Goal: Task Accomplishment & Management: Use online tool/utility

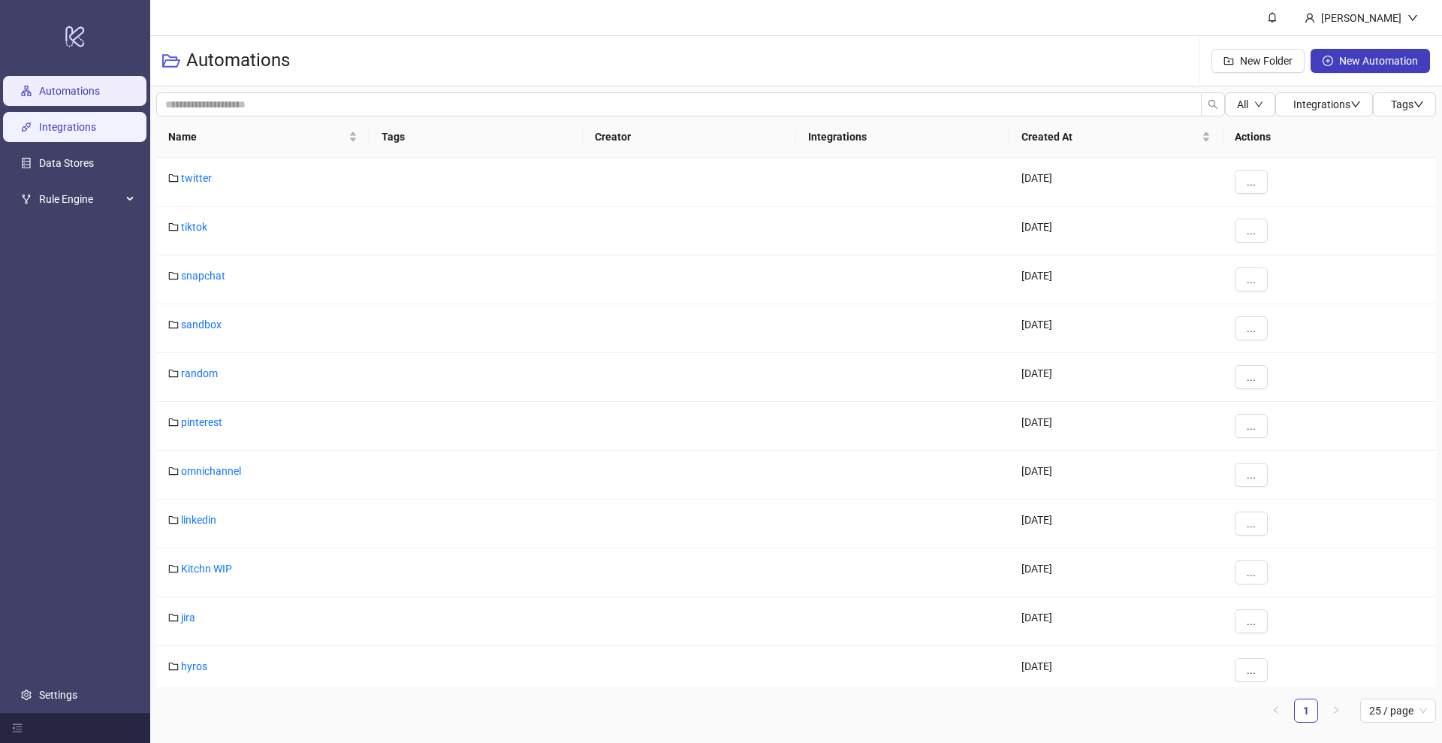
click at [59, 121] on link "Integrations" at bounding box center [67, 127] width 57 height 12
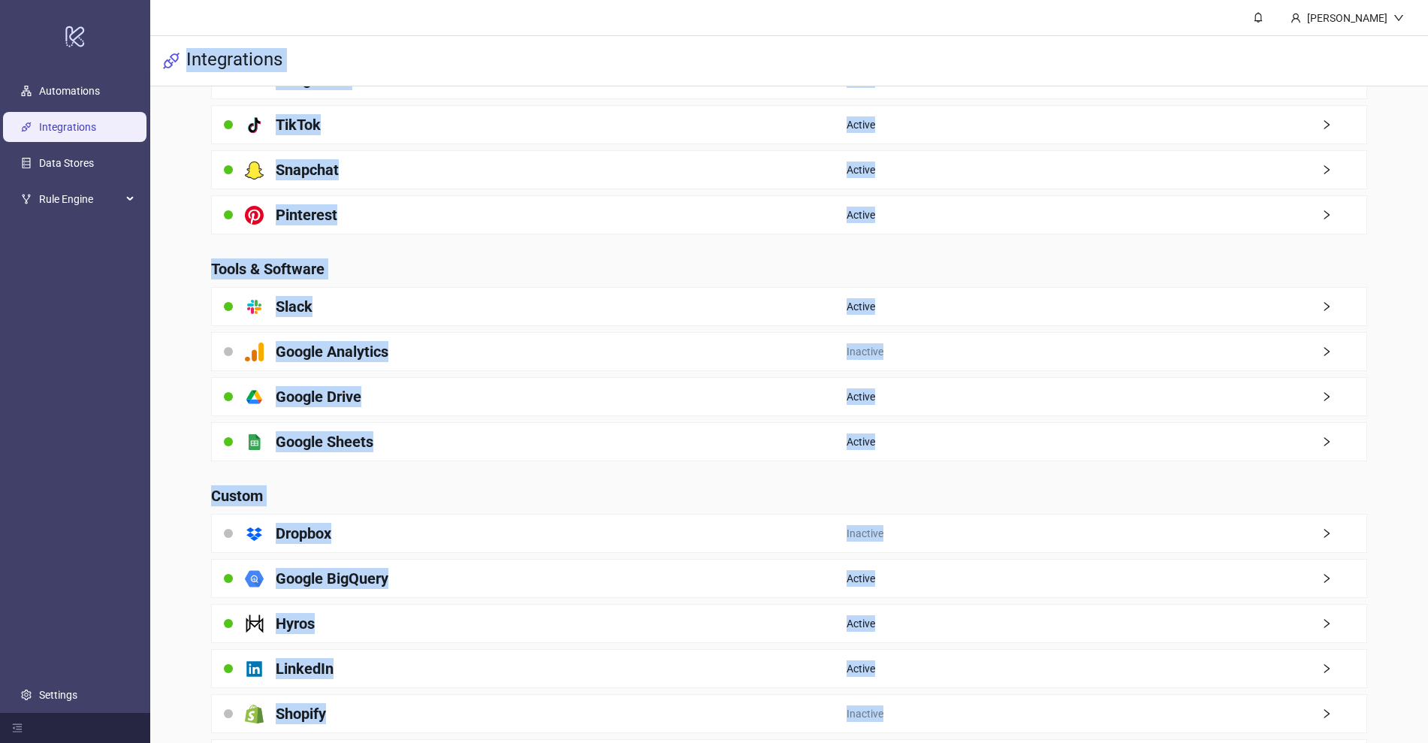
scroll to position [258, 0]
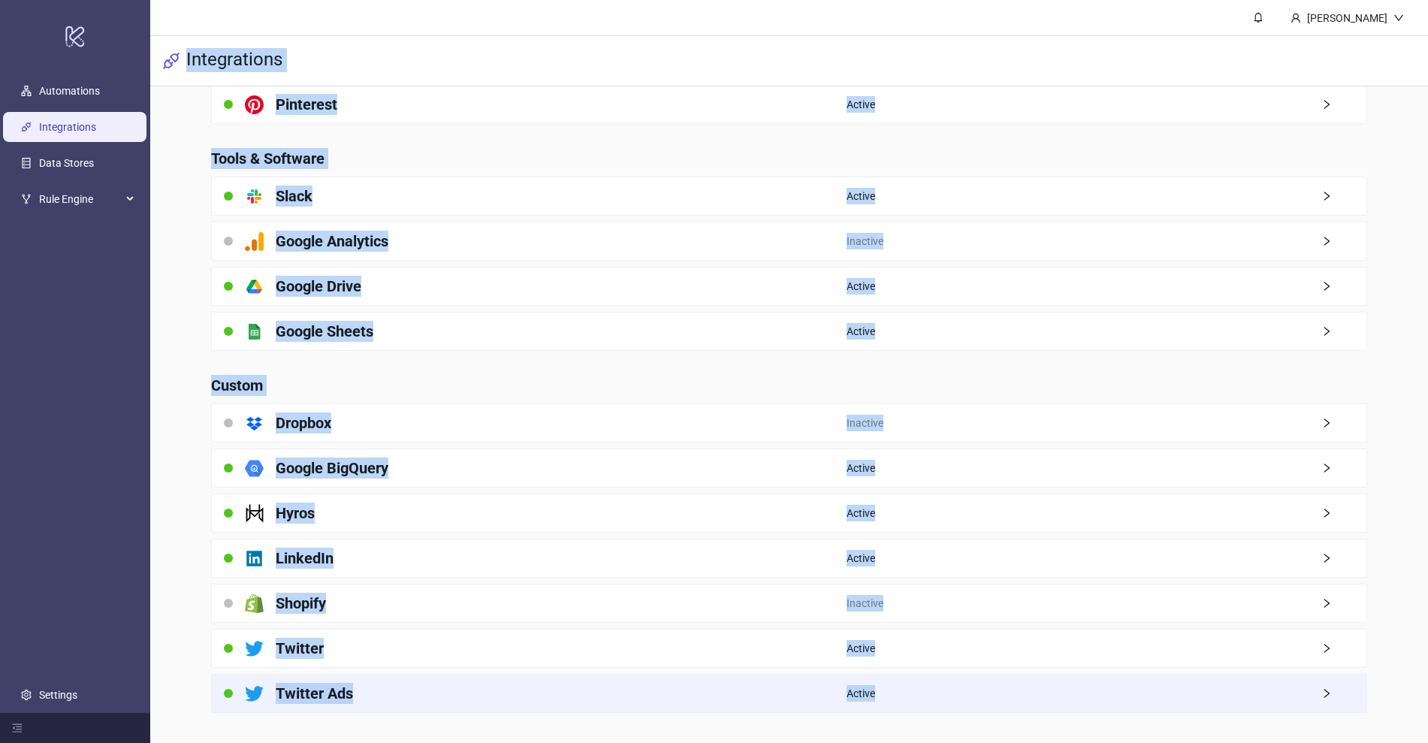
drag, startPoint x: 188, startPoint y: 58, endPoint x: 967, endPoint y: 710, distance: 1016.2
click at [967, 710] on main "[PERSON_NAME] Integrations Ad Platforms Facebook Active - 7 Accounts selected p…" at bounding box center [788, 242] width 1277 height 1001
copy main "Integrations Ad Platforms Facebook Active - 7 Accounts selected platform/google…"
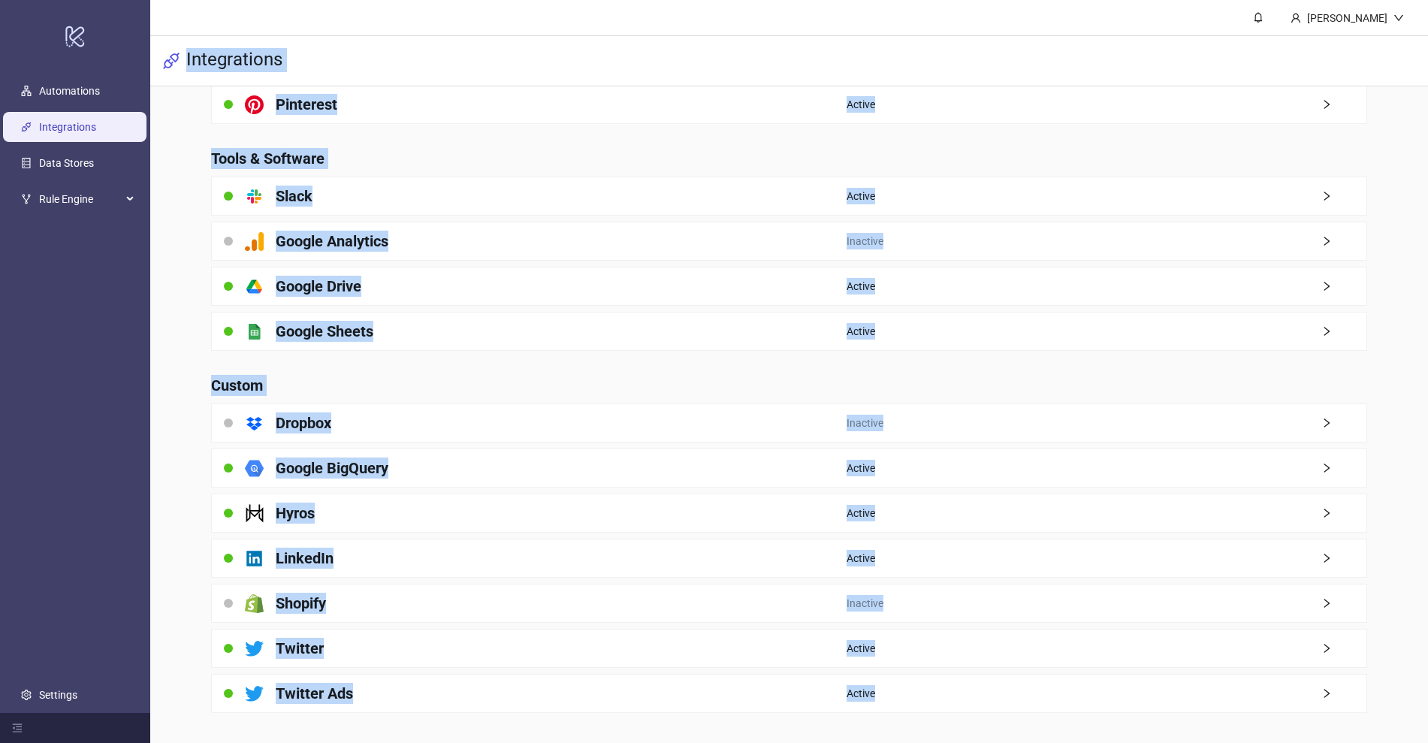
click at [533, 62] on div "Integrations" at bounding box center [788, 61] width 1277 height 50
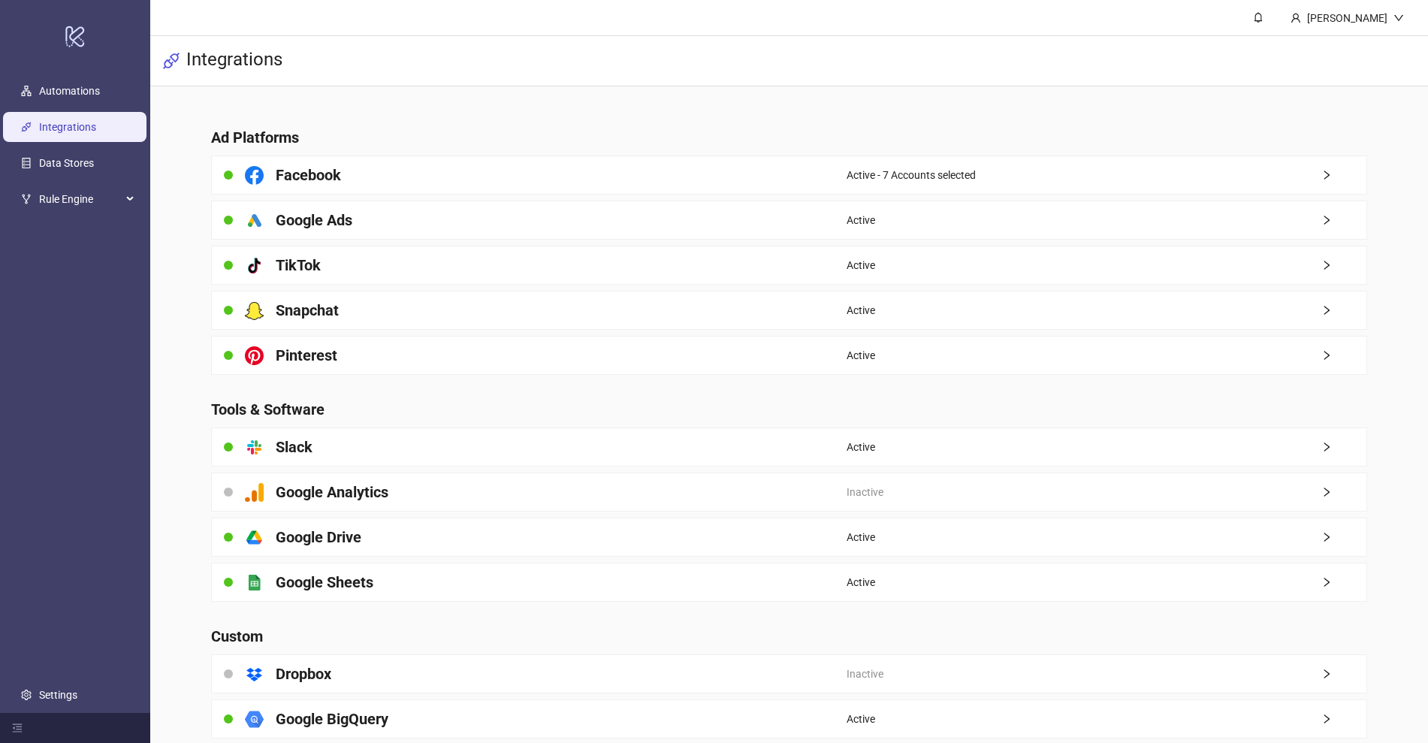
scroll to position [0, 0]
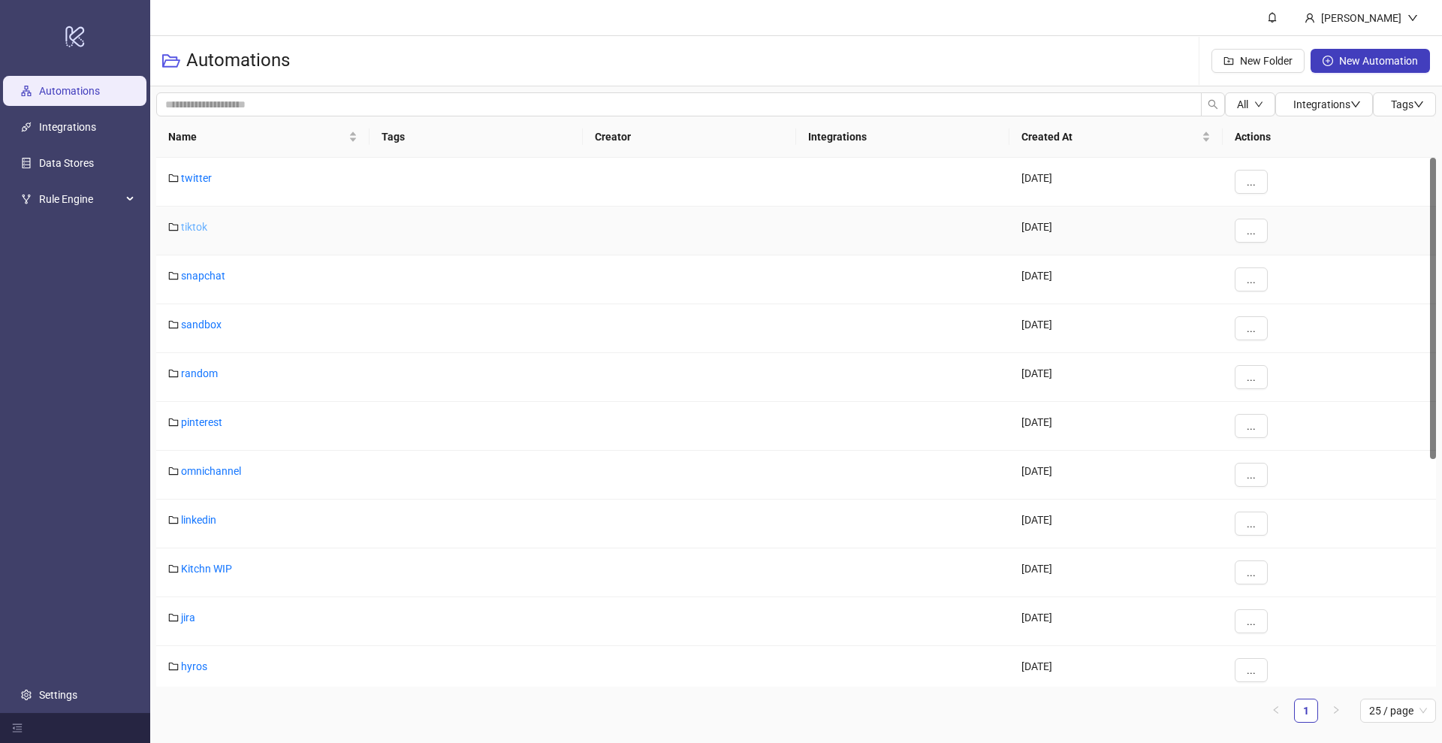
click at [189, 225] on link "tiktok" at bounding box center [194, 227] width 26 height 12
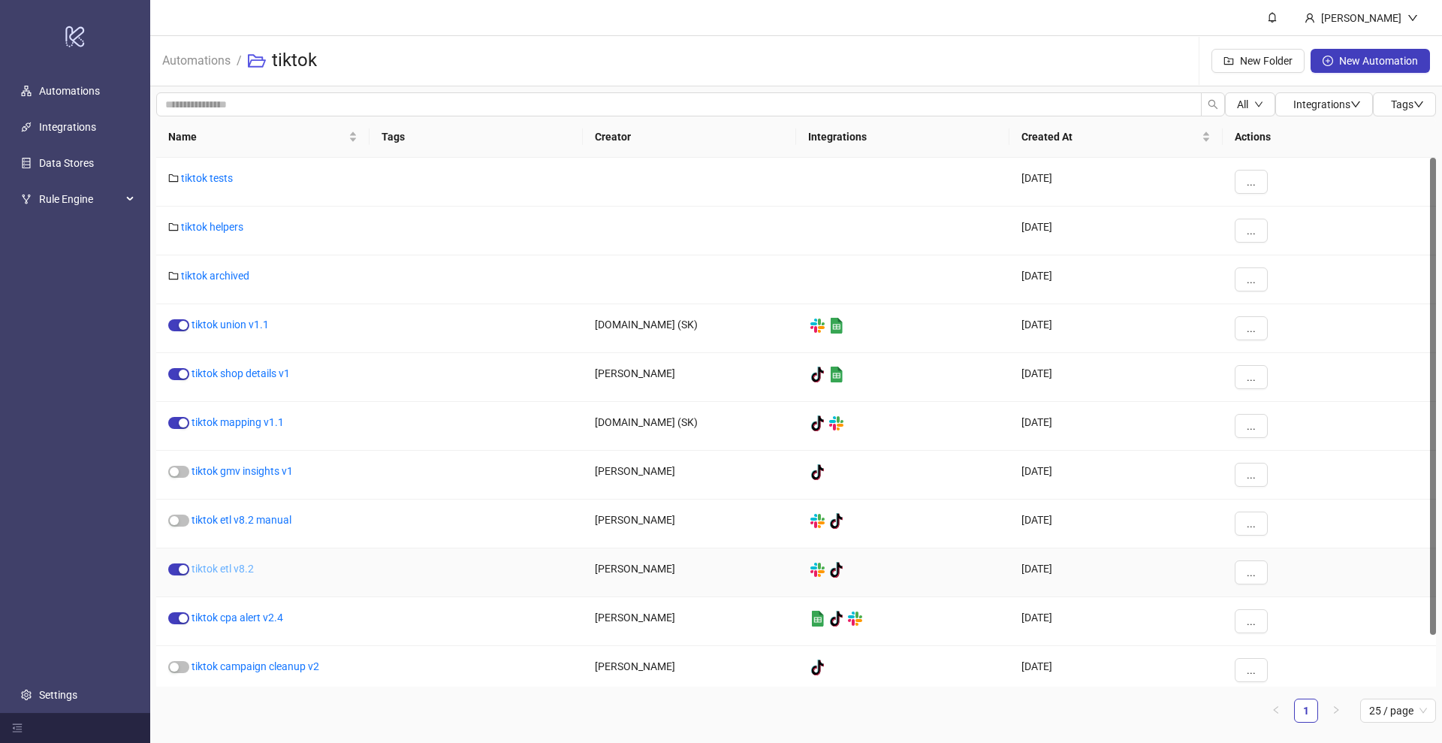
click at [231, 567] on link "tiktok etl v8.2" at bounding box center [223, 568] width 62 height 12
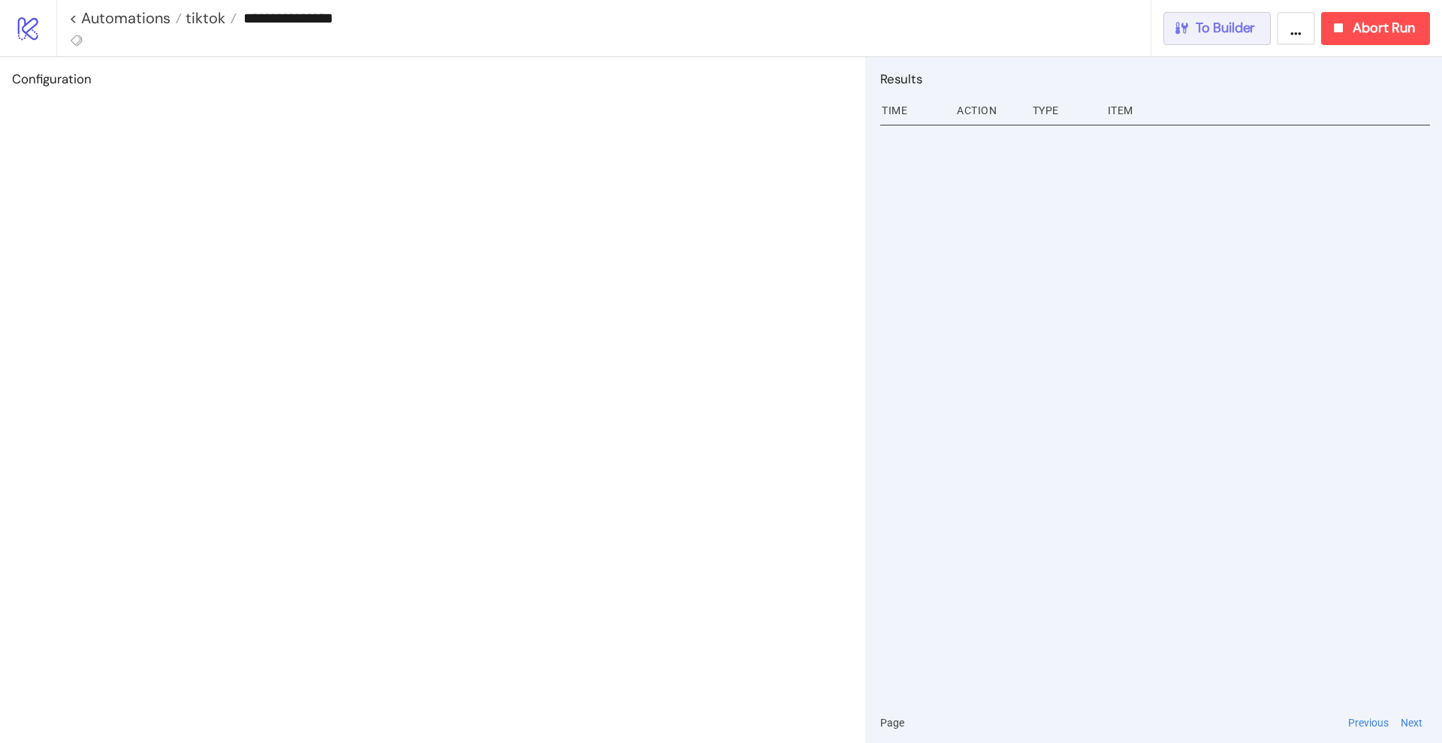
click at [1253, 35] on span "To Builder" at bounding box center [1226, 28] width 60 height 17
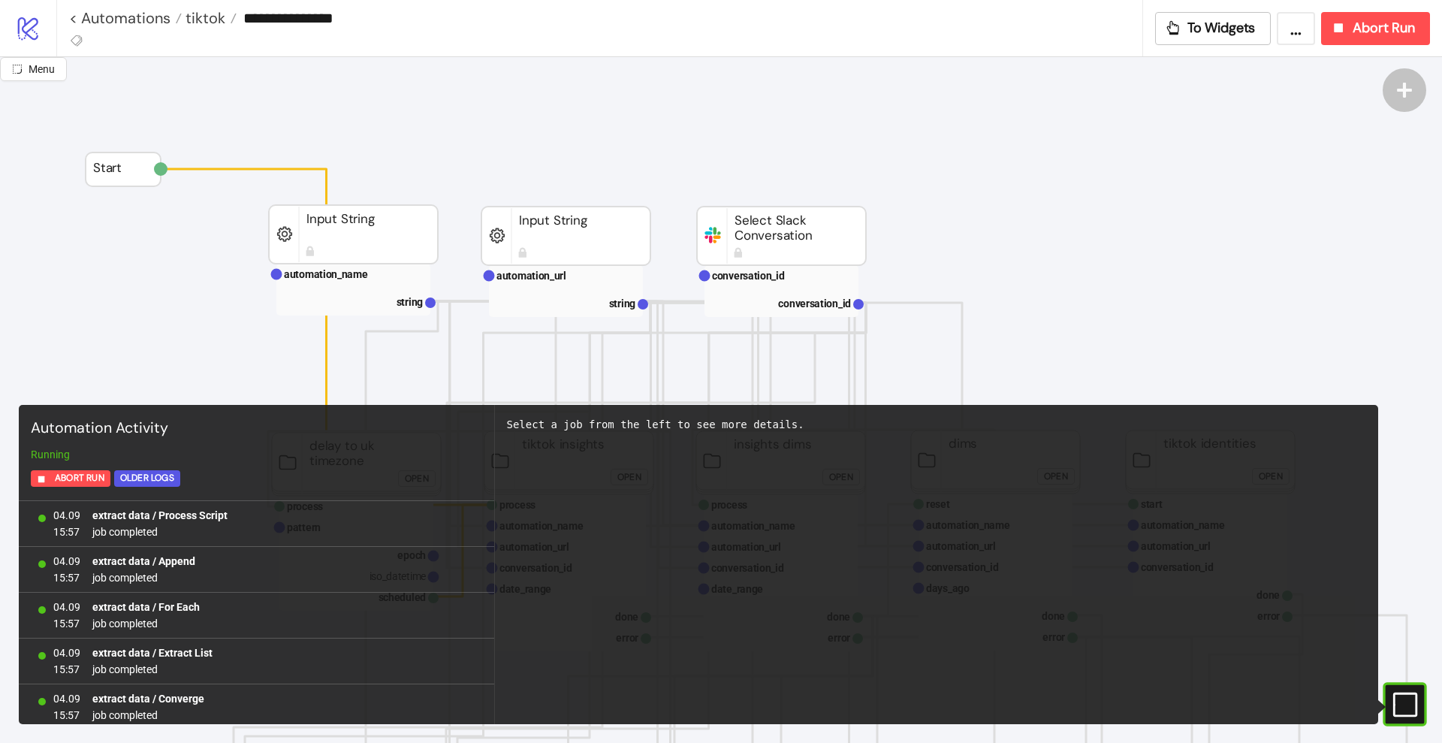
scroll to position [1334, 0]
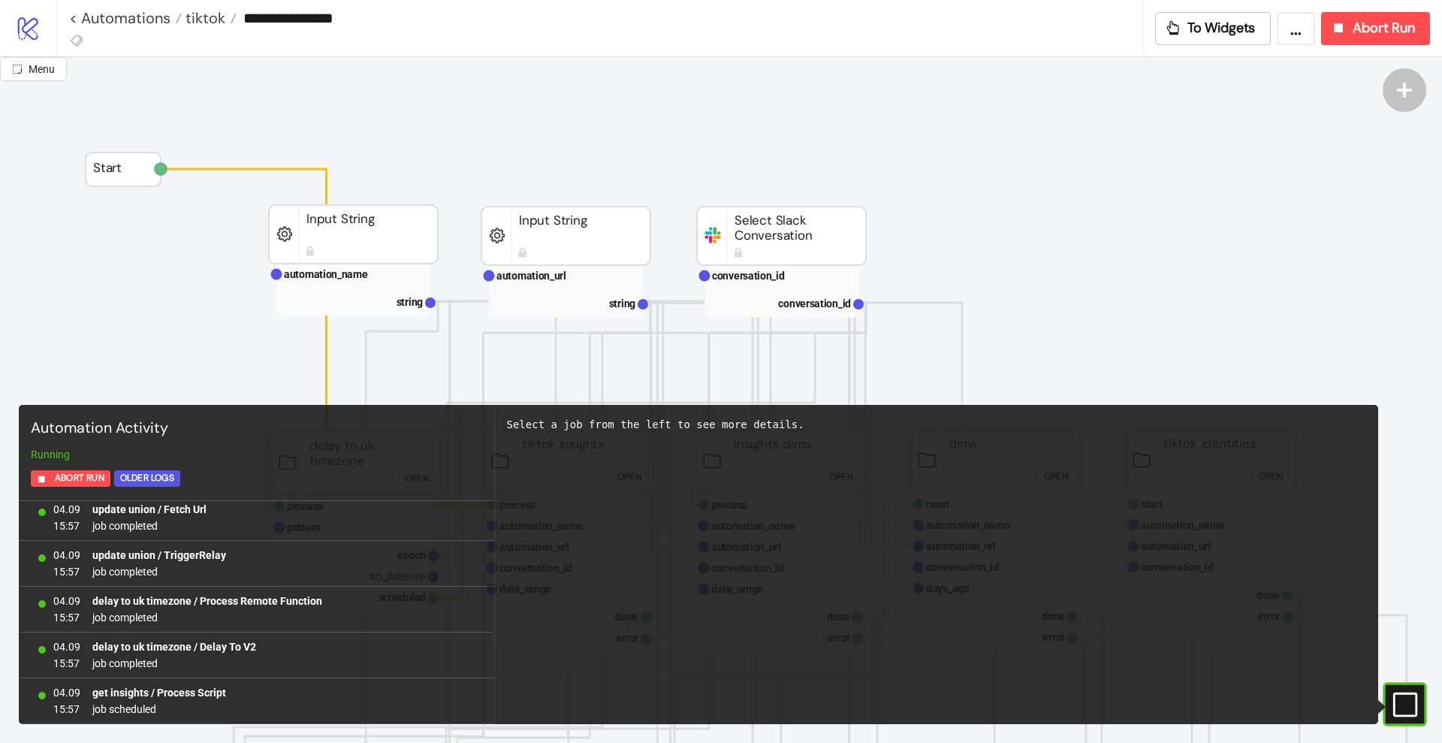
click at [1397, 692] on icon at bounding box center [1404, 704] width 24 height 24
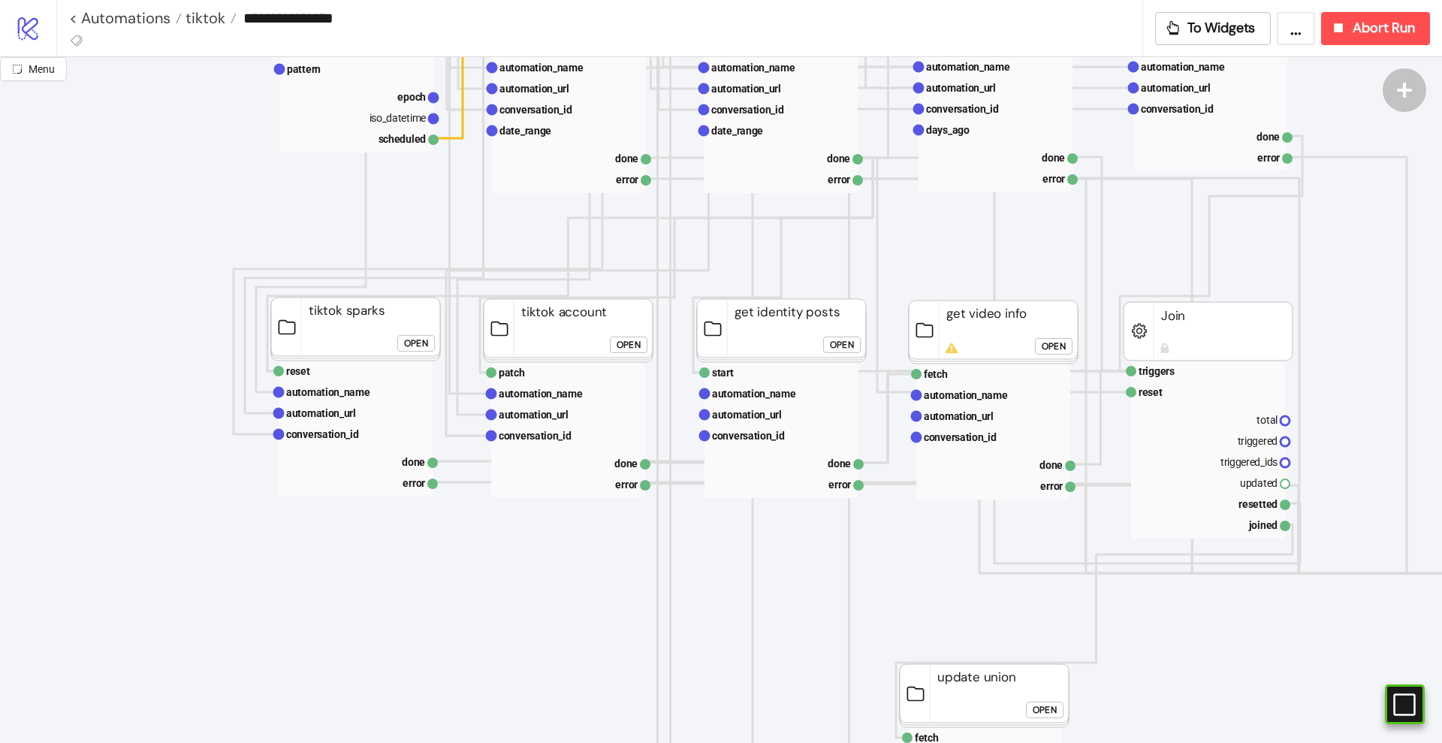
scroll to position [469, 0]
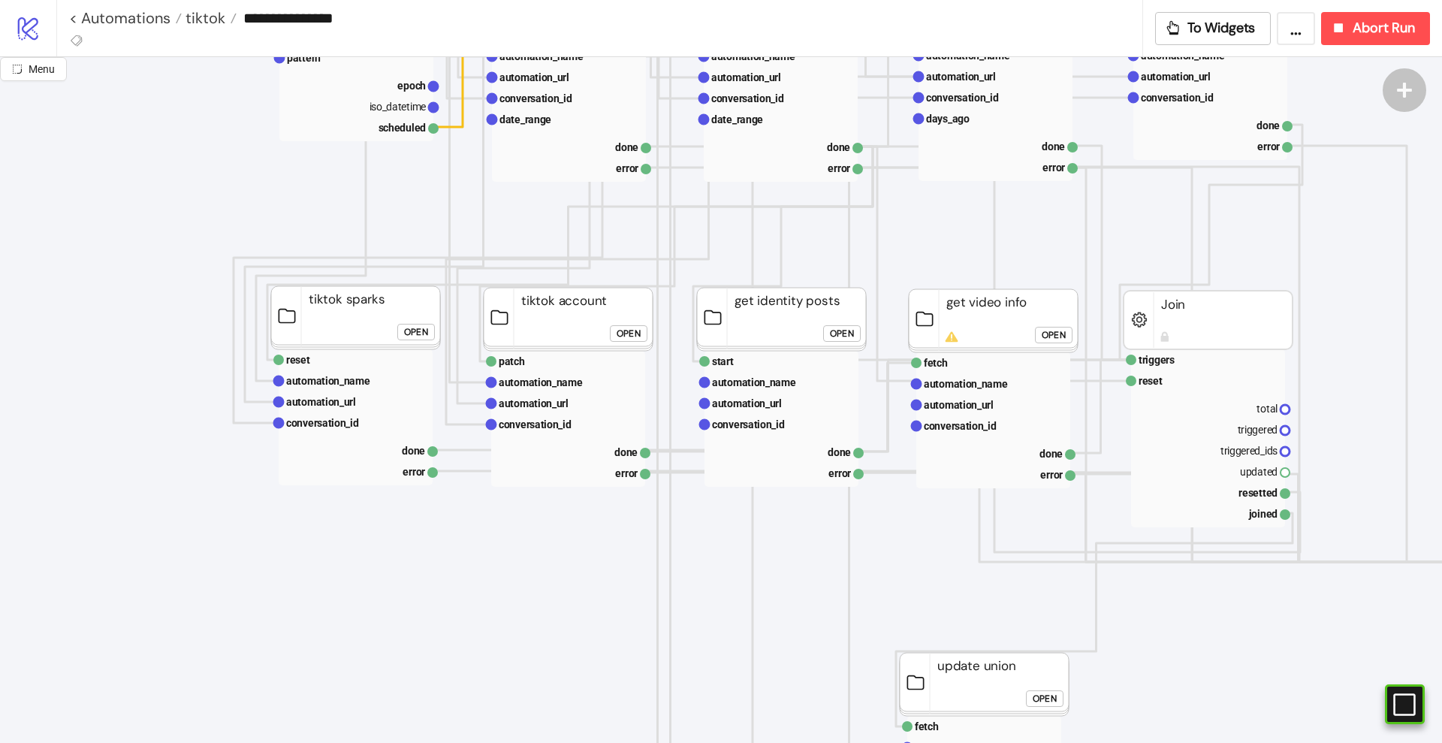
click at [1044, 333] on div "Open" at bounding box center [1054, 335] width 24 height 17
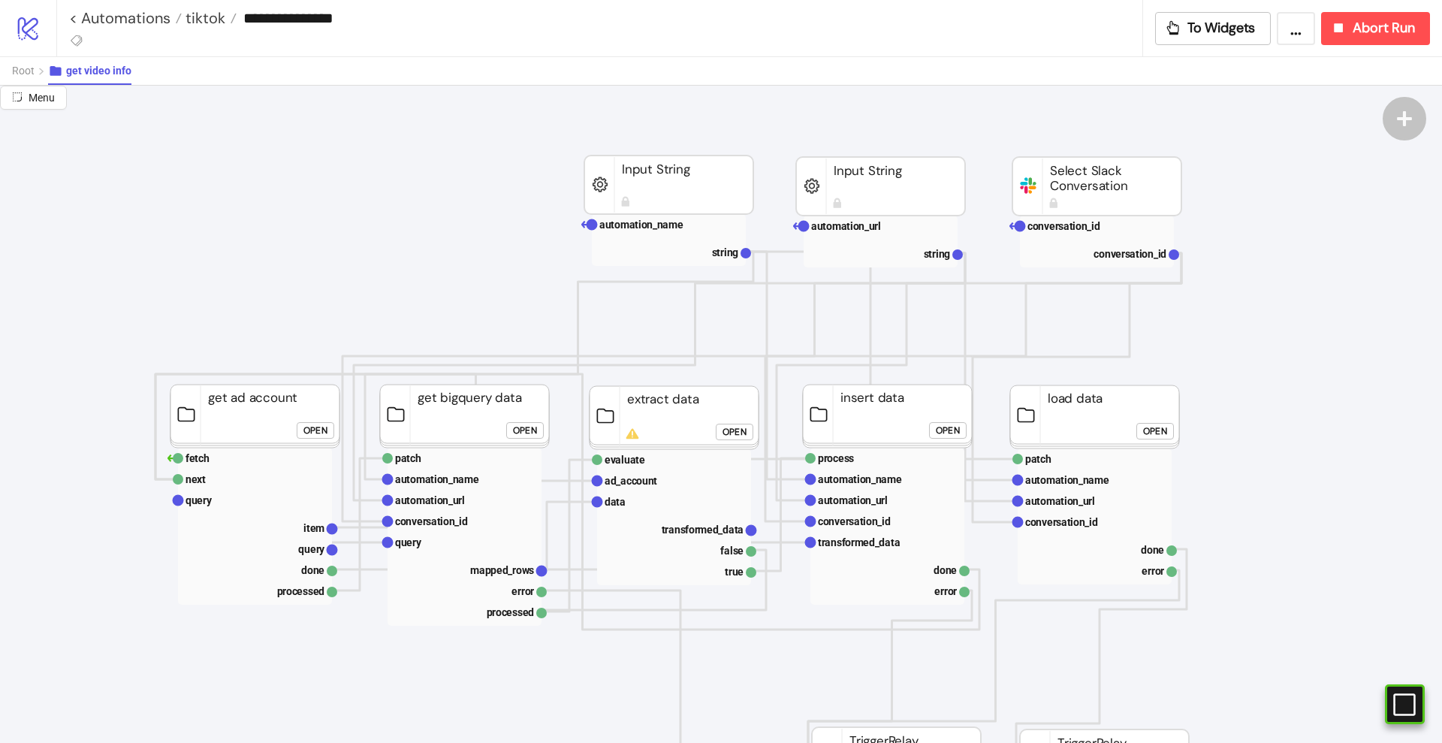
scroll to position [94, 188]
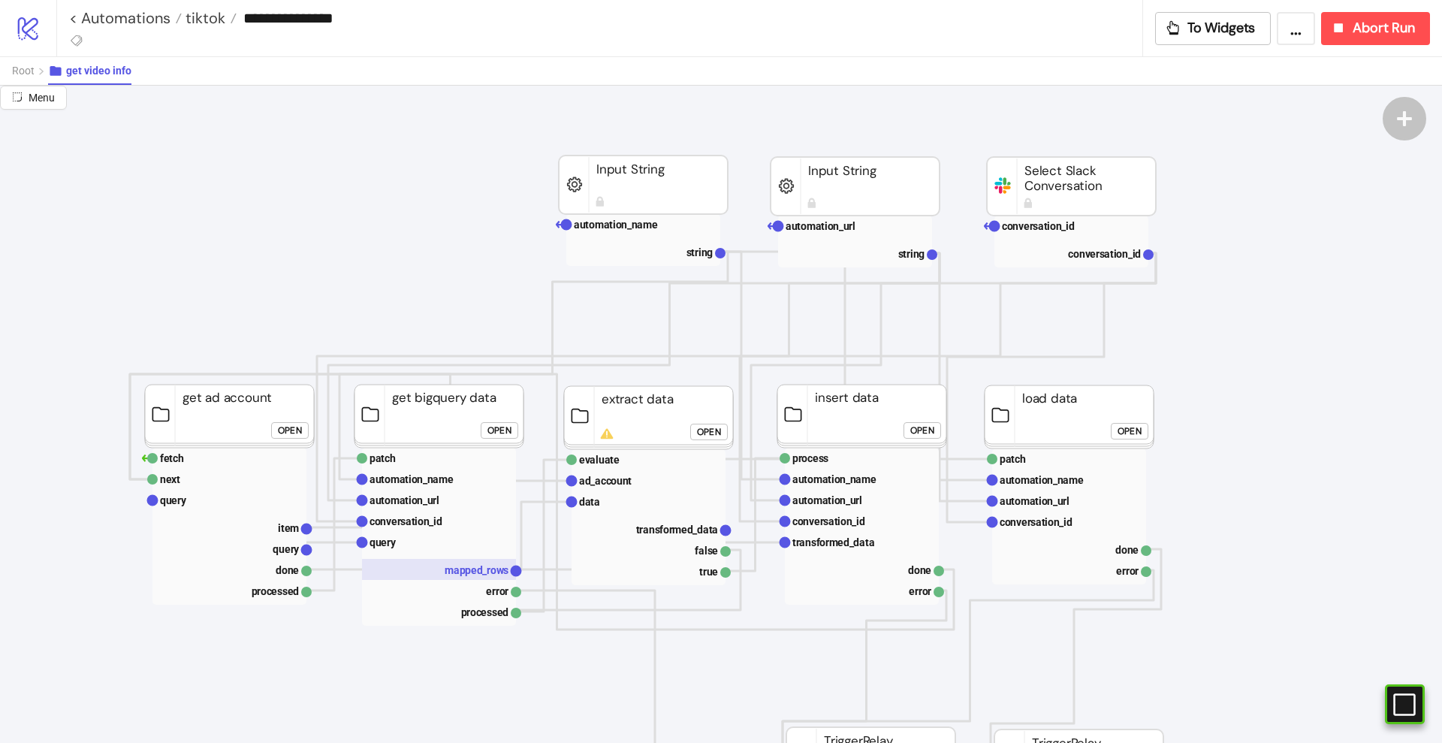
click at [487, 564] on text "mapped_rows" at bounding box center [477, 570] width 64 height 12
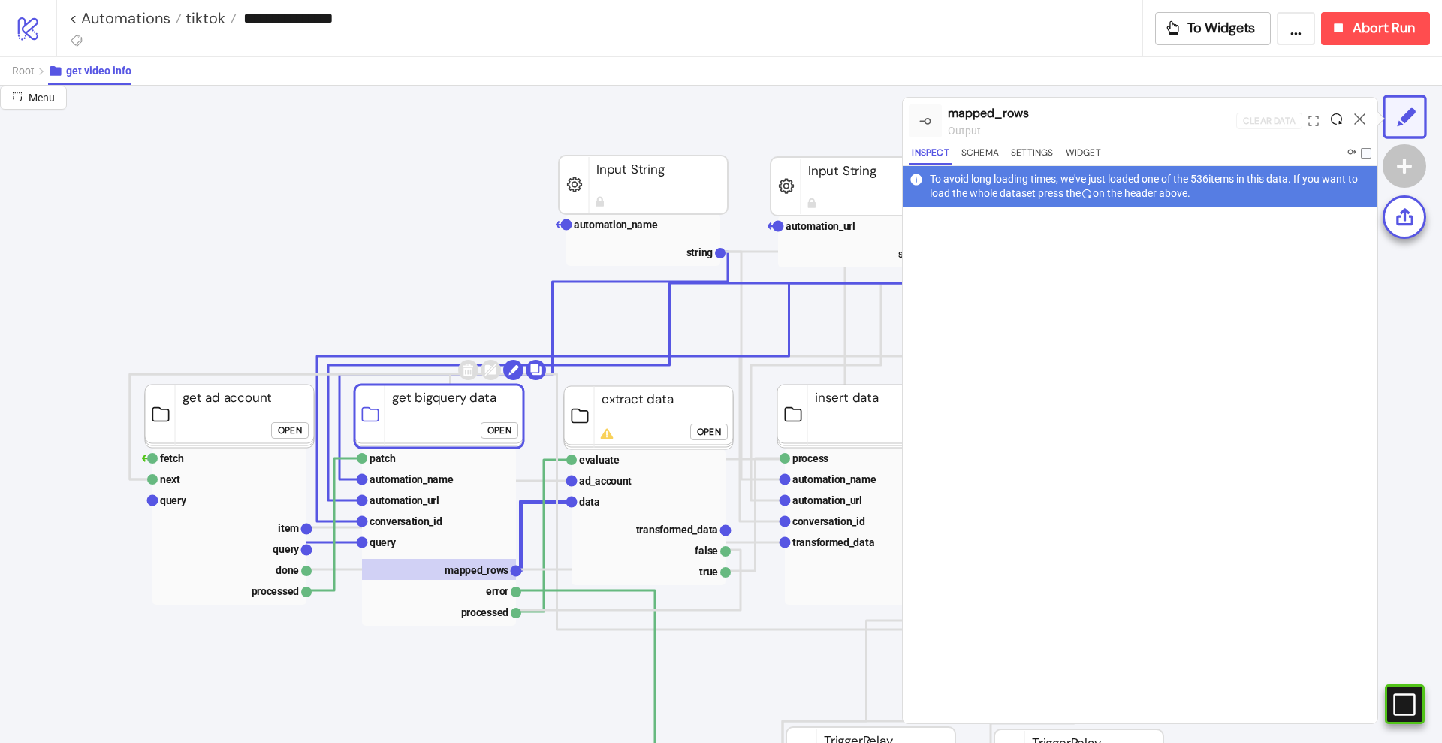
click at [1341, 117] on icon at bounding box center [1336, 118] width 11 height 11
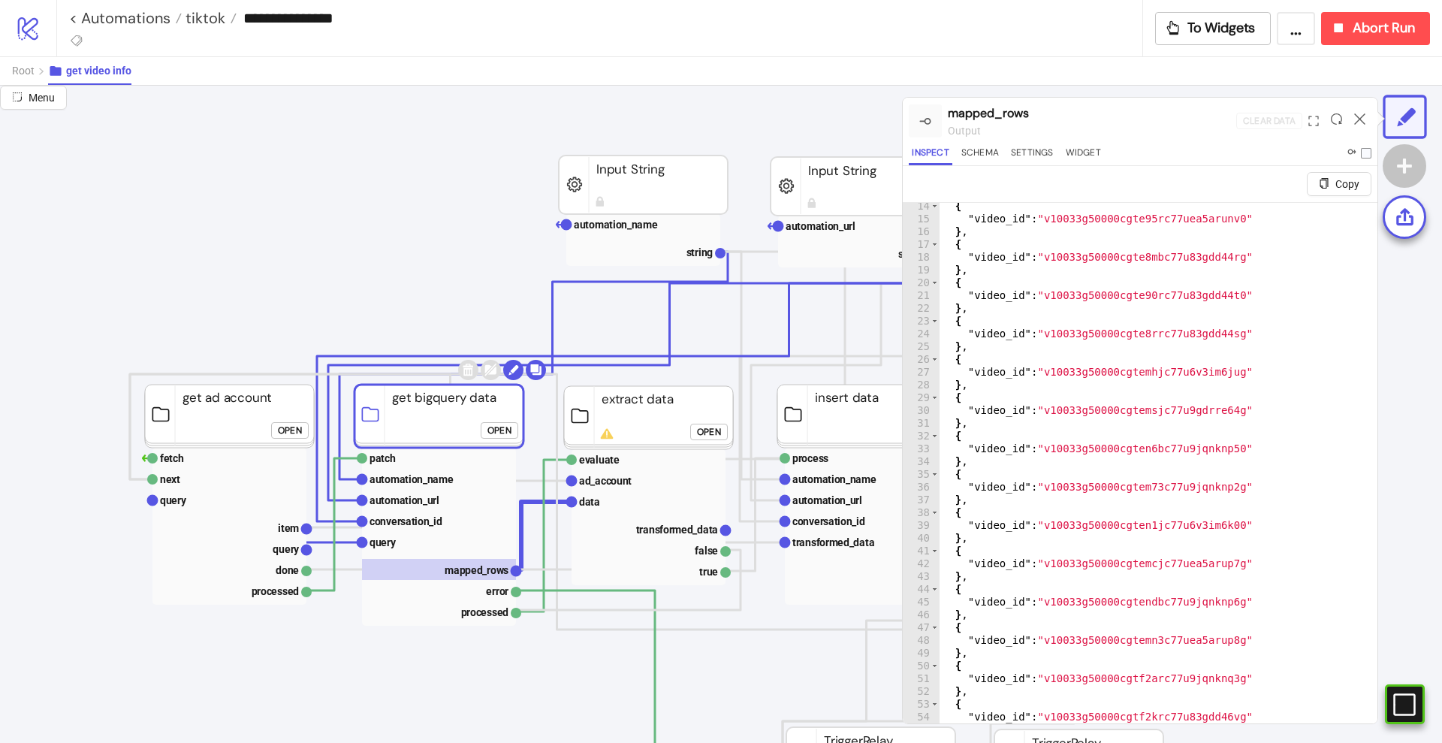
scroll to position [0, 0]
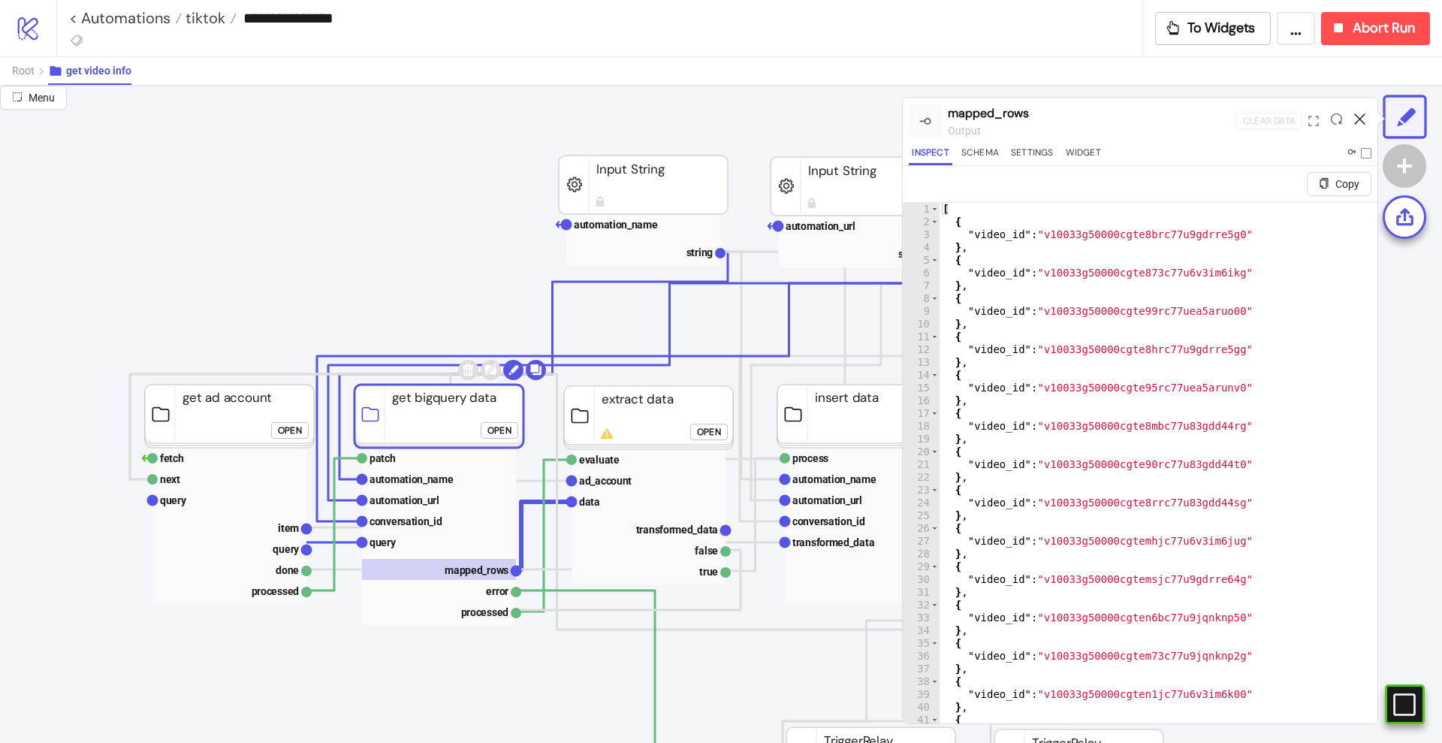
click at [1358, 118] on icon at bounding box center [1359, 118] width 11 height 11
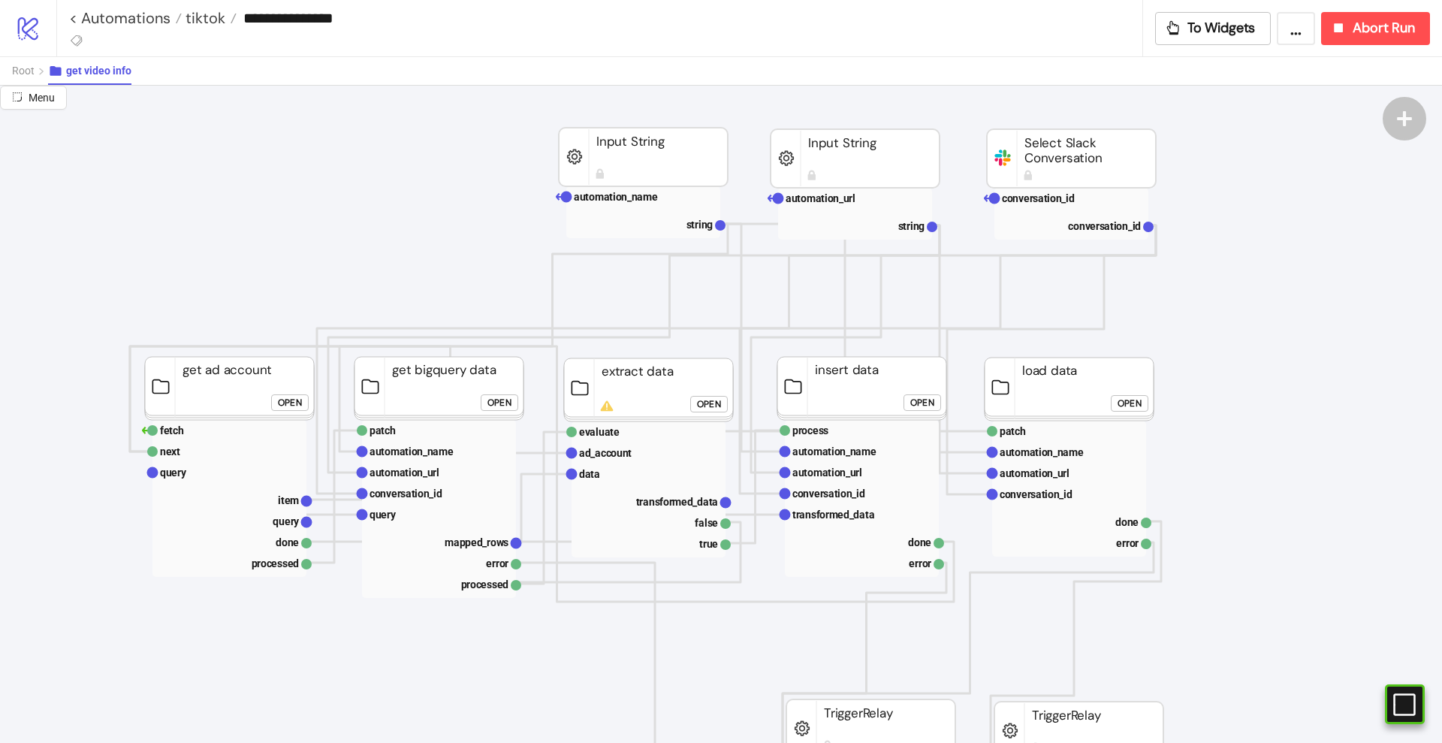
scroll to position [188, 188]
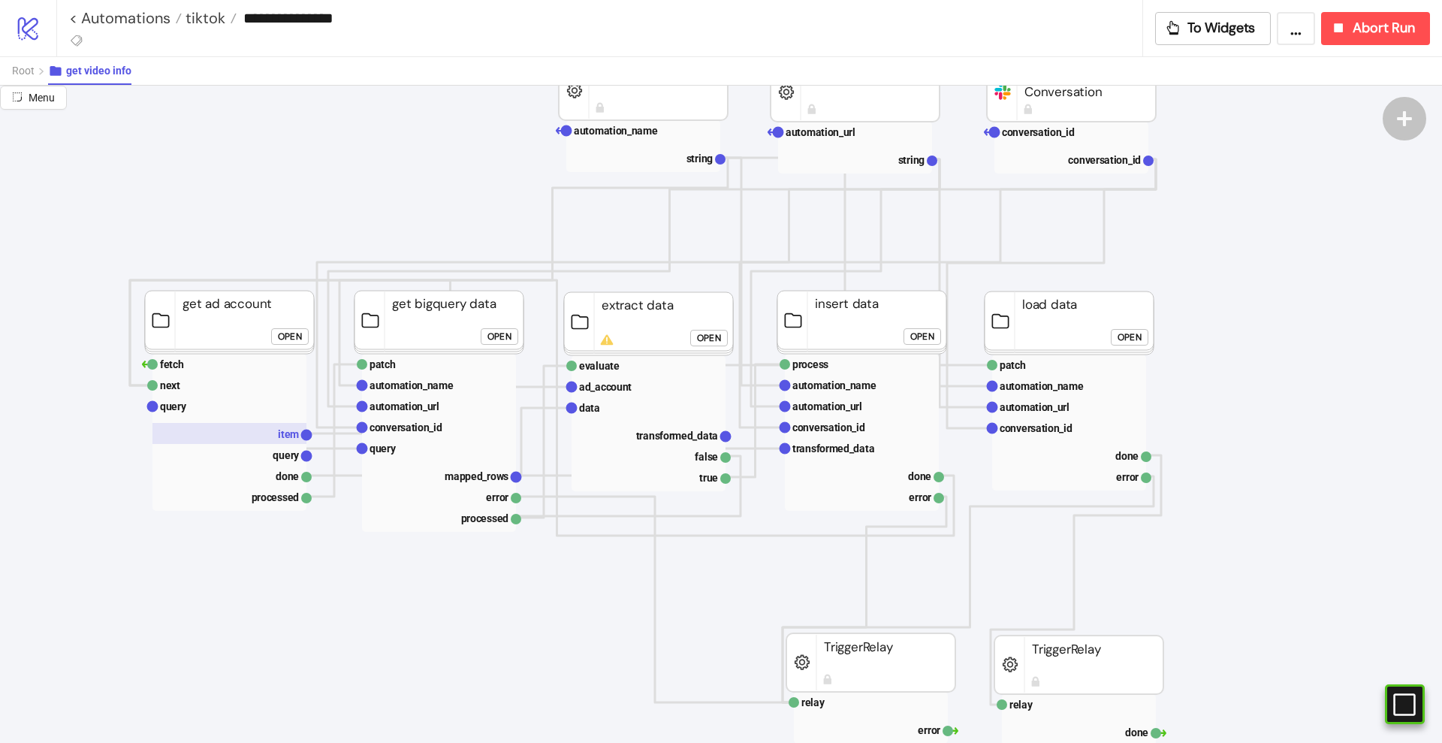
click at [288, 426] on rect at bounding box center [229, 433] width 154 height 21
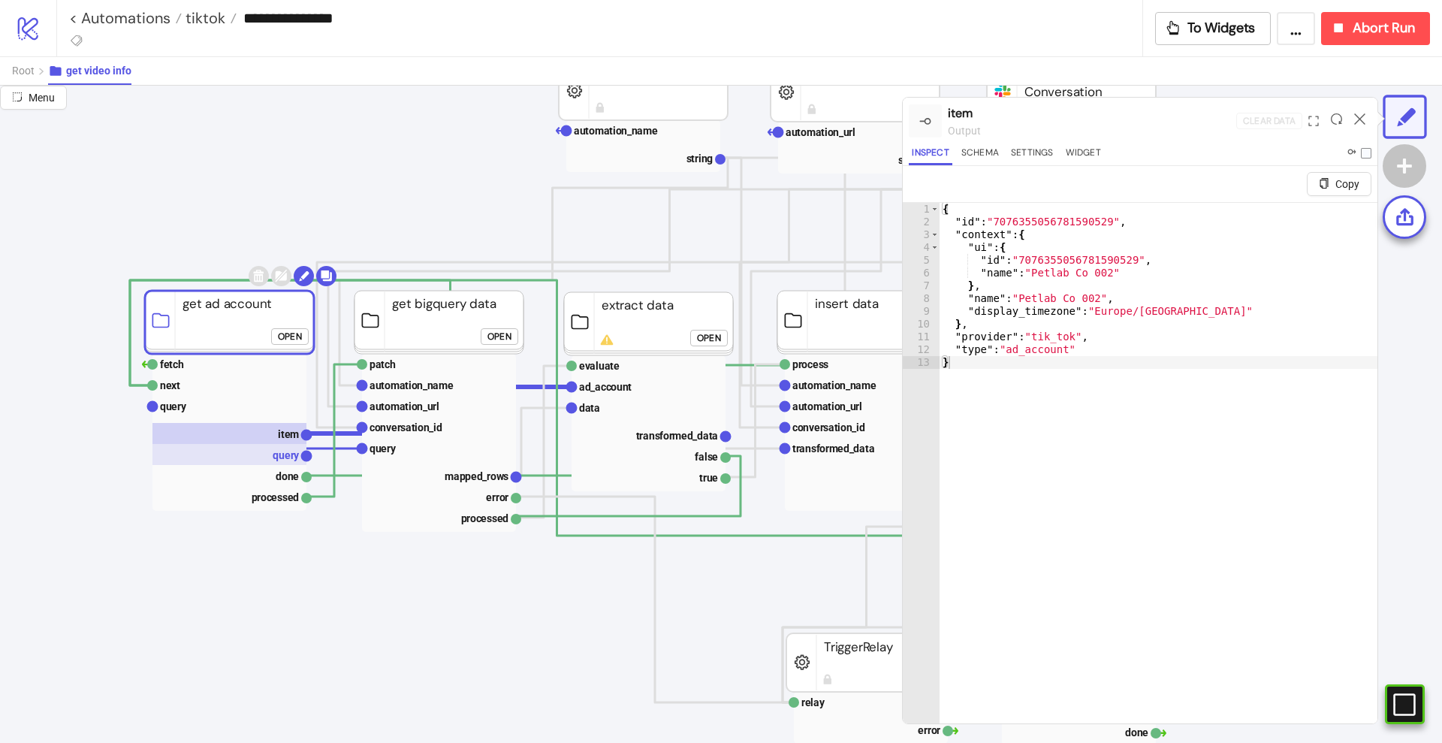
click at [281, 457] on text "query" at bounding box center [286, 455] width 27 height 12
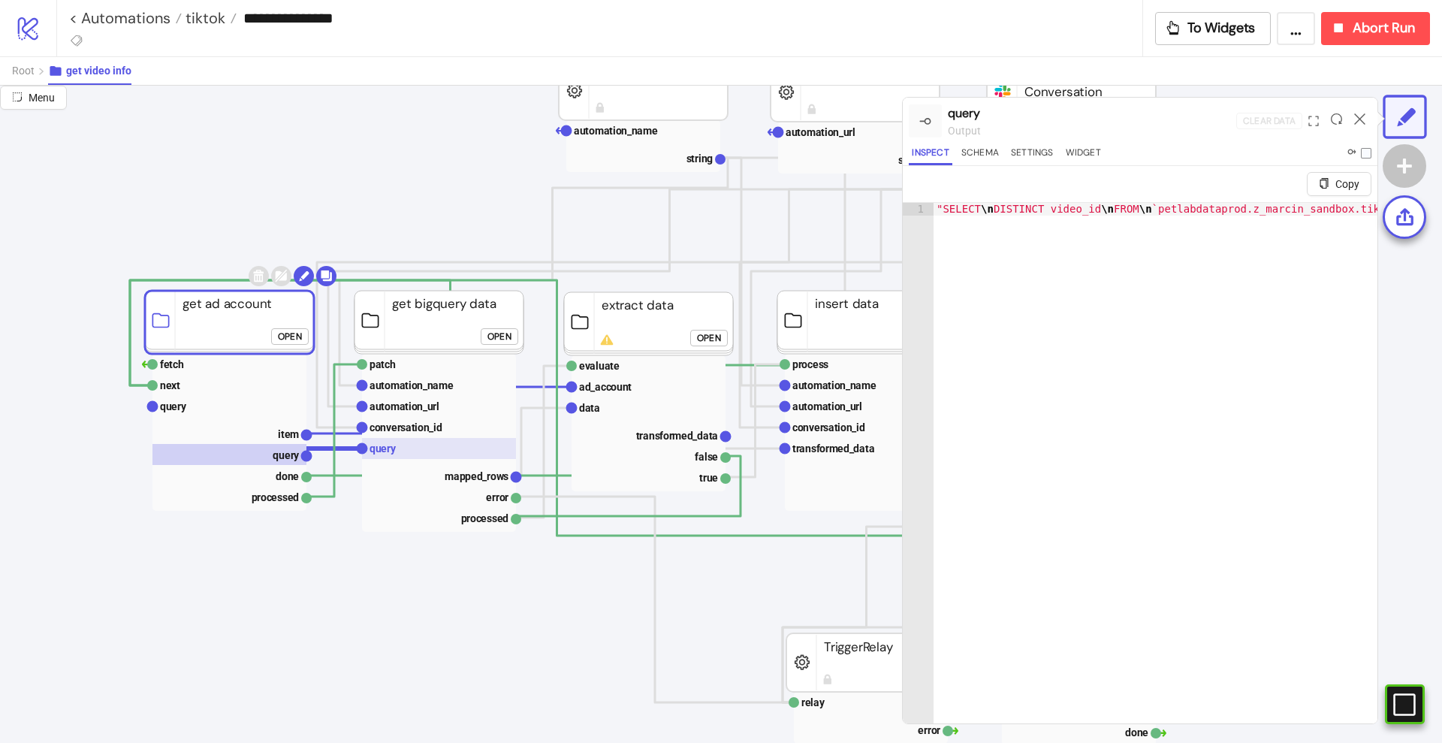
click at [383, 447] on text "query" at bounding box center [382, 448] width 27 height 12
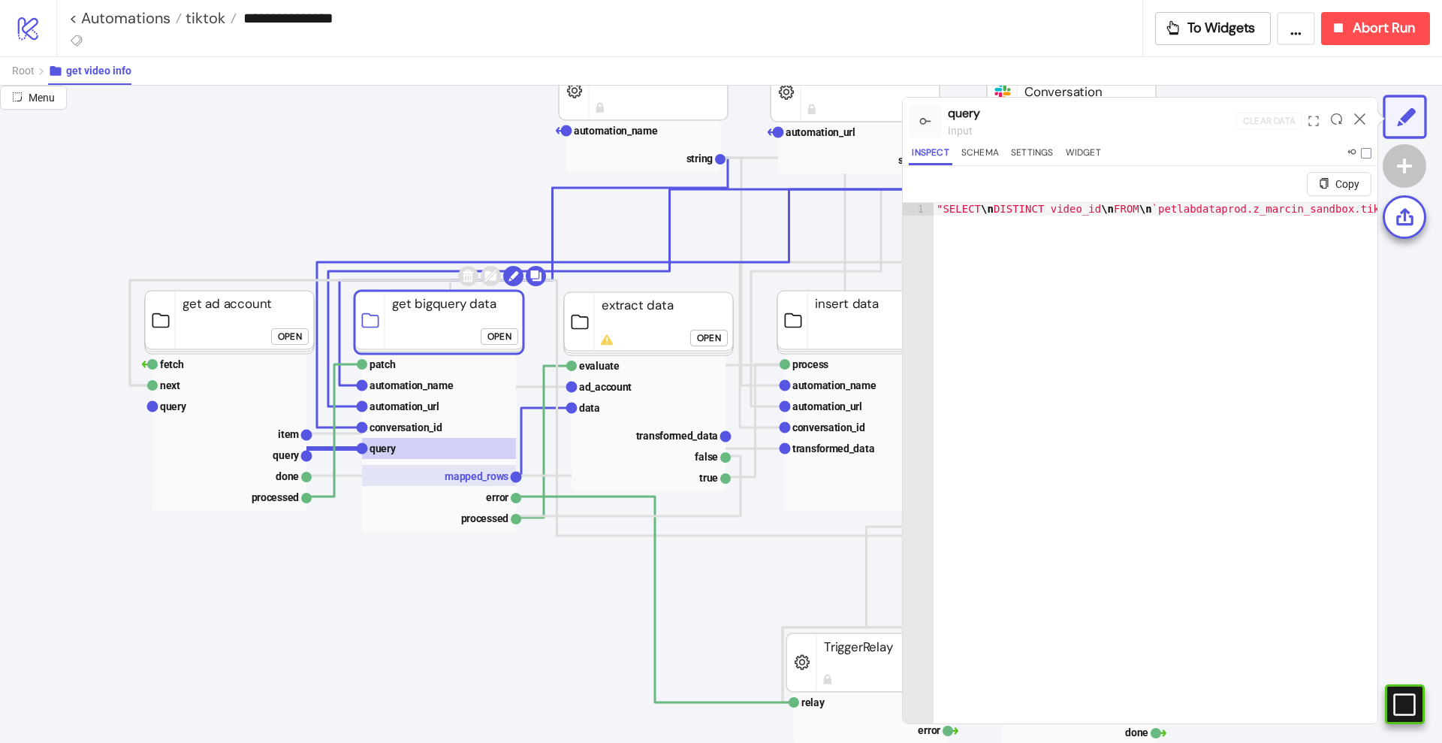
click at [457, 470] on text "mapped_rows" at bounding box center [477, 476] width 64 height 12
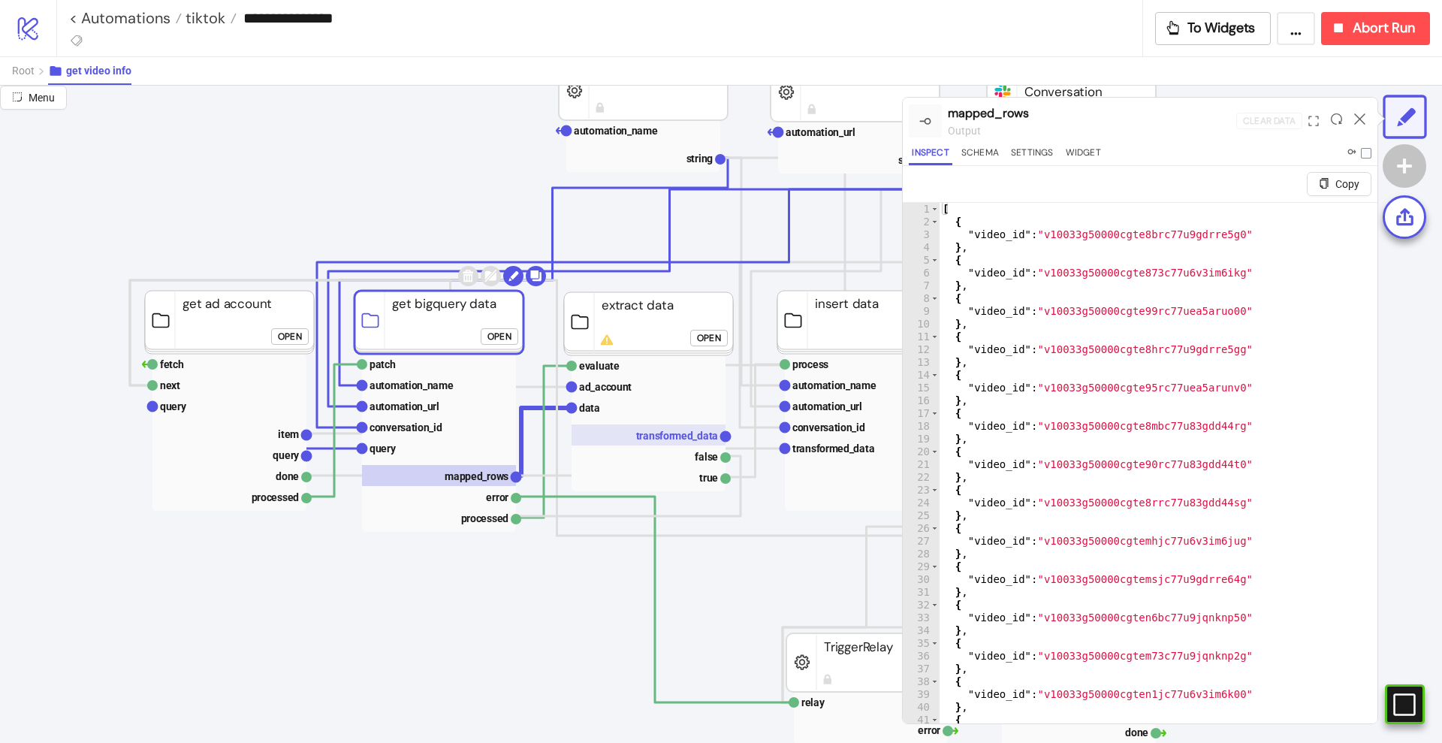
click at [634, 433] on rect at bounding box center [648, 434] width 154 height 21
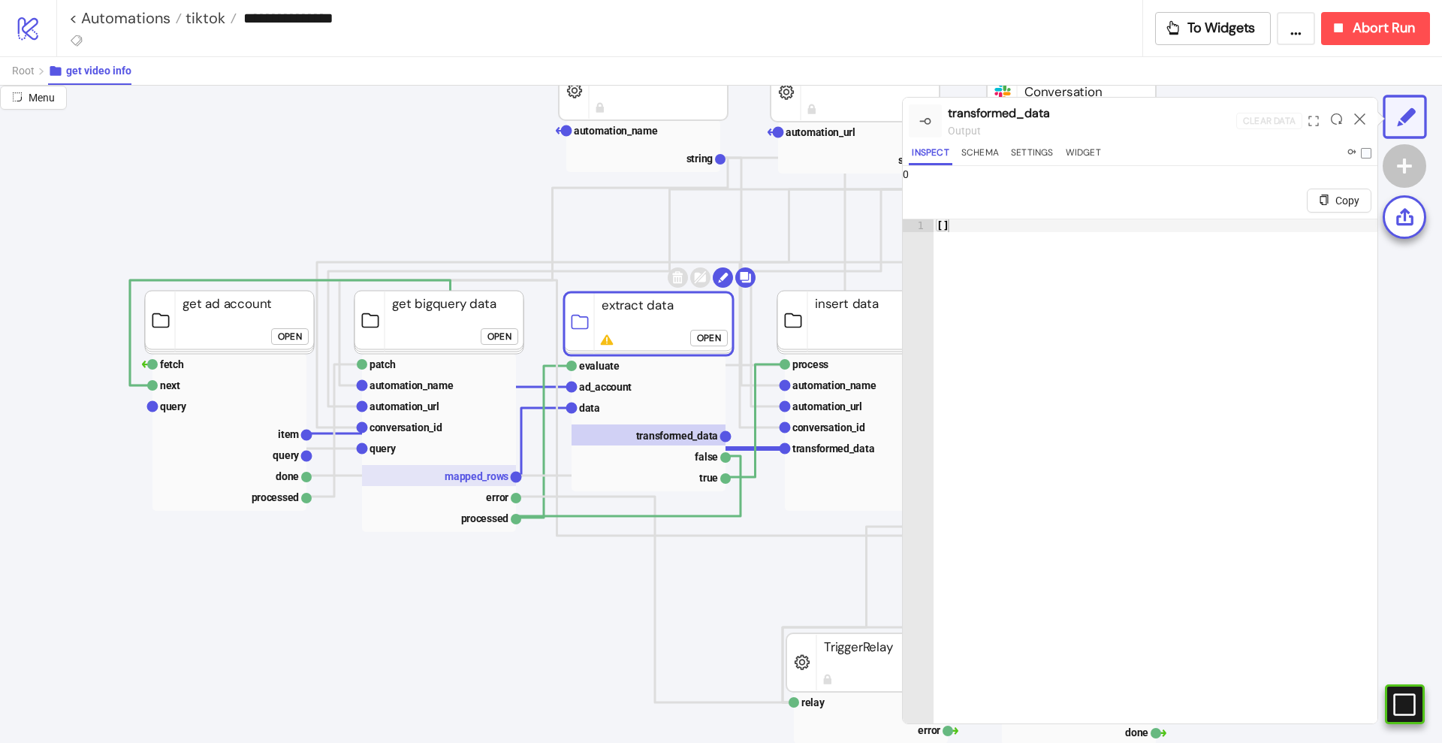
click at [469, 467] on rect at bounding box center [439, 475] width 154 height 21
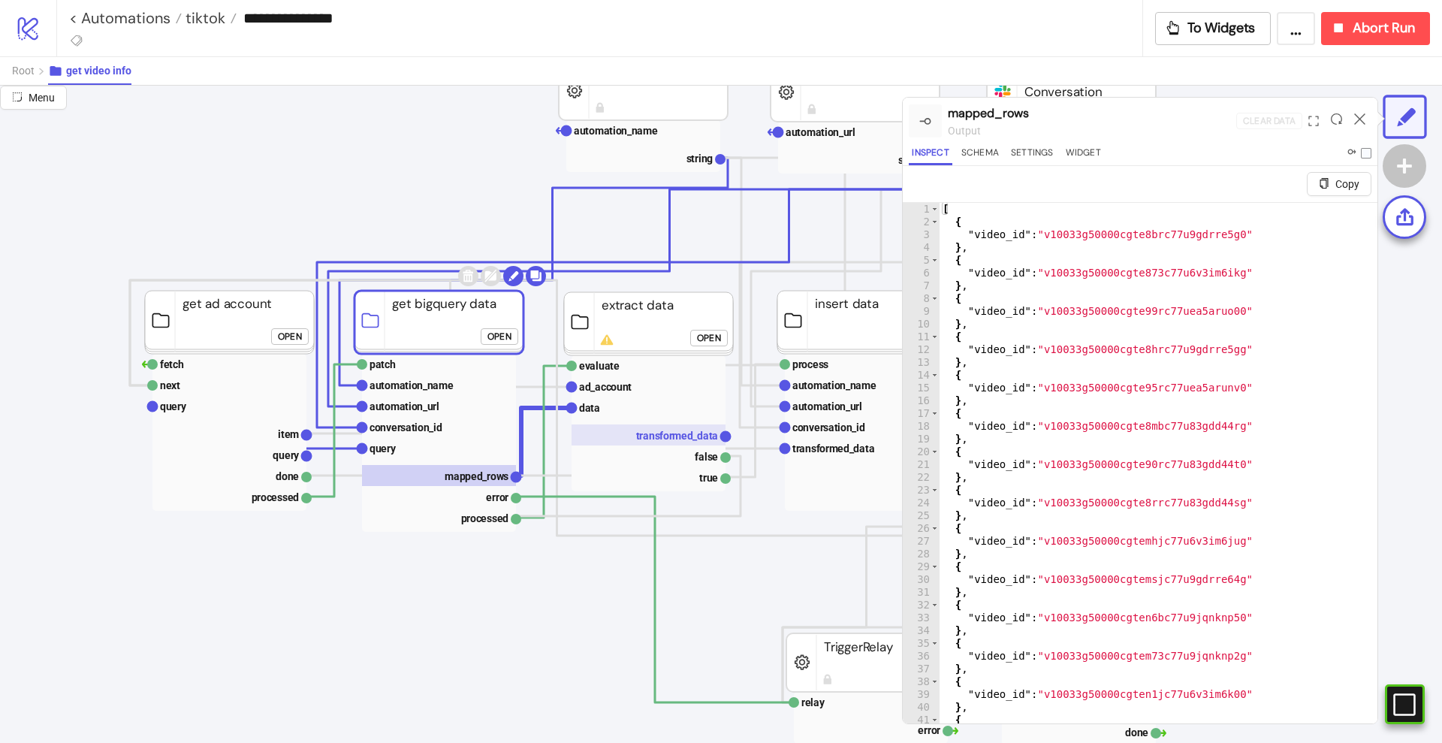
click at [657, 439] on text "transformed_data" at bounding box center [677, 436] width 83 height 12
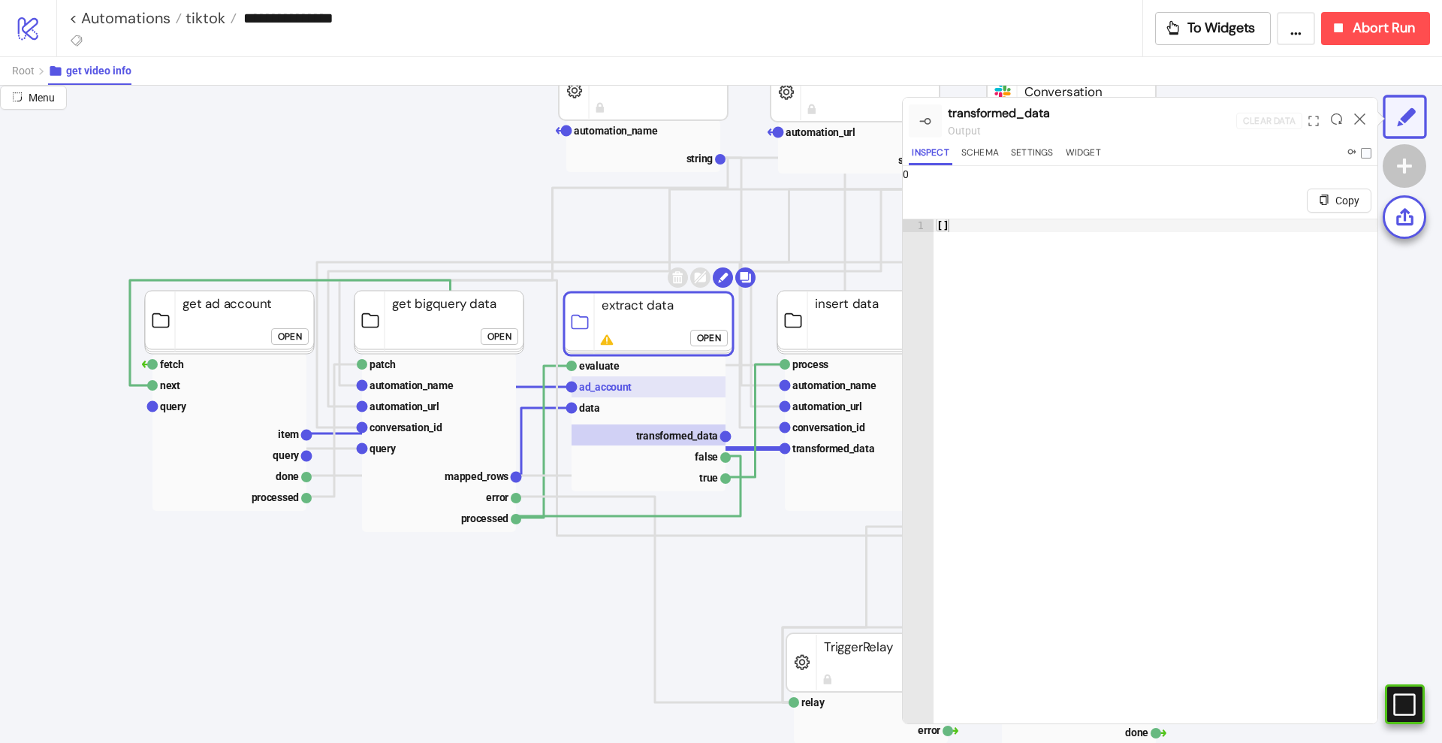
click at [616, 382] on text "ad_account" at bounding box center [605, 387] width 53 height 12
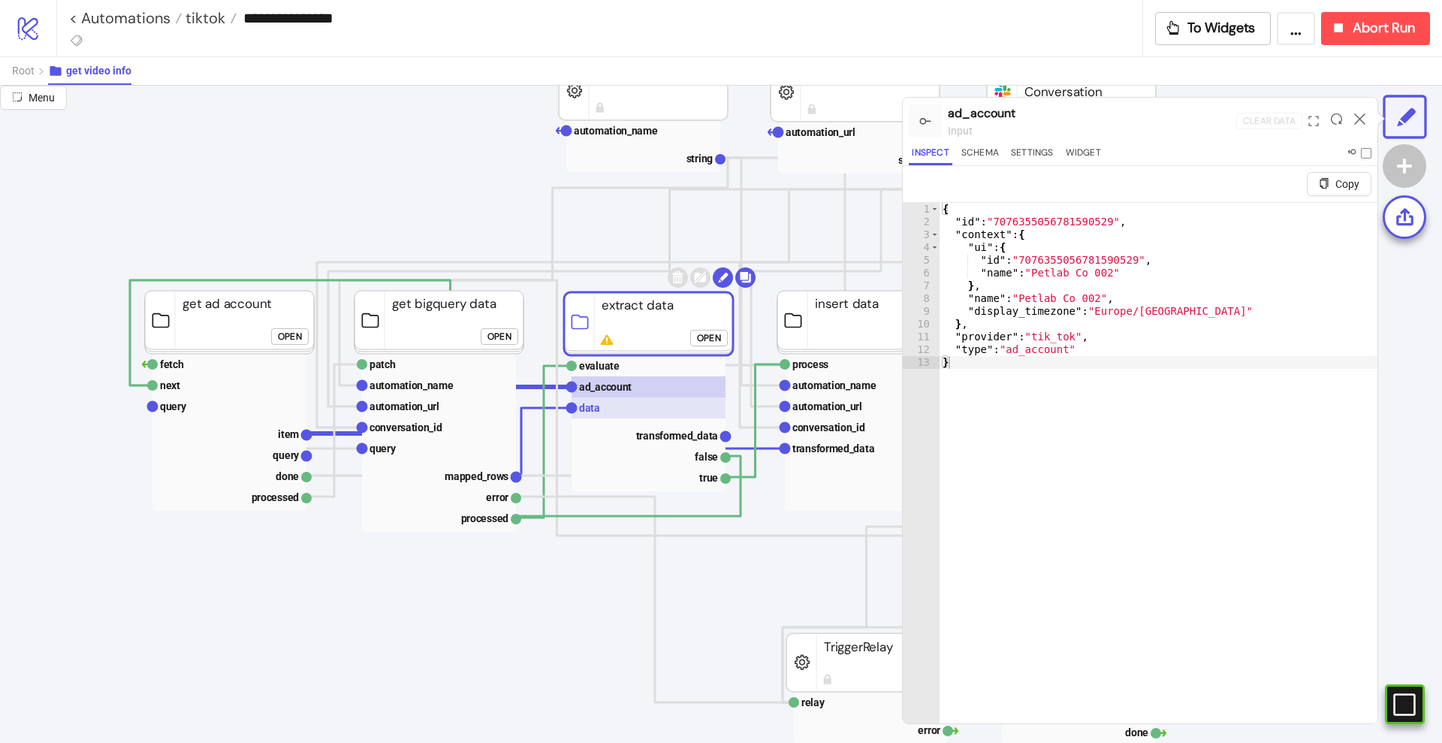
click at [609, 406] on rect at bounding box center [648, 407] width 154 height 21
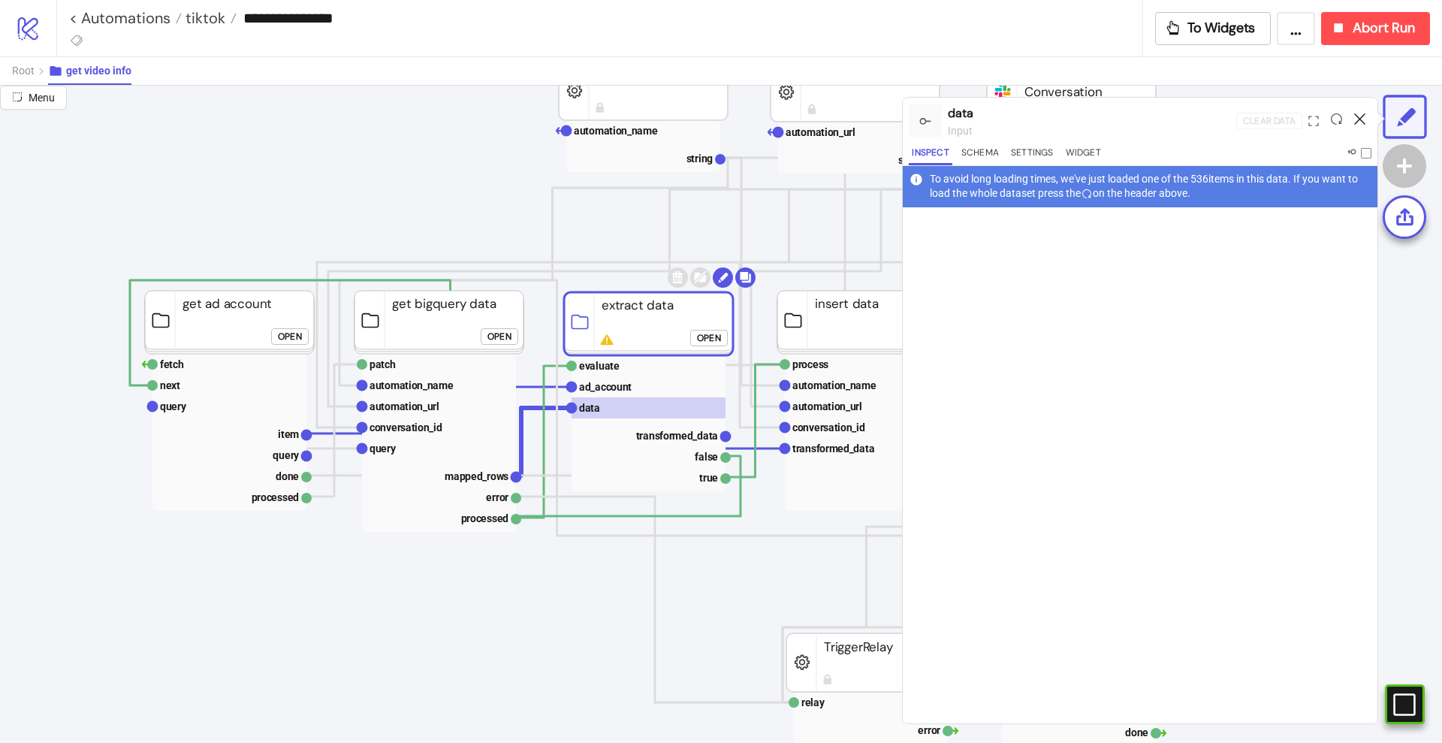
click at [1362, 118] on icon at bounding box center [1359, 118] width 11 height 11
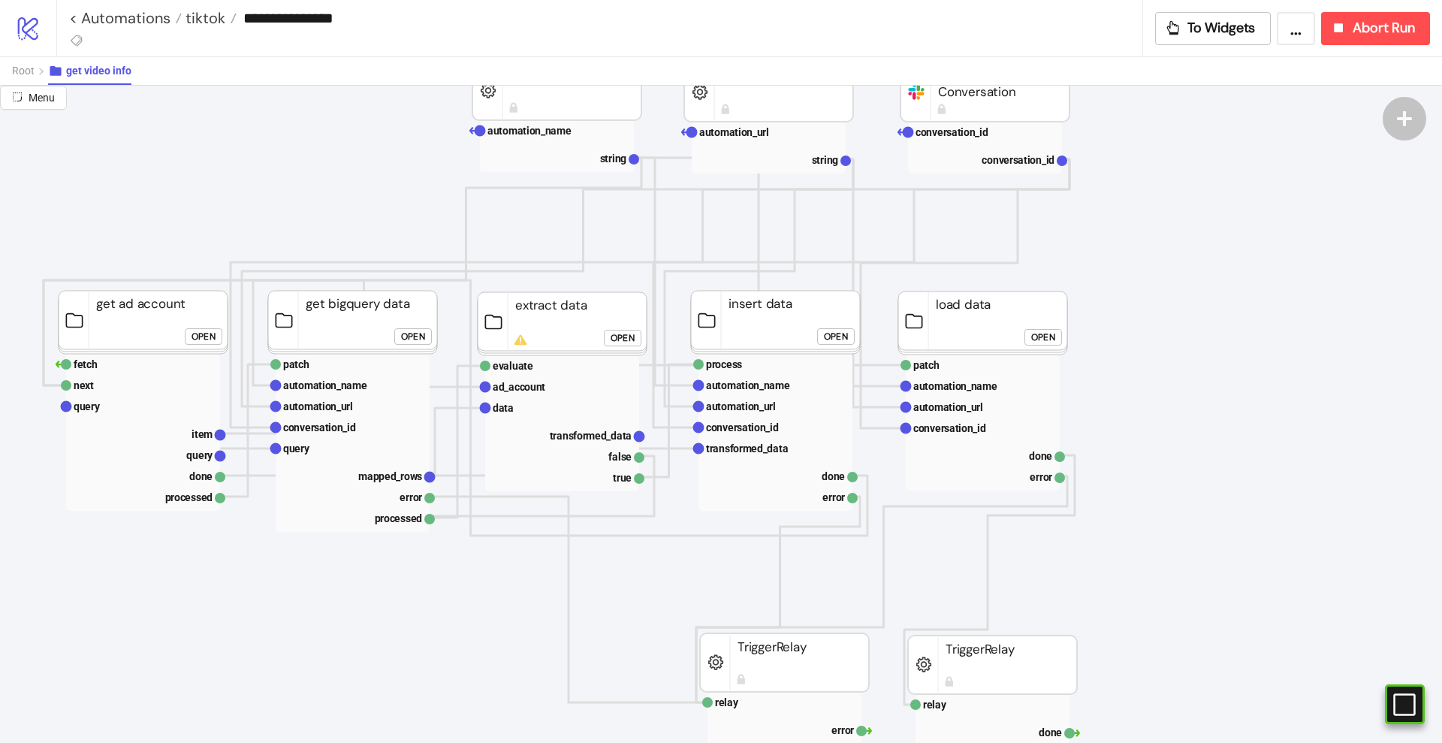
scroll to position [188, 282]
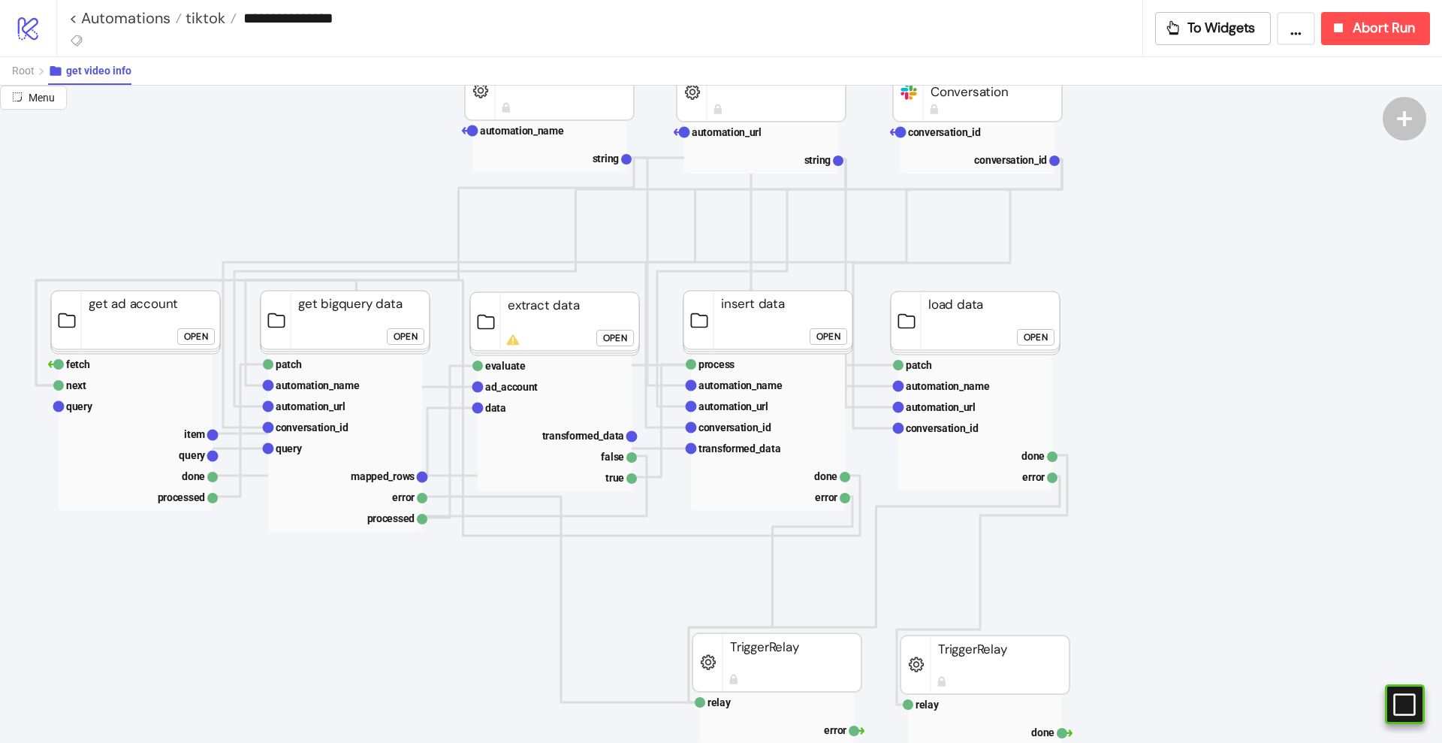
click at [622, 340] on div "Open" at bounding box center [615, 337] width 24 height 17
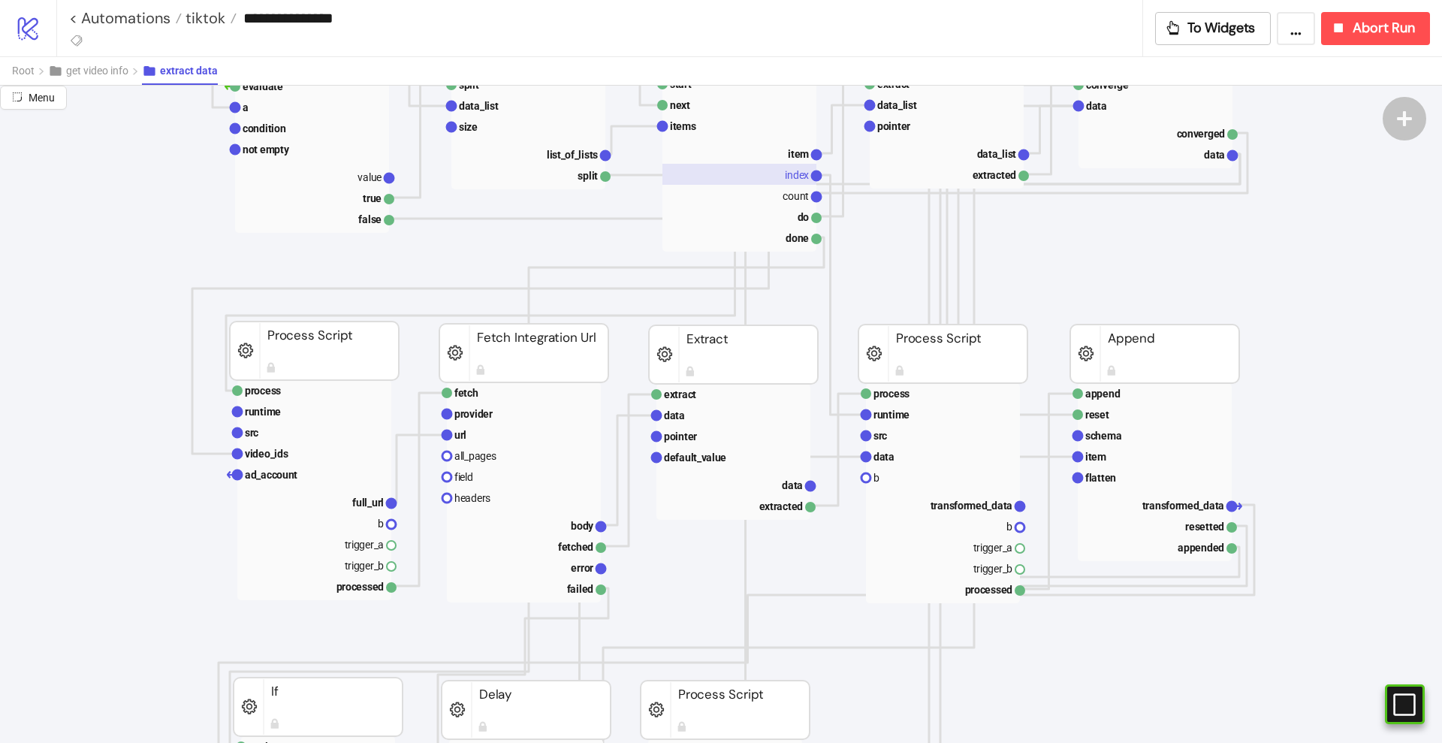
scroll to position [375, 94]
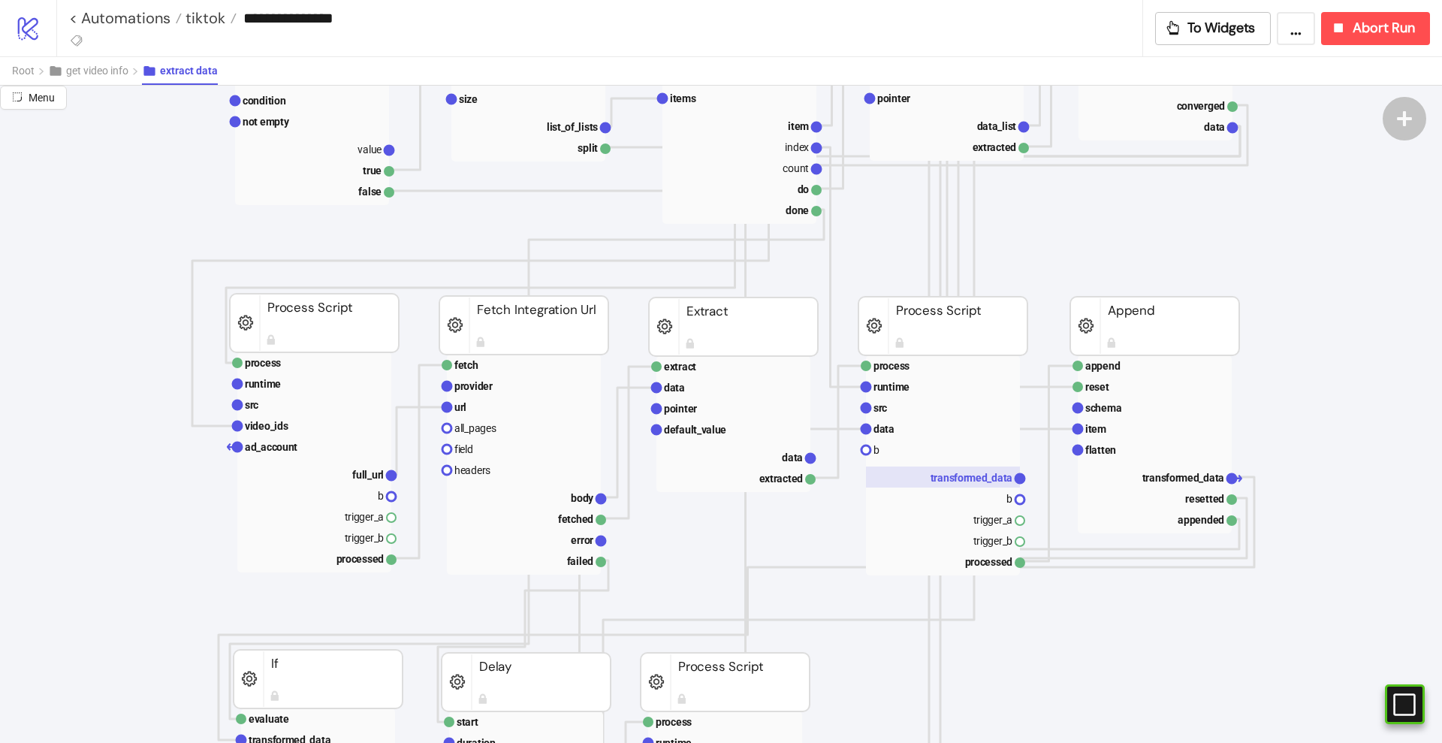
click at [929, 471] on rect at bounding box center [943, 476] width 154 height 21
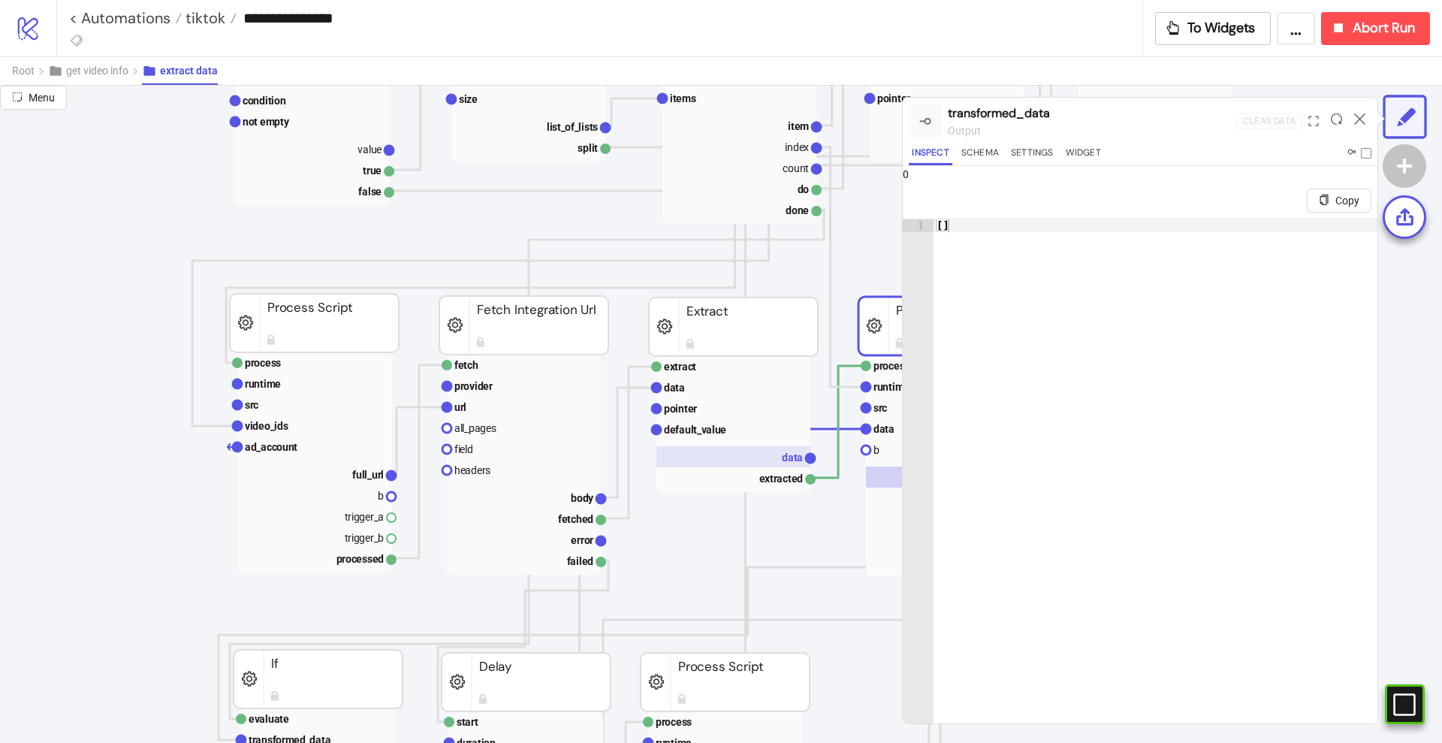
click at [783, 458] on text "data" at bounding box center [792, 457] width 21 height 12
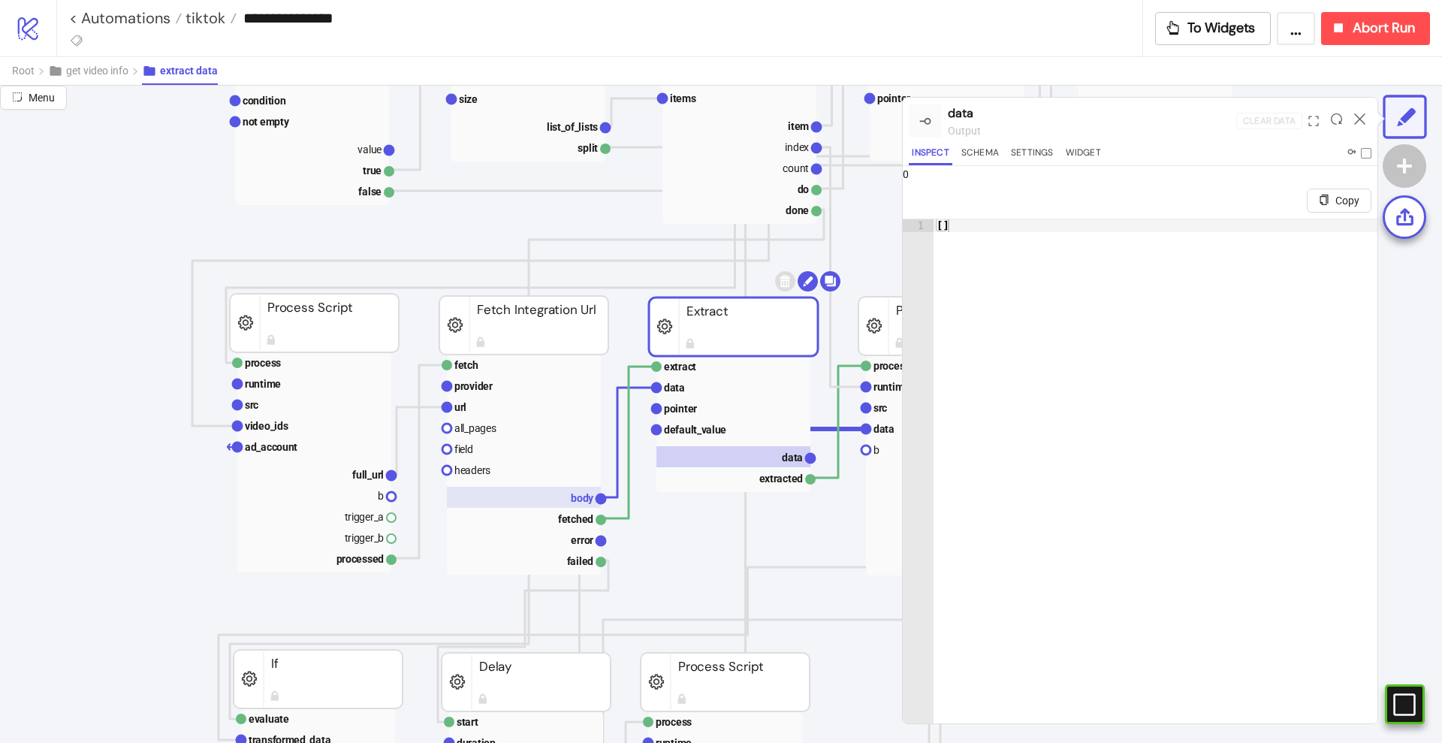
click at [579, 492] on text "body" at bounding box center [582, 498] width 23 height 12
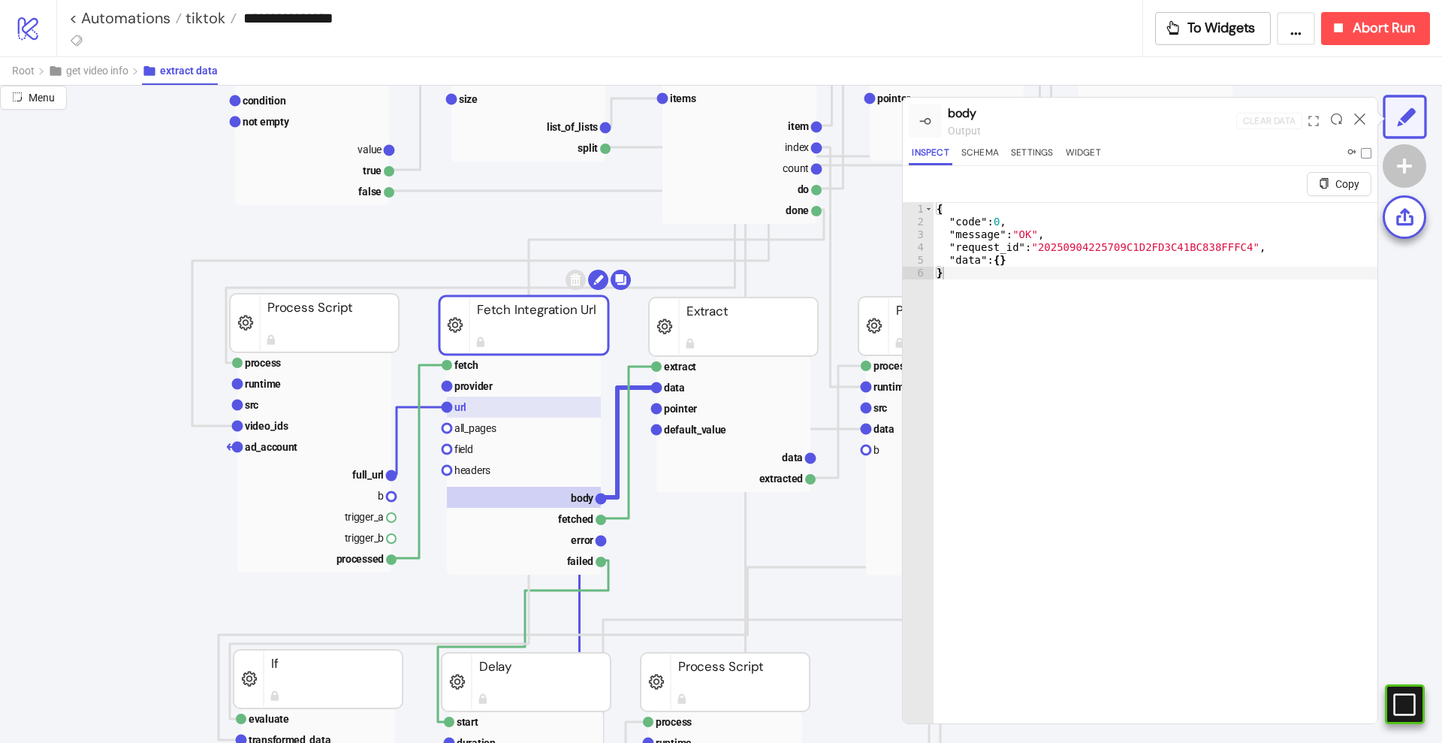
click at [472, 412] on rect at bounding box center [524, 407] width 154 height 21
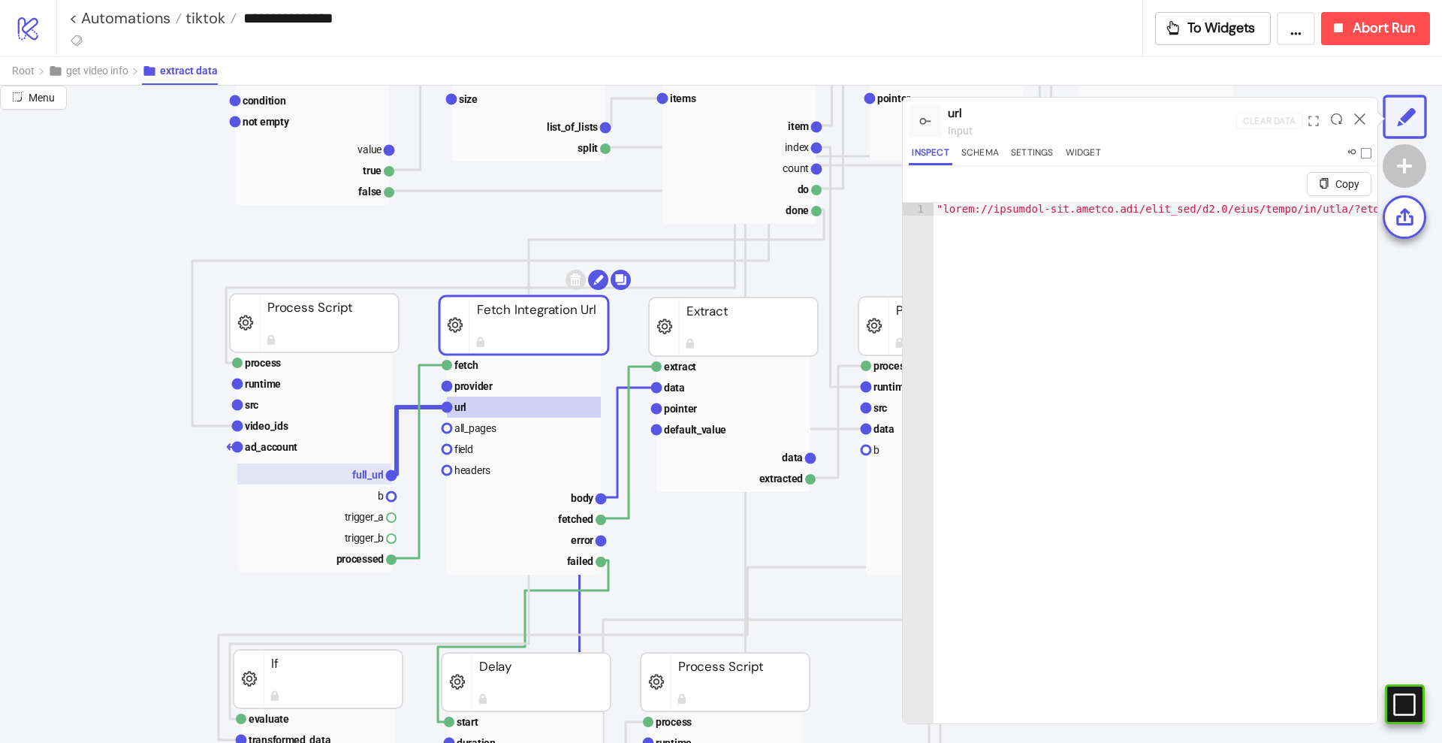
click at [363, 469] on text "full_url" at bounding box center [368, 475] width 32 height 12
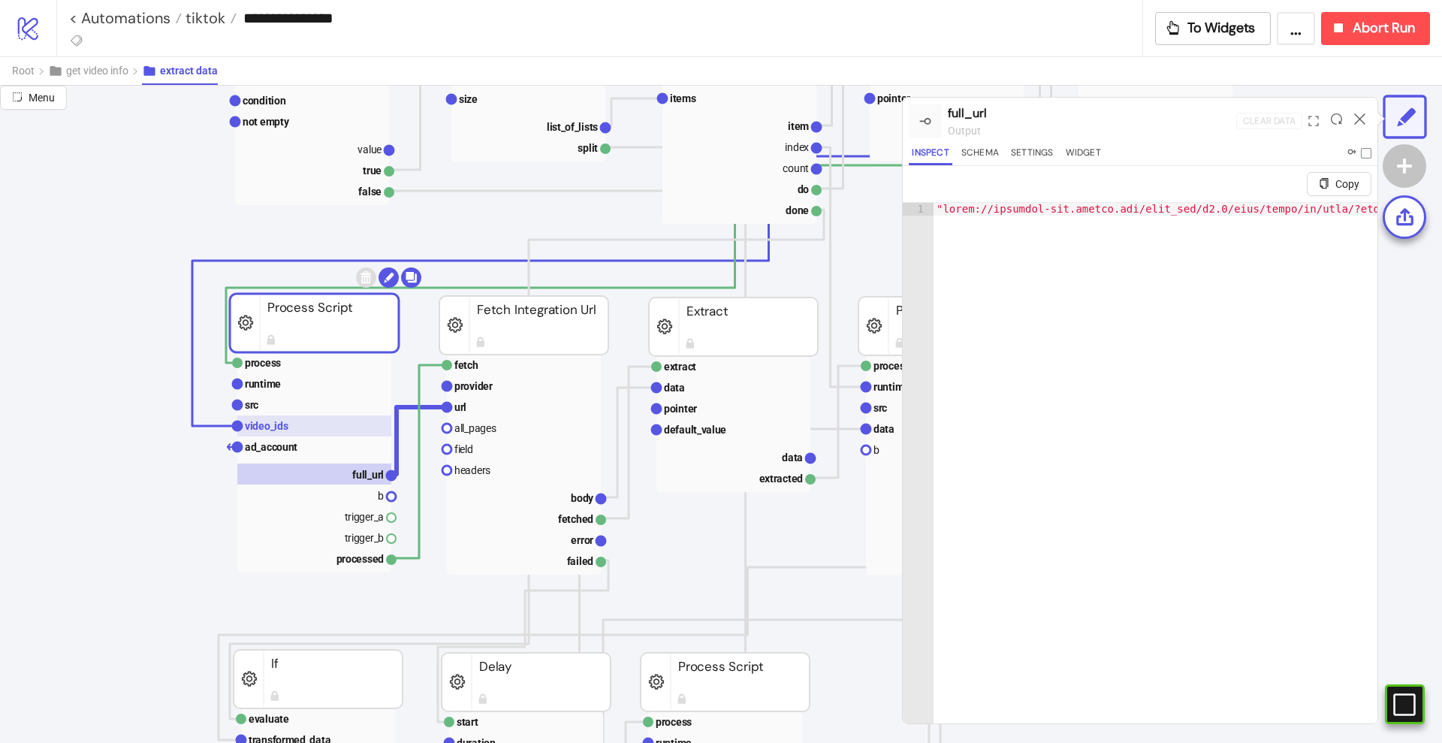
click at [282, 427] on text "video_ids" at bounding box center [267, 426] width 44 height 12
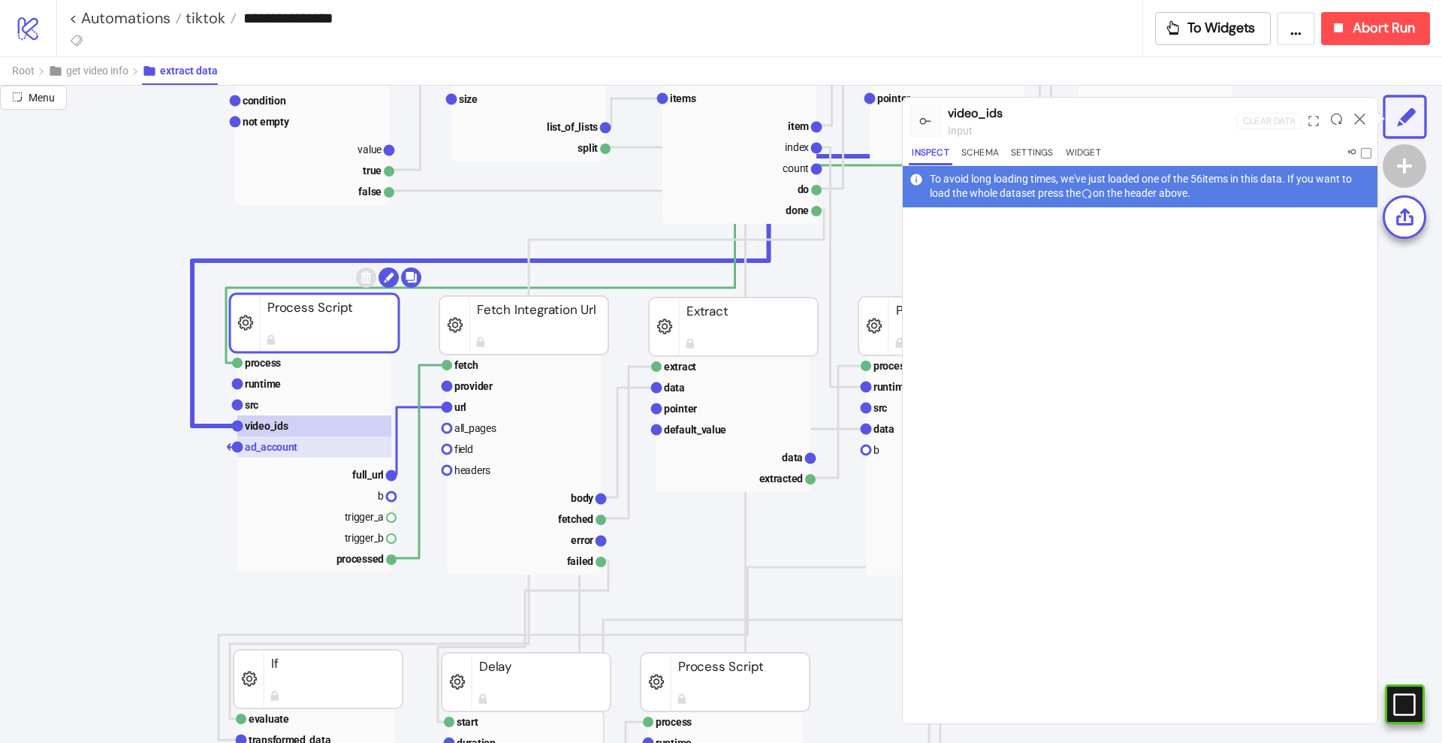
click at [293, 446] on text "ad_account" at bounding box center [271, 447] width 53 height 12
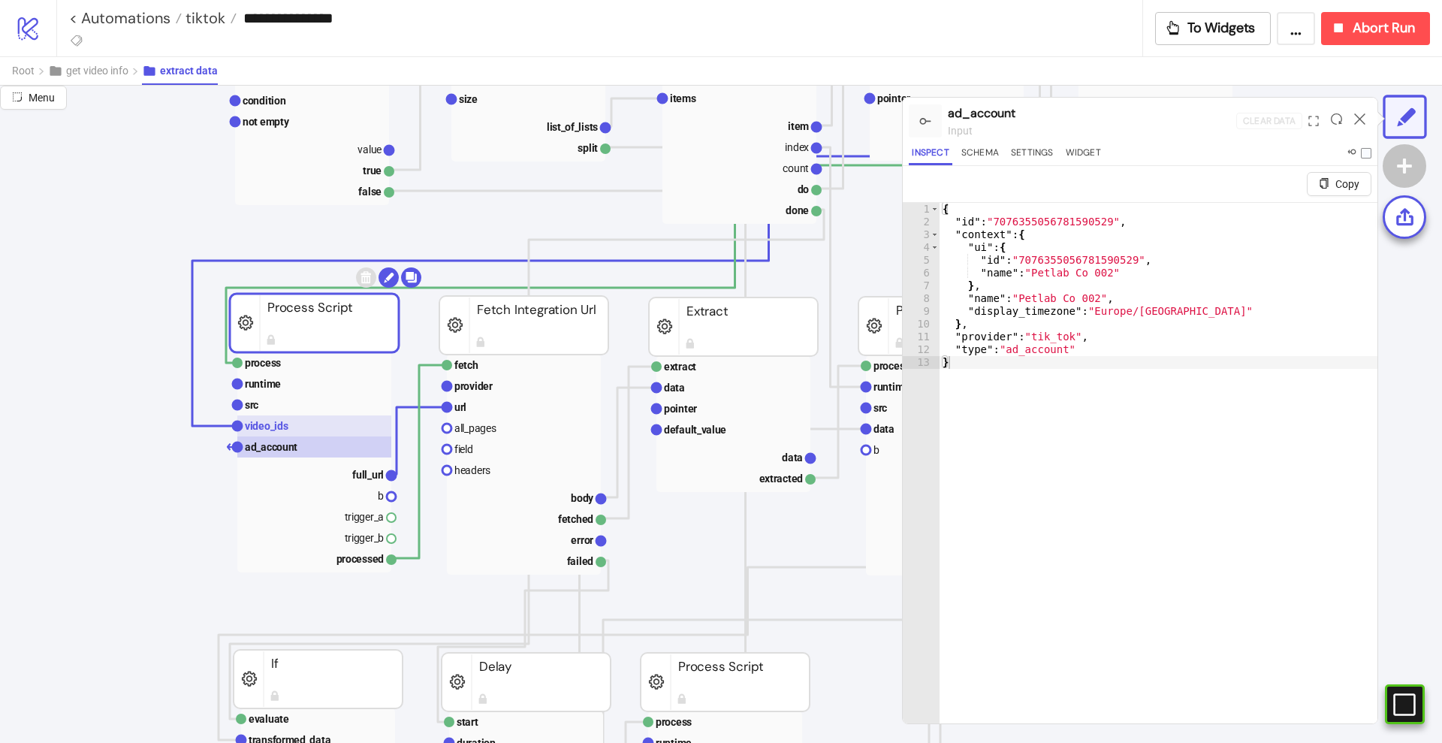
click at [285, 428] on text "video_ids" at bounding box center [267, 426] width 44 height 12
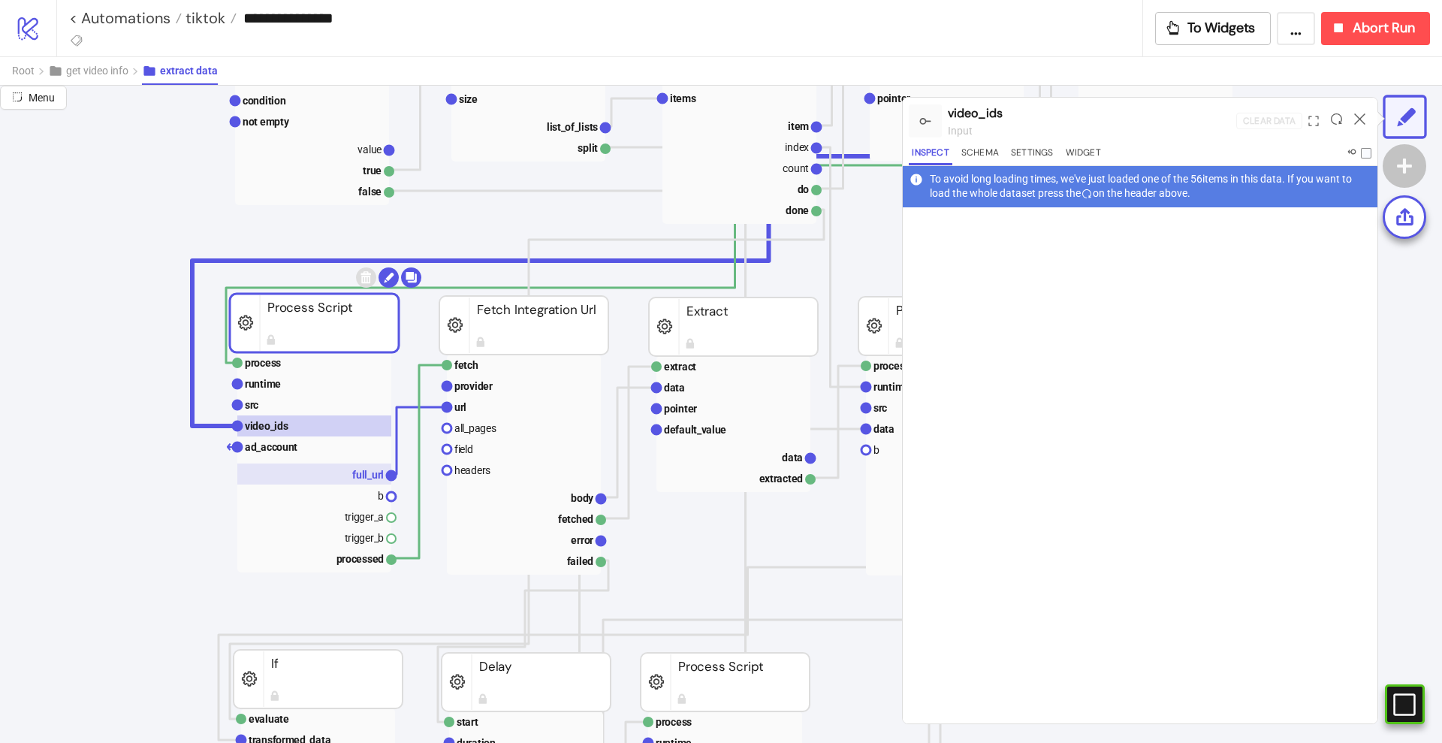
click at [357, 472] on text "full_url" at bounding box center [368, 475] width 32 height 12
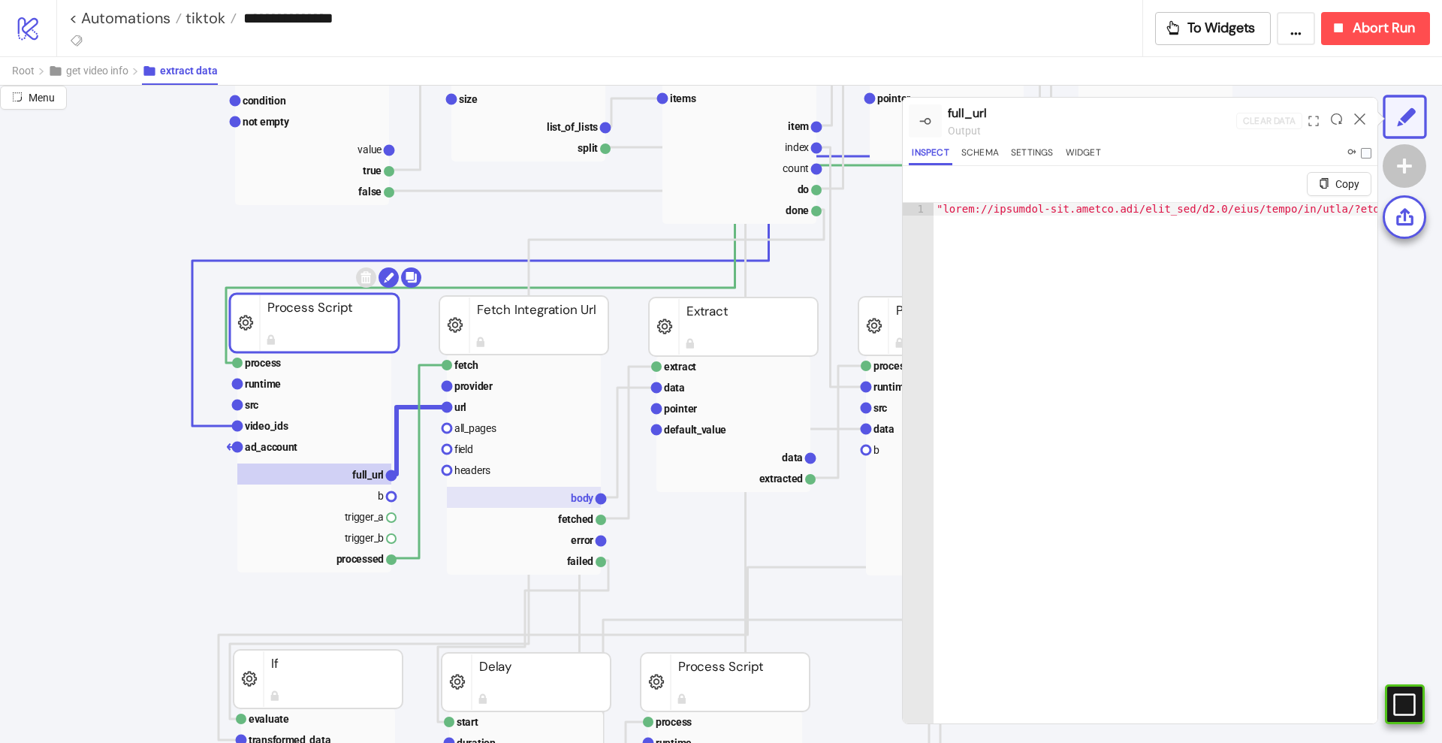
click at [543, 497] on rect at bounding box center [524, 497] width 154 height 21
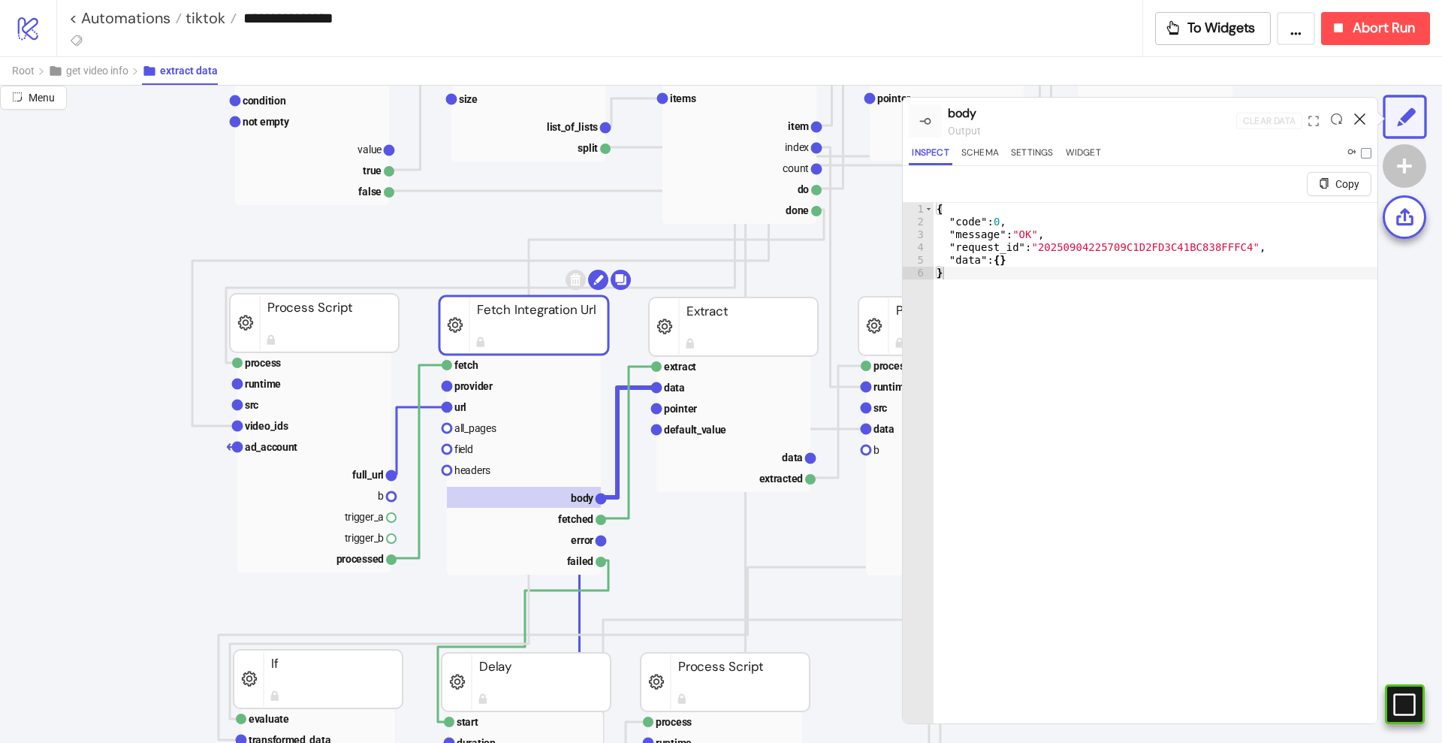
click at [1359, 117] on icon at bounding box center [1359, 118] width 11 height 11
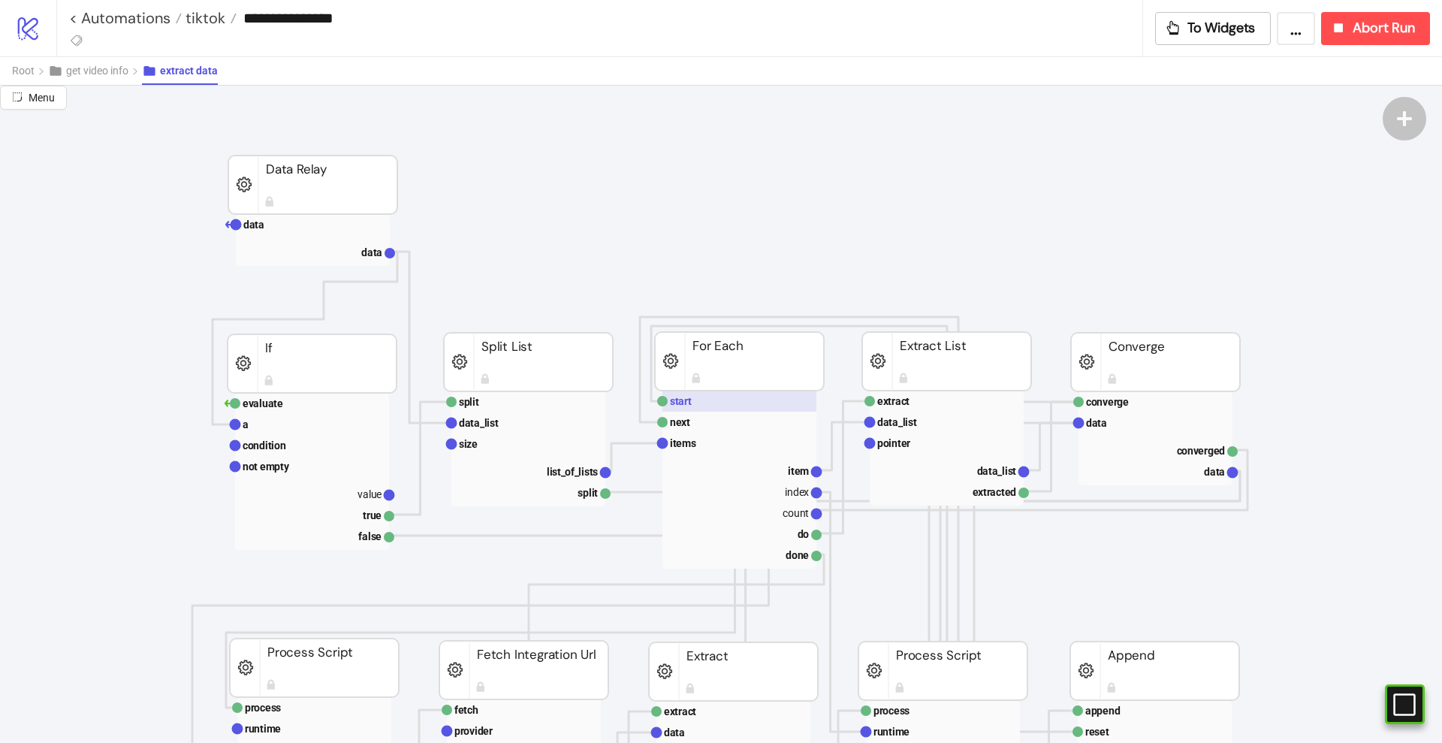
scroll to position [0, 94]
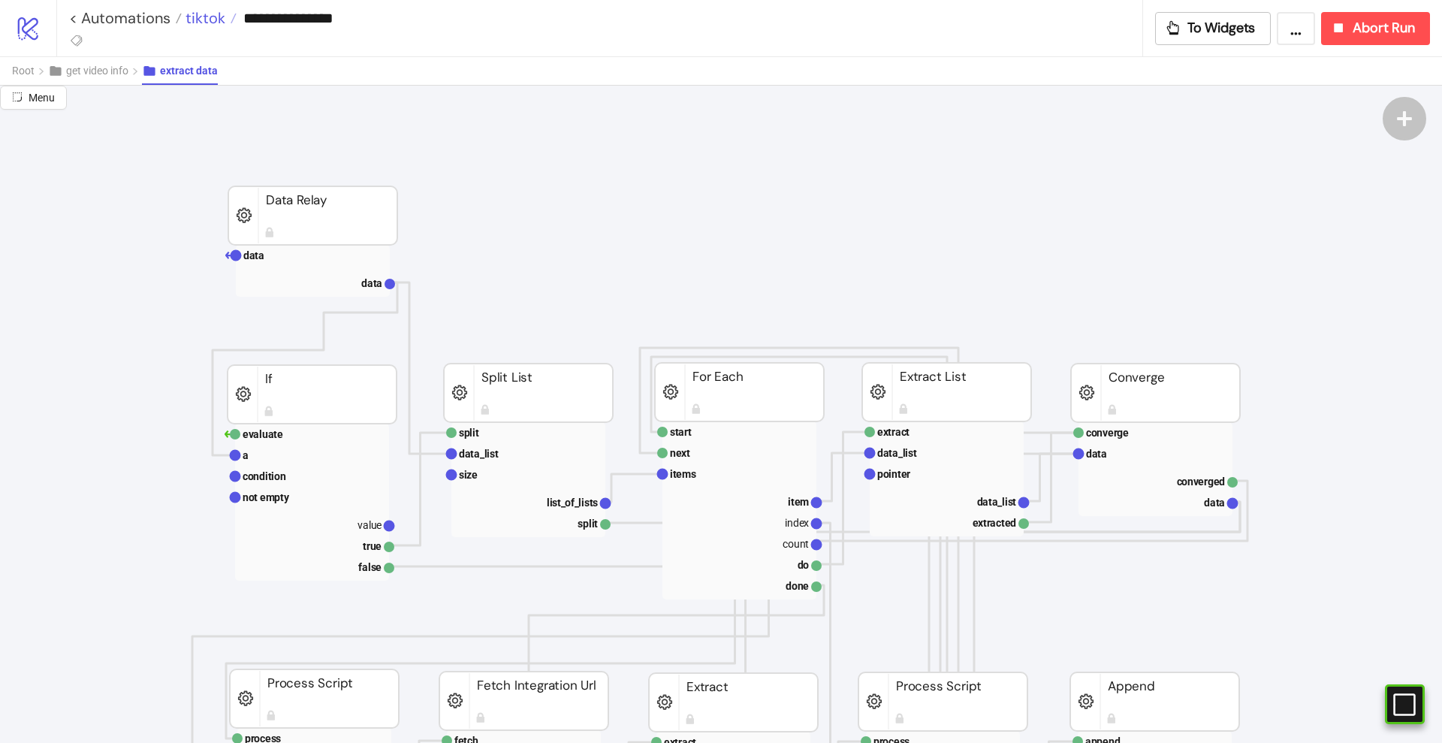
click at [202, 23] on span "tiktok" at bounding box center [204, 18] width 44 height 20
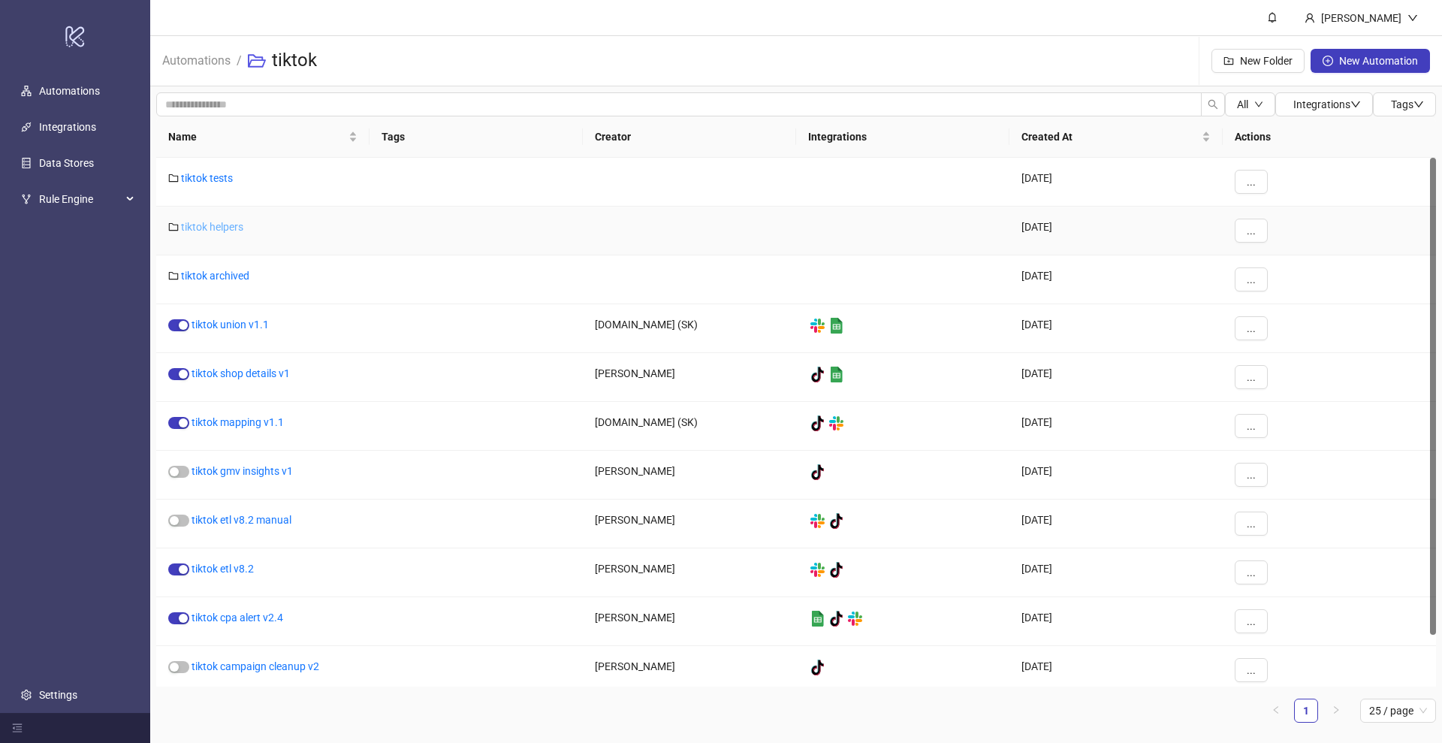
click at [213, 230] on link "tiktok helpers" at bounding box center [212, 227] width 62 height 12
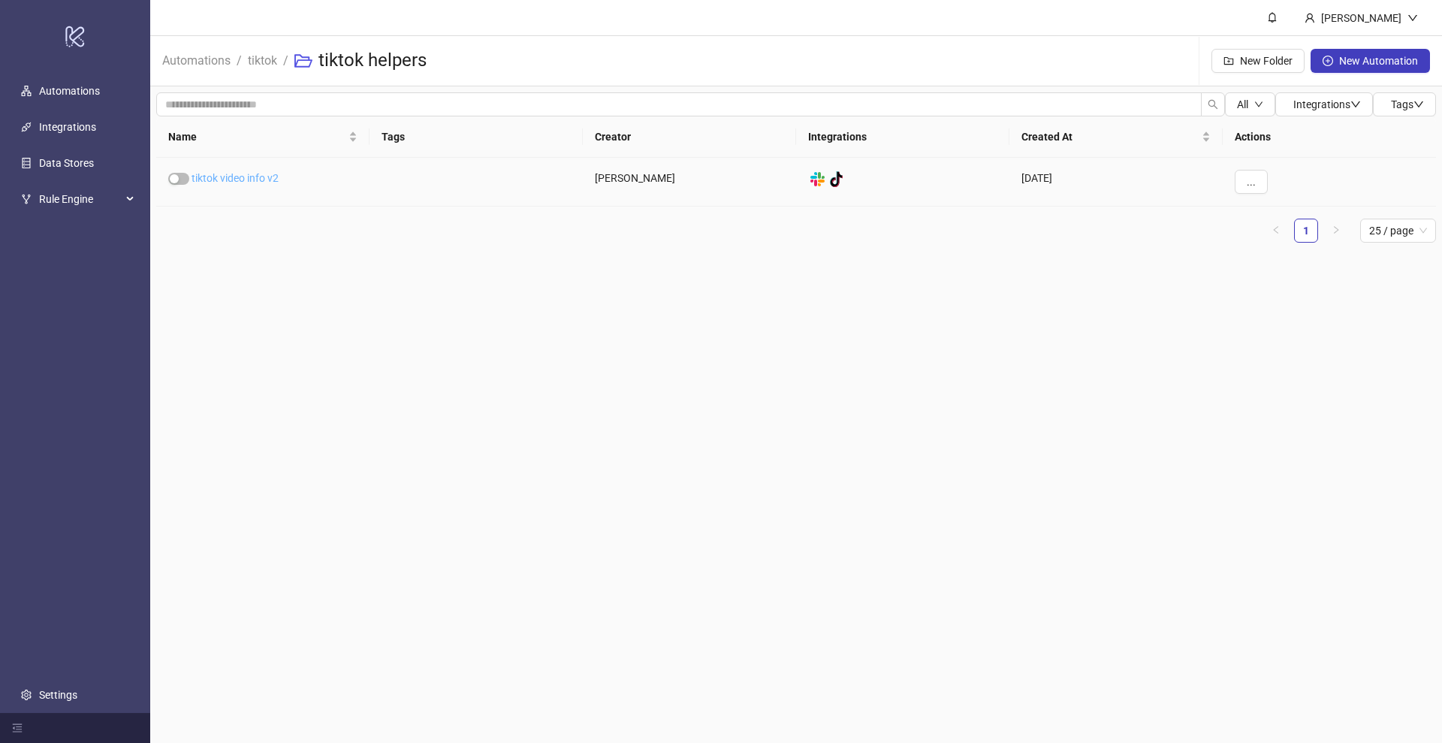
click at [240, 176] on link "tiktok video info v2" at bounding box center [235, 178] width 87 height 12
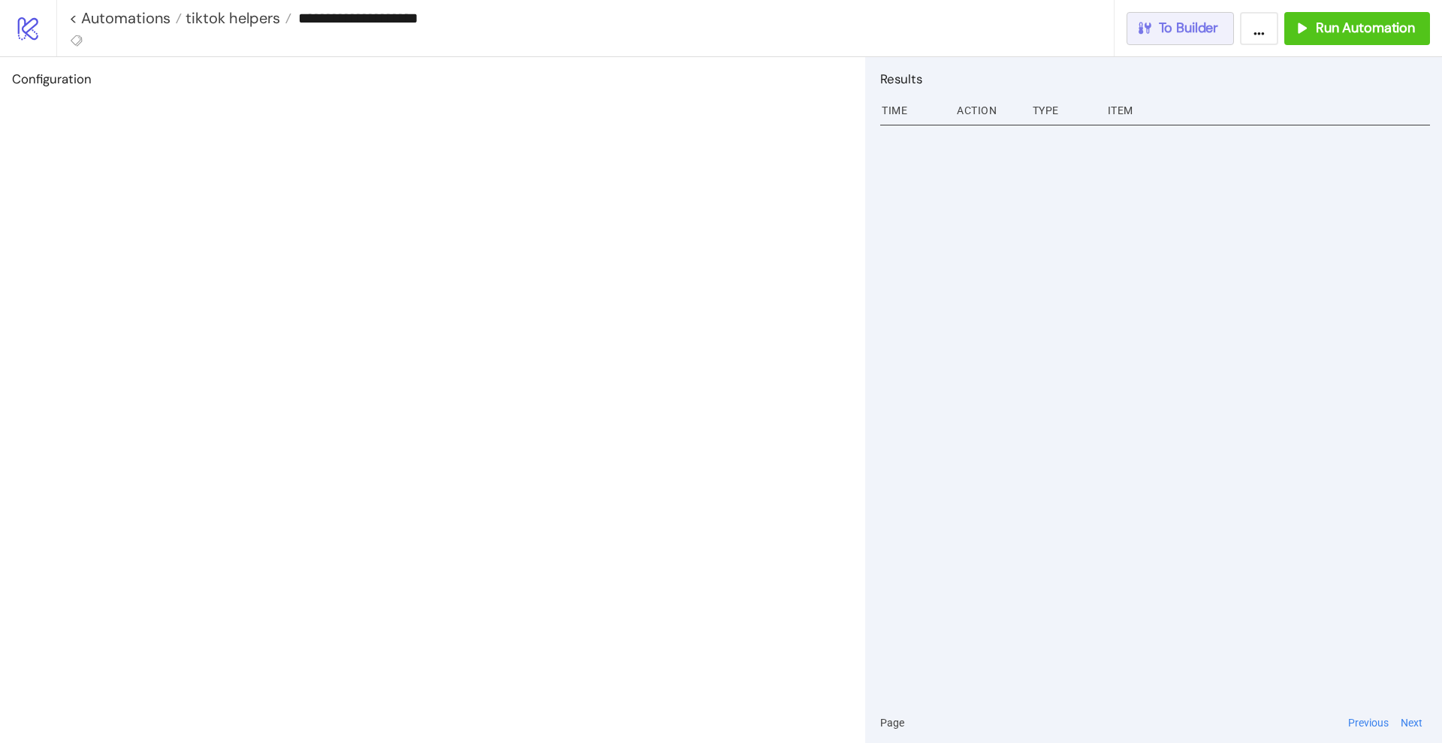
click at [1215, 38] on button "To Builder" at bounding box center [1180, 28] width 108 height 33
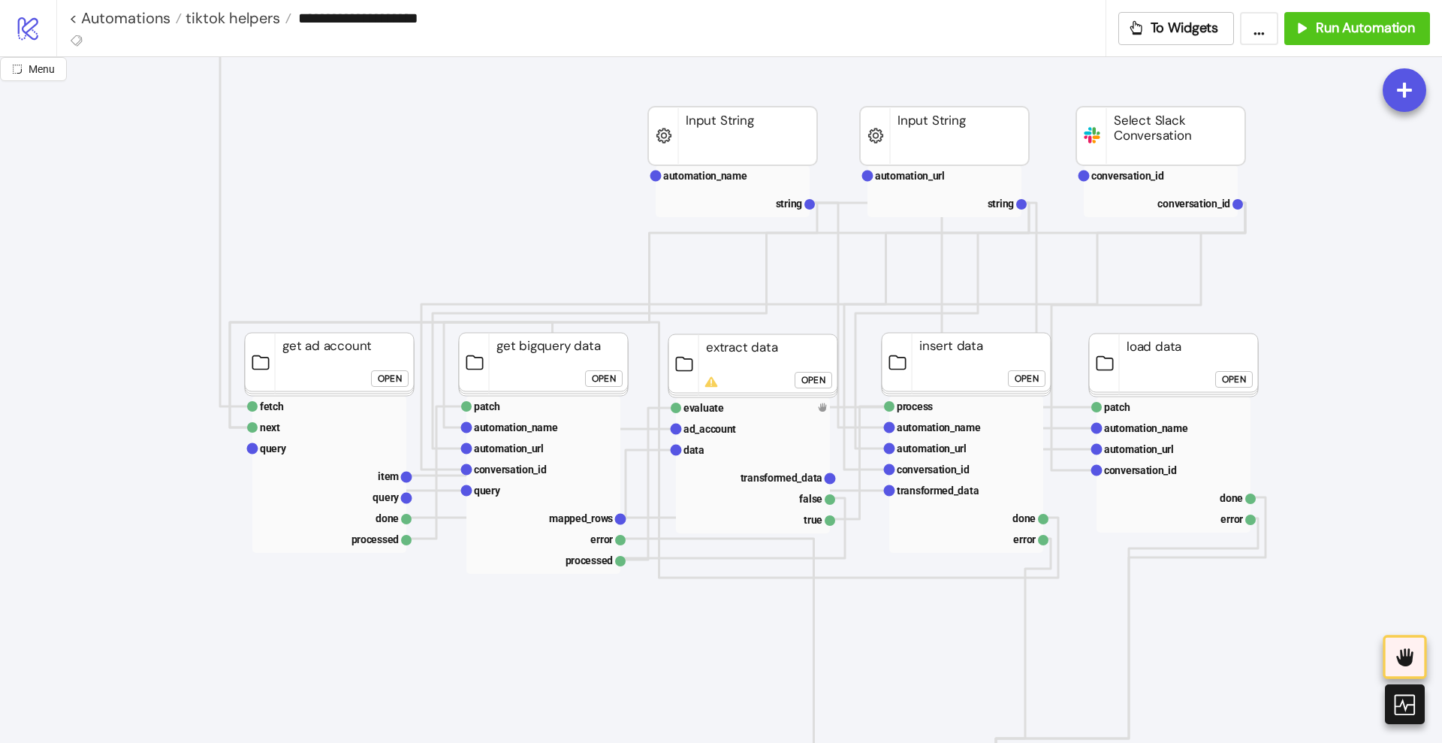
scroll to position [188, 0]
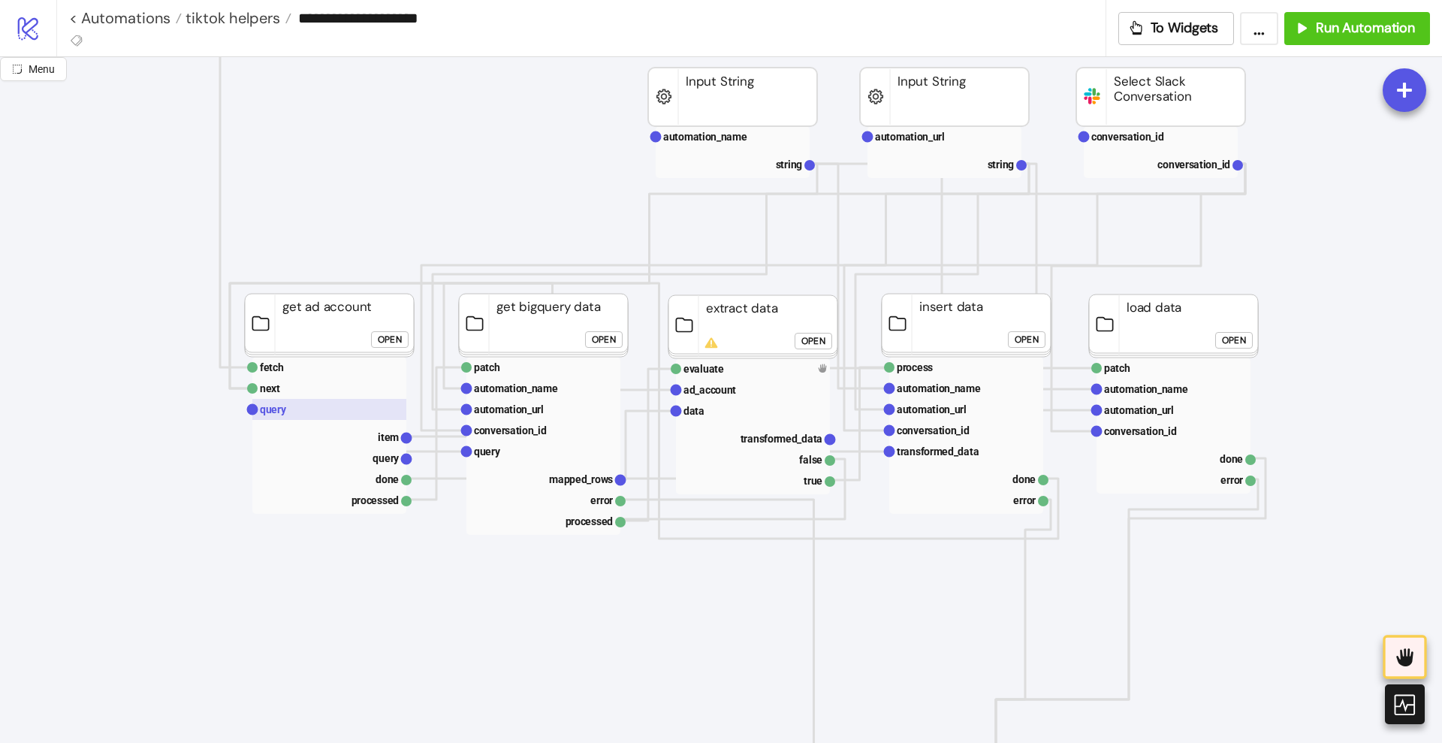
click at [303, 410] on rect at bounding box center [329, 409] width 154 height 21
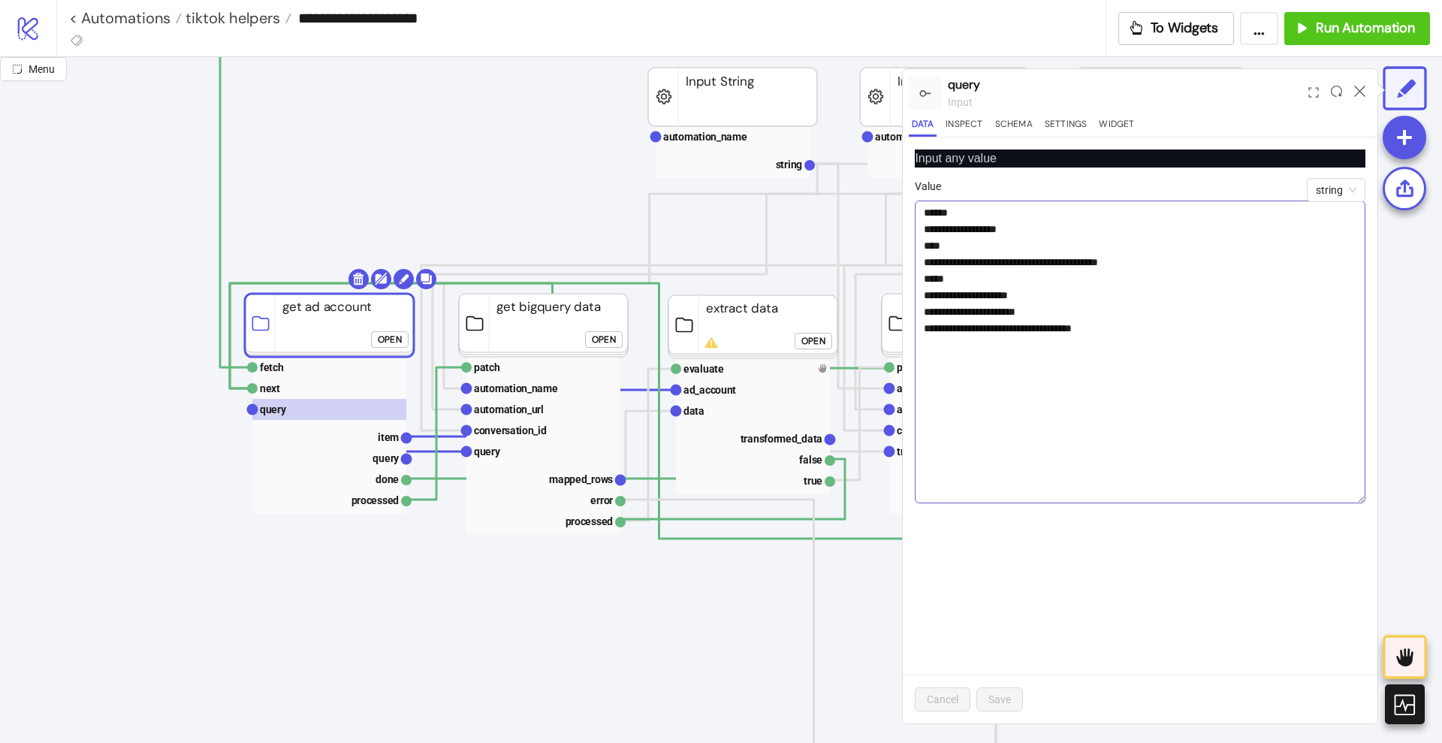
drag, startPoint x: 1362, startPoint y: 236, endPoint x: 1308, endPoint y: 529, distance: 297.8
click at [1377, 577] on div "**********" at bounding box center [1140, 430] width 475 height 586
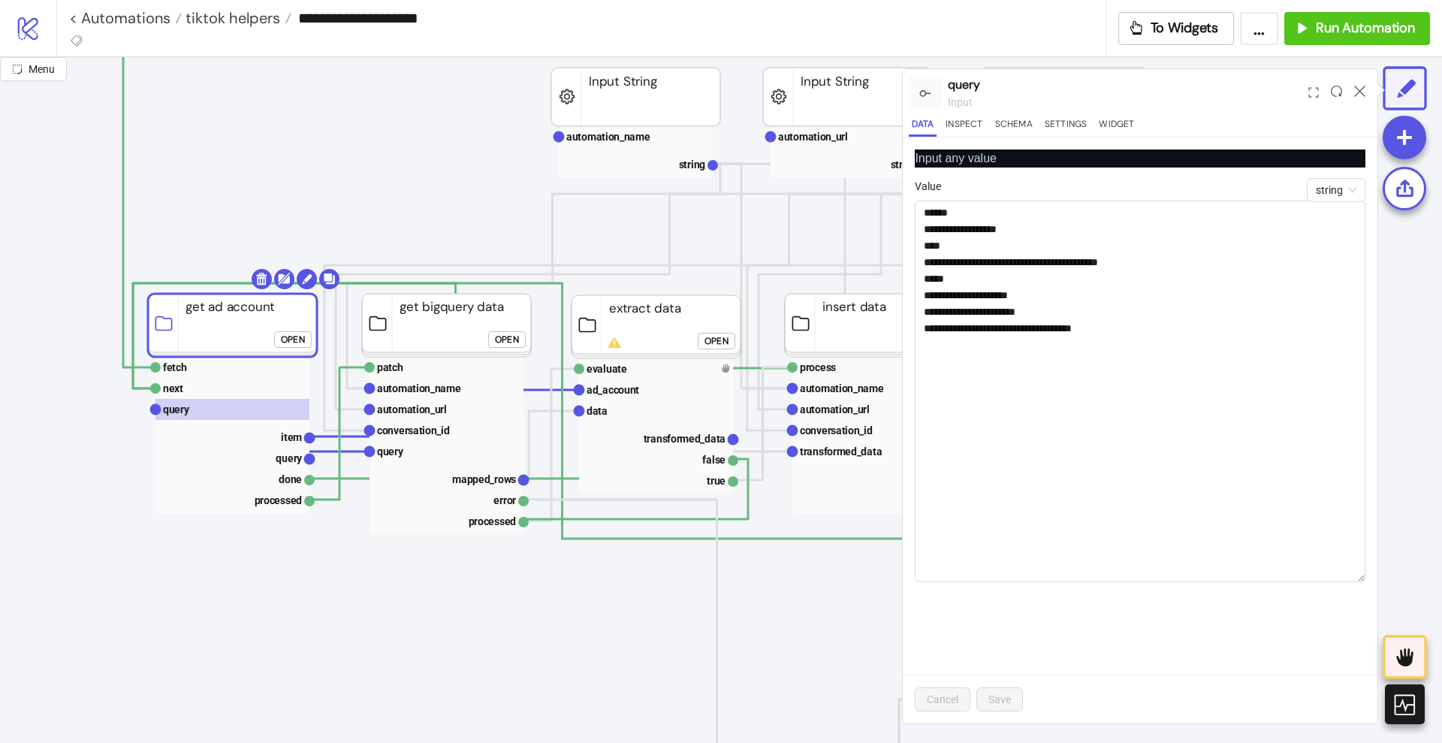
scroll to position [188, 188]
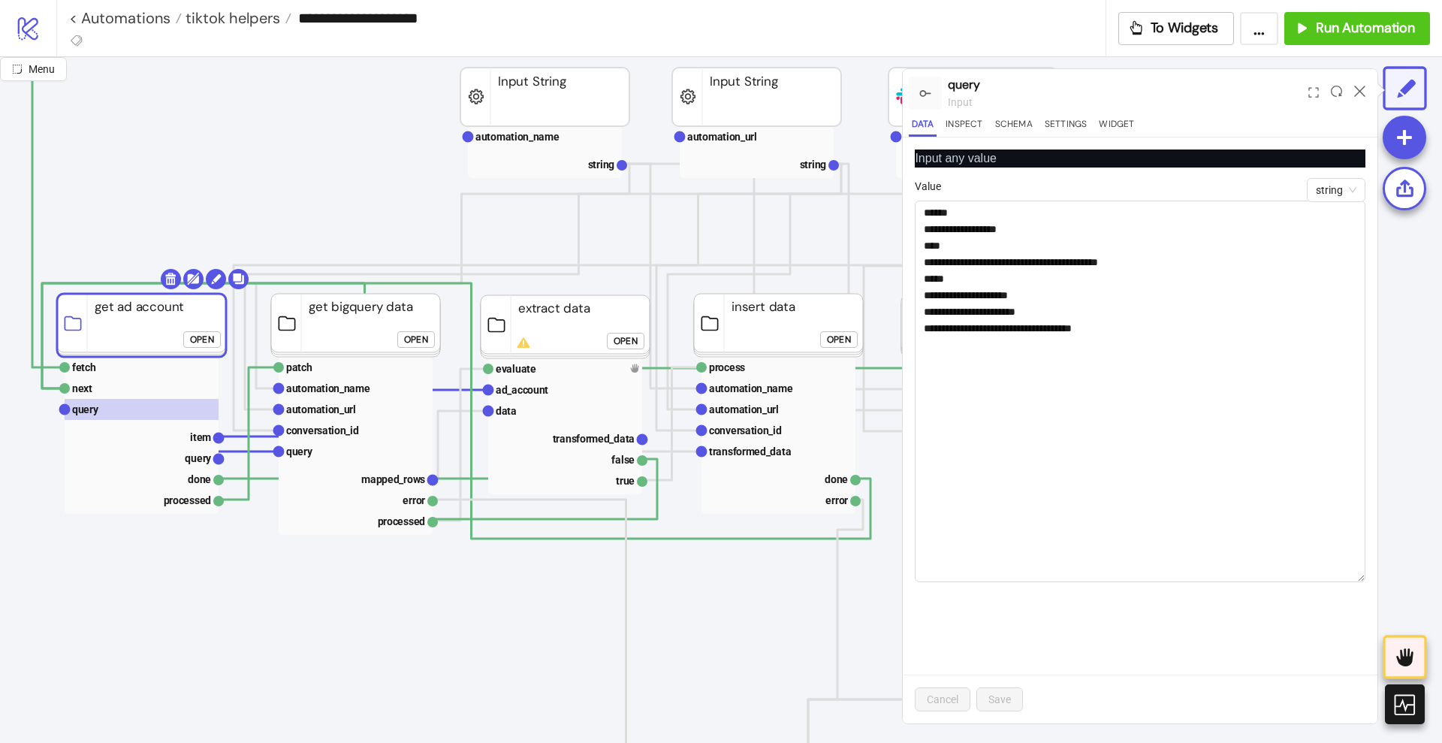
click at [626, 342] on div "Open" at bounding box center [626, 341] width 24 height 17
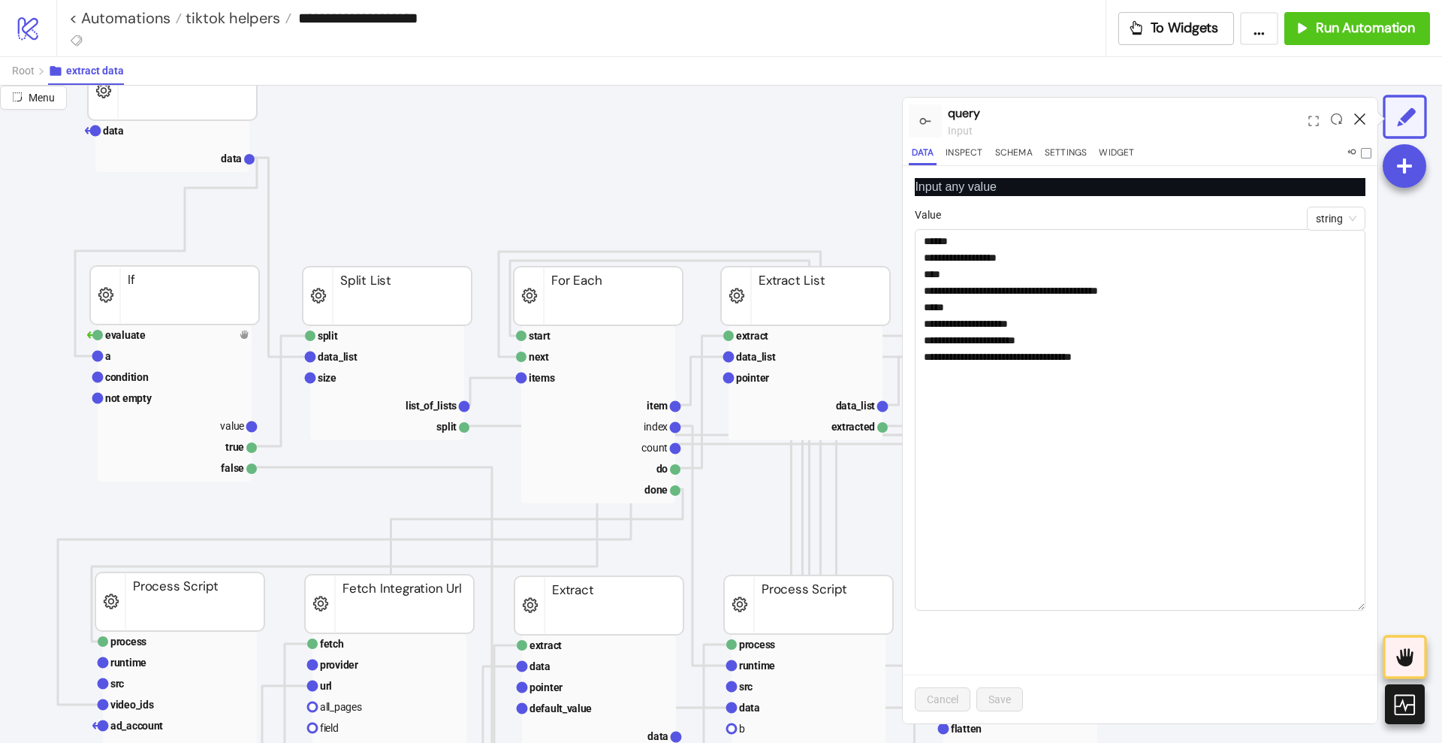
click at [1358, 122] on icon at bounding box center [1359, 118] width 11 height 11
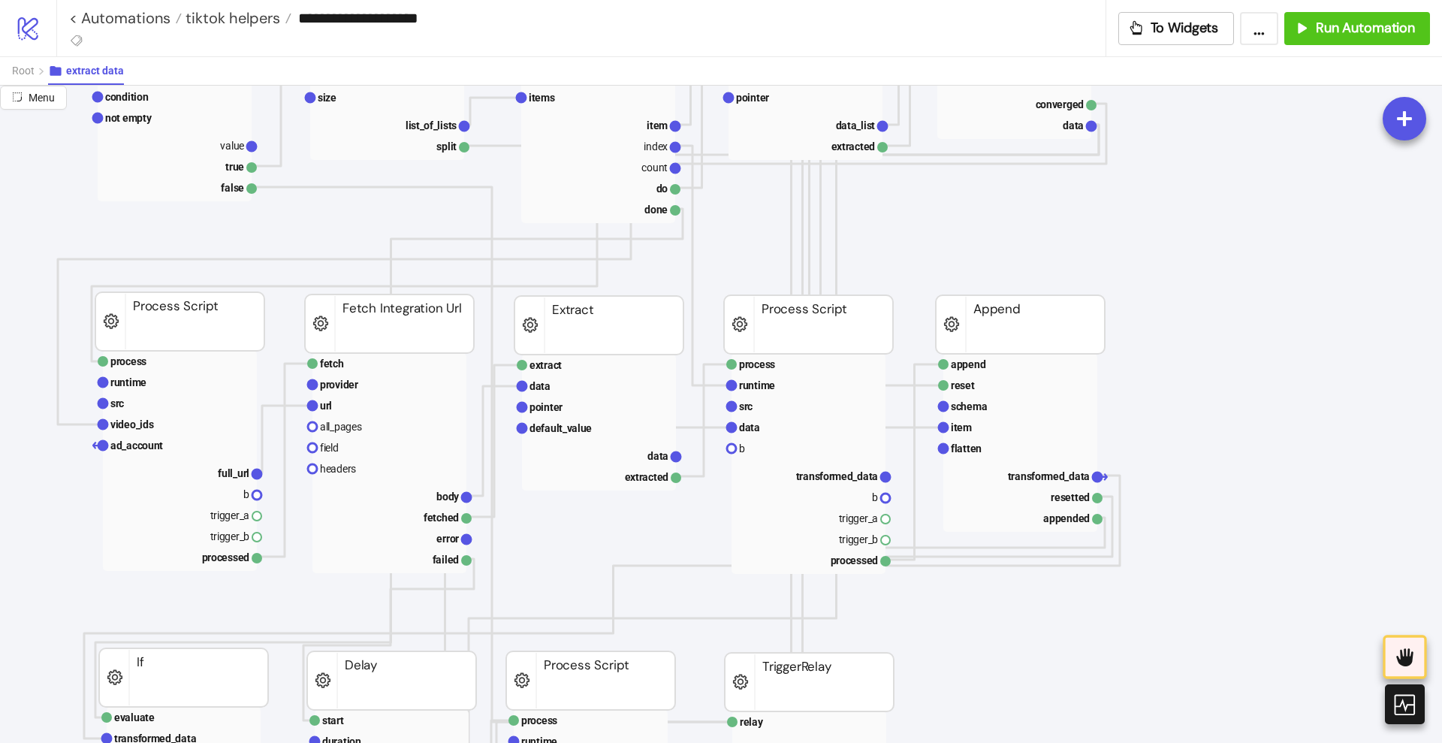
scroll to position [469, 188]
click at [361, 406] on rect at bounding box center [389, 404] width 154 height 21
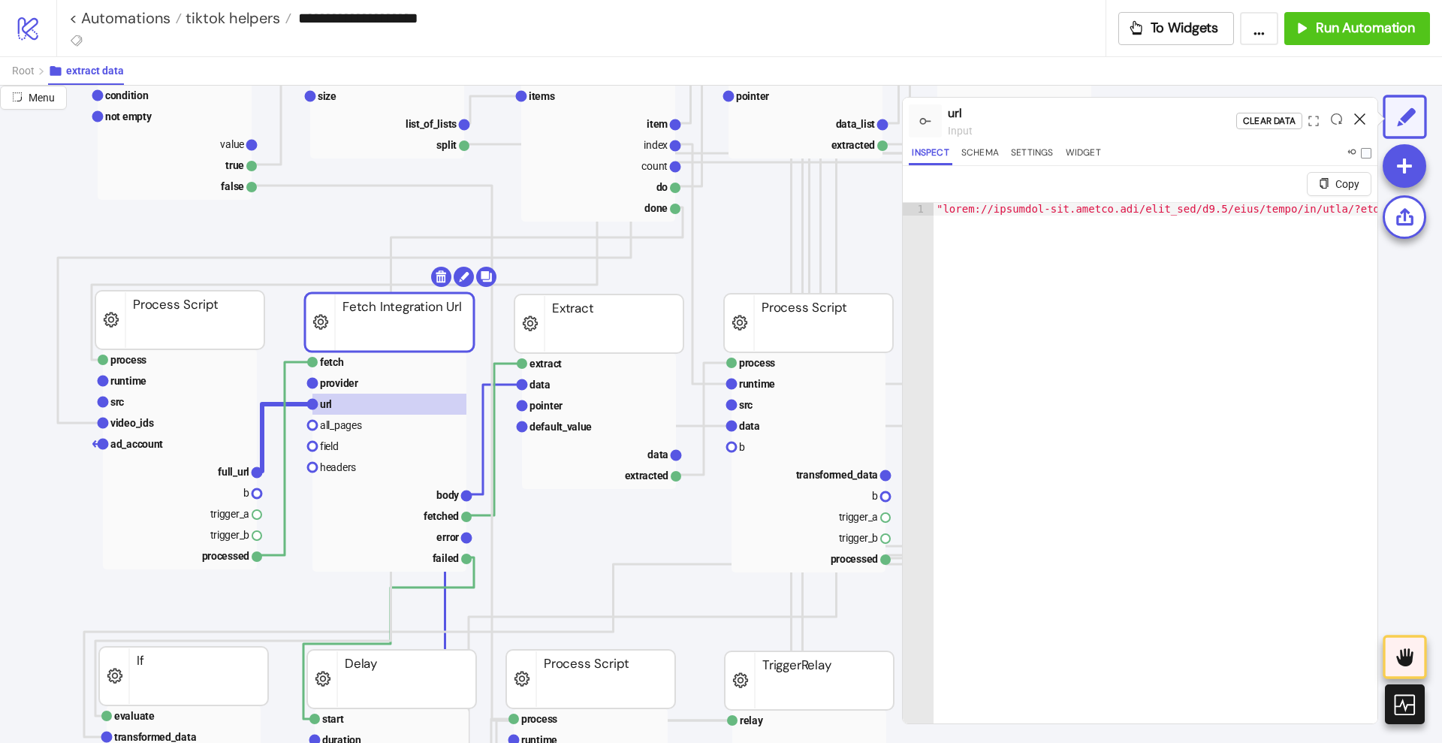
click at [1361, 119] on icon at bounding box center [1359, 118] width 11 height 11
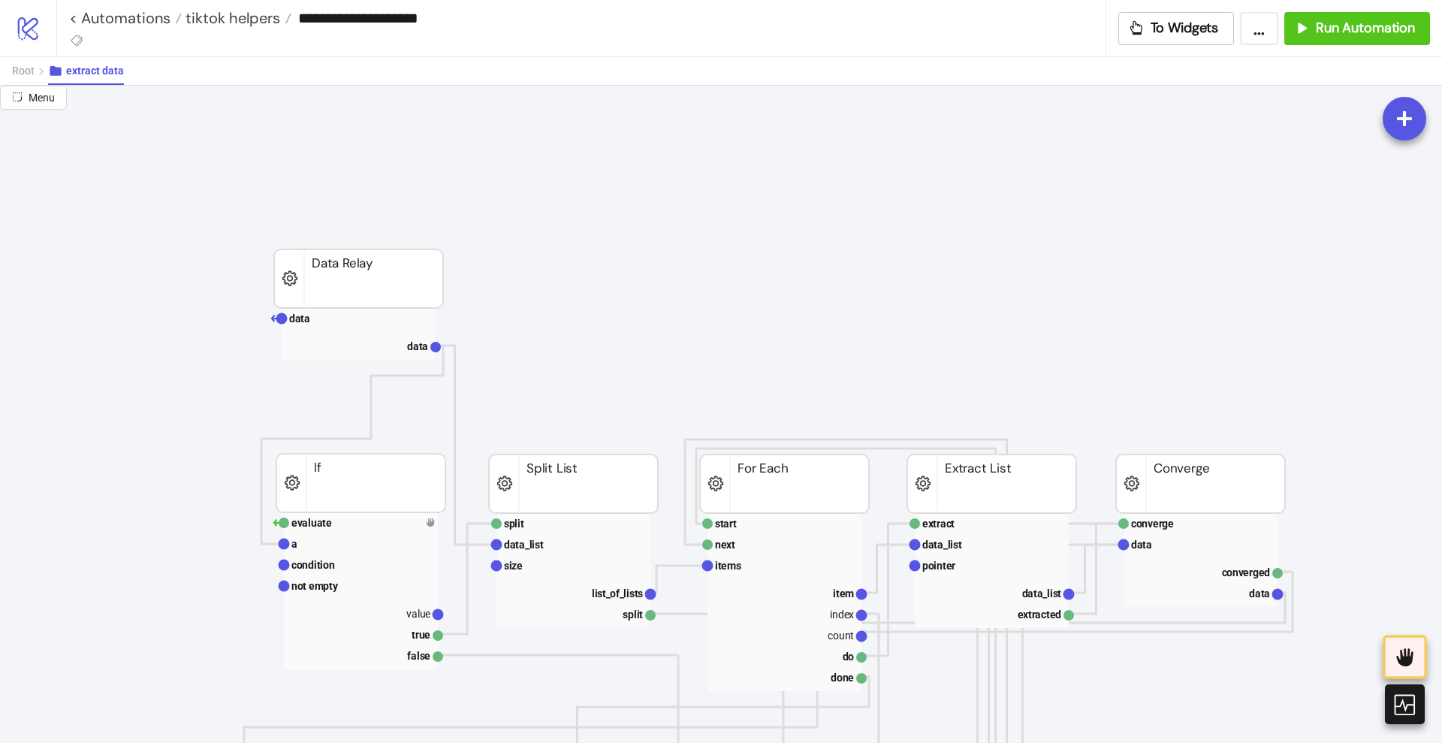
scroll to position [0, 0]
click at [27, 71] on span "Root" at bounding box center [23, 71] width 23 height 12
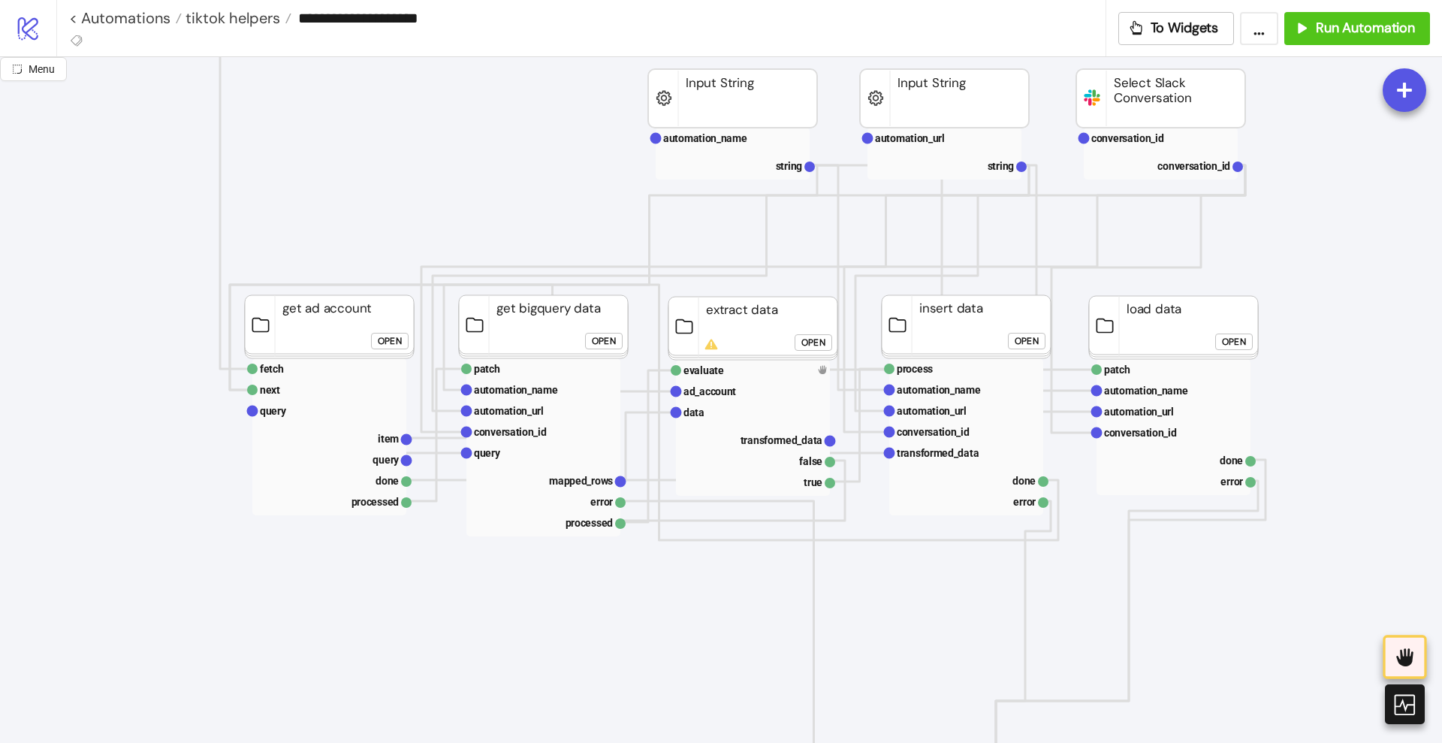
scroll to position [188, 0]
click at [274, 412] on text "query" at bounding box center [273, 409] width 27 height 12
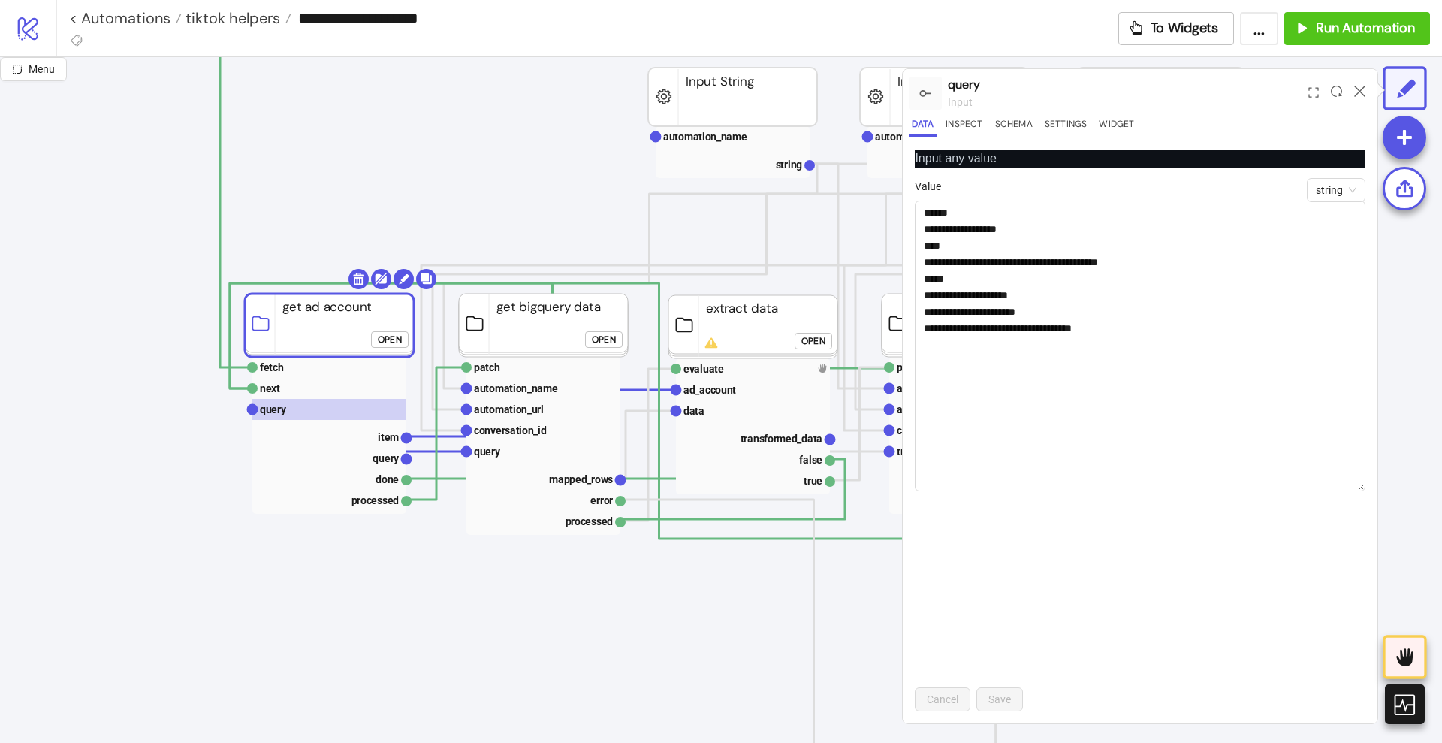
drag, startPoint x: 1360, startPoint y: 237, endPoint x: 1370, endPoint y: 487, distance: 250.3
click at [1370, 487] on div "**********" at bounding box center [1140, 430] width 475 height 586
click at [360, 430] on rect at bounding box center [329, 436] width 154 height 21
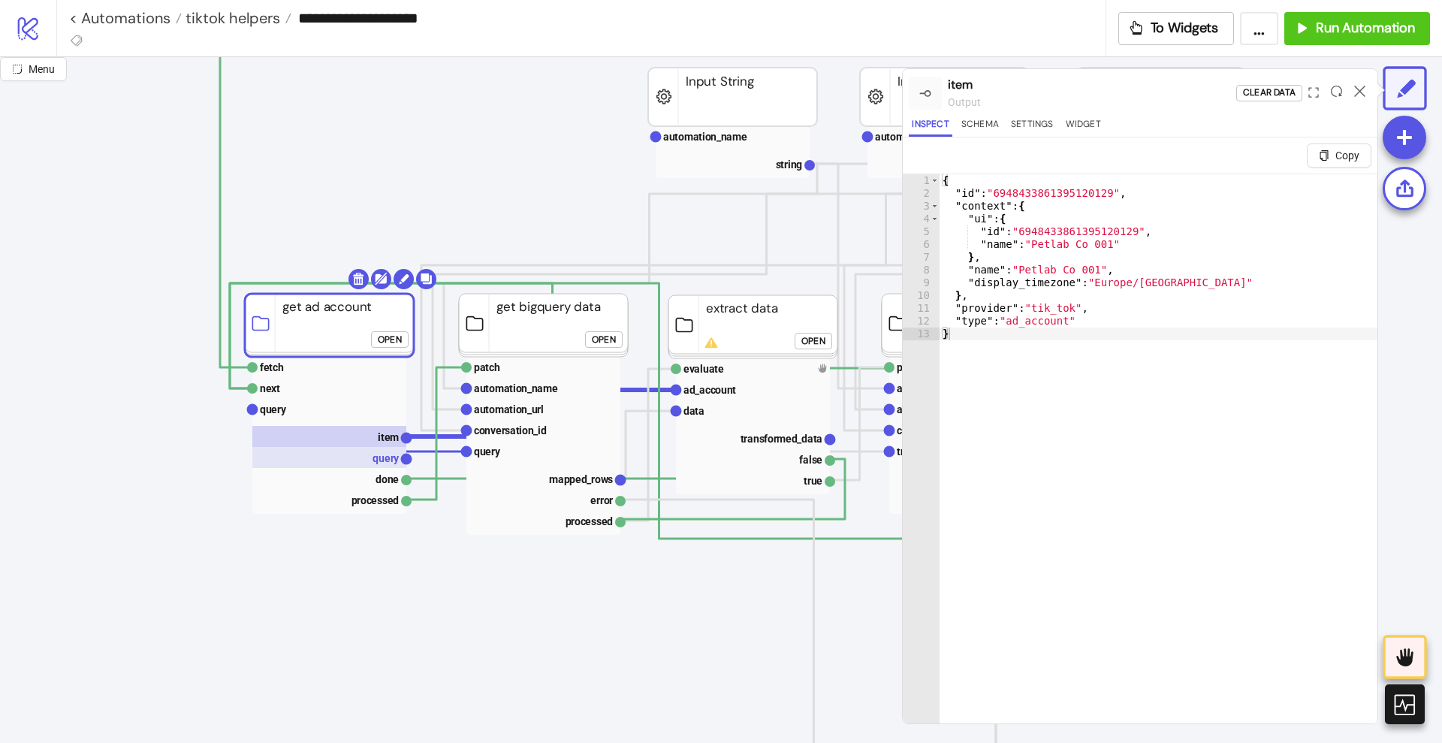
click at [381, 457] on text "query" at bounding box center [385, 458] width 27 height 12
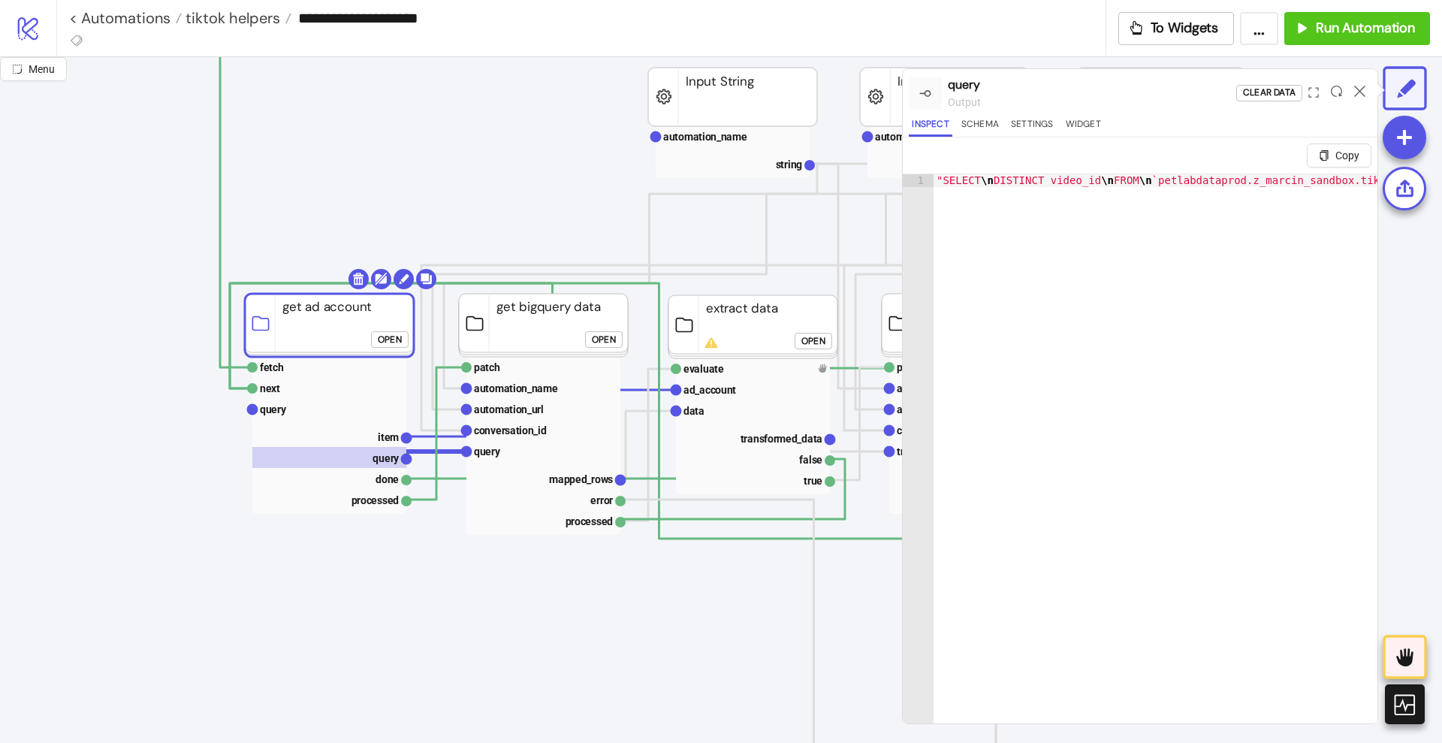
click div "Open"
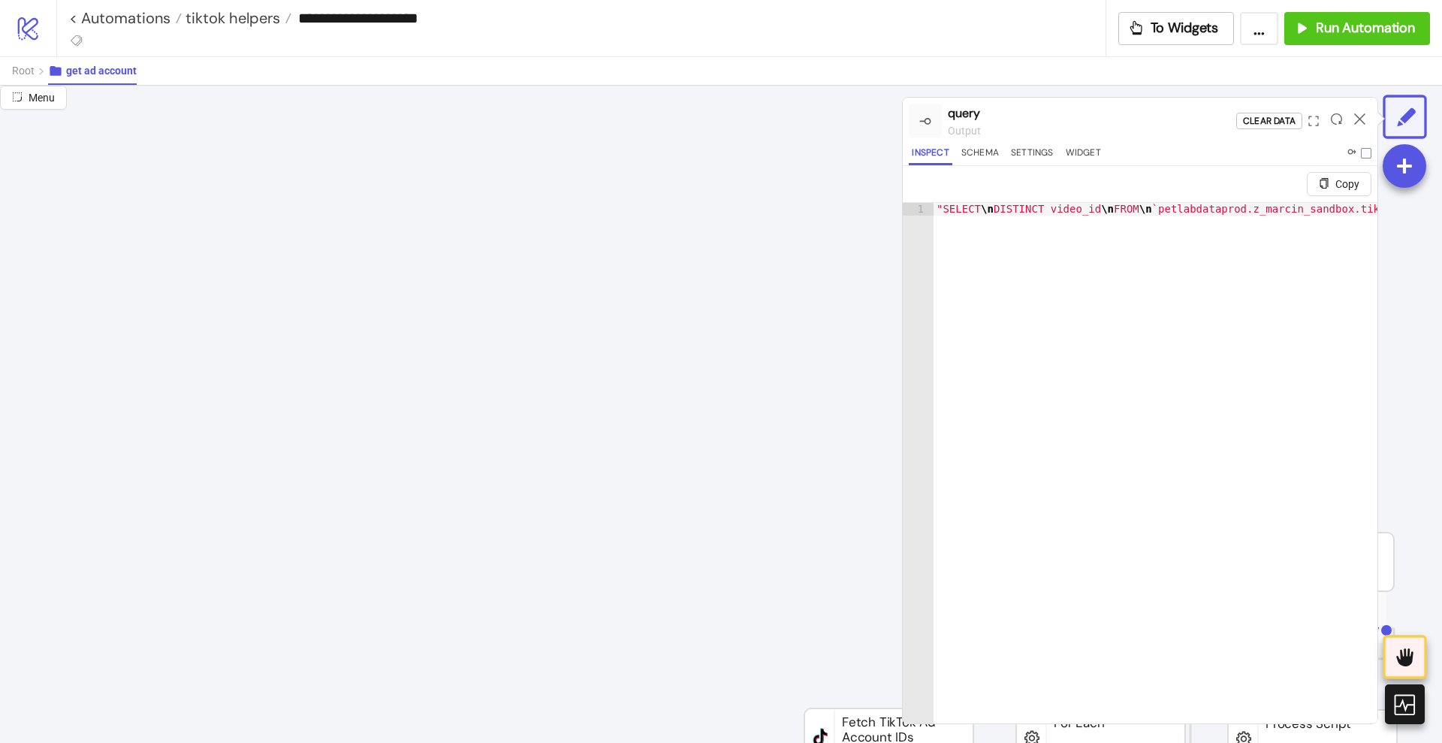
scroll to position [0, 0]
click at [1361, 117] on icon at bounding box center [1359, 118] width 11 height 11
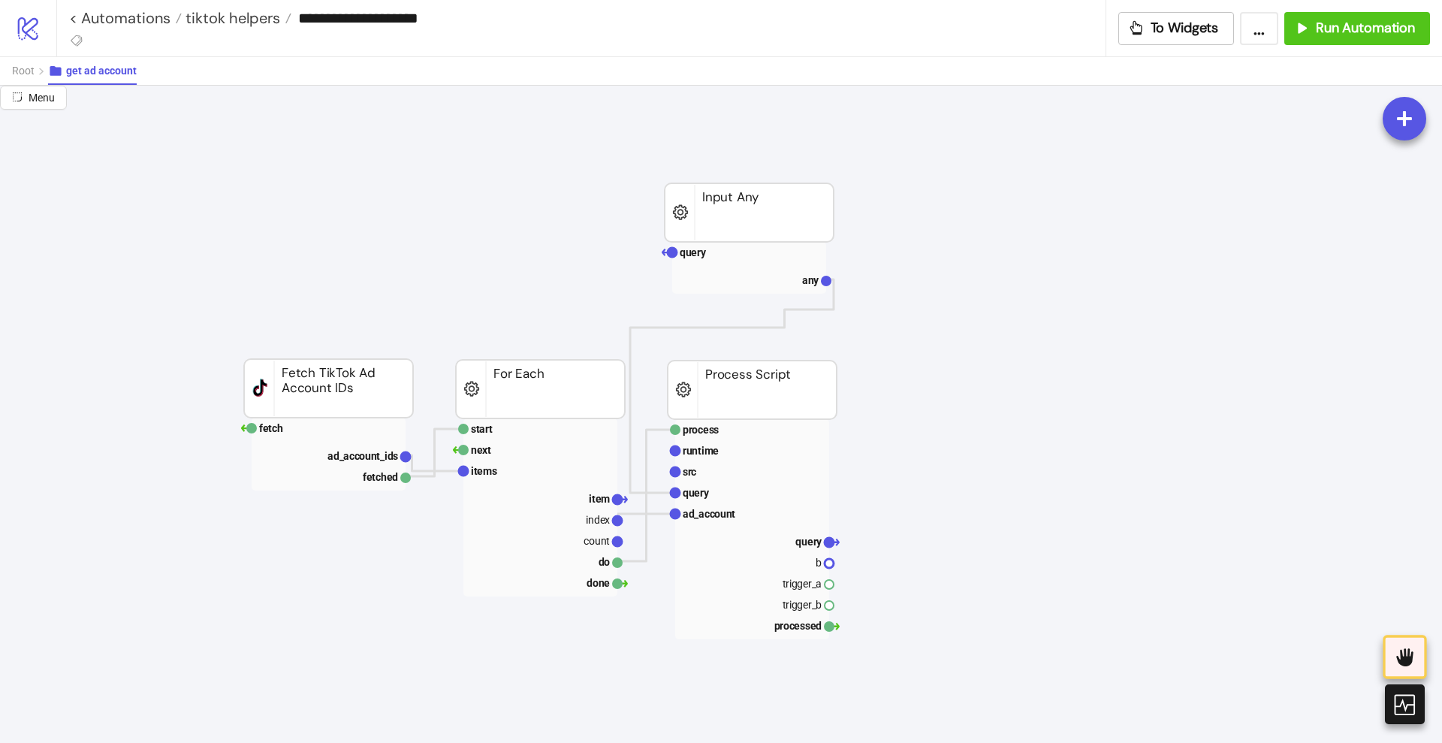
scroll to position [375, 563]
click at [709, 466] on rect at bounding box center [749, 471] width 154 height 21
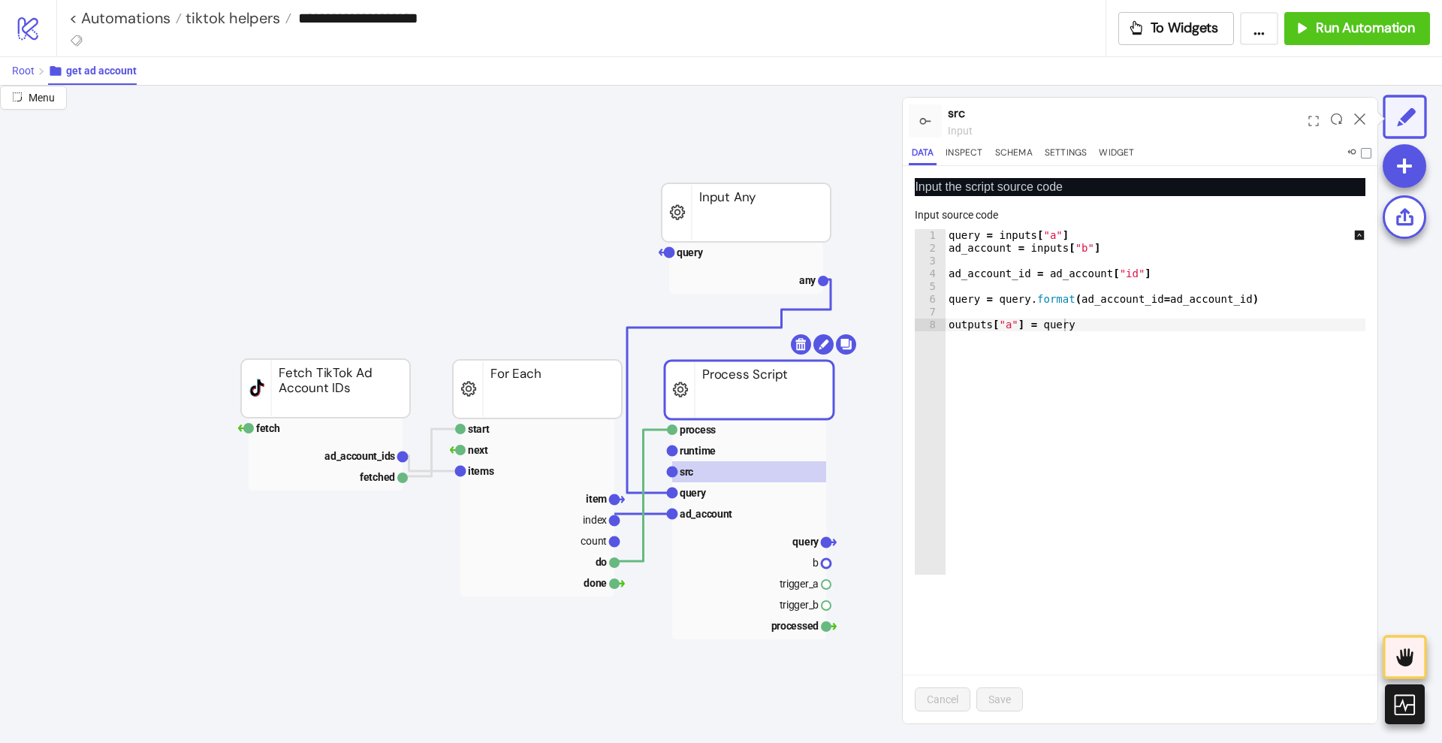
click at [22, 65] on span "Root" at bounding box center [23, 71] width 23 height 12
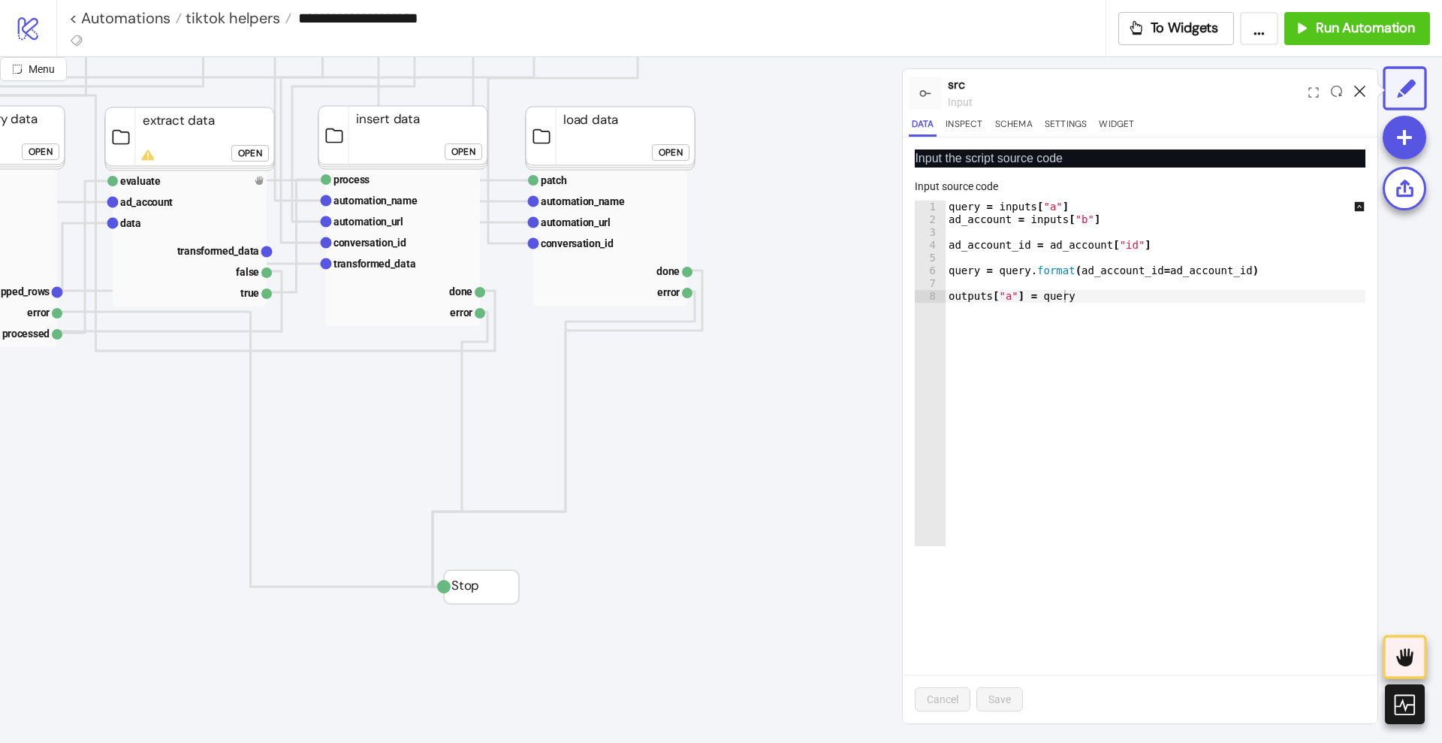
click at [1359, 94] on icon at bounding box center [1359, 91] width 11 height 11
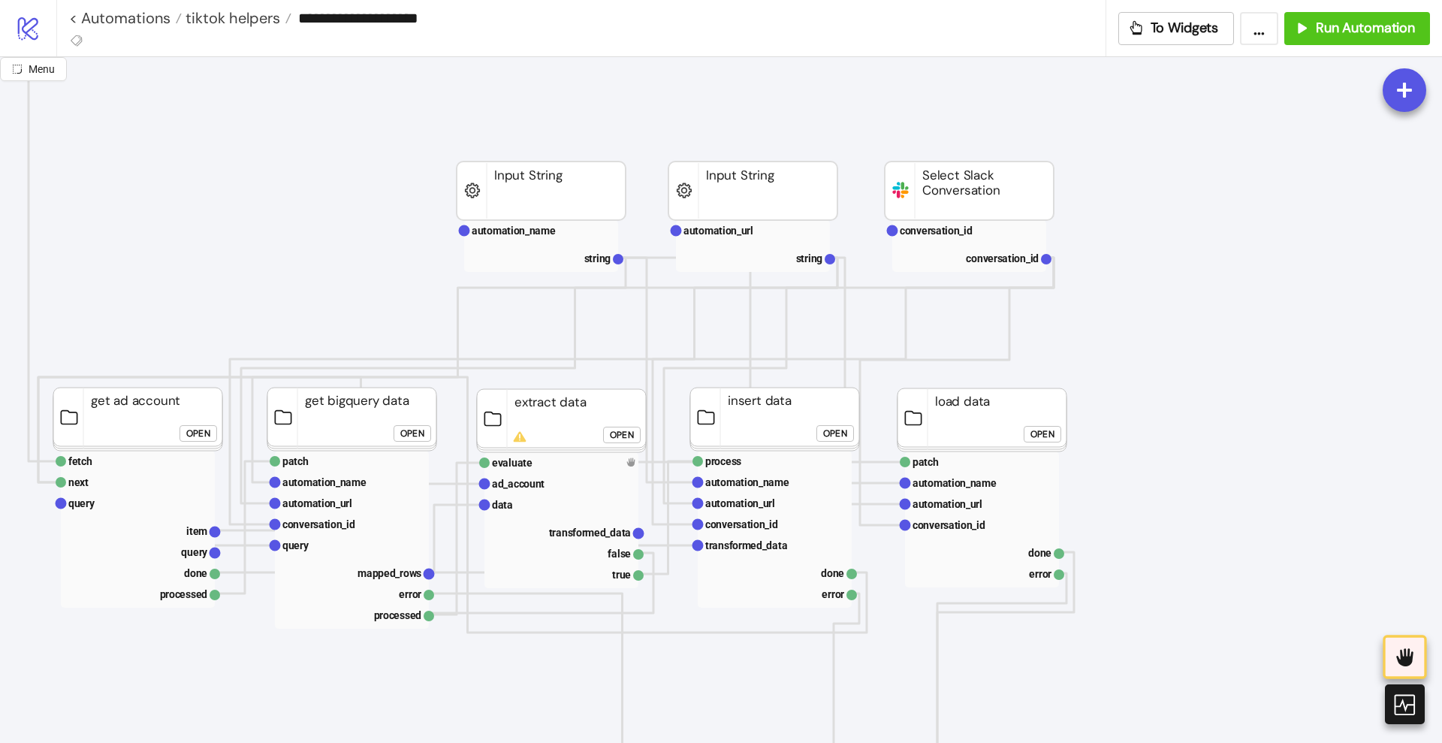
scroll to position [94, 188]
click at [423, 435] on div "Open" at bounding box center [416, 433] width 24 height 17
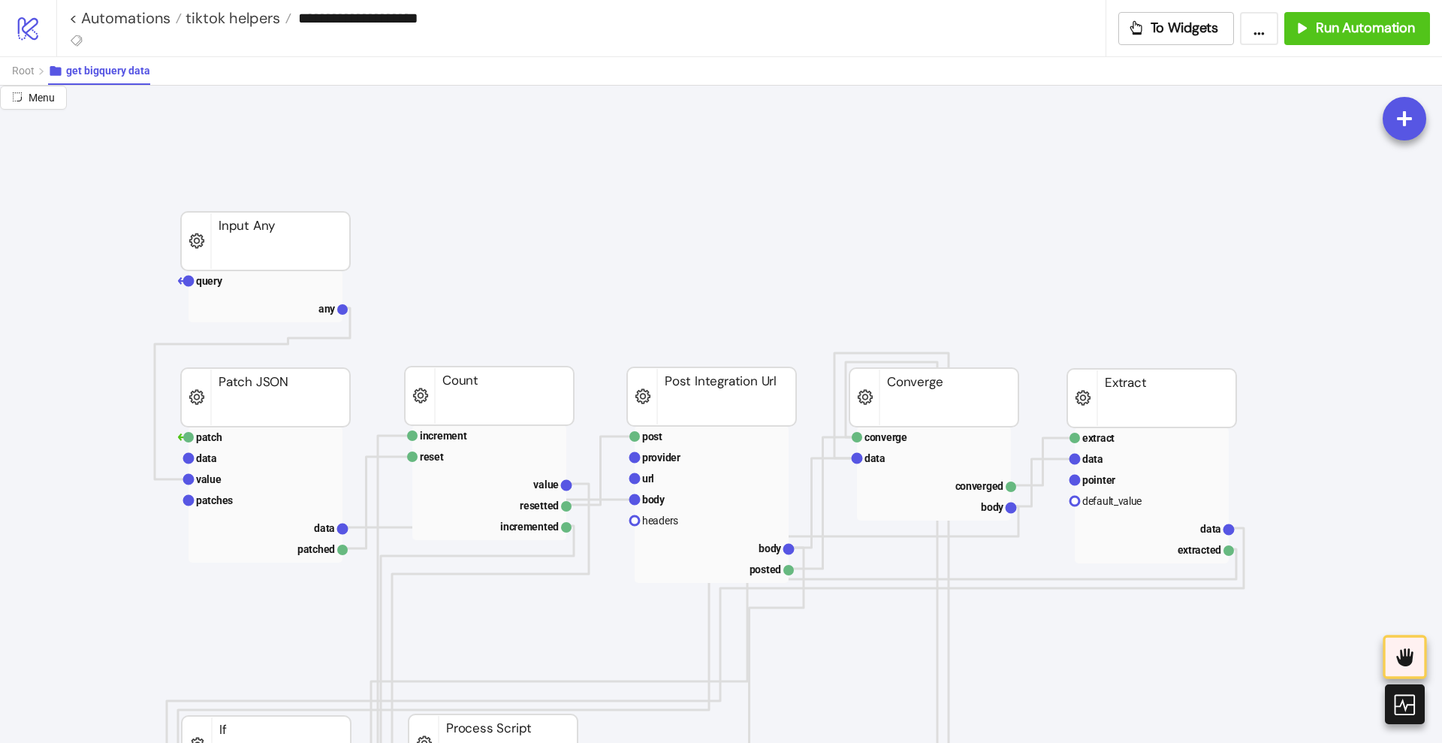
scroll to position [657, 657]
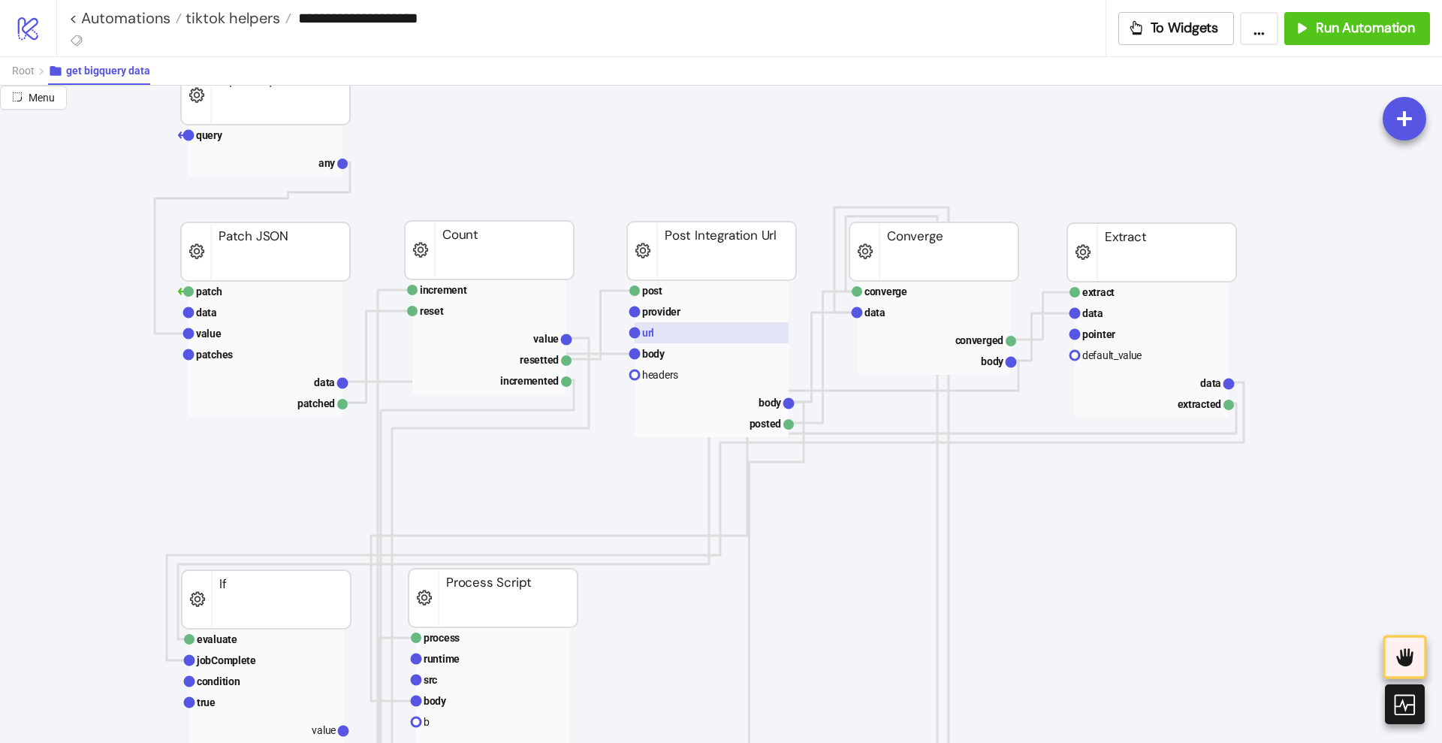
click at [667, 329] on rect at bounding box center [712, 332] width 154 height 21
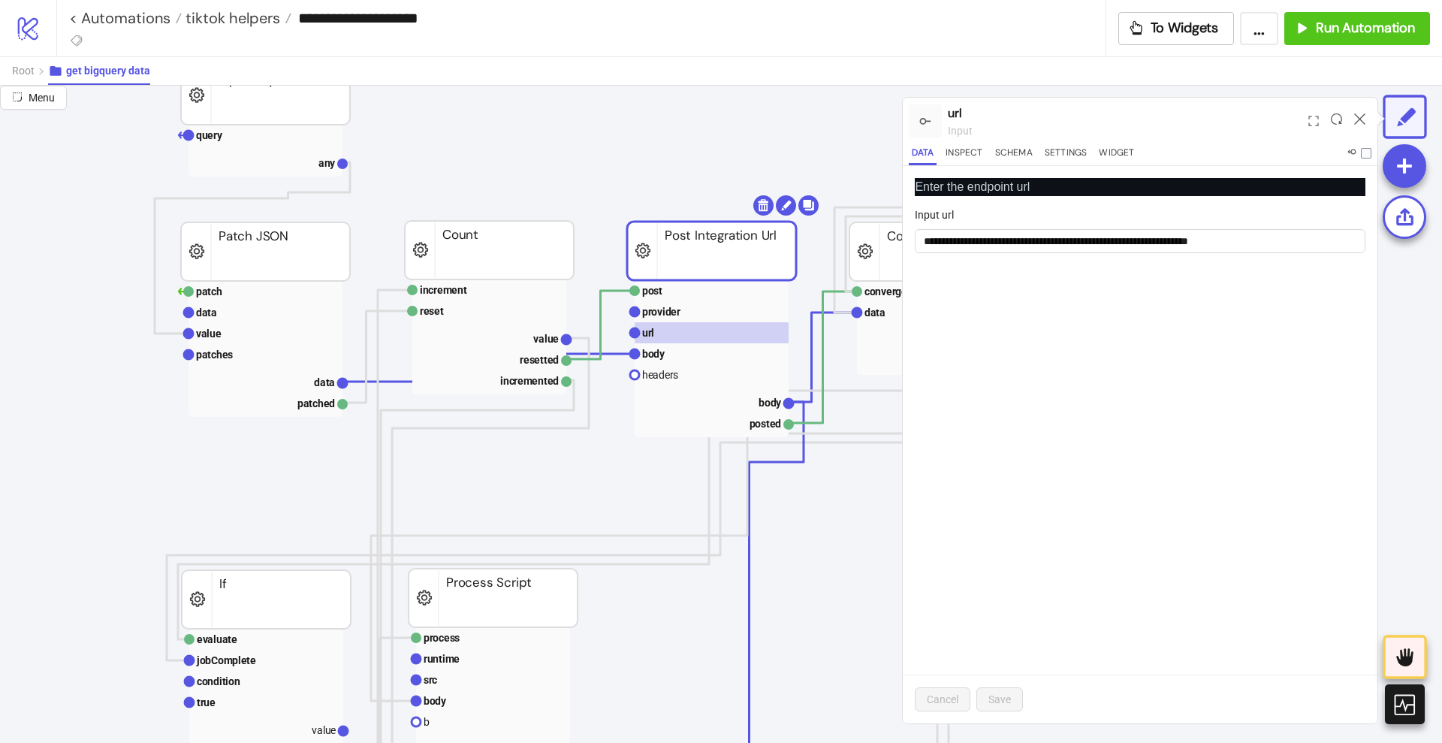
click at [1358, 114] on icon at bounding box center [1359, 118] width 11 height 11
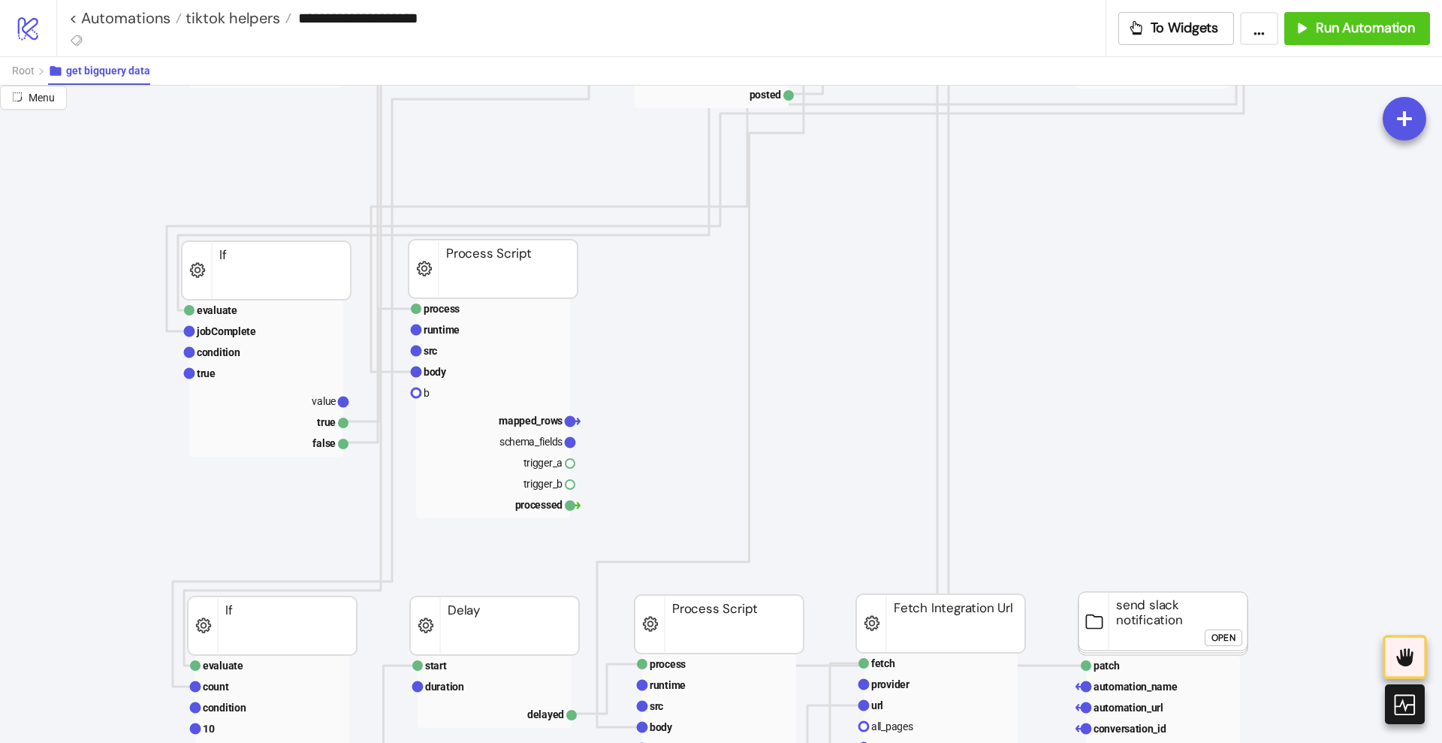
scroll to position [1033, 657]
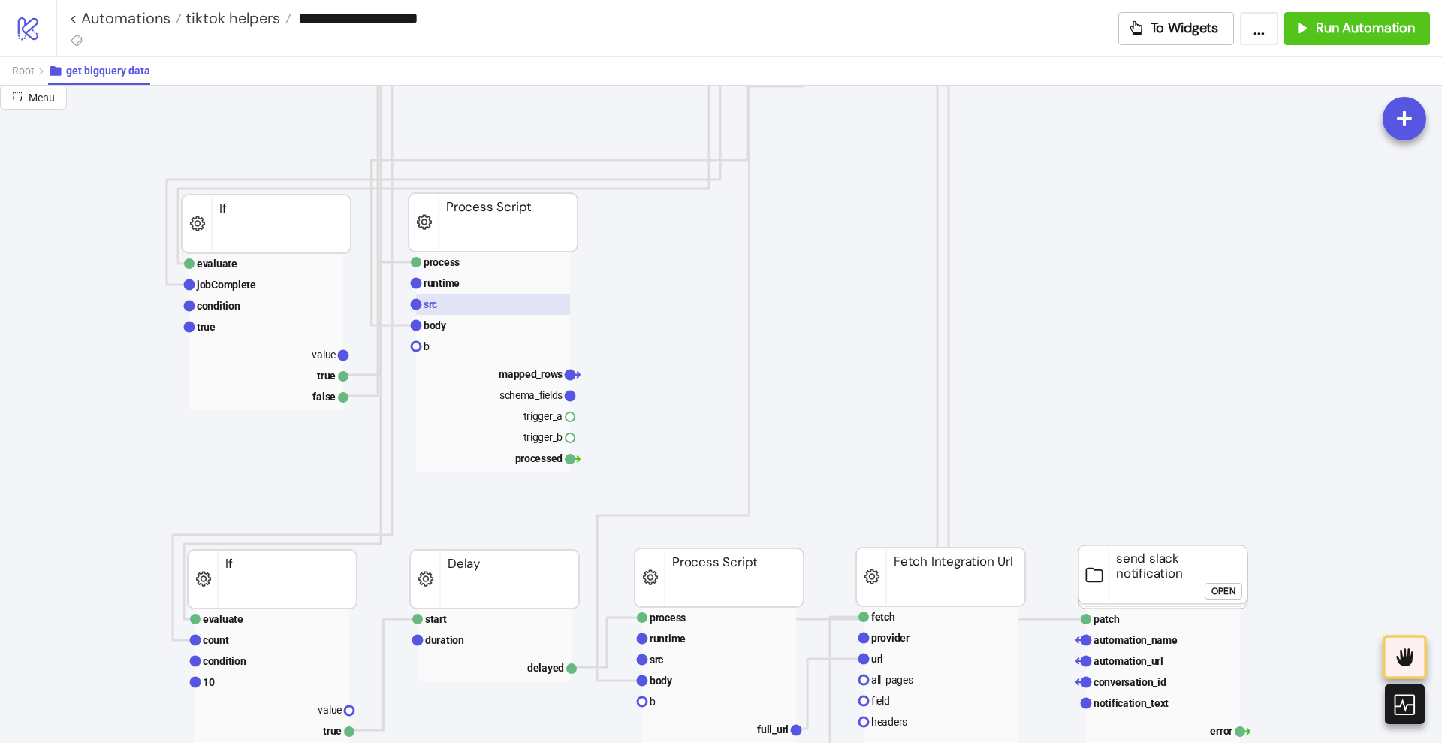
click at [501, 303] on rect at bounding box center [493, 304] width 154 height 21
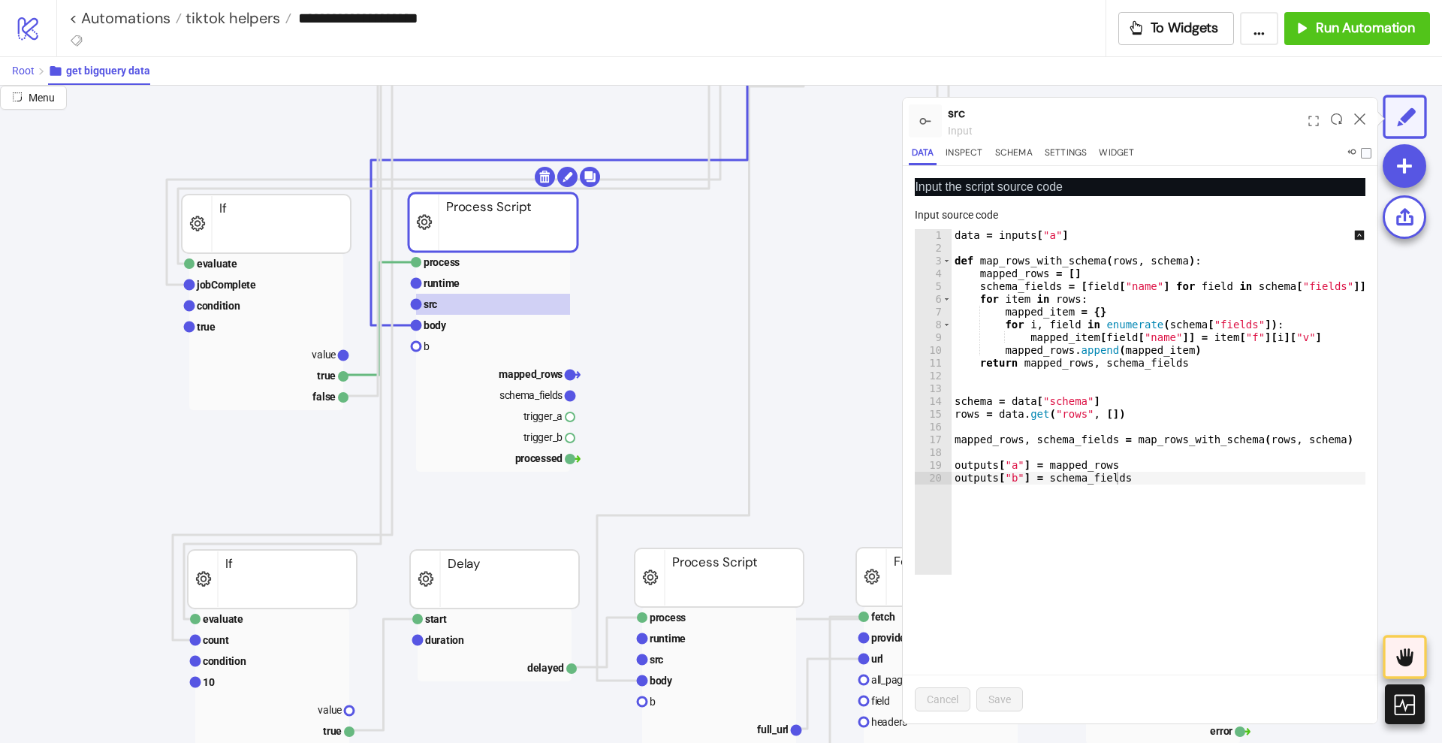
click at [19, 71] on span "Root" at bounding box center [23, 71] width 23 height 12
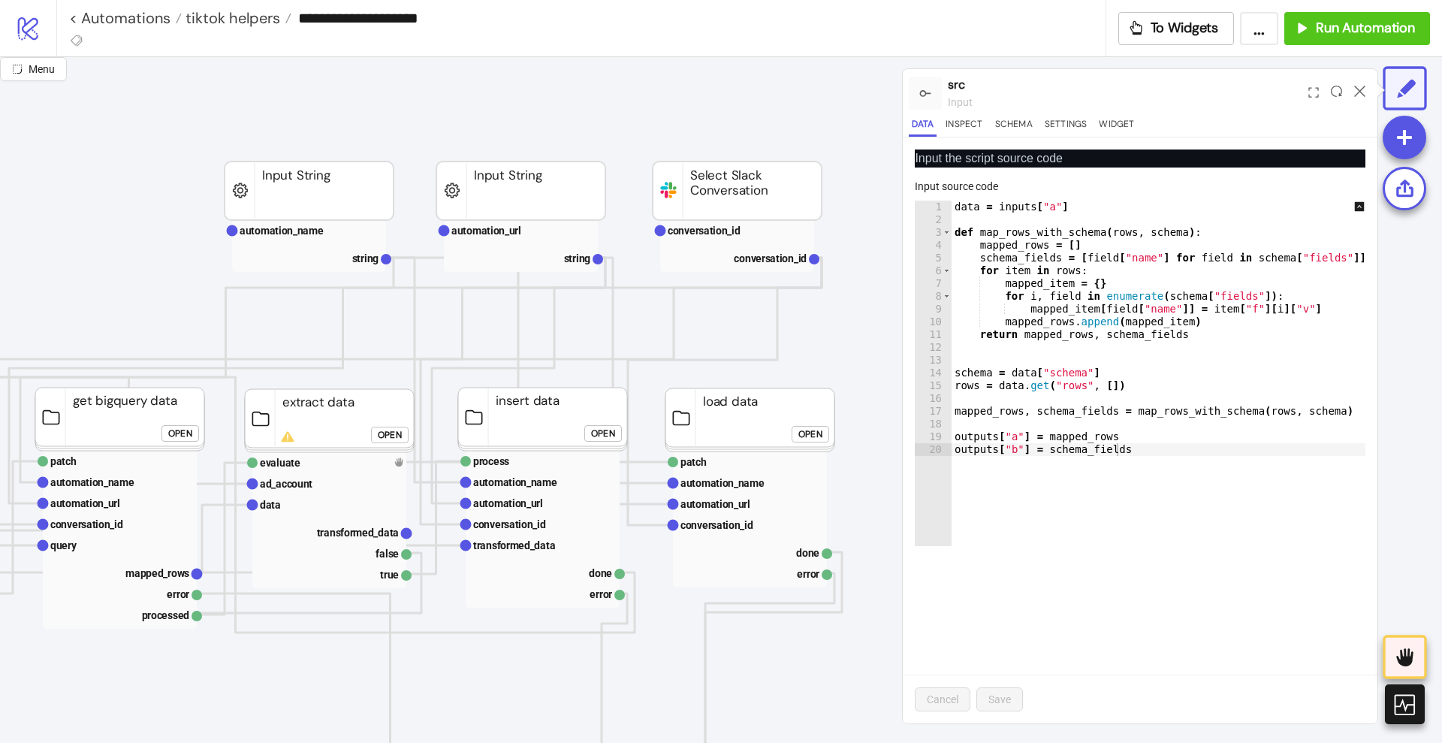
scroll to position [94, 282]
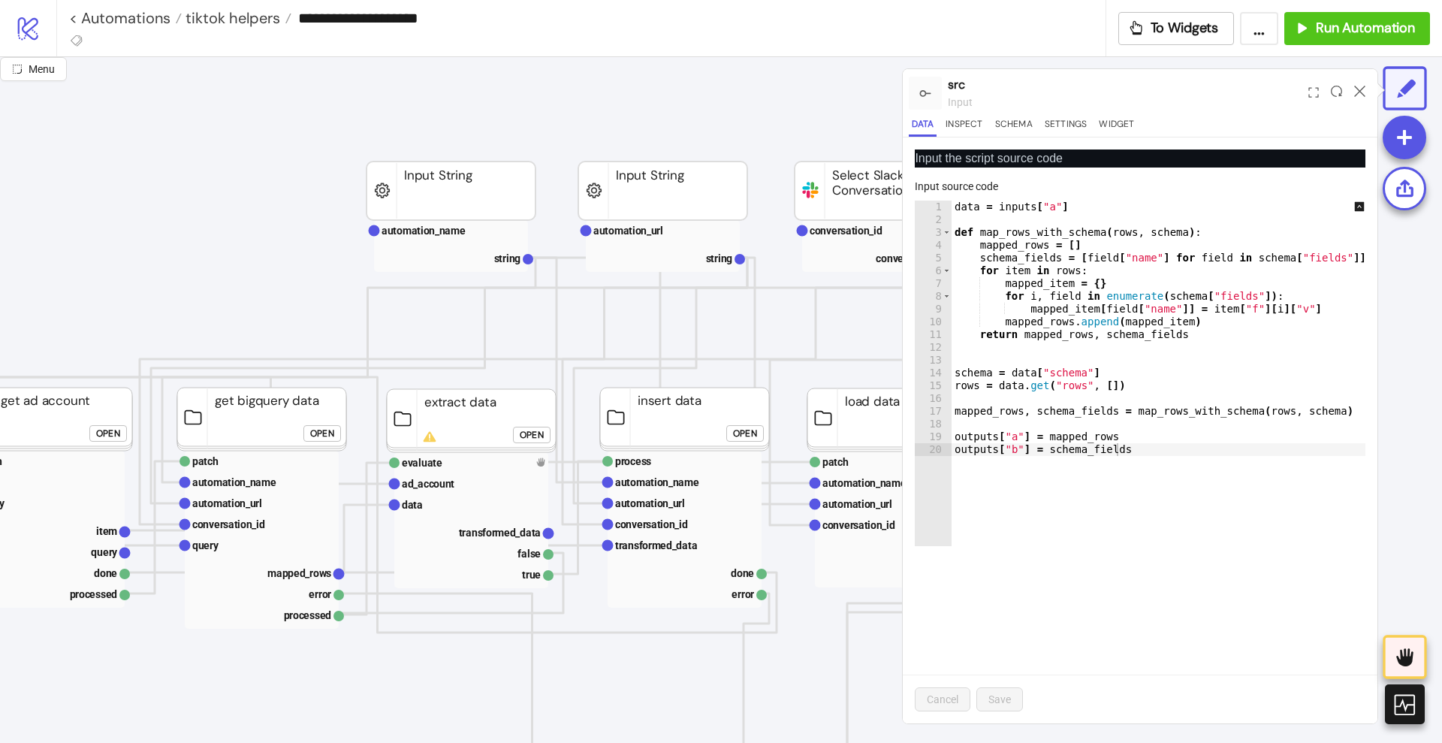
click at [531, 434] on div "Open" at bounding box center [532, 435] width 24 height 17
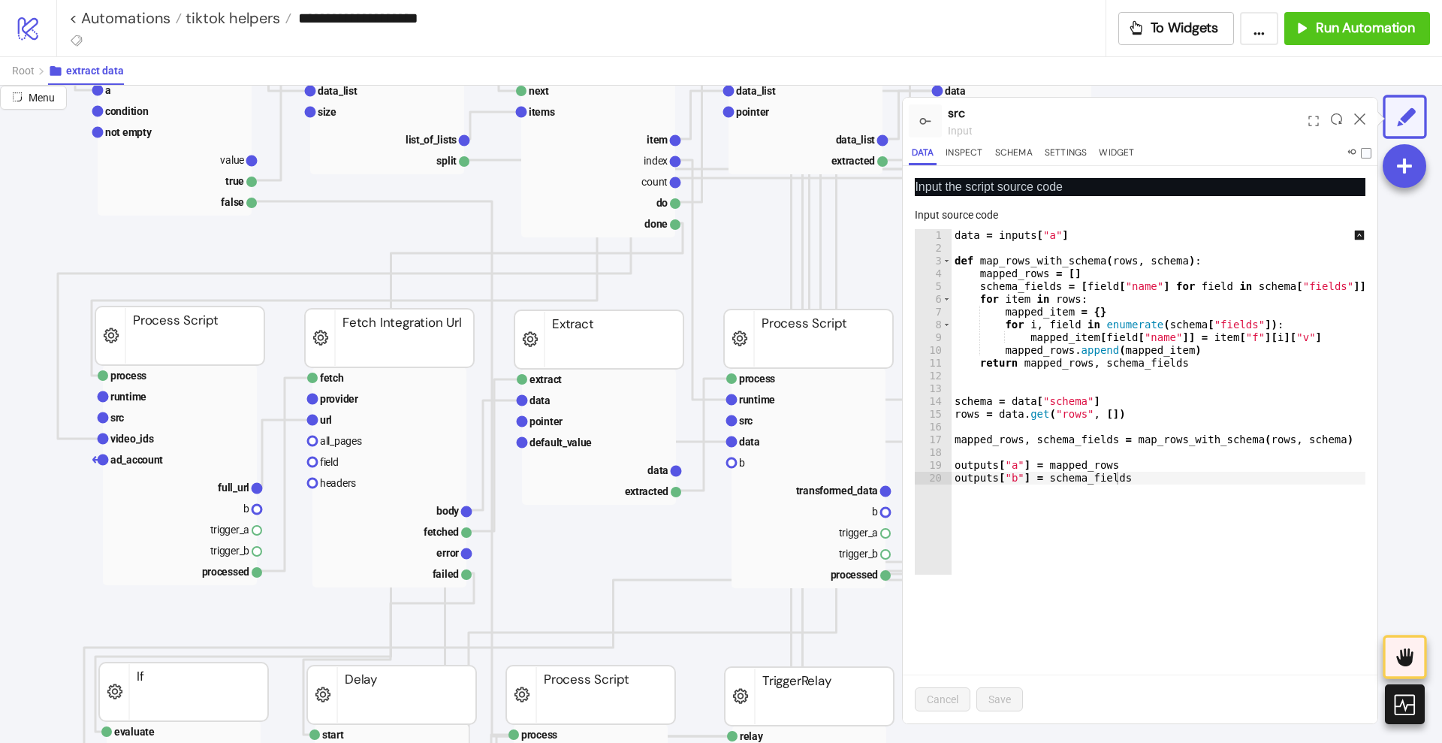
scroll to position [469, 188]
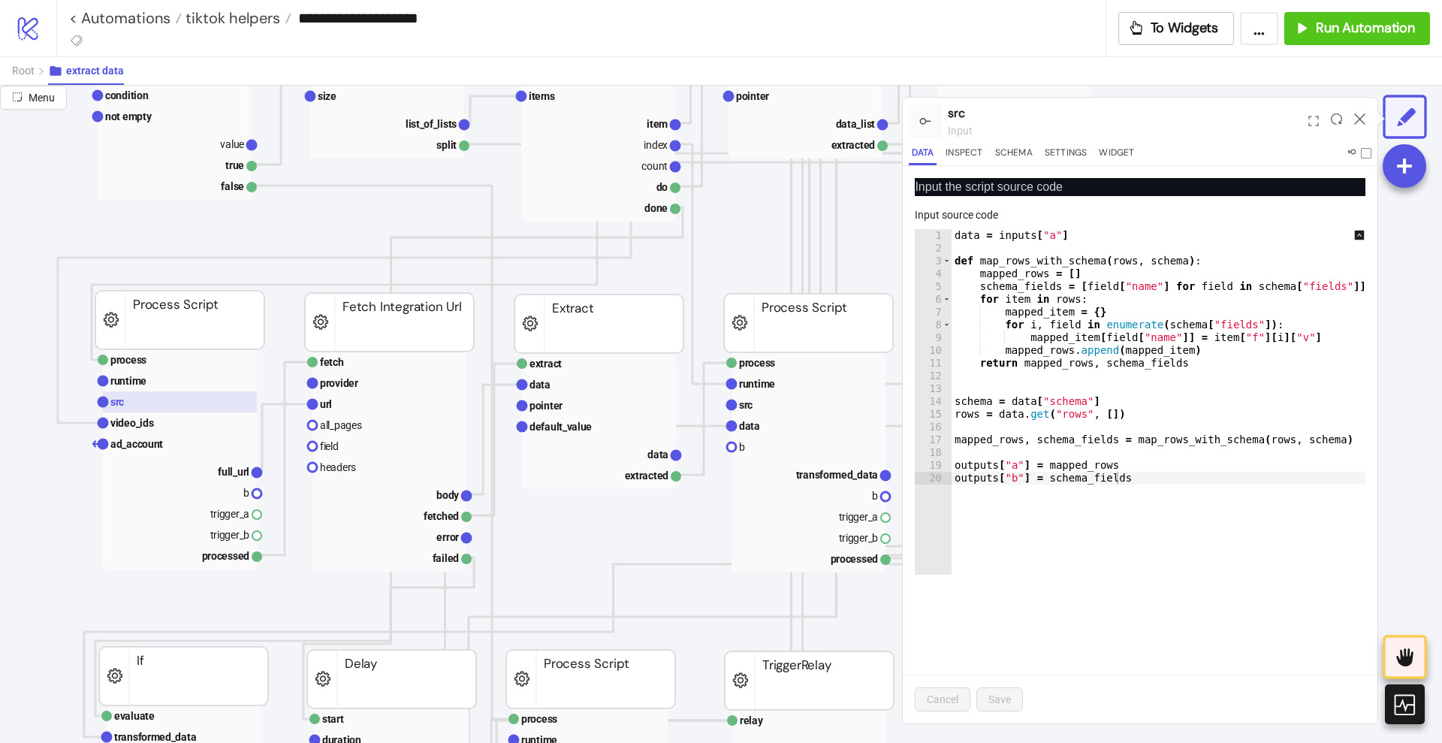
click at [184, 405] on rect at bounding box center [180, 401] width 154 height 21
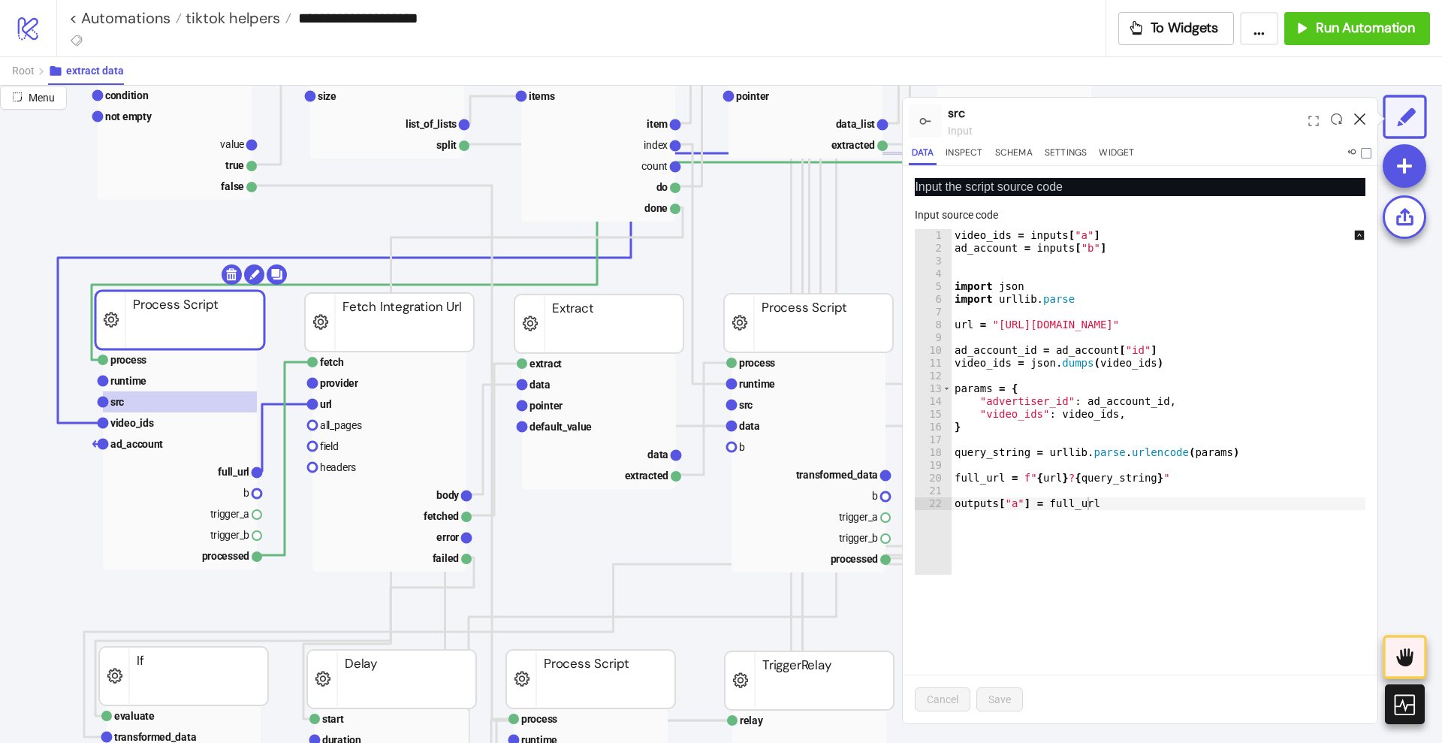
click at [1360, 117] on icon at bounding box center [1359, 118] width 11 height 11
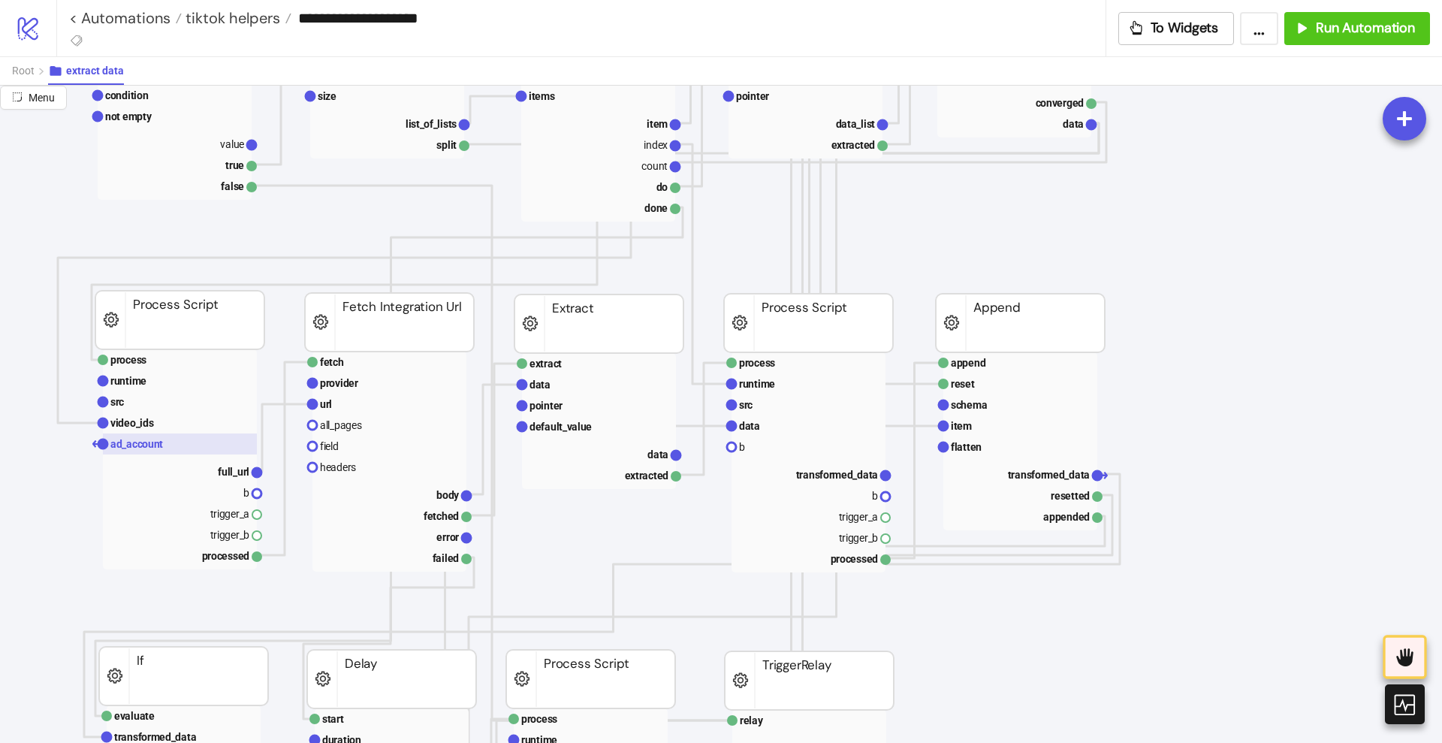
click at [142, 445] on text "ad_account" at bounding box center [136, 444] width 53 height 12
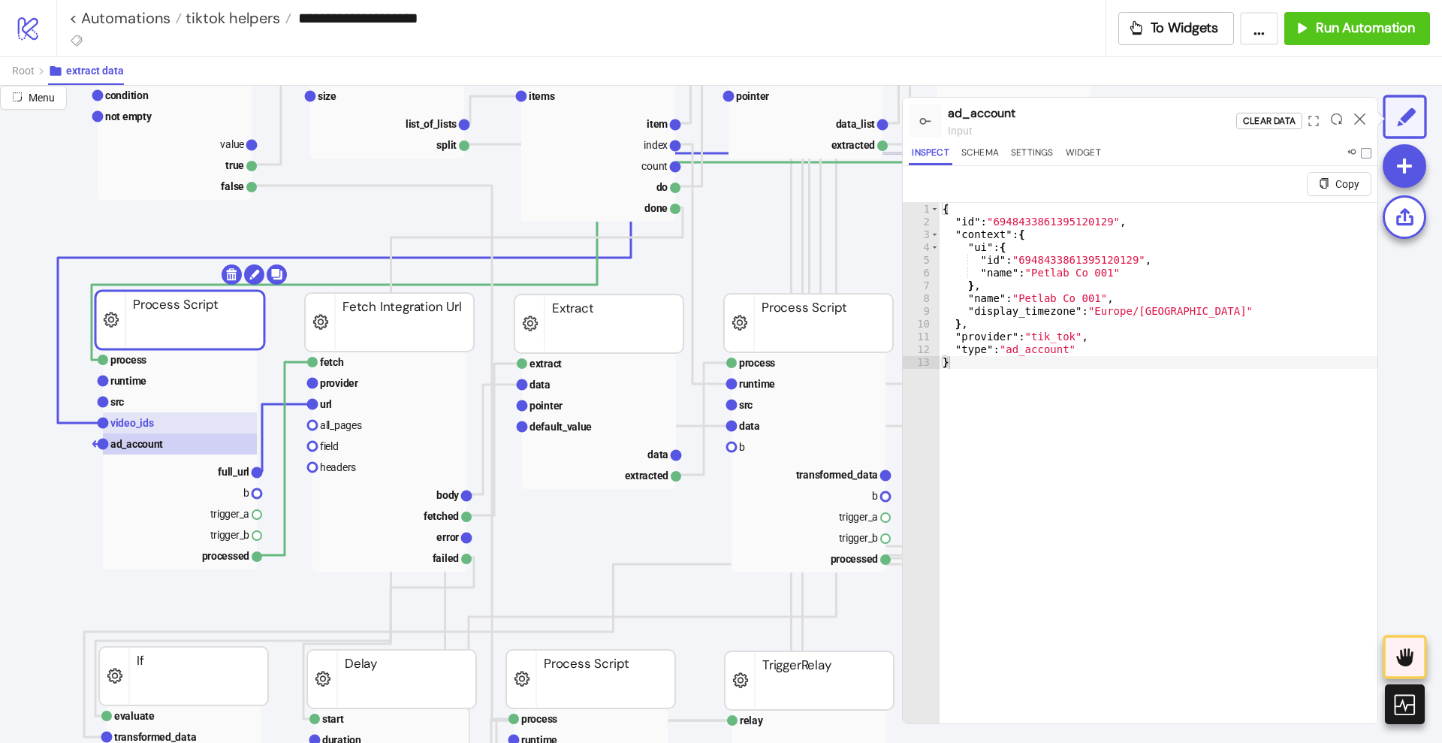
click at [161, 432] on rect at bounding box center [180, 422] width 154 height 21
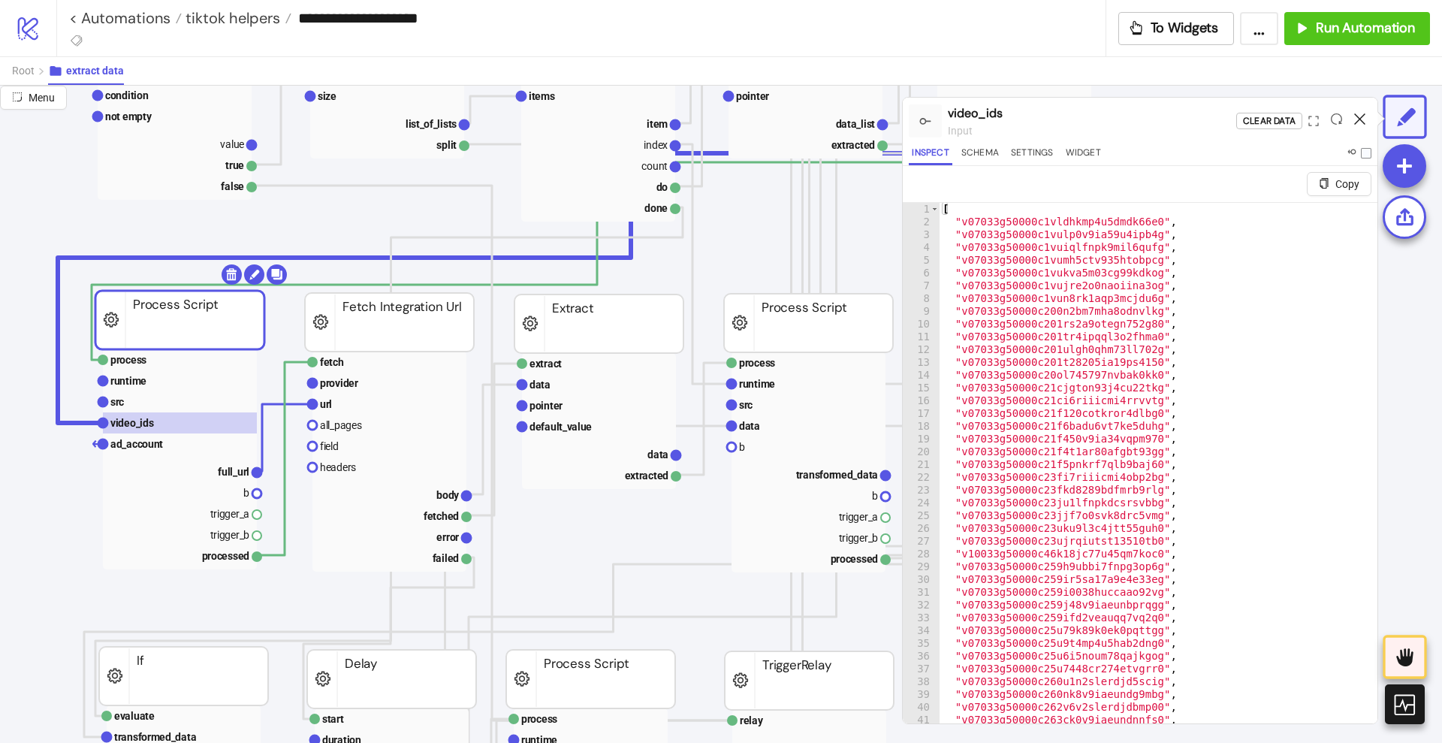
click at [1362, 114] on icon at bounding box center [1359, 118] width 11 height 11
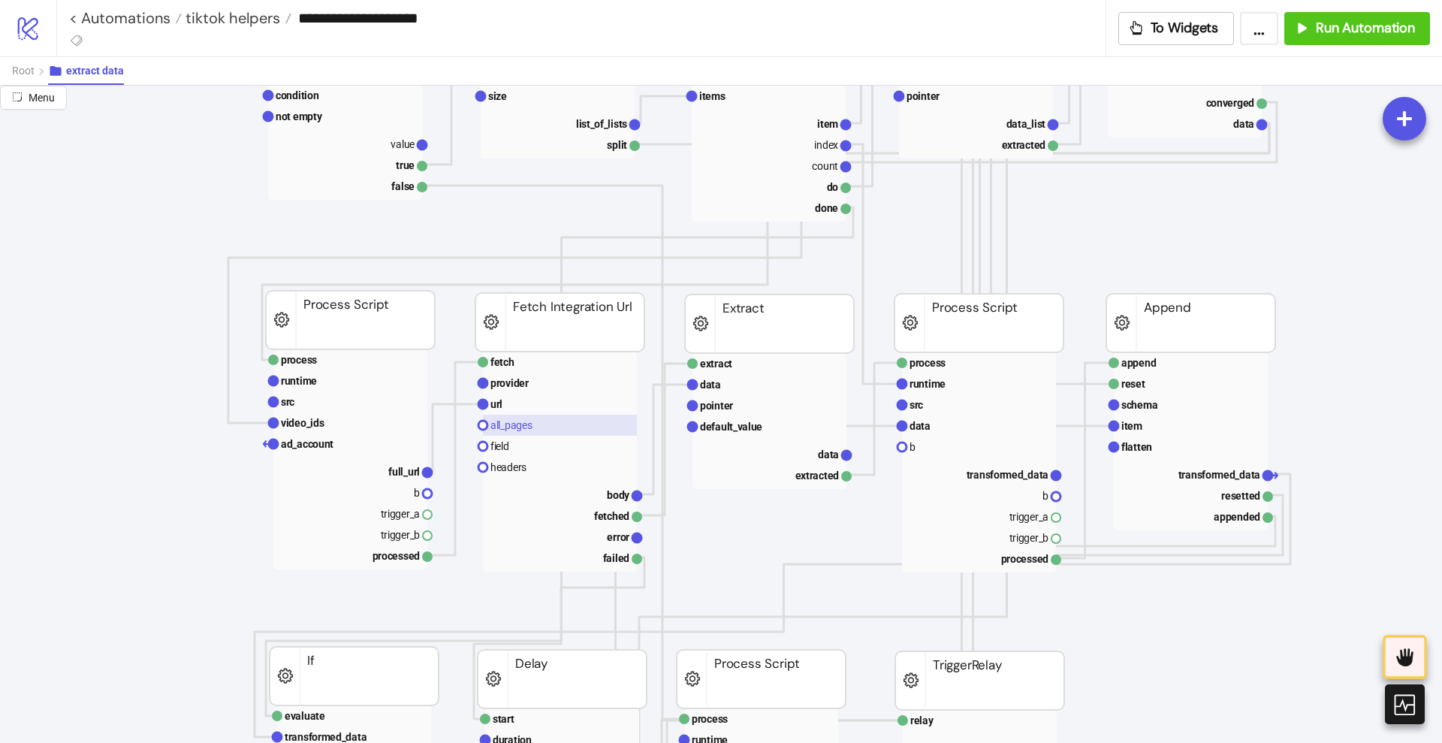
scroll to position [469, 0]
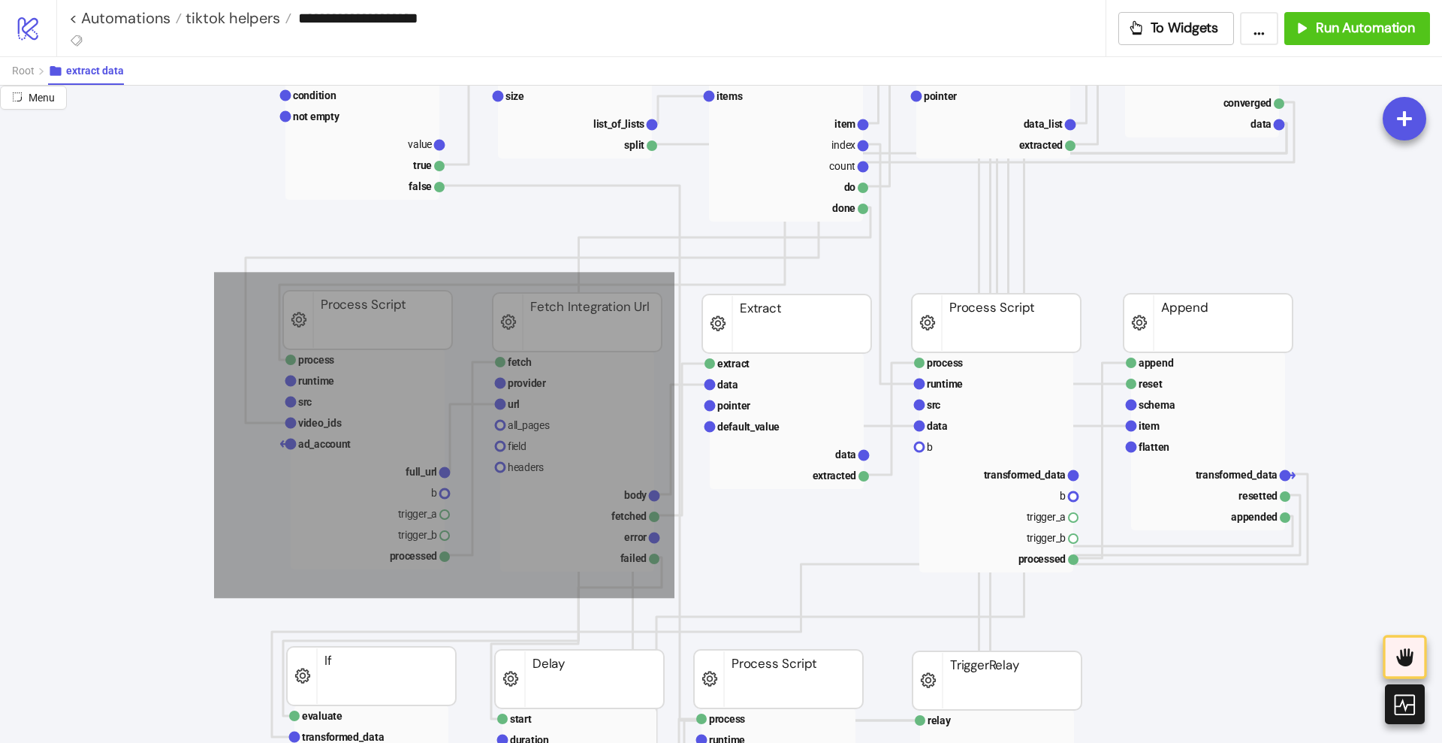
drag, startPoint x: 214, startPoint y: 272, endPoint x: 674, endPoint y: 598, distance: 564.0
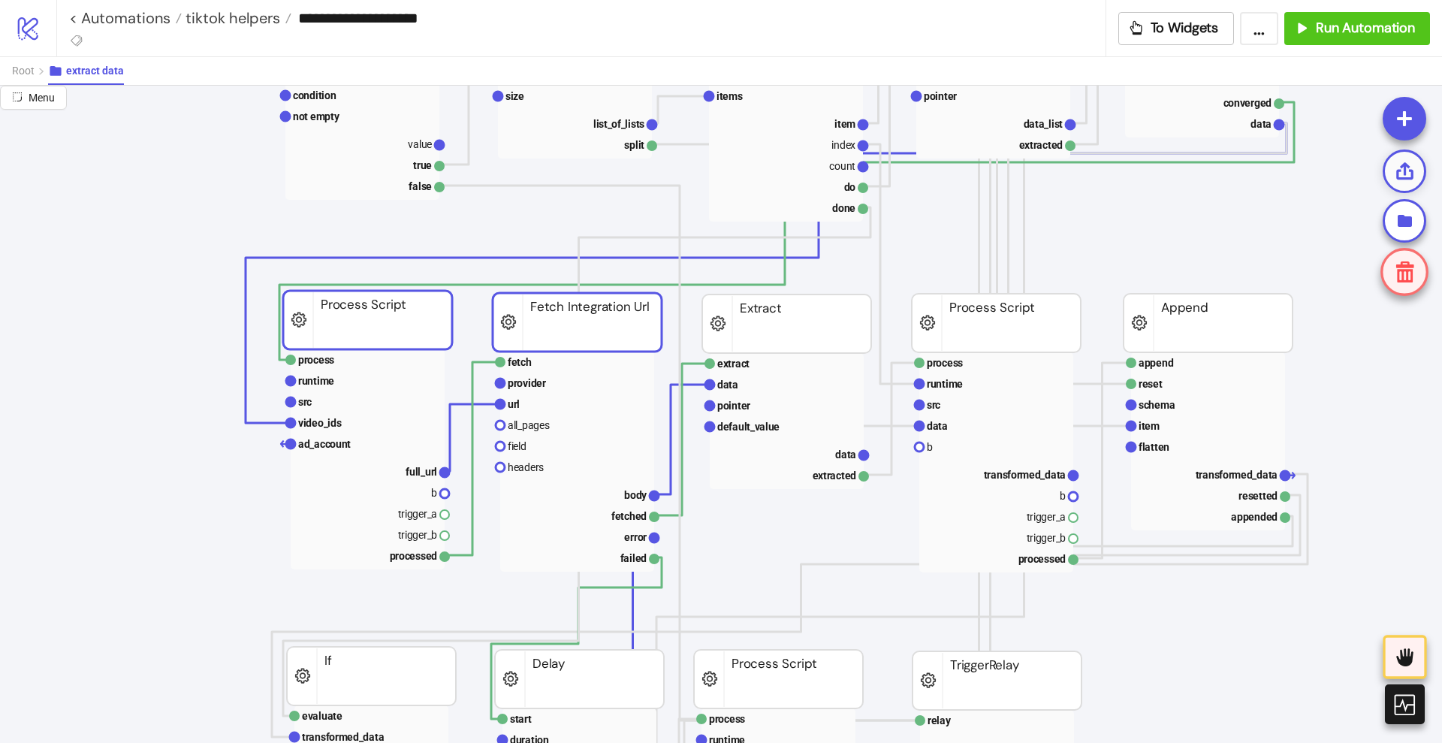
click at [1398, 172] on icon at bounding box center [1404, 170] width 17 height 17
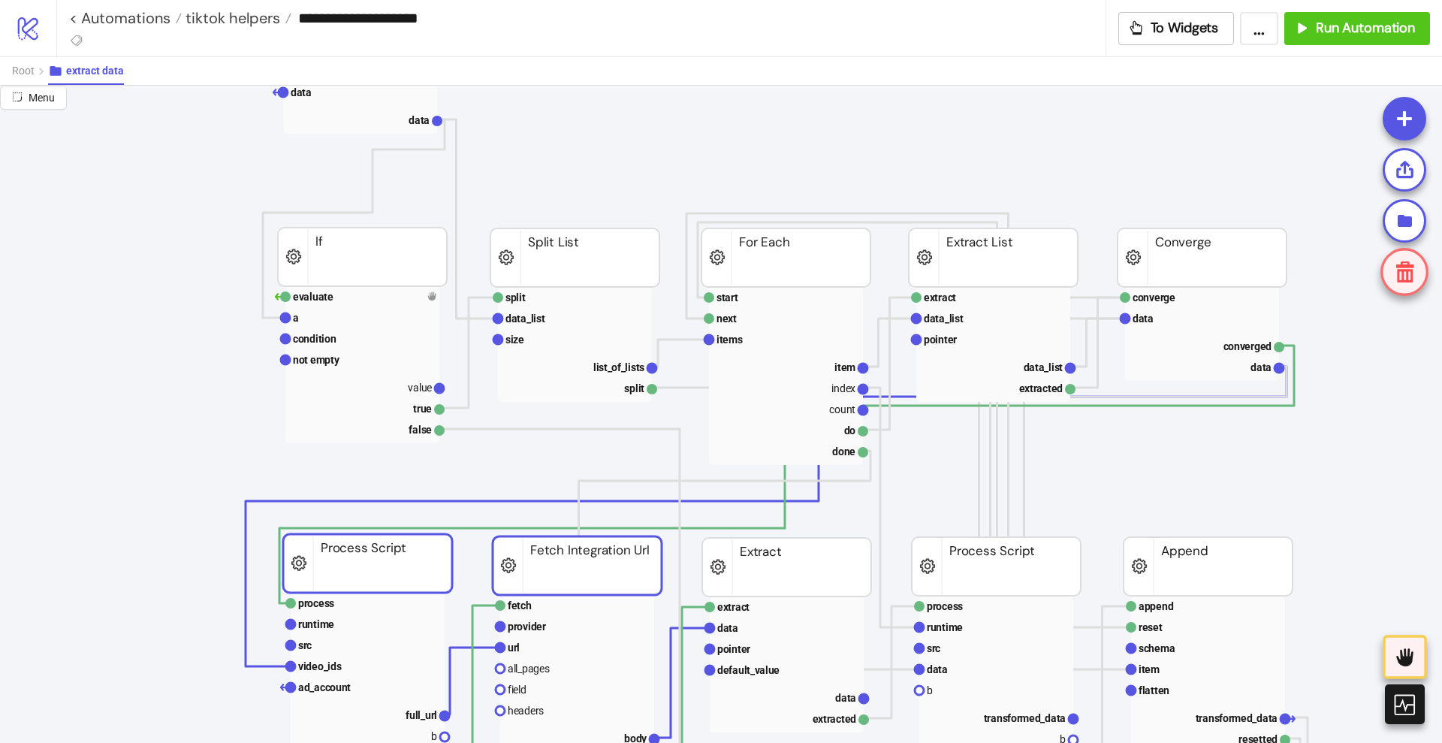
scroll to position [282, 0]
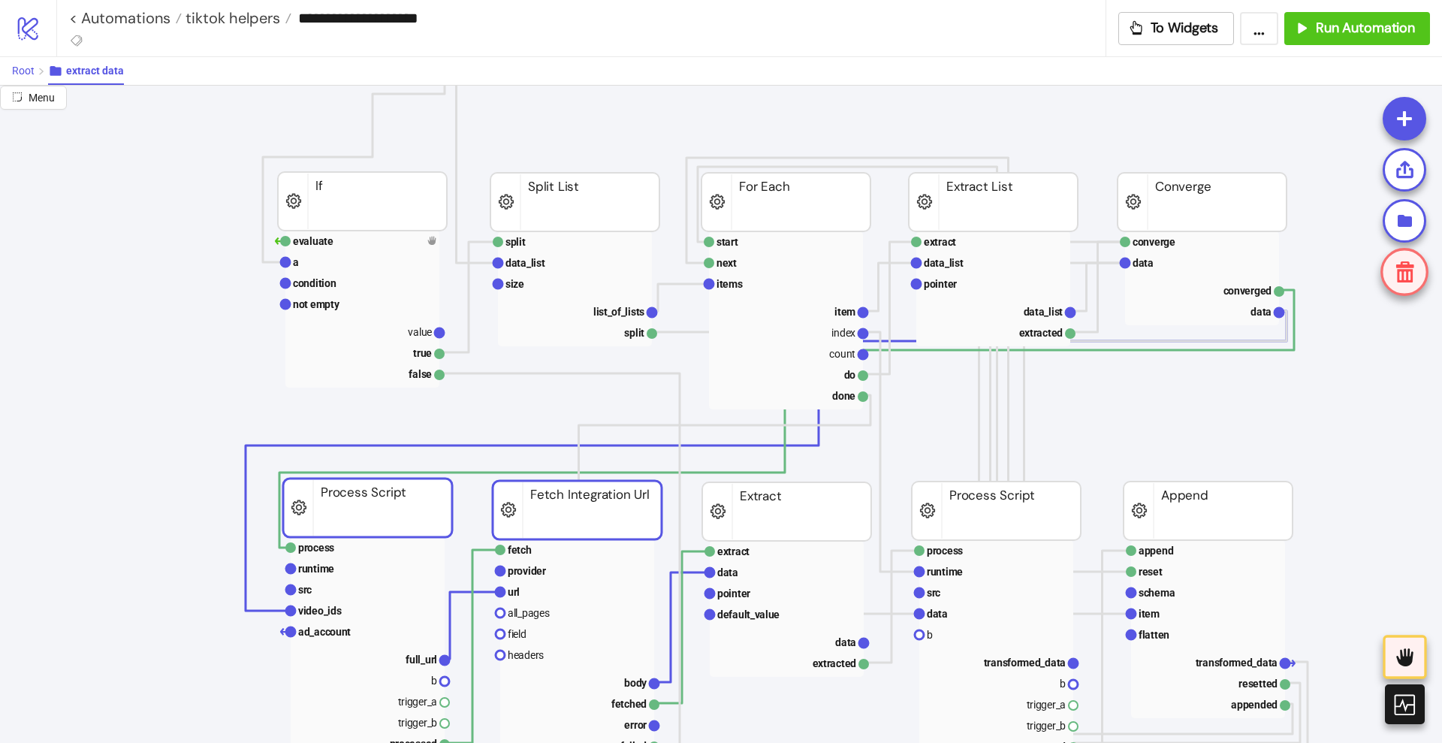
click at [34, 69] on span "Root" at bounding box center [23, 71] width 23 height 12
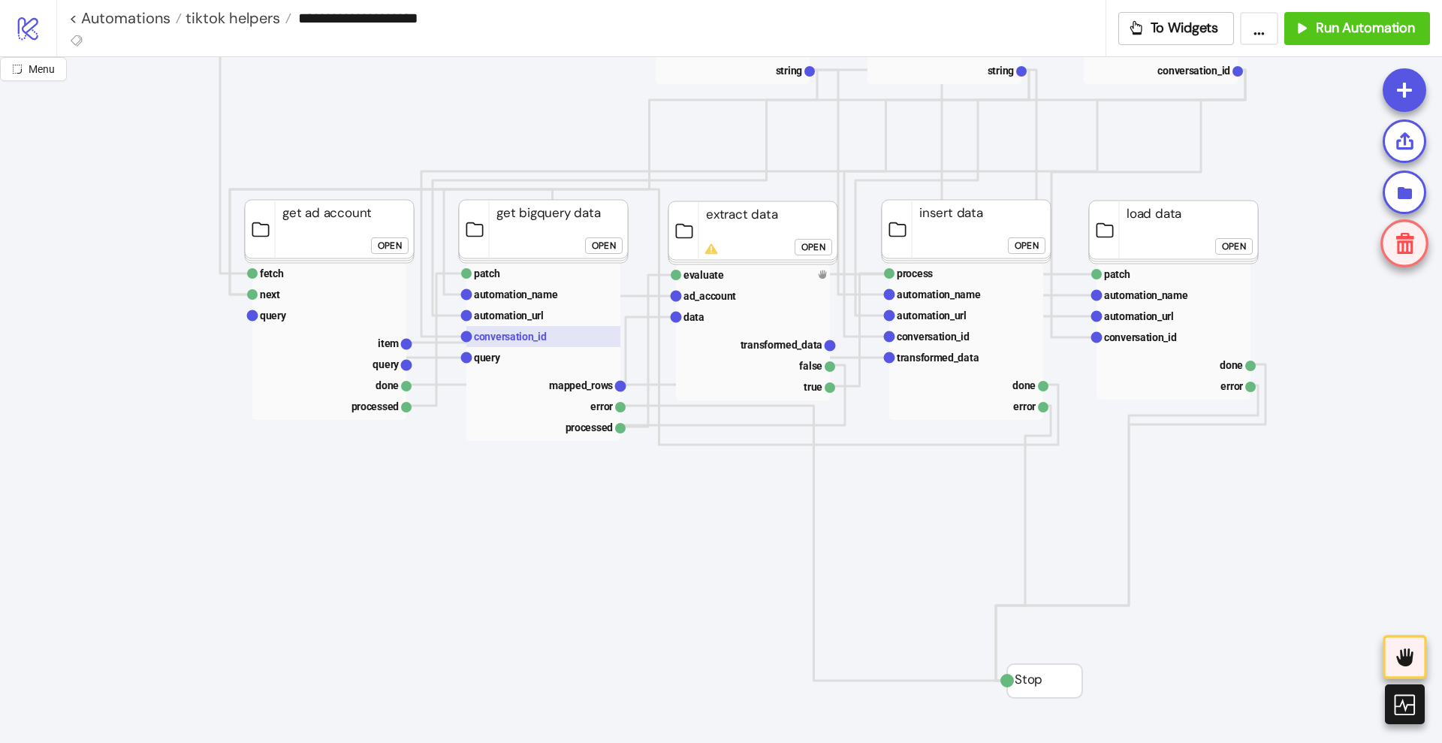
scroll to position [94, 0]
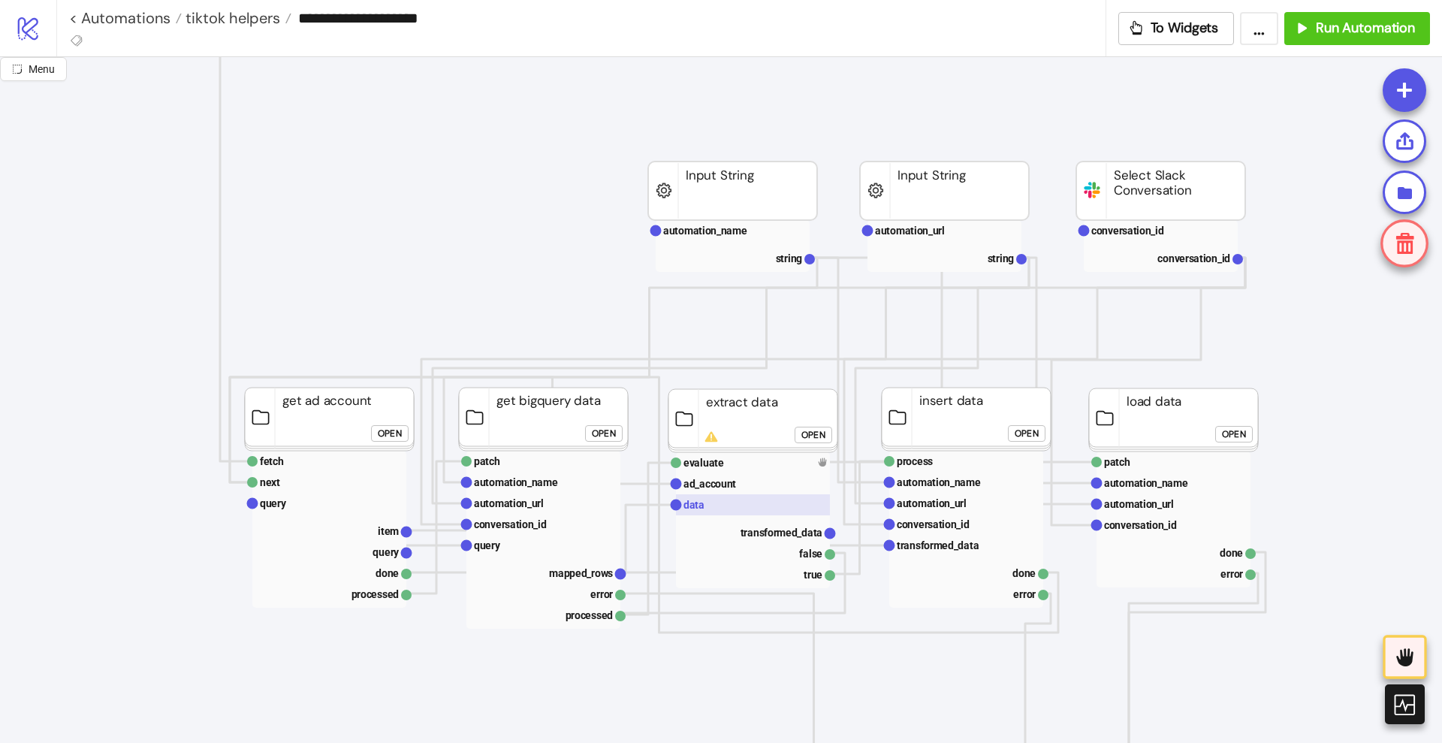
click at [720, 499] on rect at bounding box center [753, 504] width 154 height 21
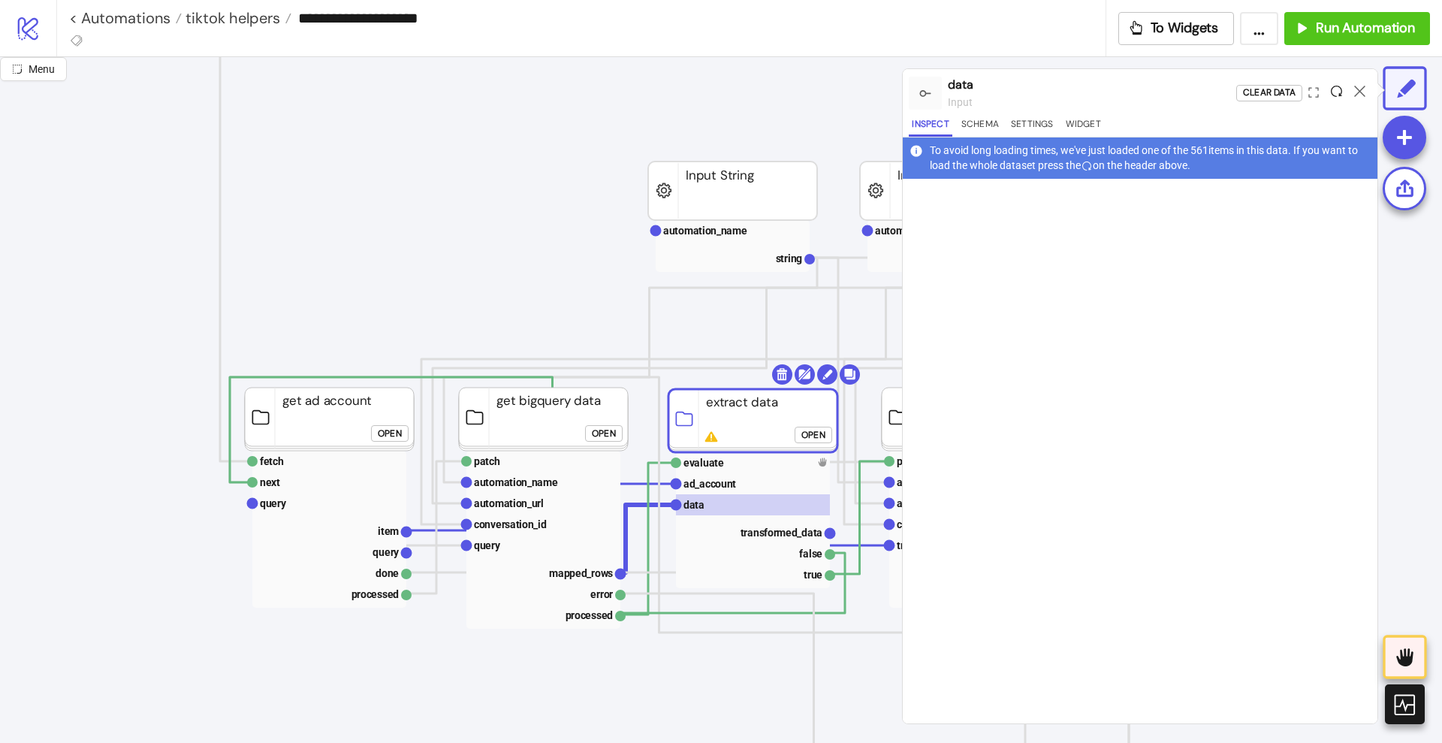
click at [1339, 93] on icon at bounding box center [1336, 91] width 11 height 11
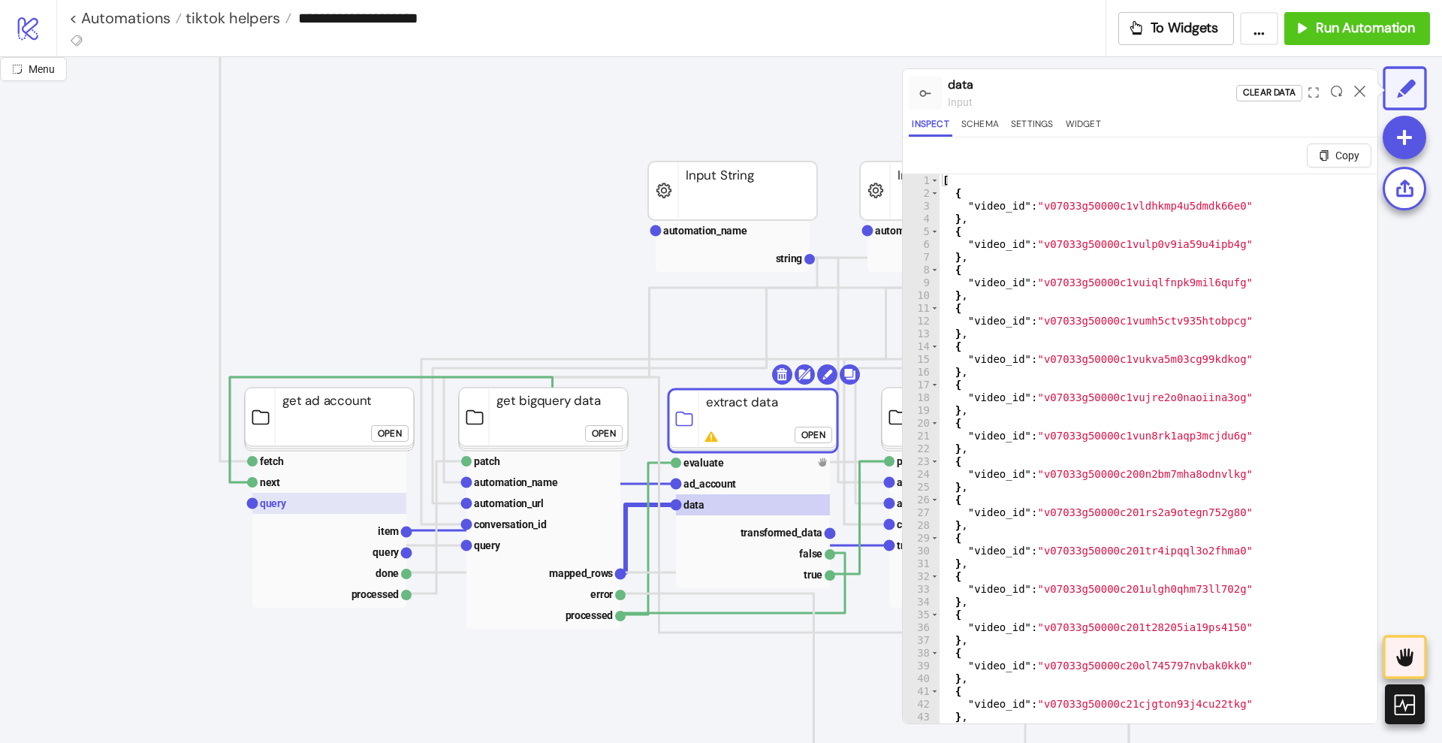
click at [307, 505] on rect at bounding box center [329, 503] width 154 height 21
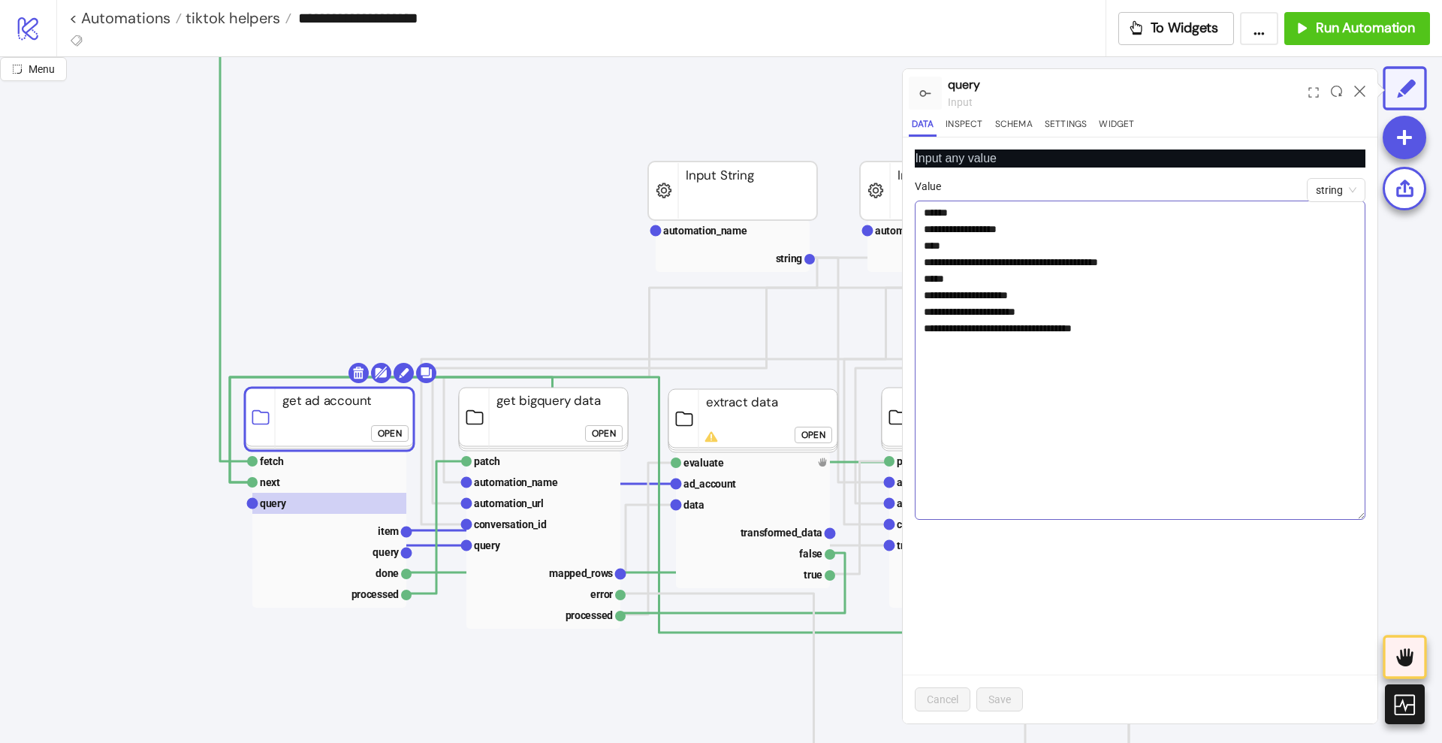
drag, startPoint x: 1359, startPoint y: 236, endPoint x: 1346, endPoint y: 575, distance: 338.9
click at [1351, 520] on textarea "**********" at bounding box center [1140, 360] width 451 height 319
click at [388, 525] on text "item" at bounding box center [388, 531] width 21 height 12
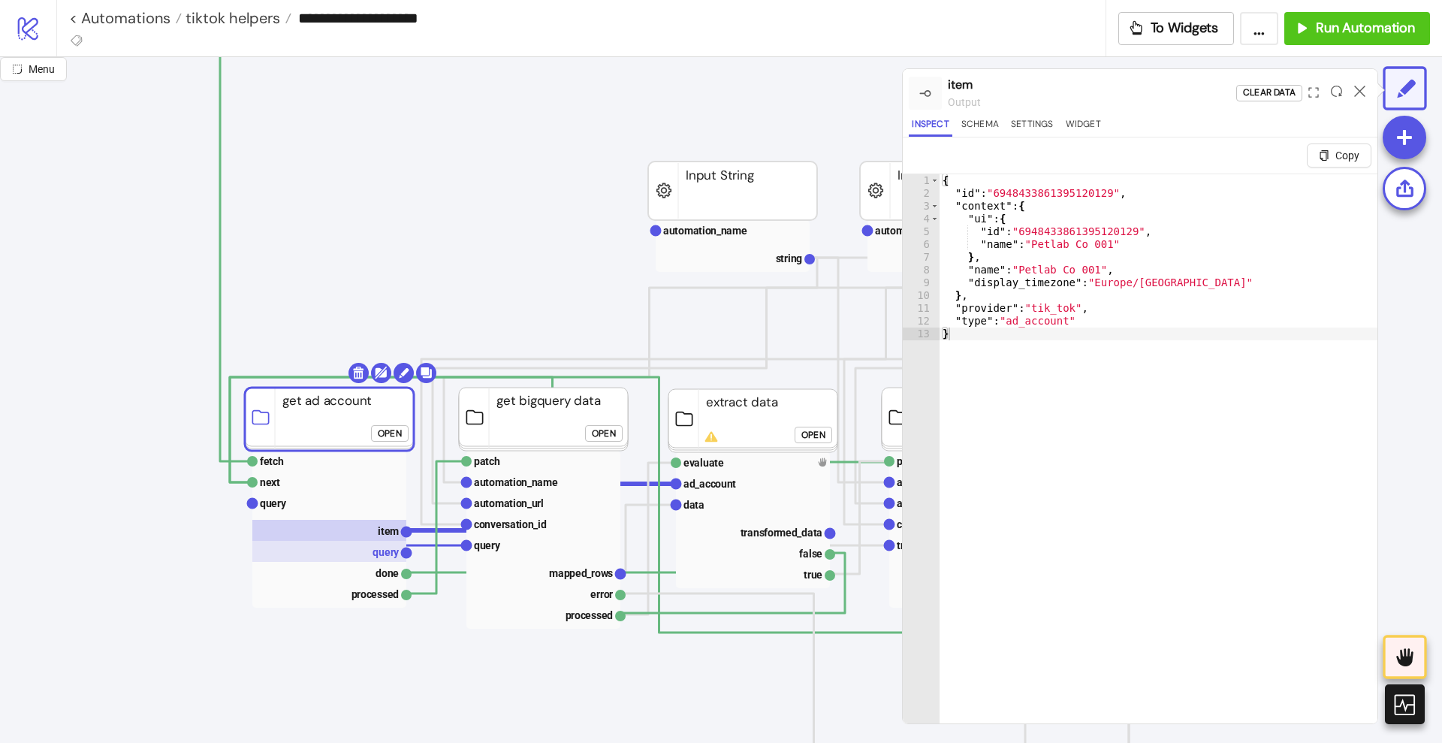
click at [385, 544] on rect at bounding box center [329, 551] width 154 height 21
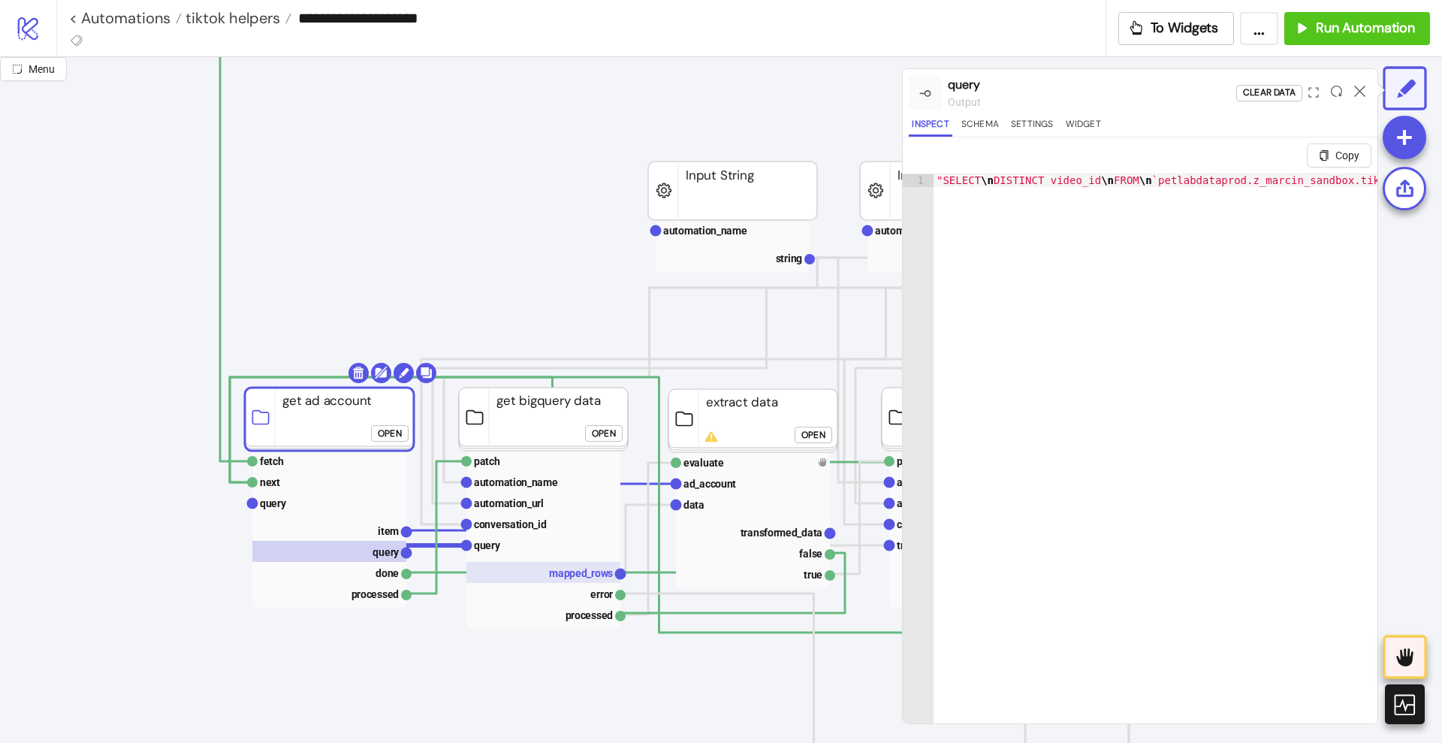
click at [571, 576] on text "mapped_rows" at bounding box center [581, 573] width 64 height 12
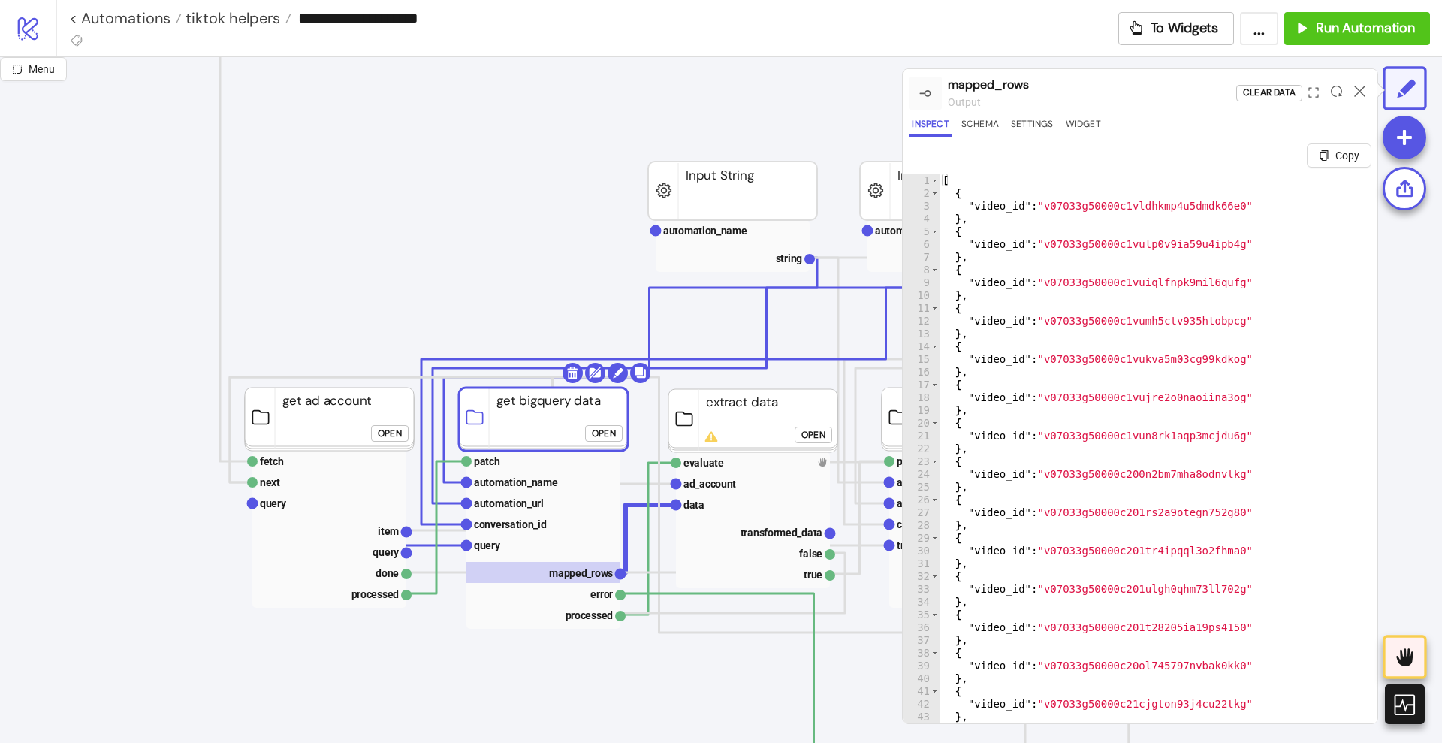
scroll to position [0, 0]
click at [1361, 90] on icon at bounding box center [1359, 91] width 11 height 11
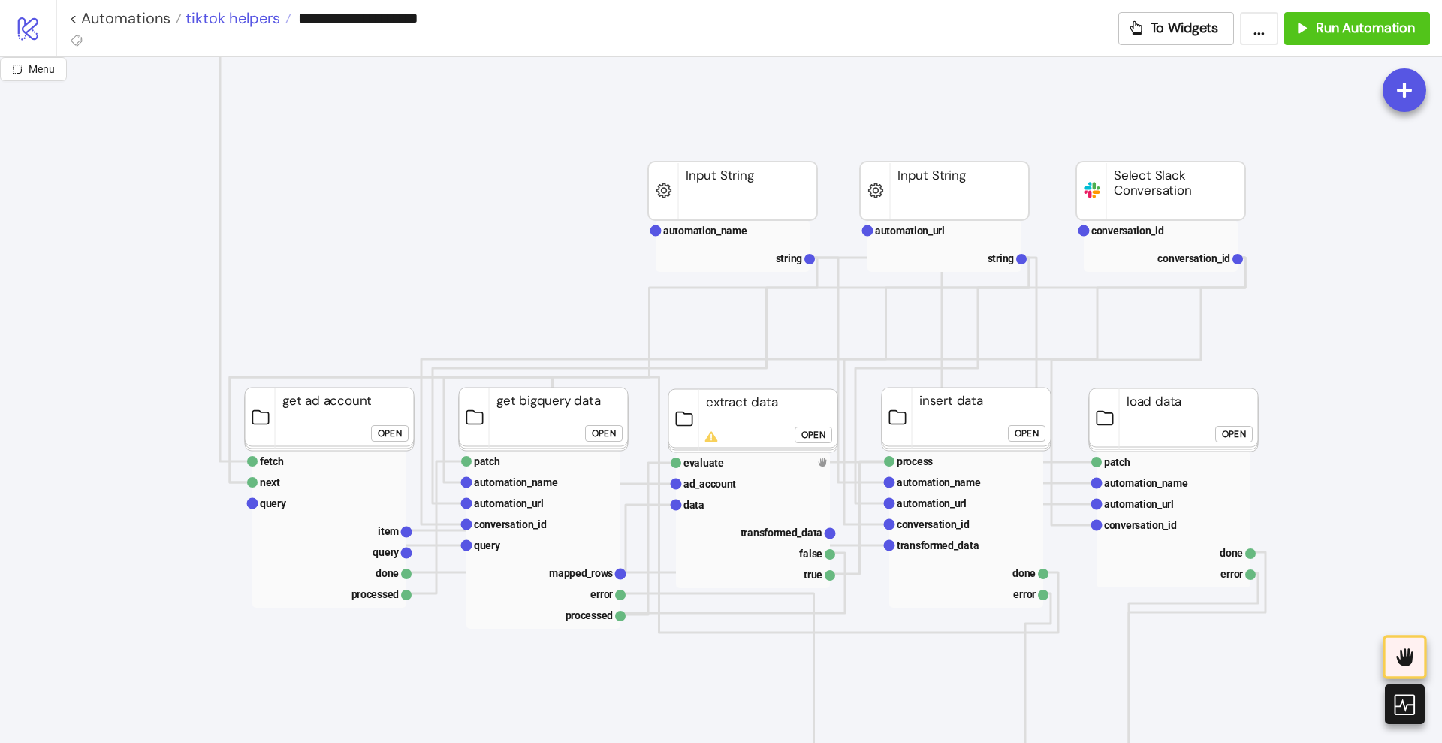
click at [213, 14] on span "tiktok helpers" at bounding box center [231, 18] width 98 height 20
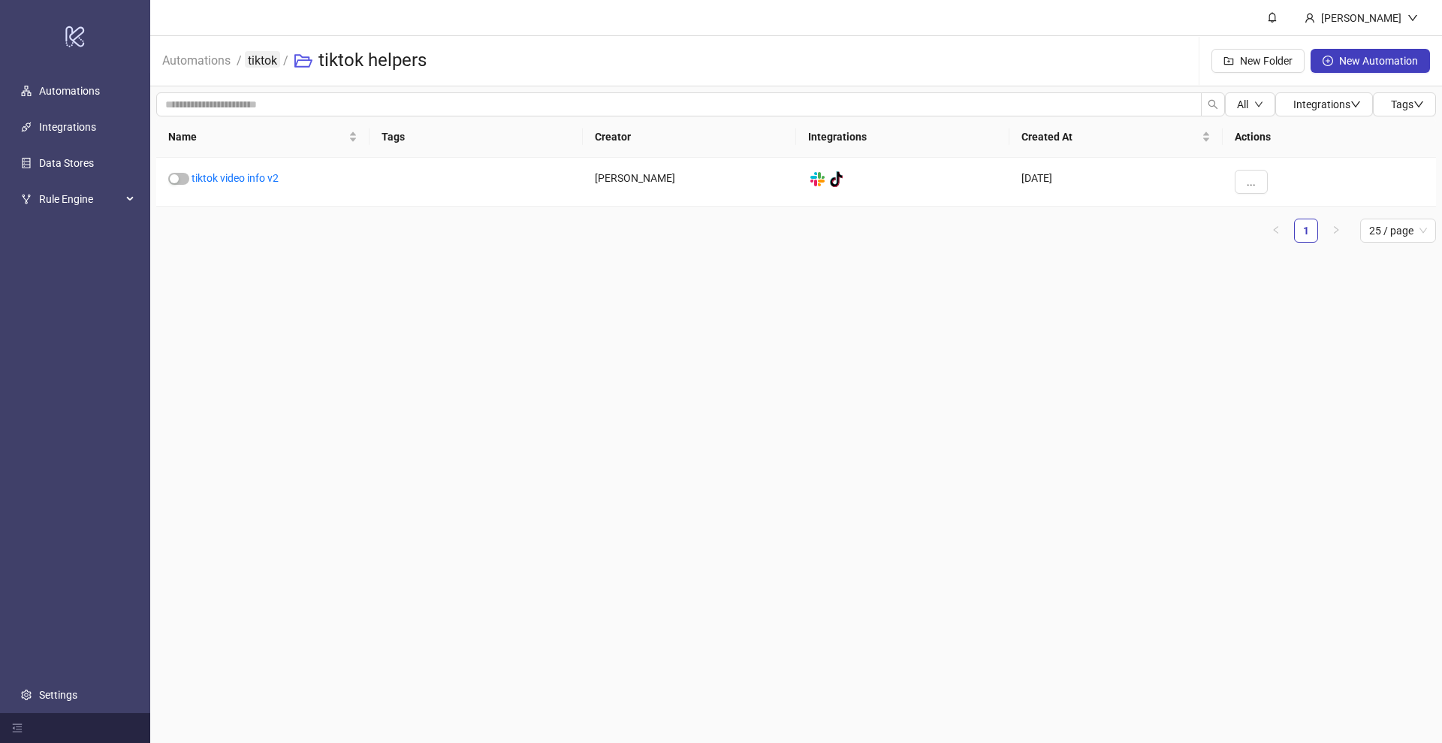
click at [265, 59] on link "tiktok" at bounding box center [262, 59] width 35 height 17
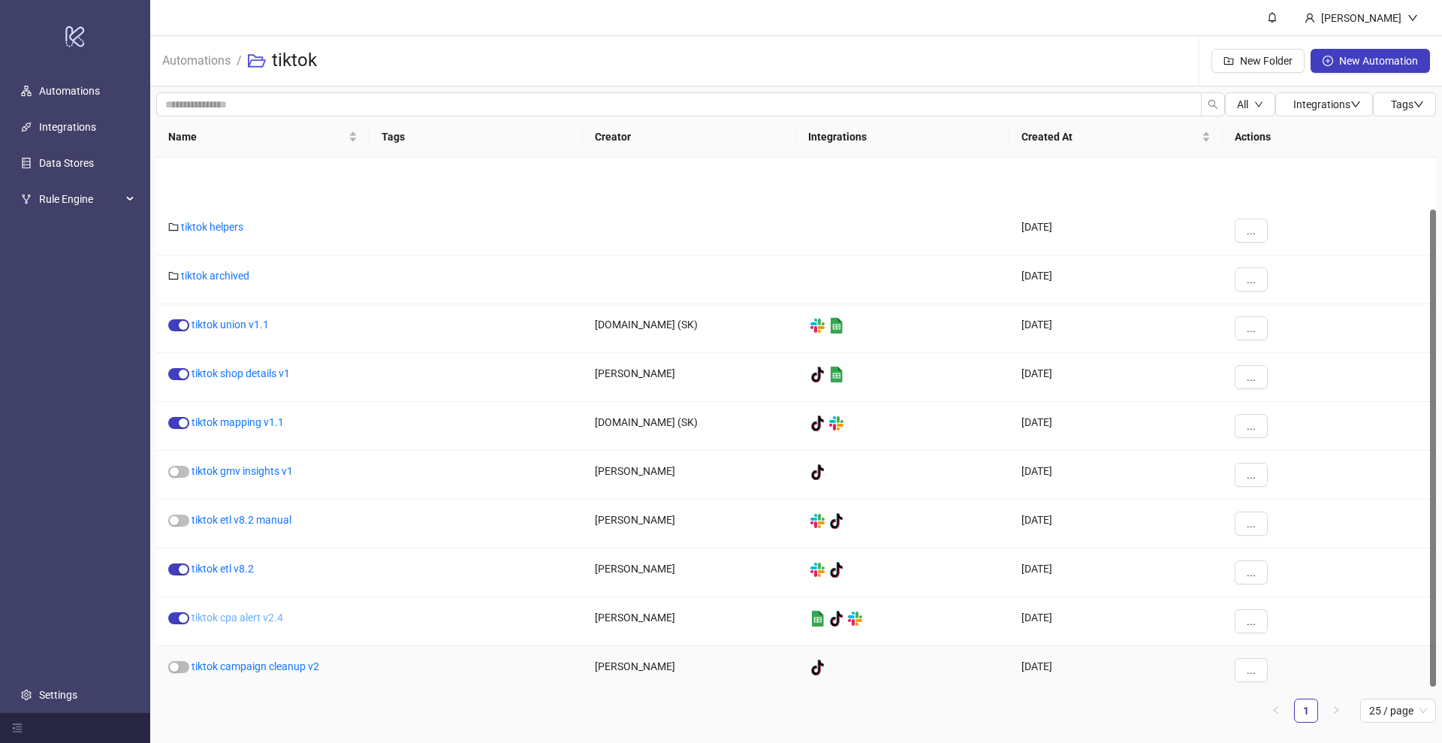
scroll to position [57, 0]
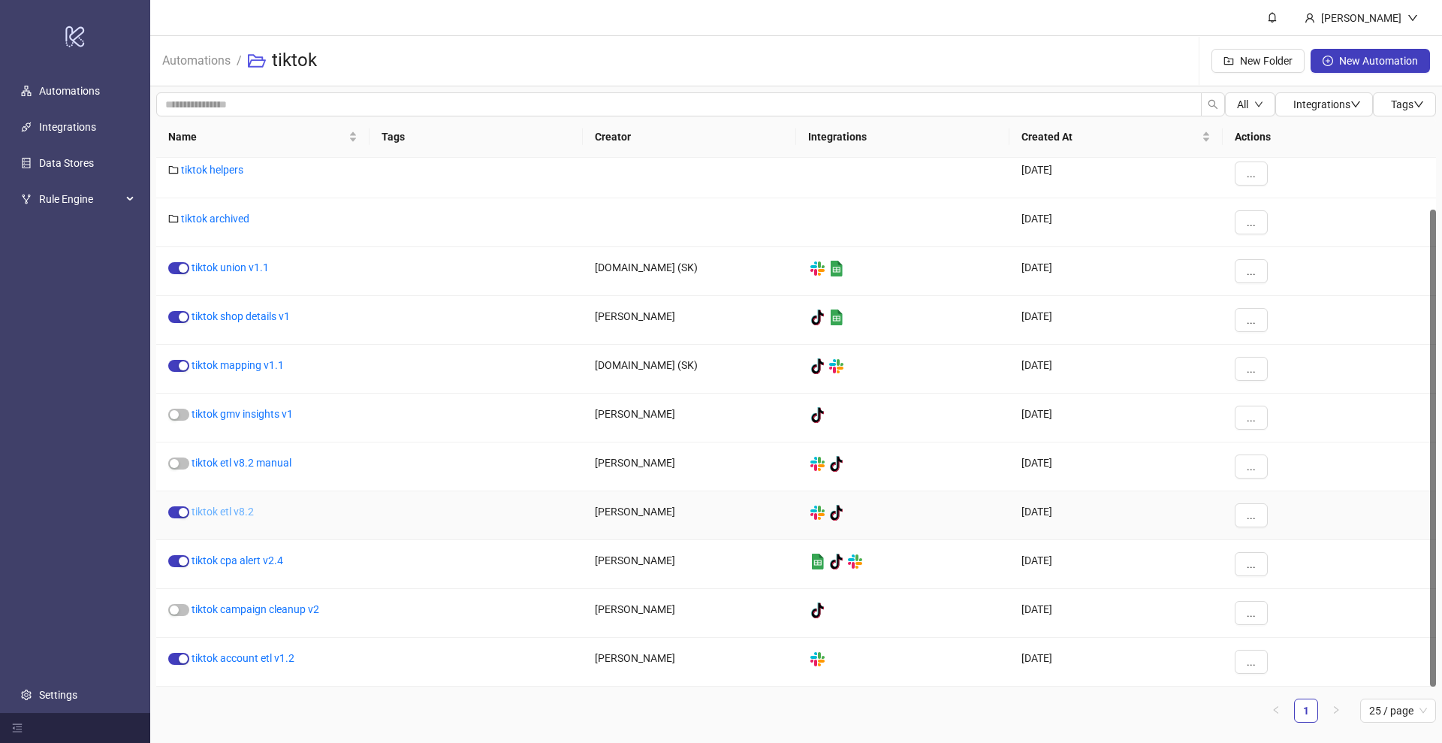
click at [238, 515] on link "tiktok etl v8.2" at bounding box center [223, 511] width 62 height 12
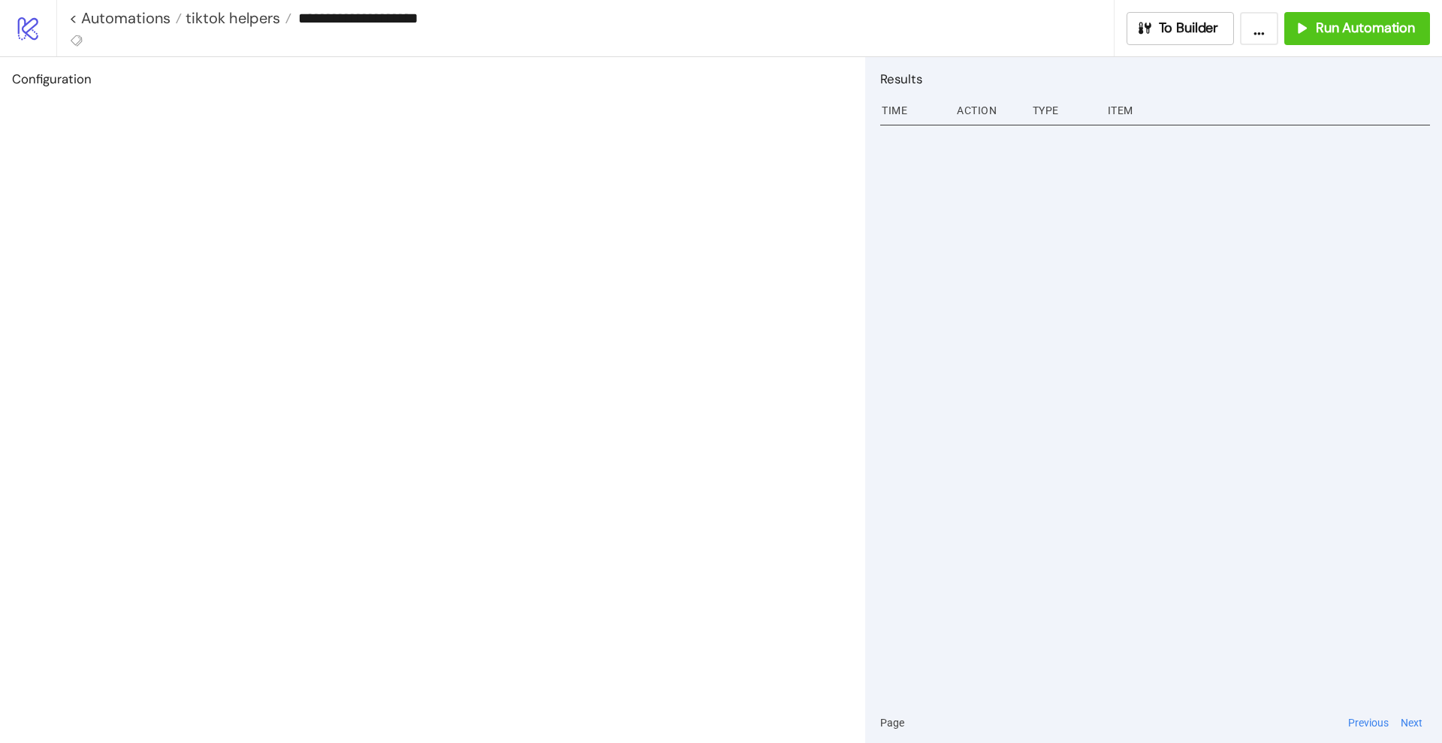
type input "**********"
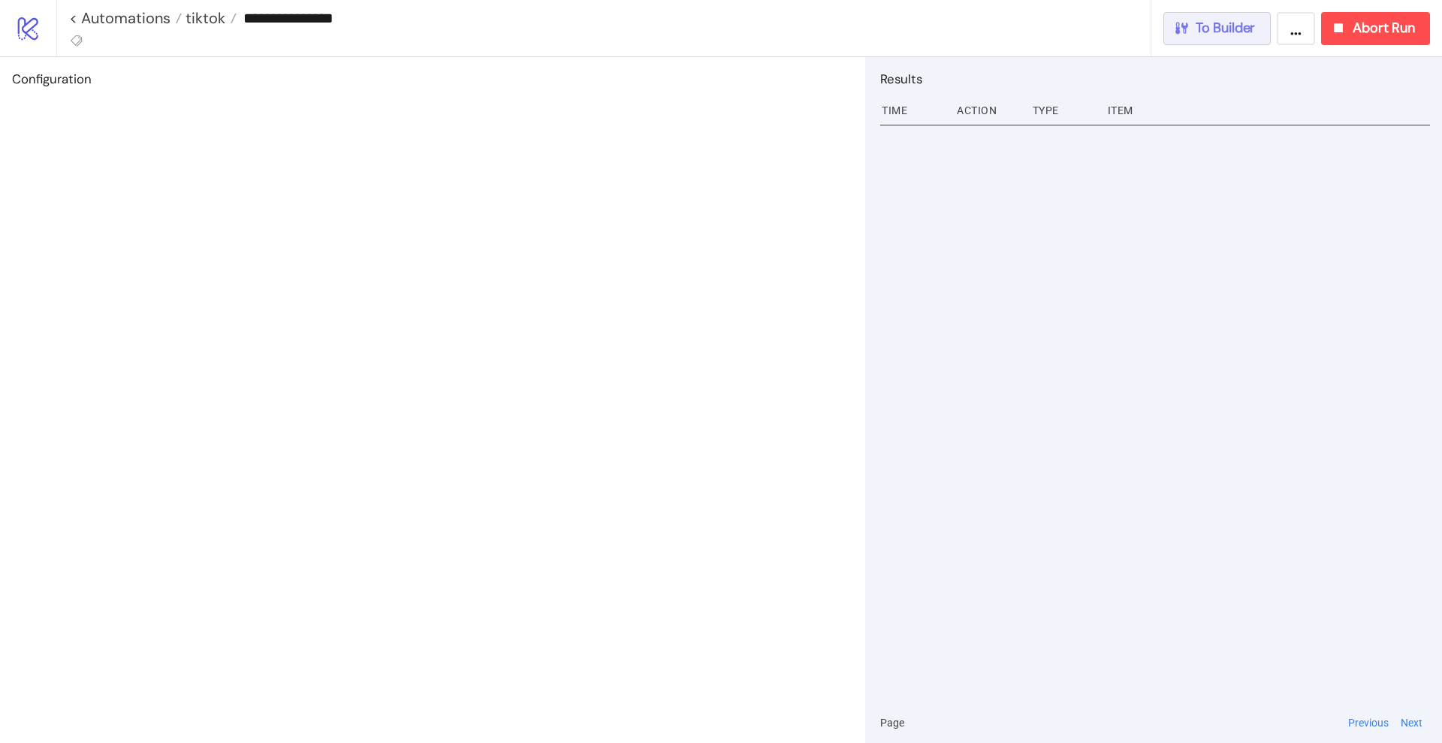
click at [1207, 32] on span "To Builder" at bounding box center [1226, 28] width 60 height 17
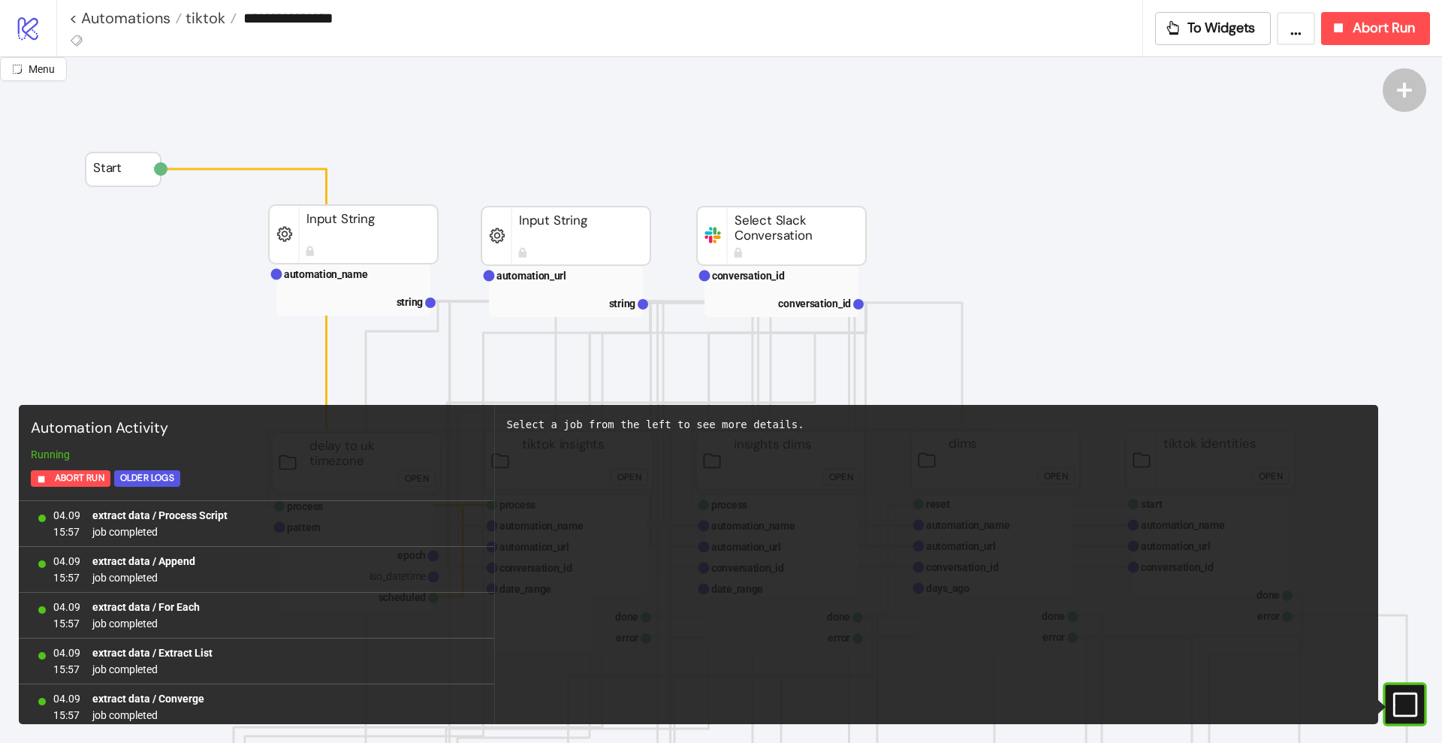
scroll to position [1334, 0]
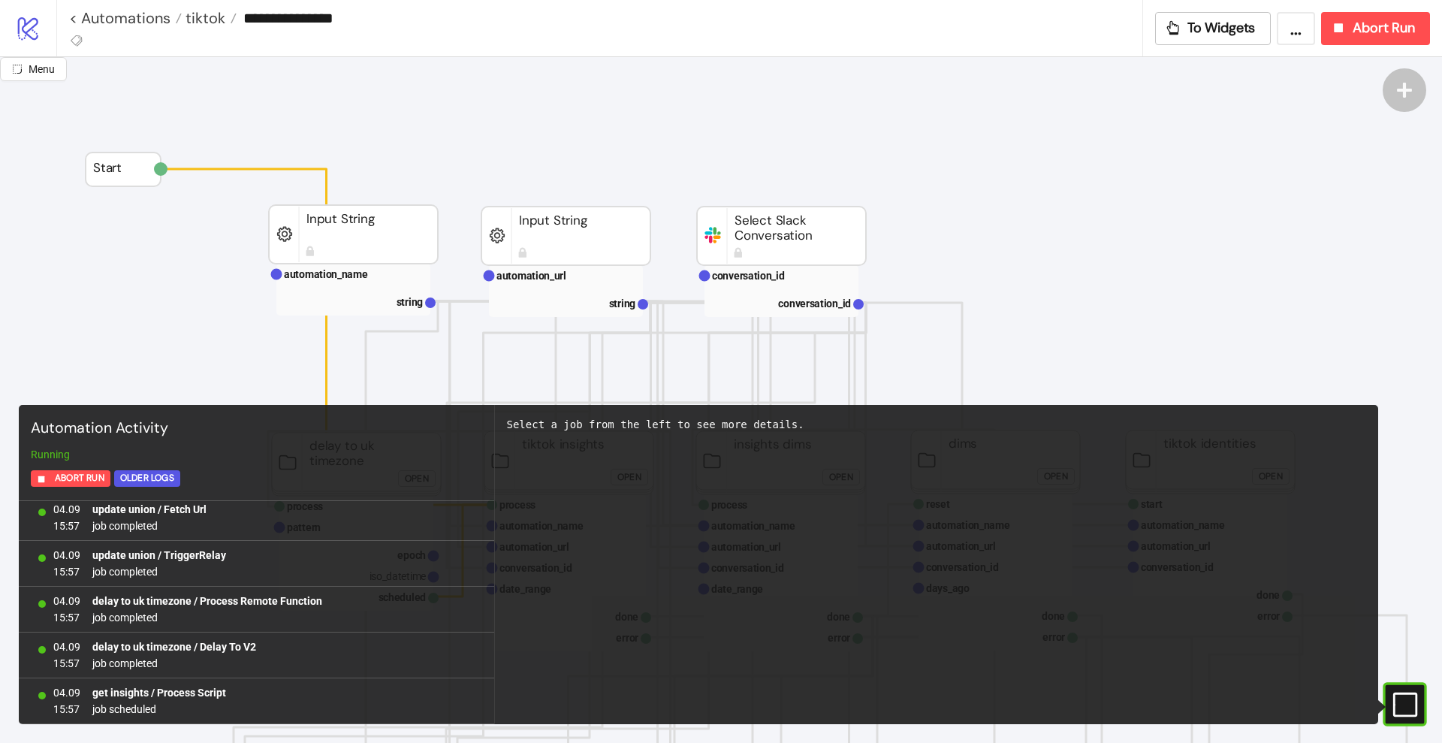
click at [1407, 688] on div "#e9k1n36qviq57_to { animation: e9k1n36qviq57_to__to 2000ms linear infinite norm…" at bounding box center [1405, 704] width 44 height 44
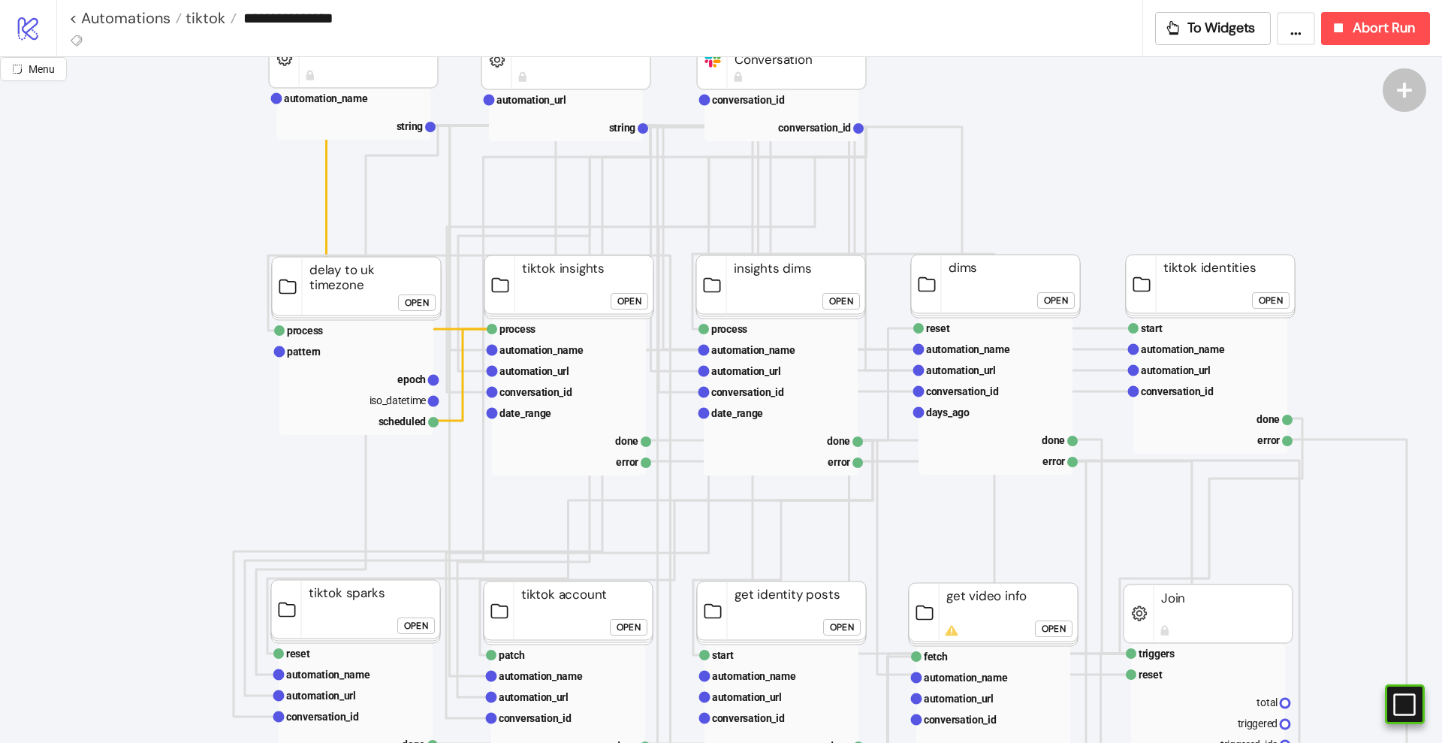
scroll to position [188, 0]
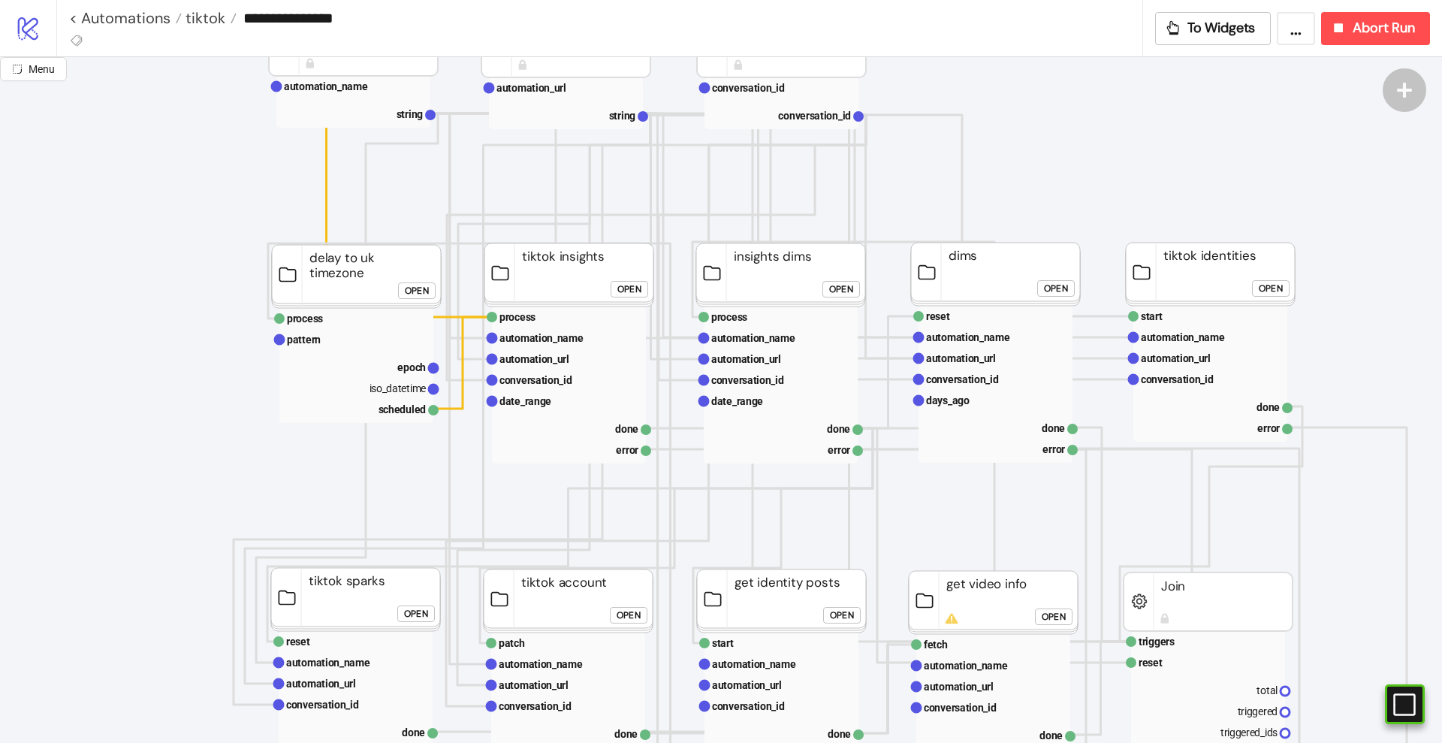
click at [619, 292] on div "Open" at bounding box center [629, 289] width 24 height 17
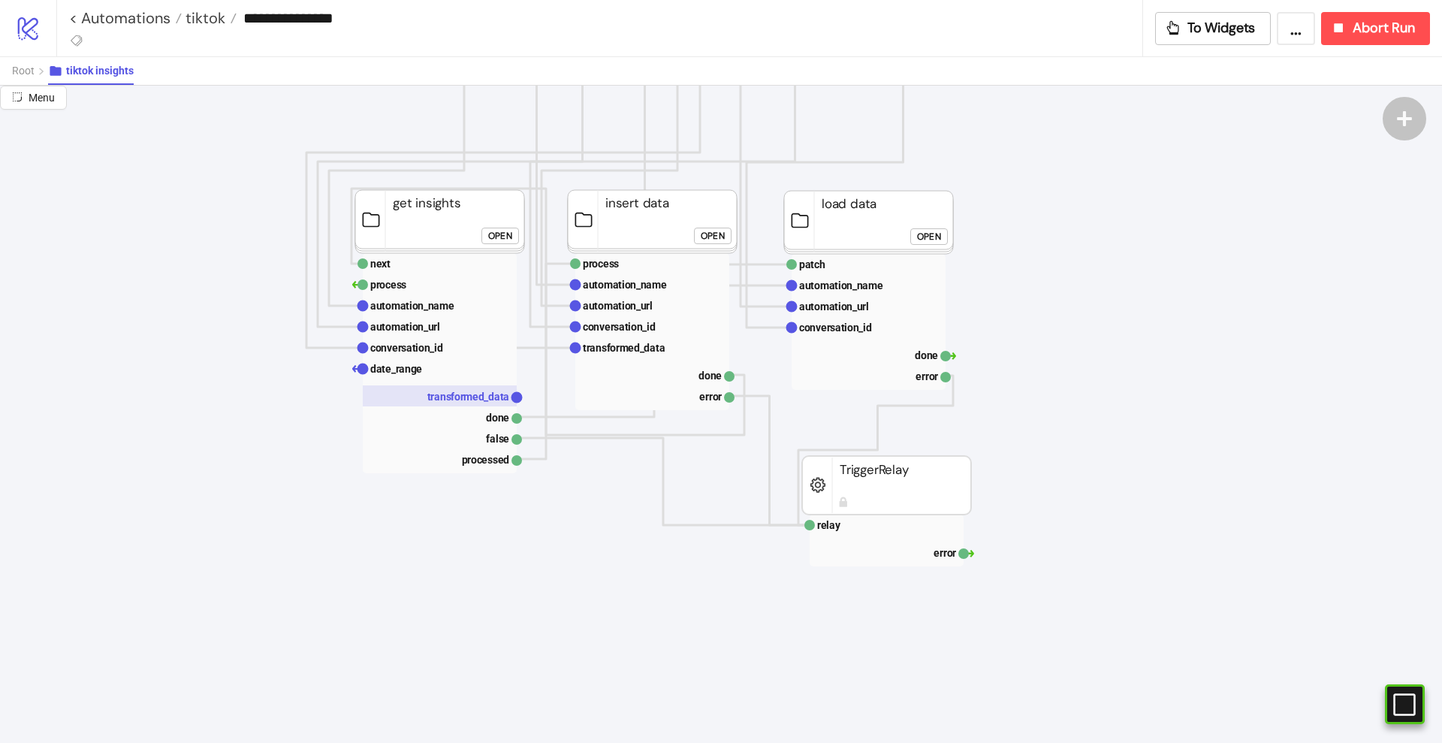
click at [474, 397] on text "transformed_data" at bounding box center [468, 397] width 83 height 12
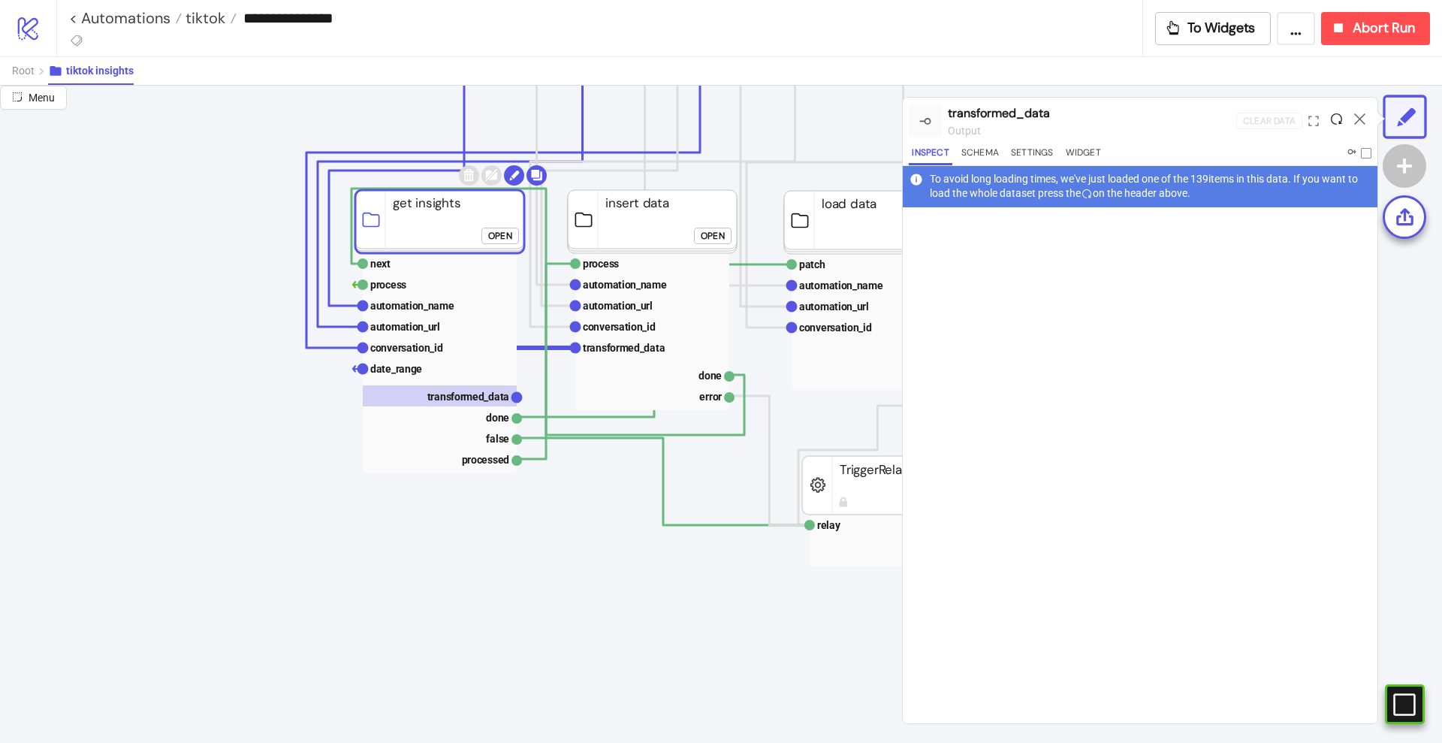
click at [1339, 116] on icon at bounding box center [1336, 118] width 11 height 11
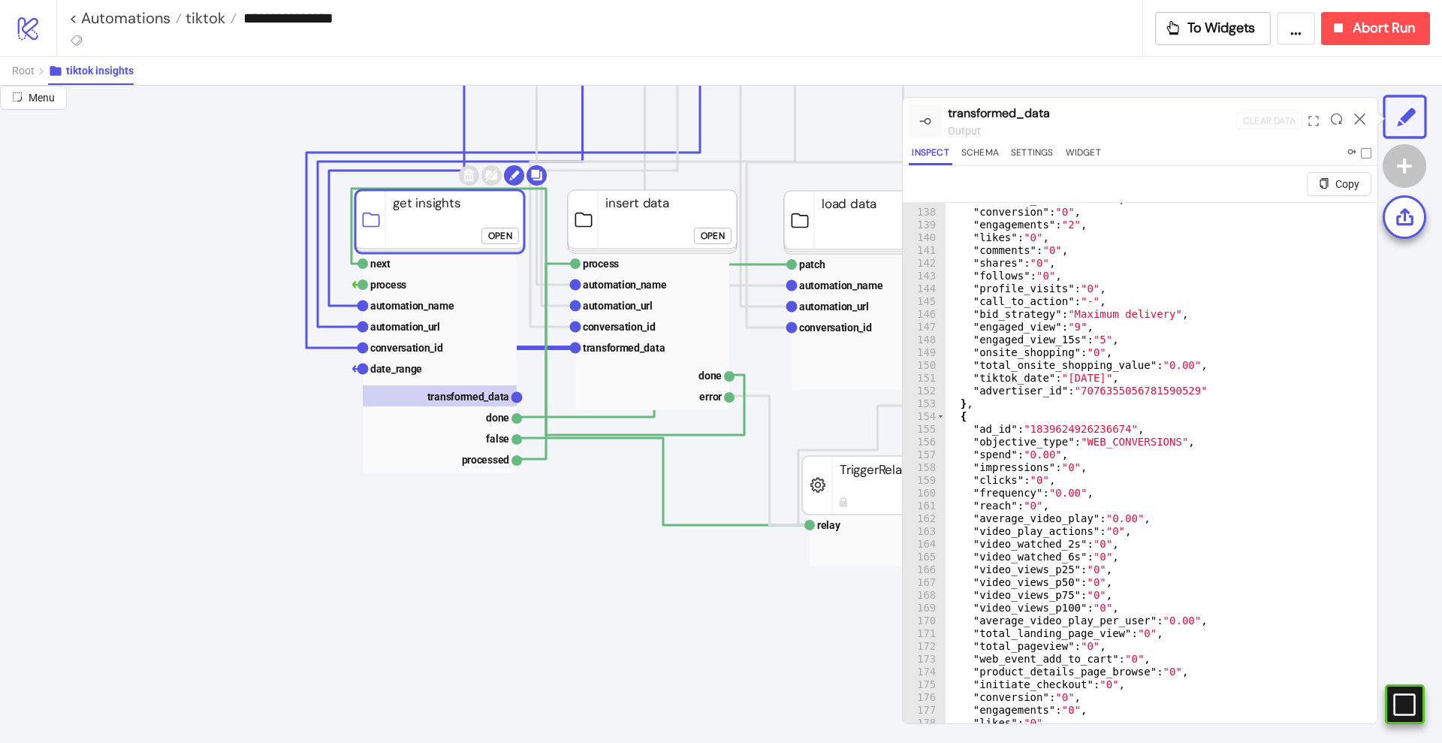
scroll to position [637, 0]
click at [23, 69] on span "Root" at bounding box center [23, 71] width 23 height 12
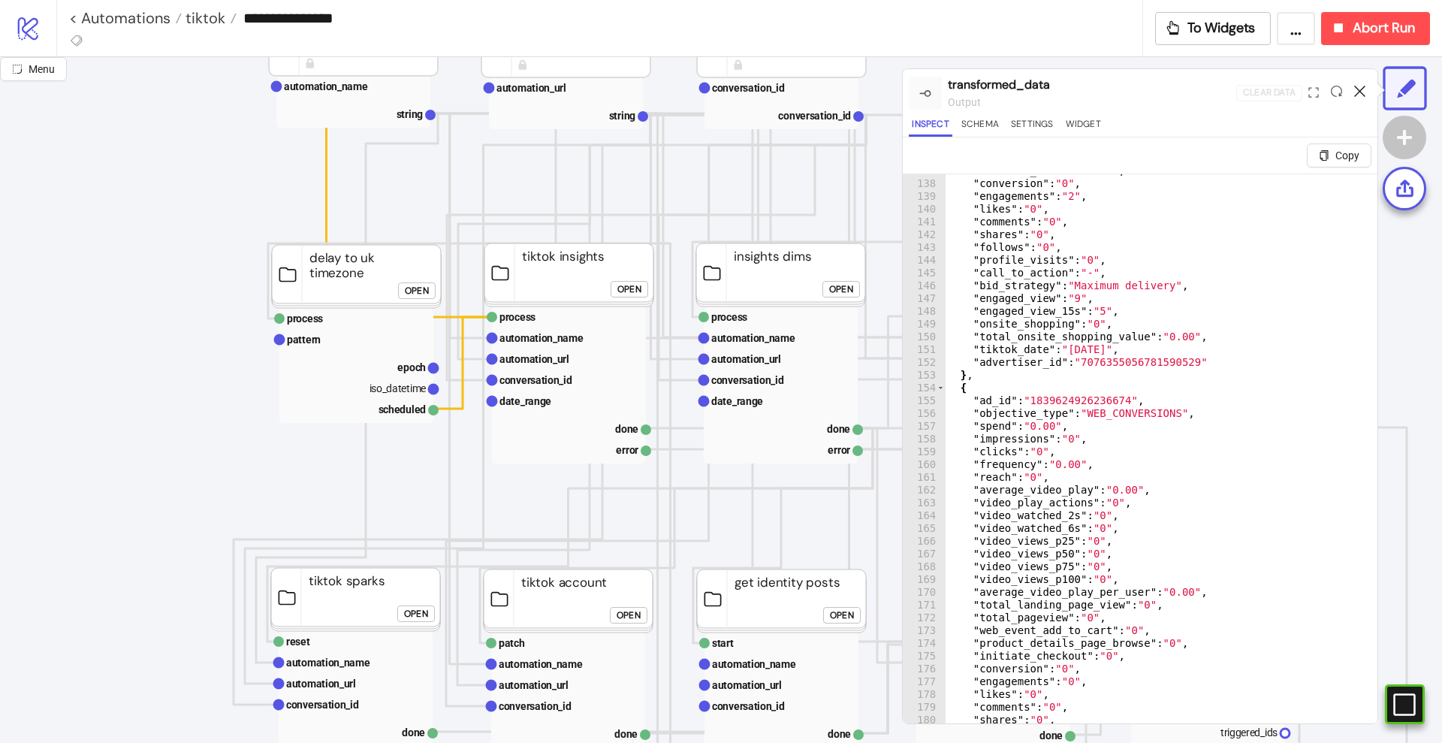
click at [1358, 89] on icon at bounding box center [1359, 91] width 11 height 11
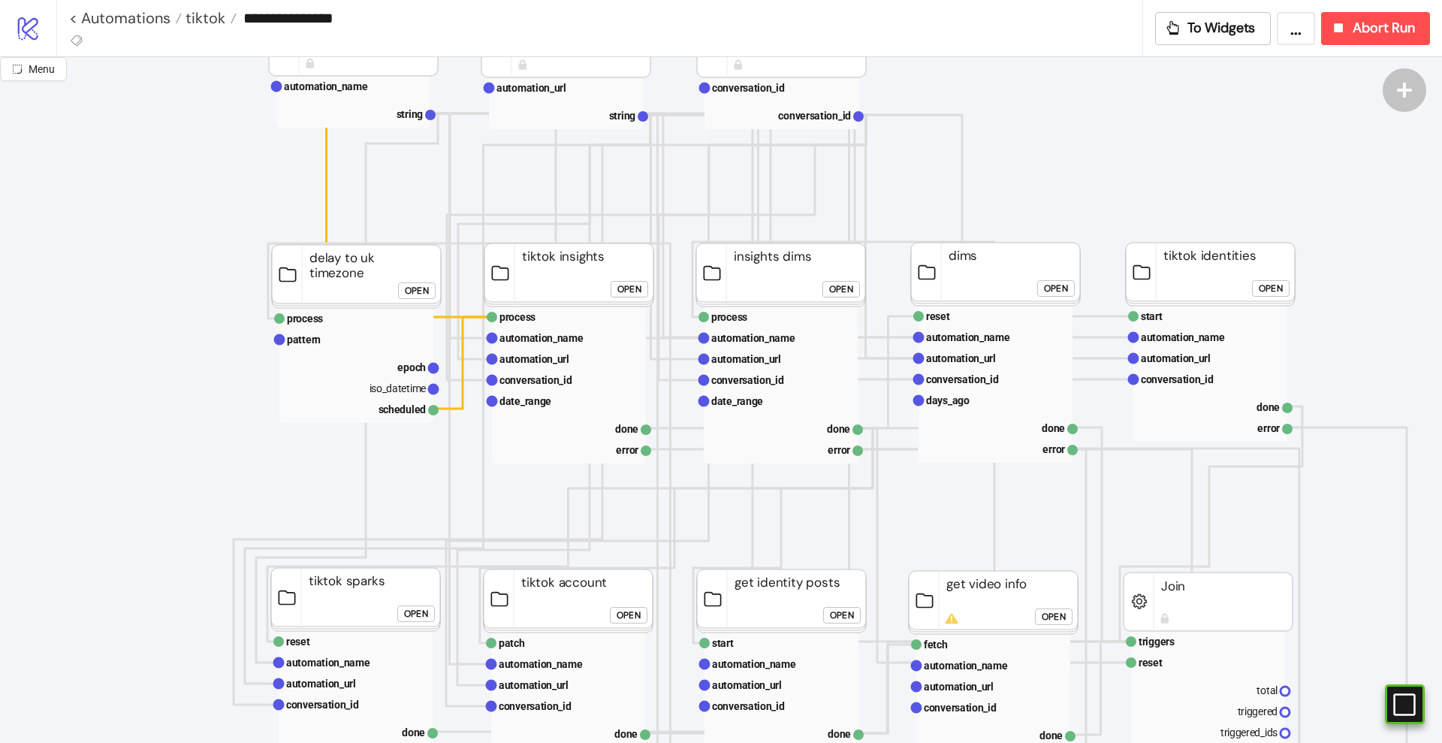
click at [843, 291] on div "Open" at bounding box center [841, 289] width 24 height 17
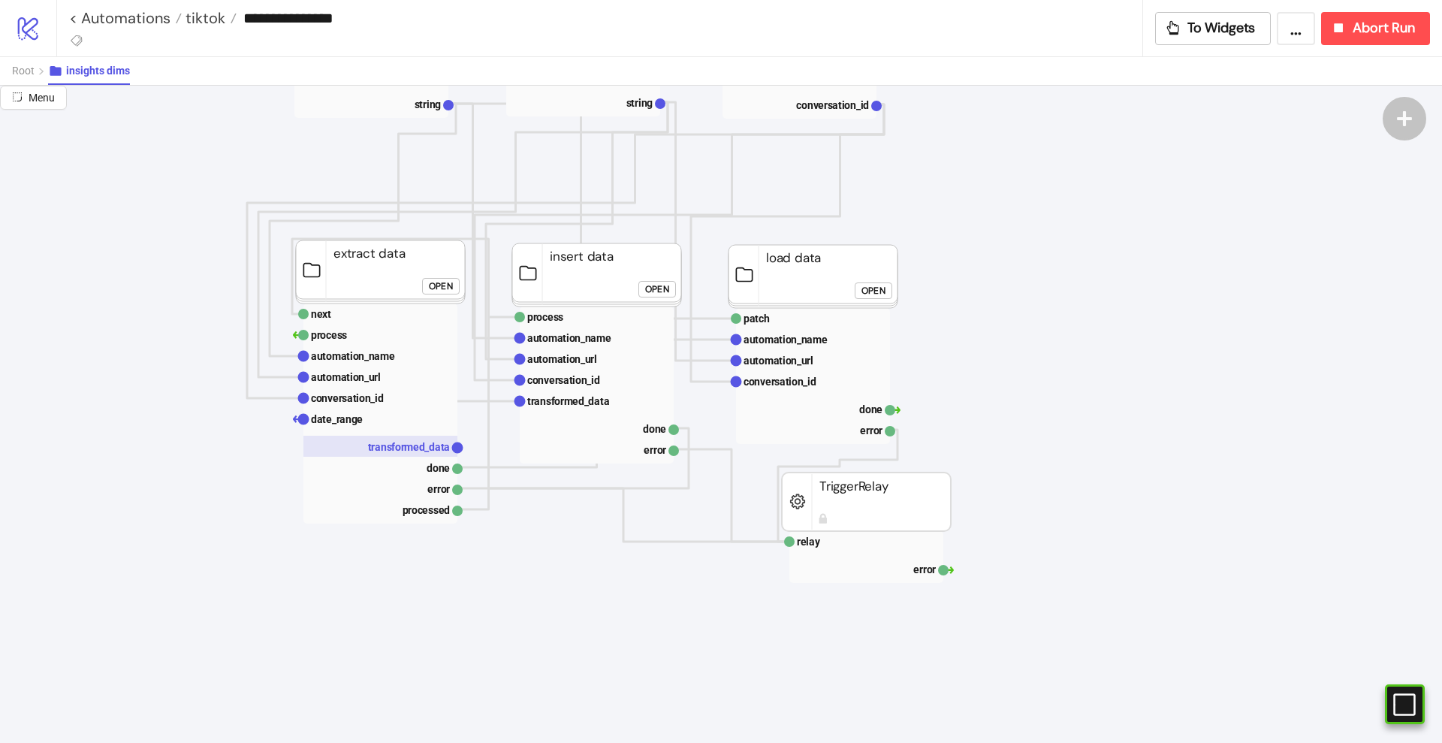
click at [415, 441] on text "transformed_data" at bounding box center [409, 447] width 83 height 12
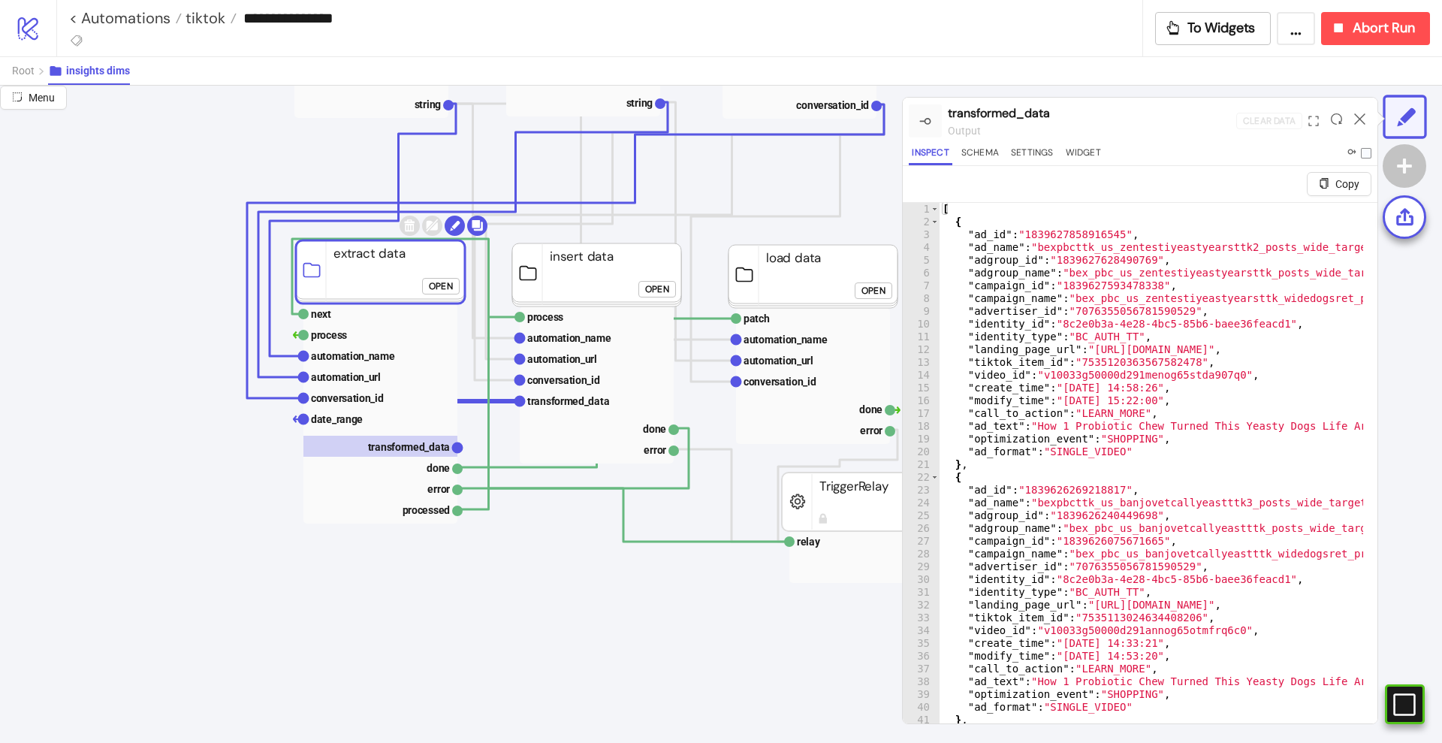
click div "Open"
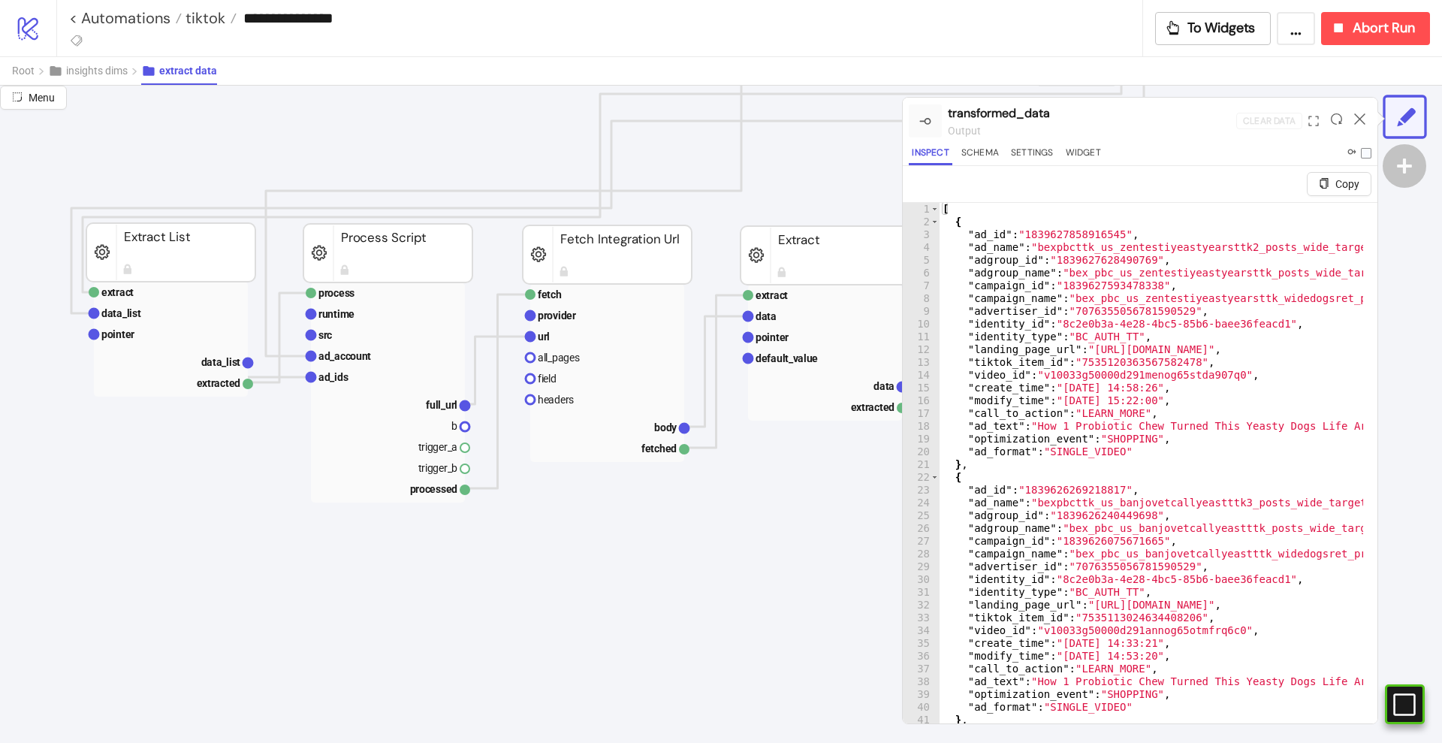
scroll to position [939, 94]
click at [547, 333] on text "url" at bounding box center [544, 339] width 12 height 12
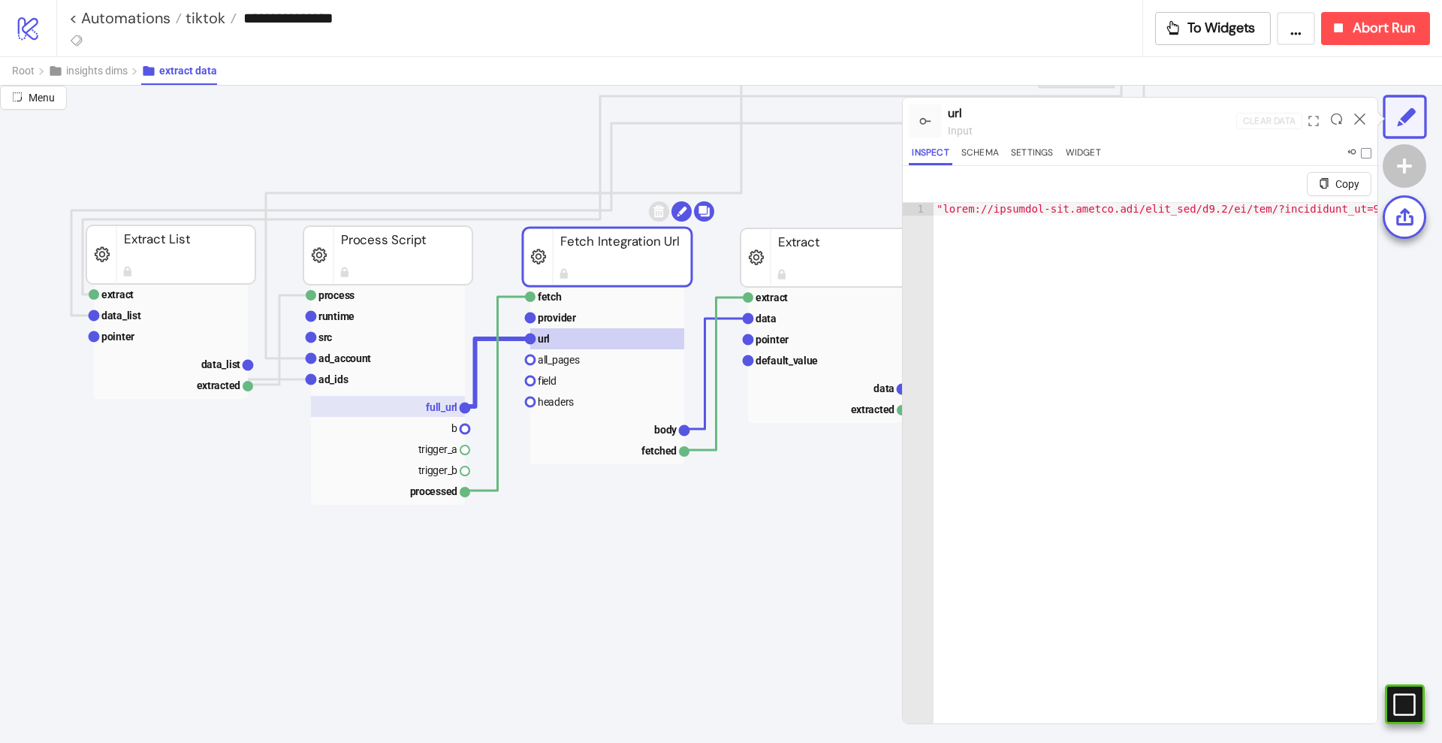
click at [431, 404] on text "full_url" at bounding box center [442, 407] width 32 height 12
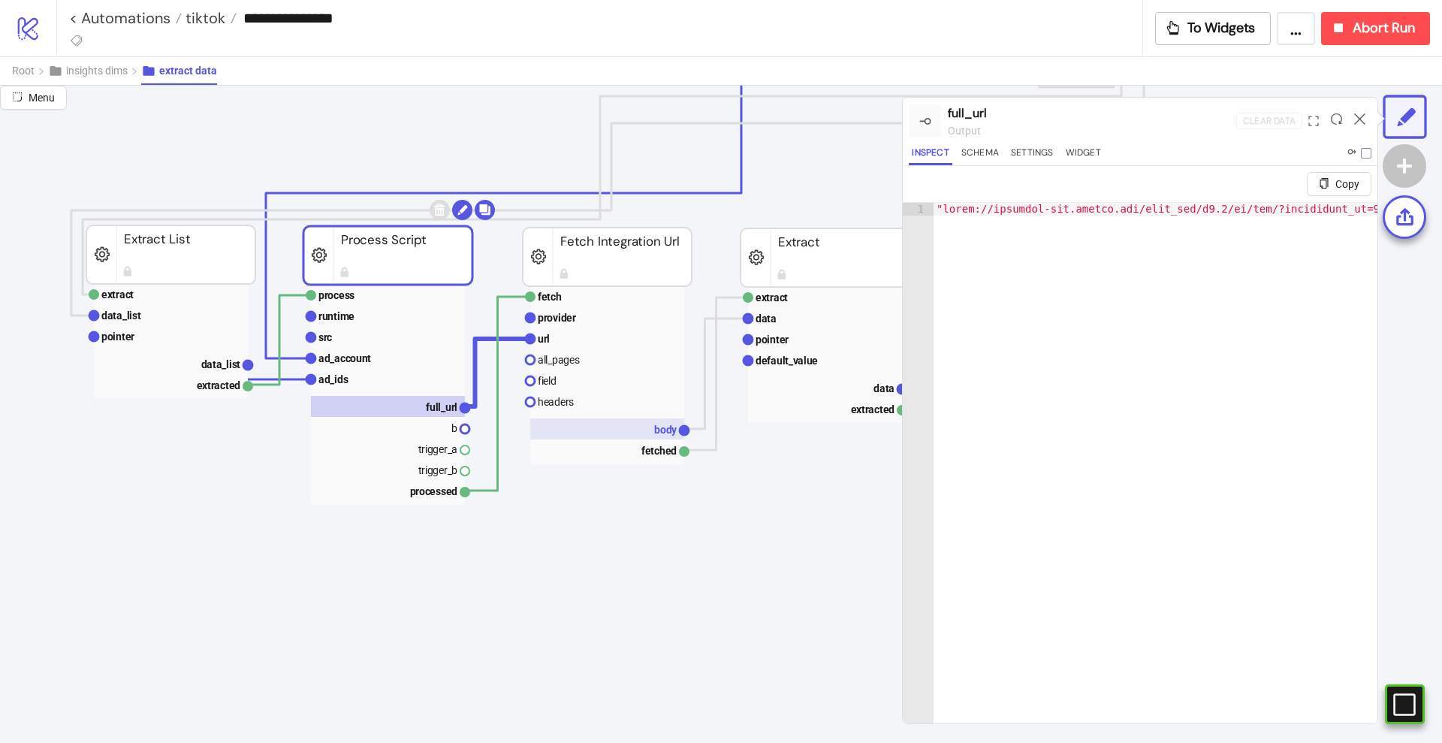
click at [650, 436] on rect at bounding box center [607, 428] width 154 height 21
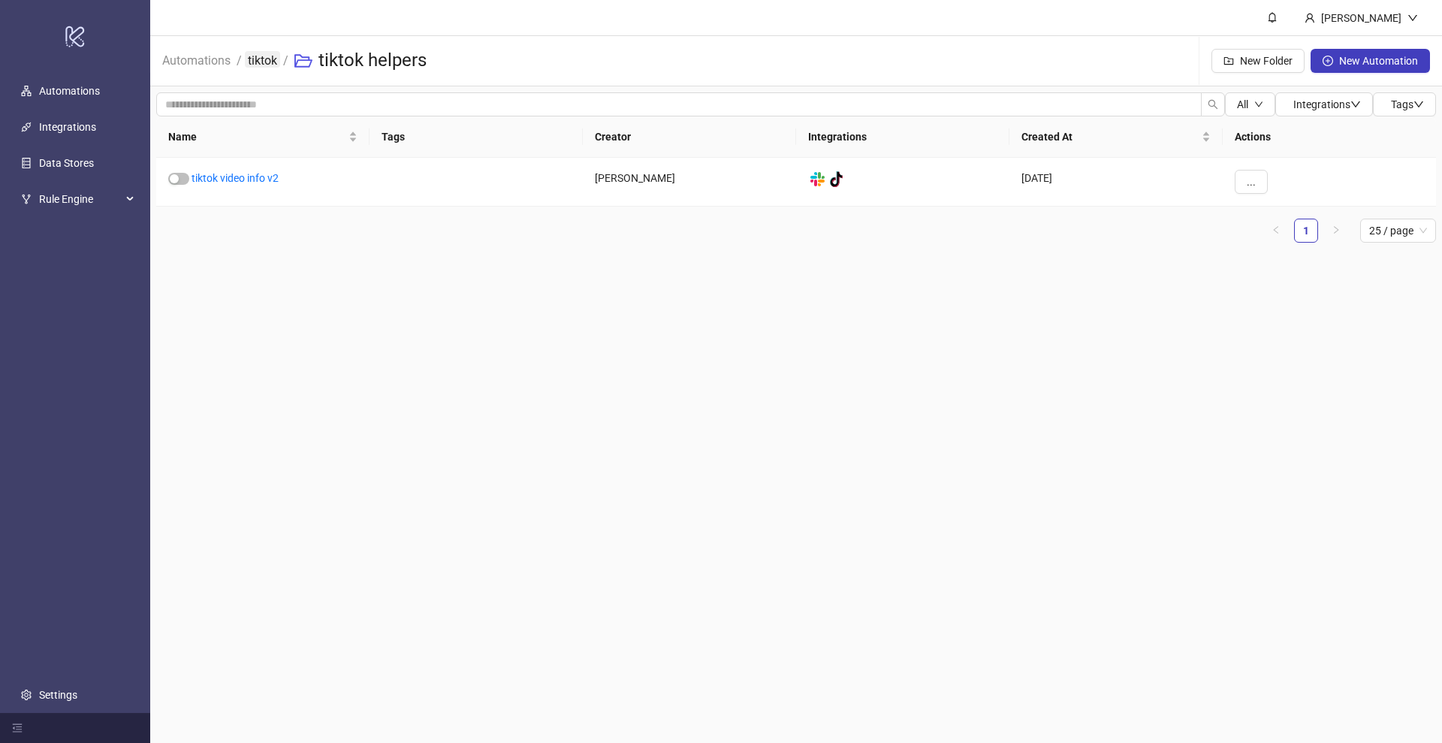
click at [261, 61] on link "tiktok" at bounding box center [262, 59] width 35 height 17
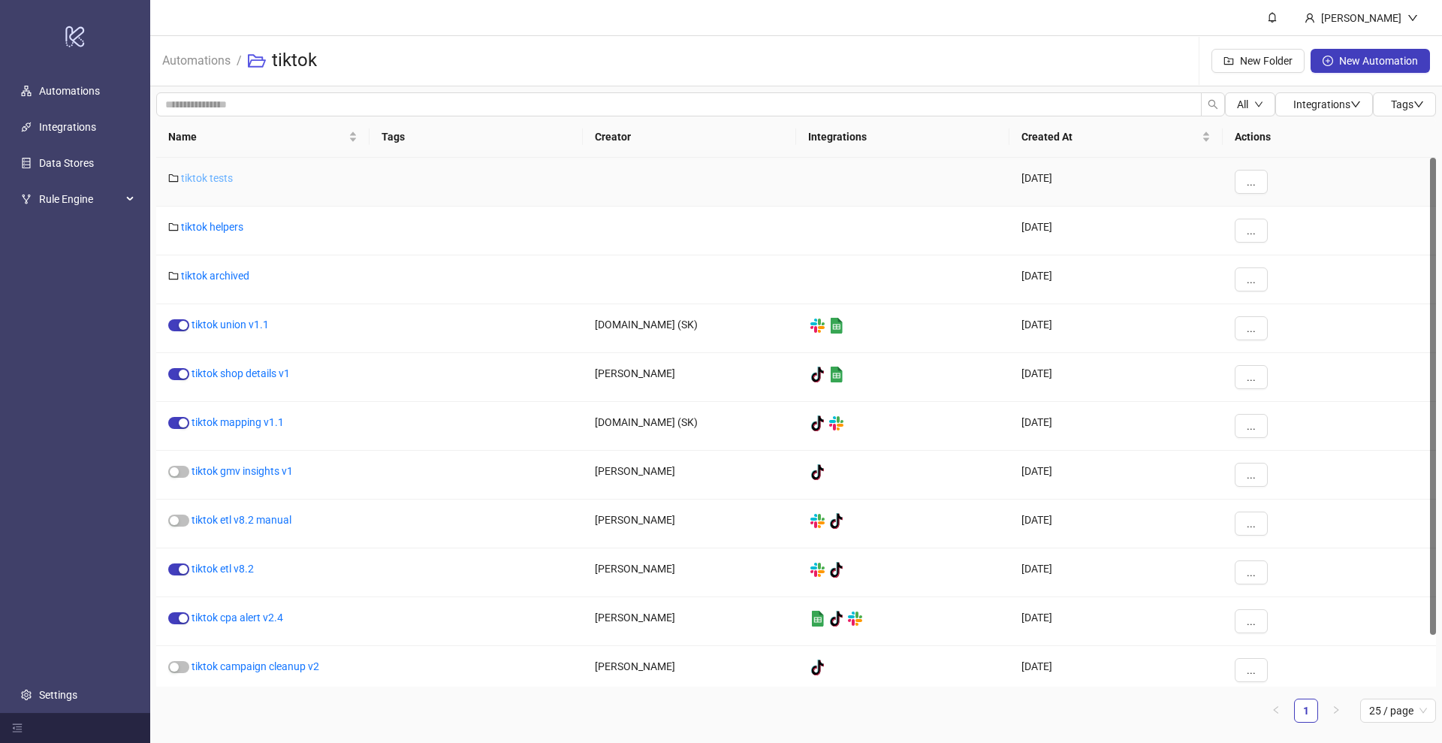
click at [218, 180] on link "tiktok tests" at bounding box center [207, 178] width 52 height 12
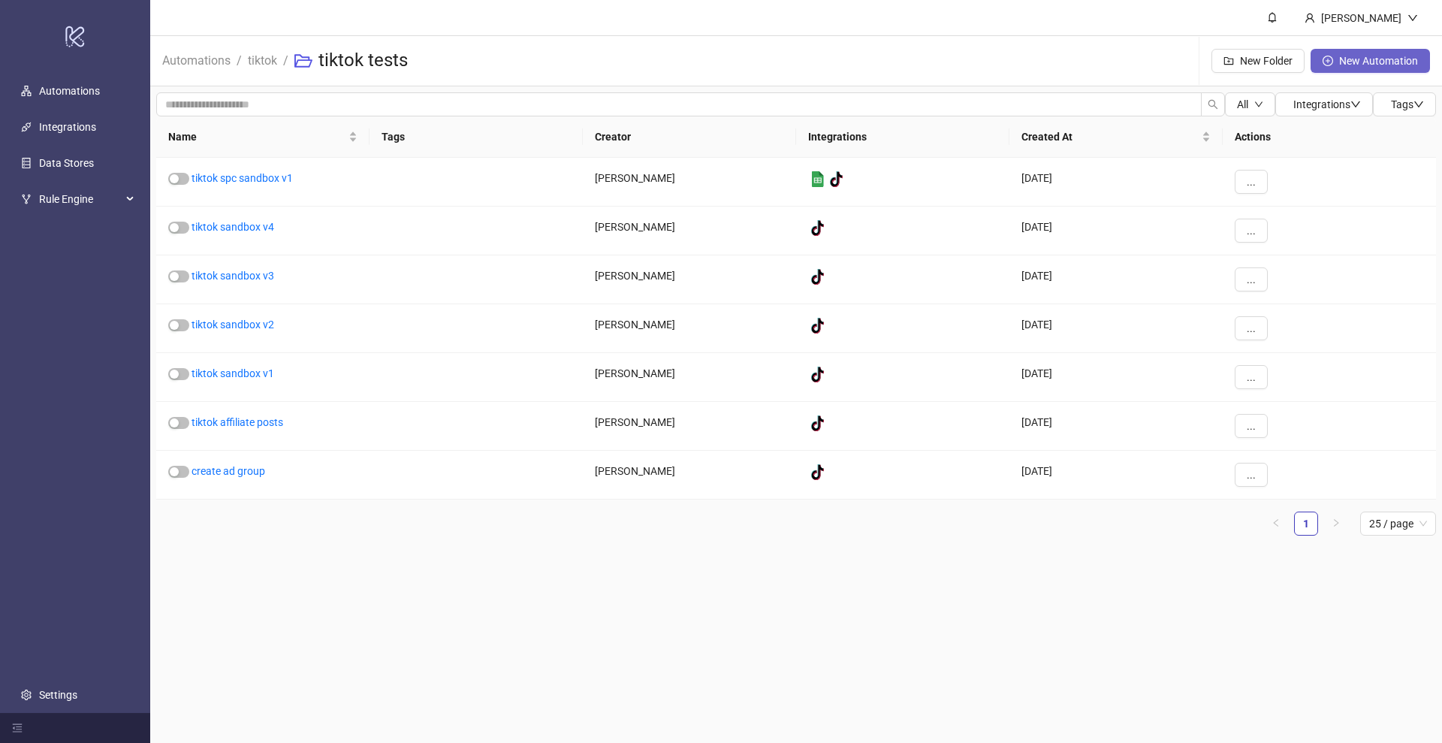
click at [1374, 69] on button "New Automation" at bounding box center [1369, 61] width 119 height 24
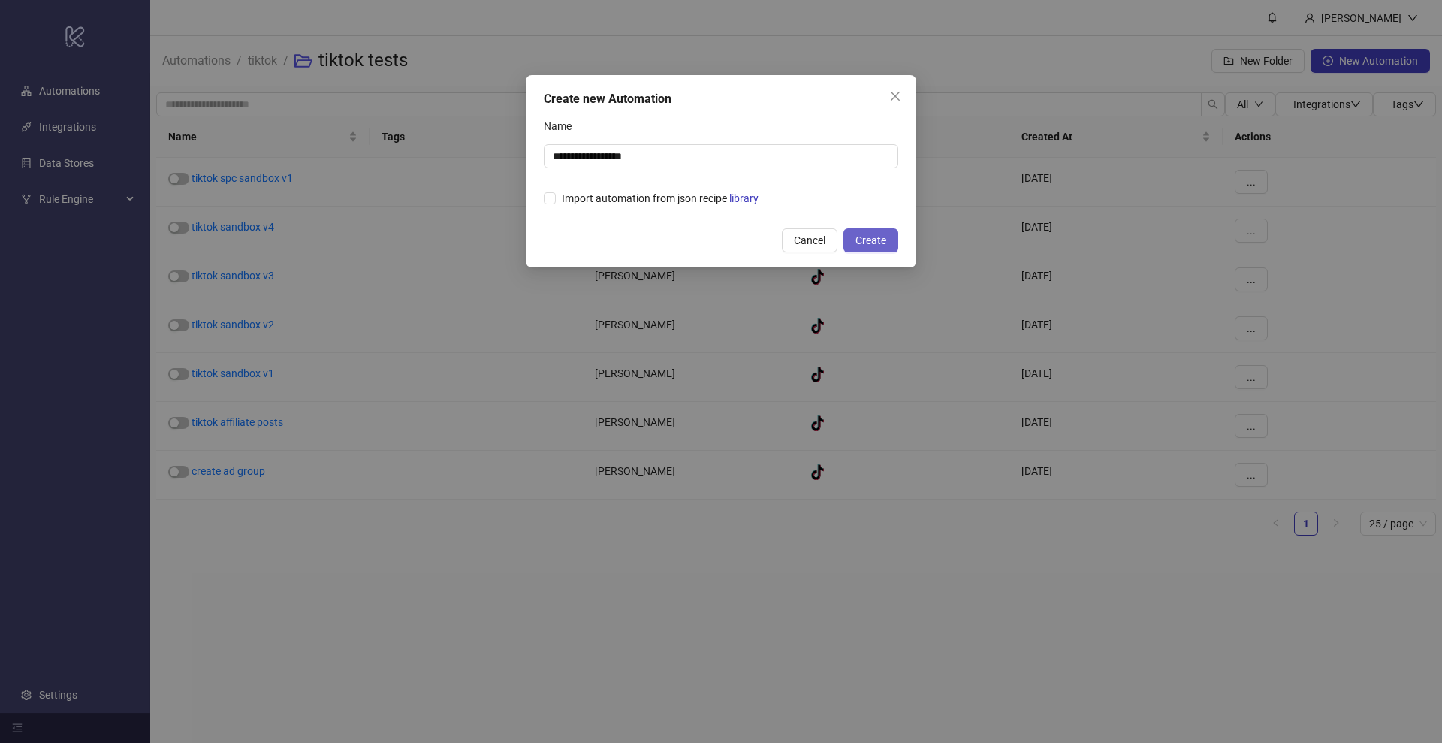
click at [879, 234] on span "Create" at bounding box center [870, 240] width 31 height 12
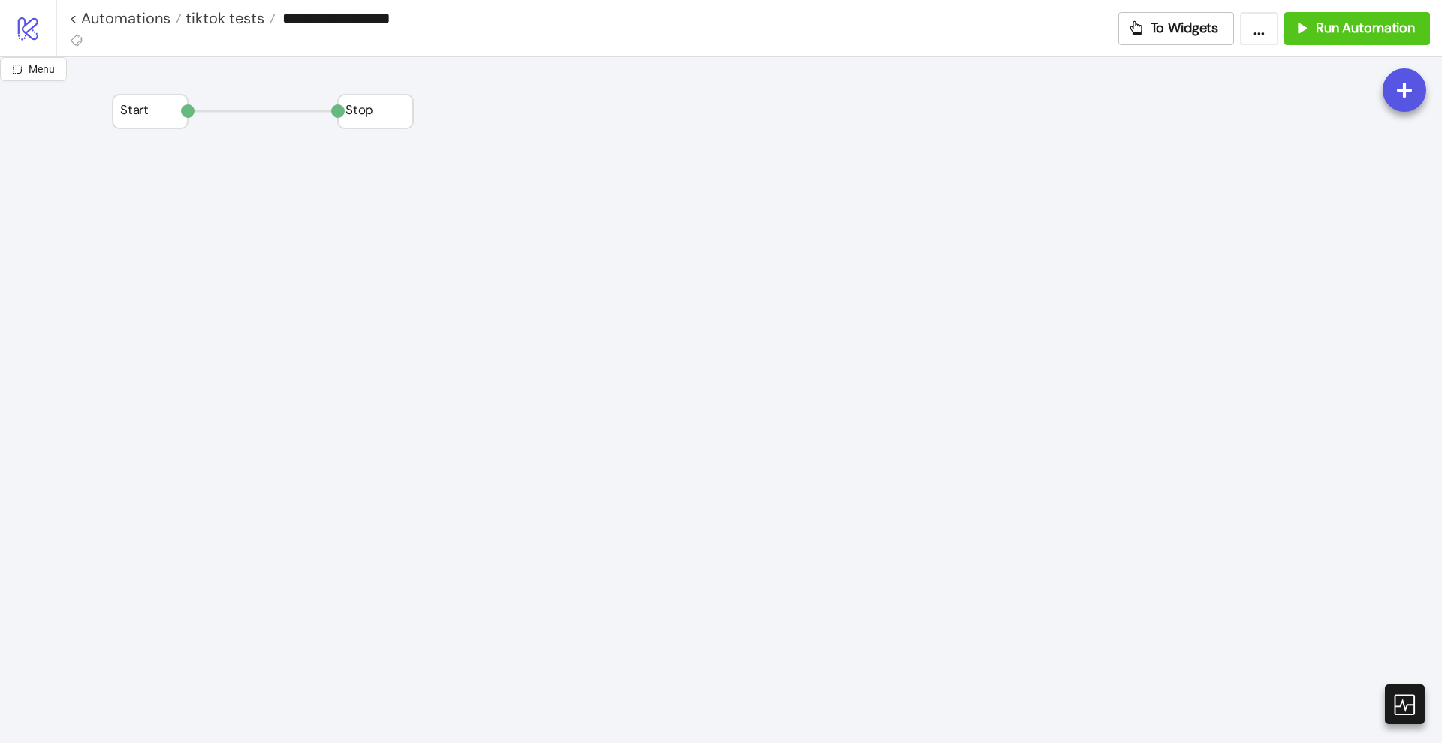
click at [325, 26] on input "**********" at bounding box center [690, 18] width 829 height 23
click at [326, 26] on input "**********" at bounding box center [690, 18] width 829 height 23
paste input "**"
click at [283, 17] on input "**********" at bounding box center [690, 18] width 829 height 23
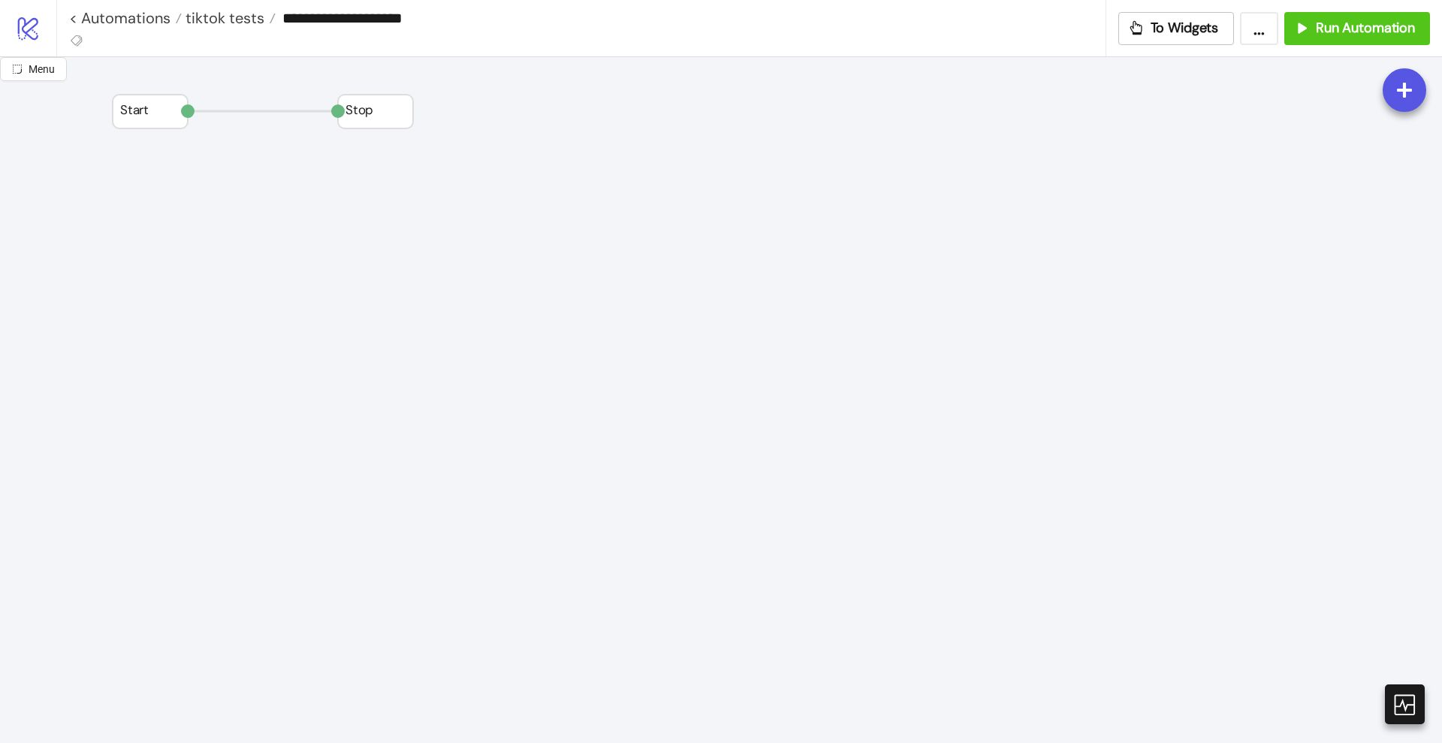
click at [443, 26] on input "**********" at bounding box center [690, 18] width 829 height 23
type input "**********"
click at [370, 430] on div "Add Node" at bounding box center [405, 432] width 110 height 29
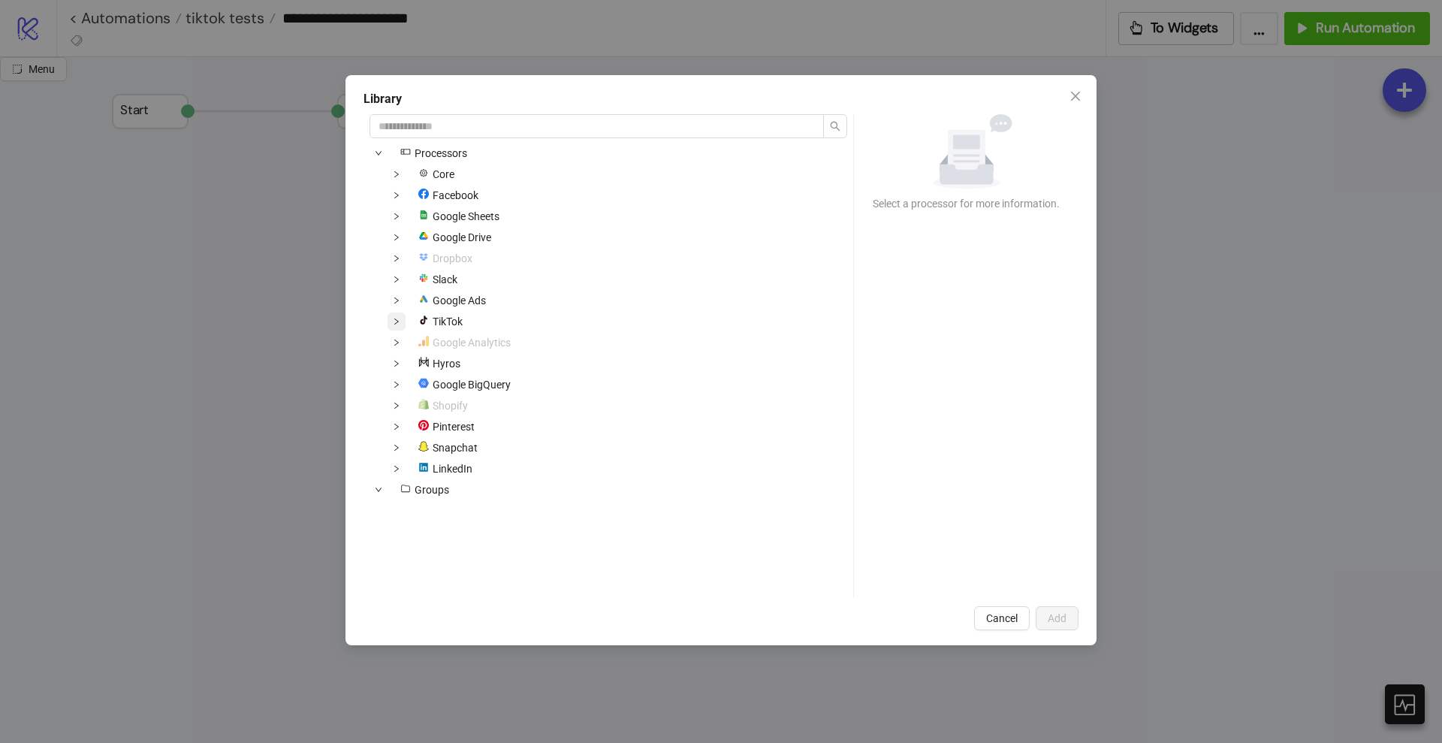
click at [395, 322] on icon "down" at bounding box center [396, 321] width 5 height 6
click at [418, 365] on span at bounding box center [415, 363] width 18 height 18
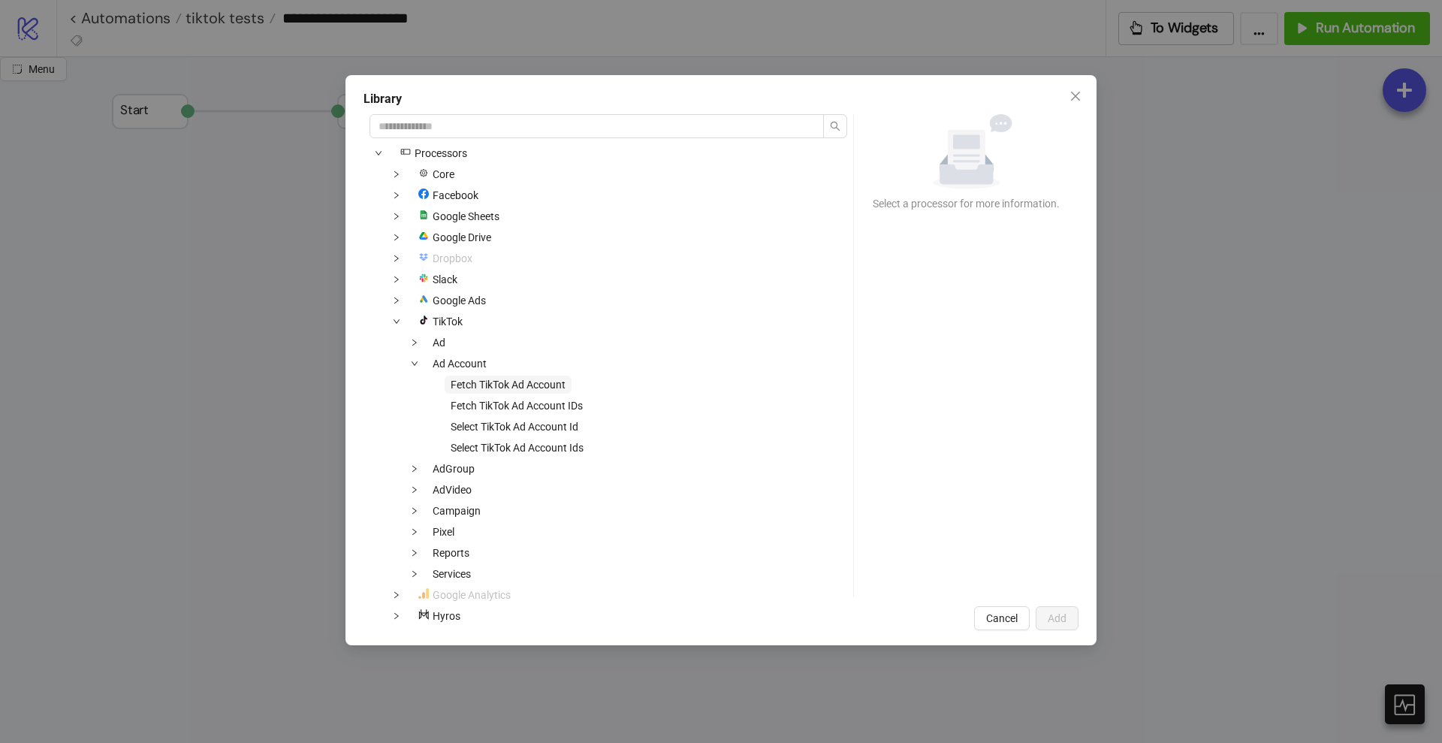
click at [472, 382] on span "Fetch TikTok Ad Account" at bounding box center [508, 384] width 115 height 12
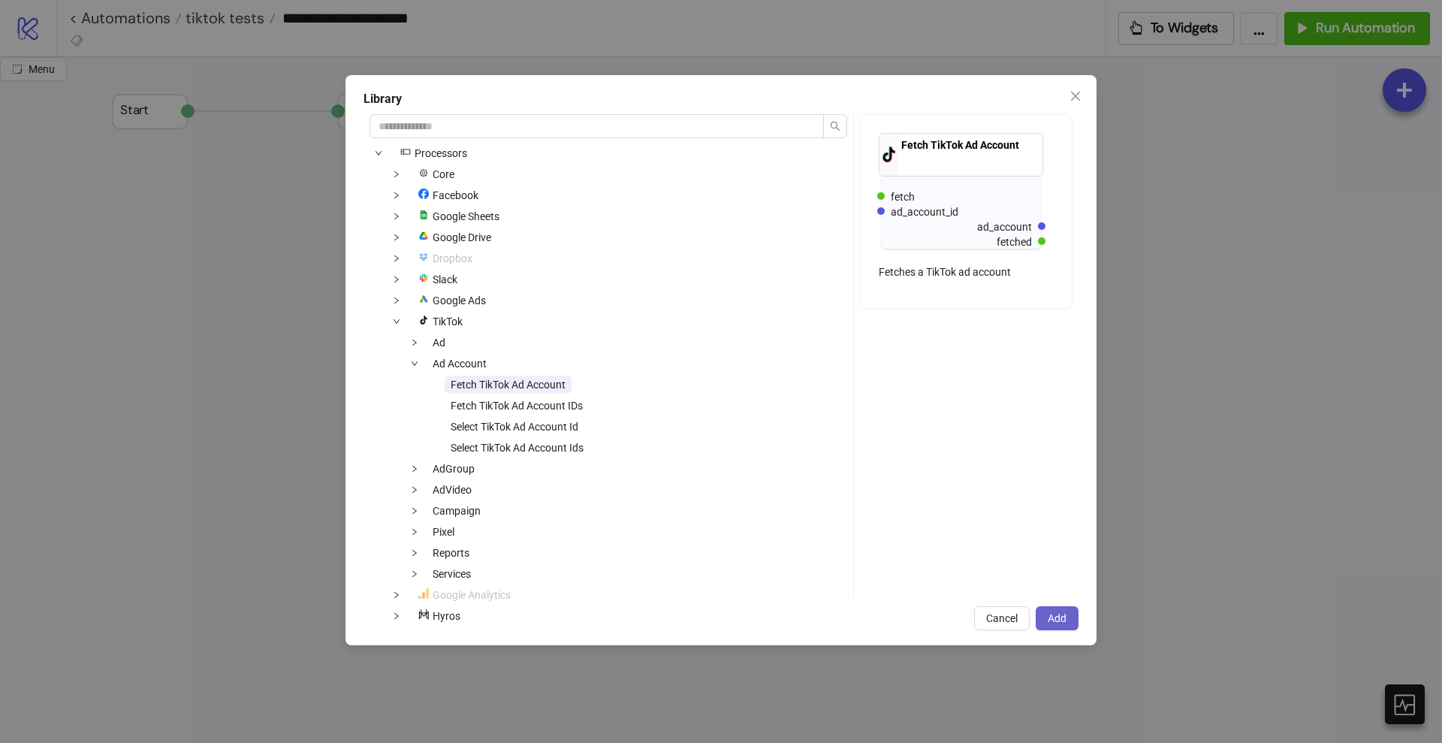
click at [1050, 609] on button "Add" at bounding box center [1057, 618] width 43 height 24
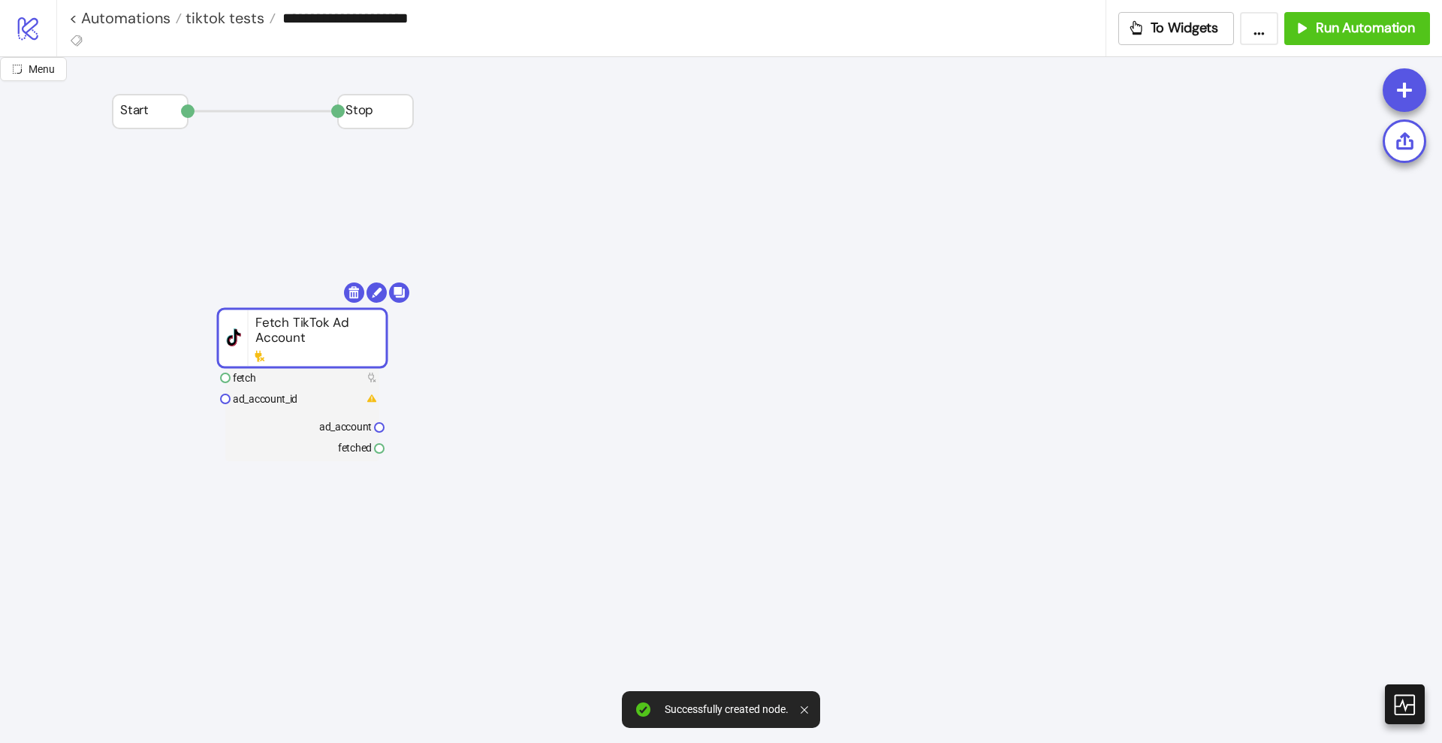
drag, startPoint x: 418, startPoint y: 452, endPoint x: 291, endPoint y: 342, distance: 168.8
click at [291, 342] on rect at bounding box center [302, 338] width 169 height 59
click at [273, 398] on text "ad_account_id" at bounding box center [265, 399] width 65 height 12
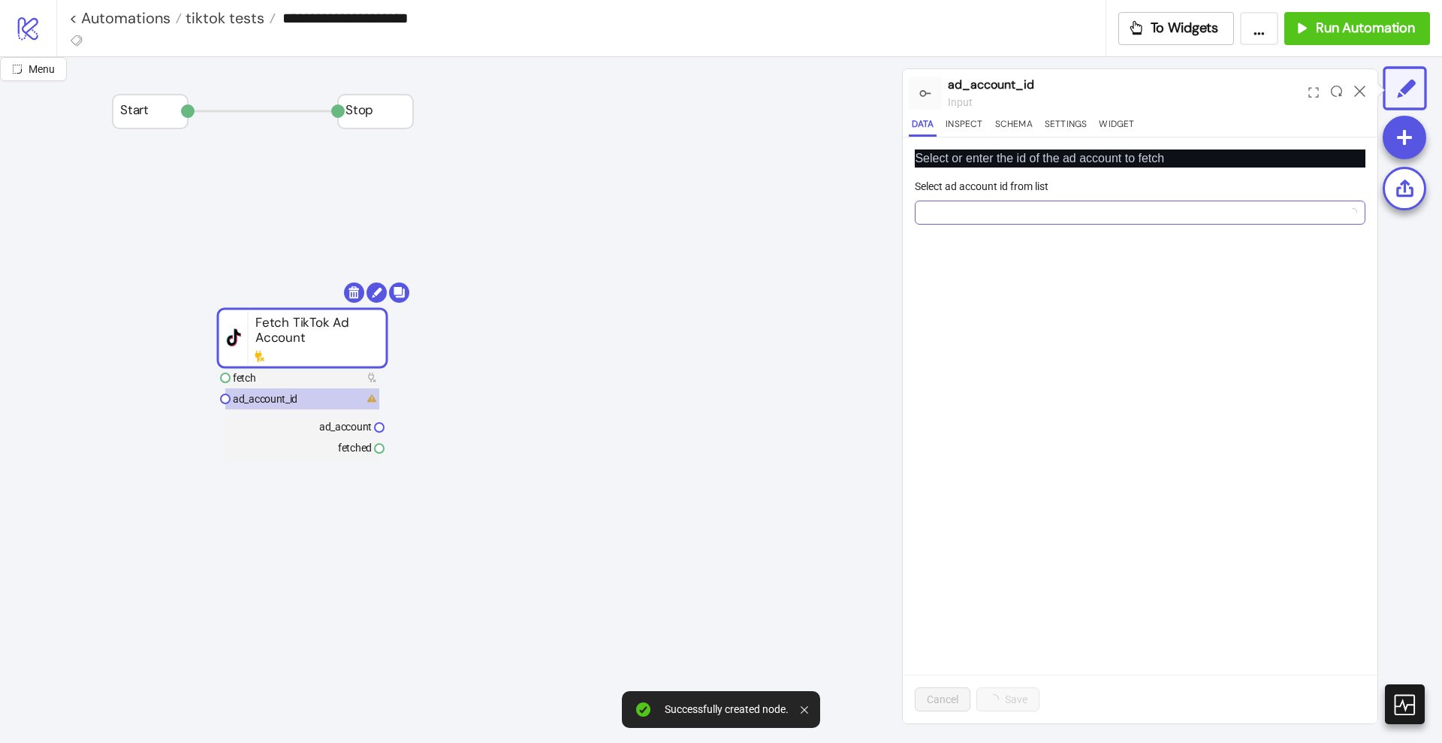
click at [975, 213] on input "Select ad account id from list" at bounding box center [1133, 212] width 419 height 23
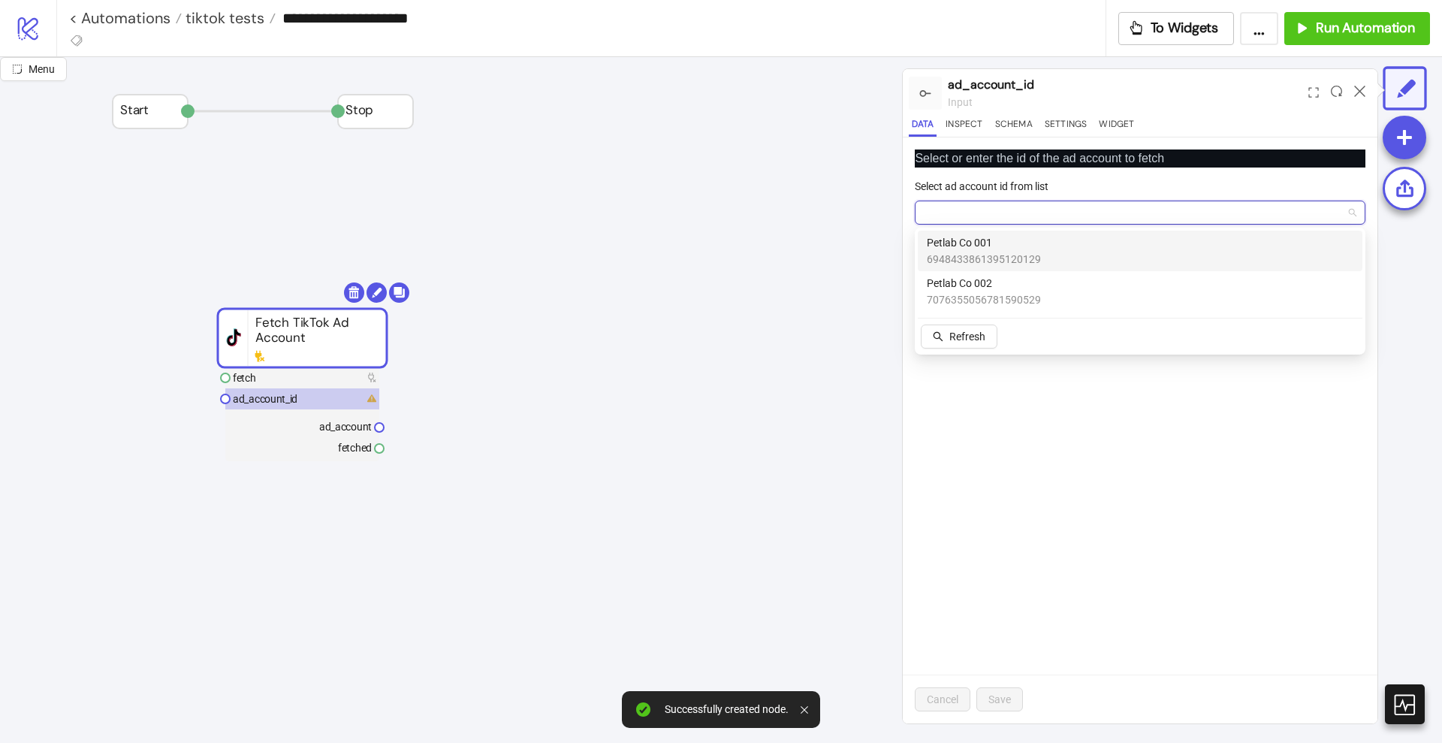
click at [987, 254] on span "6948433861395120129" at bounding box center [984, 259] width 114 height 17
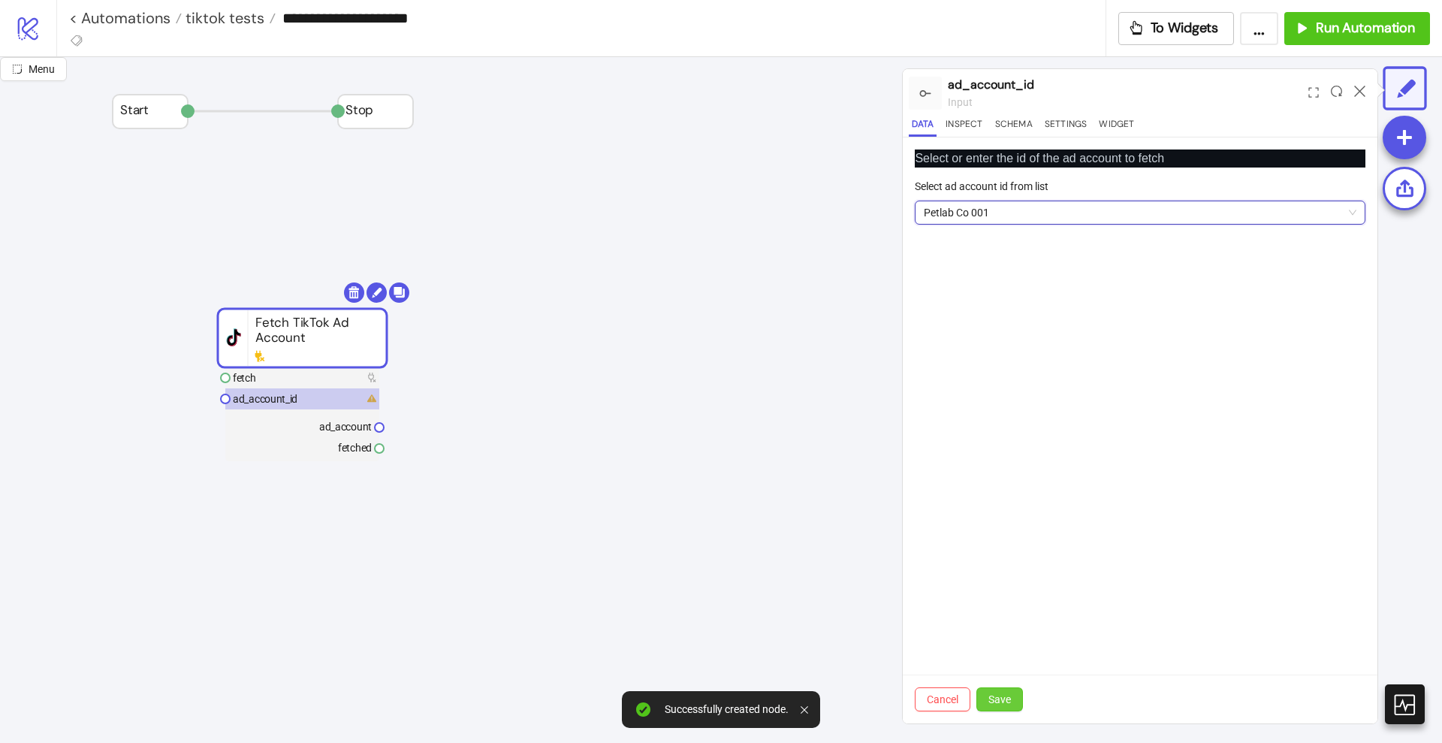
click at [997, 694] on span "Save" at bounding box center [999, 699] width 23 height 12
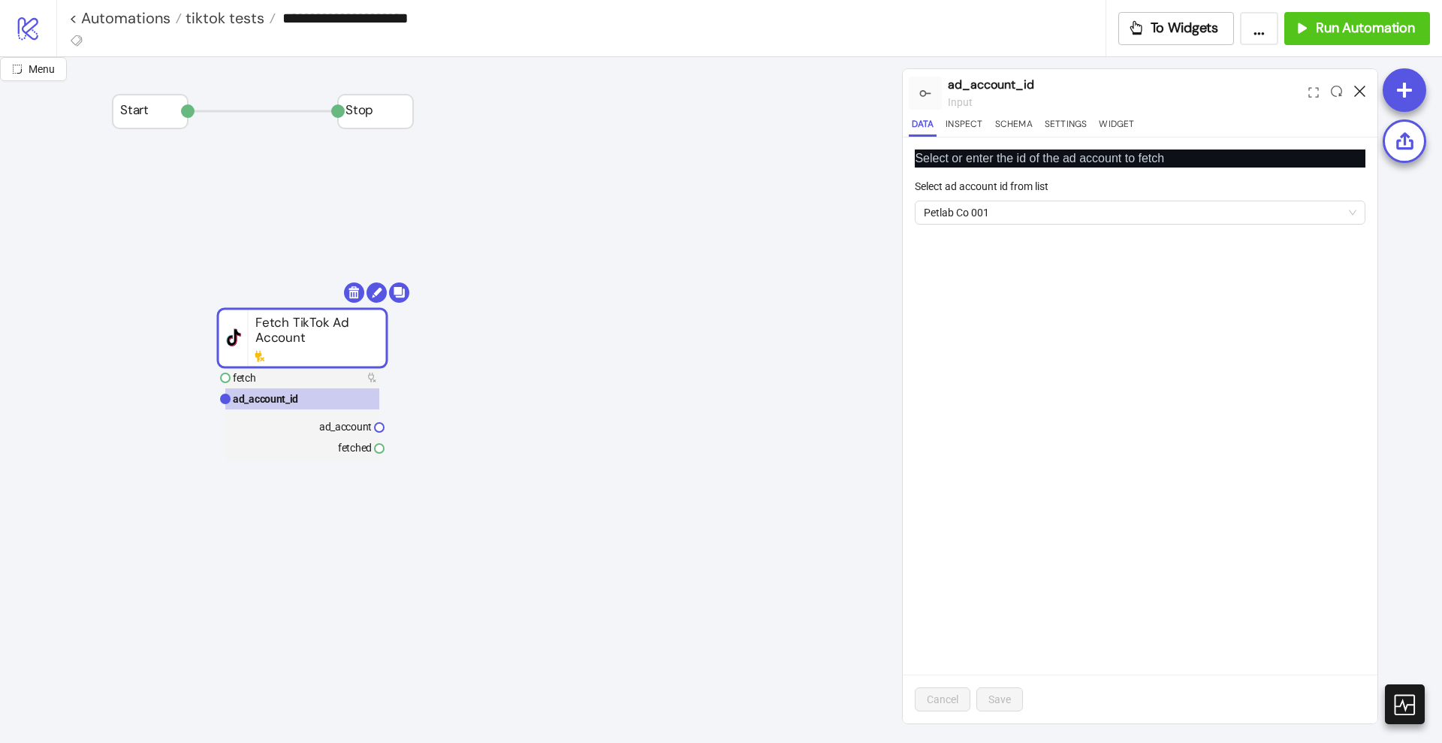
click at [1362, 88] on icon at bounding box center [1359, 91] width 11 height 11
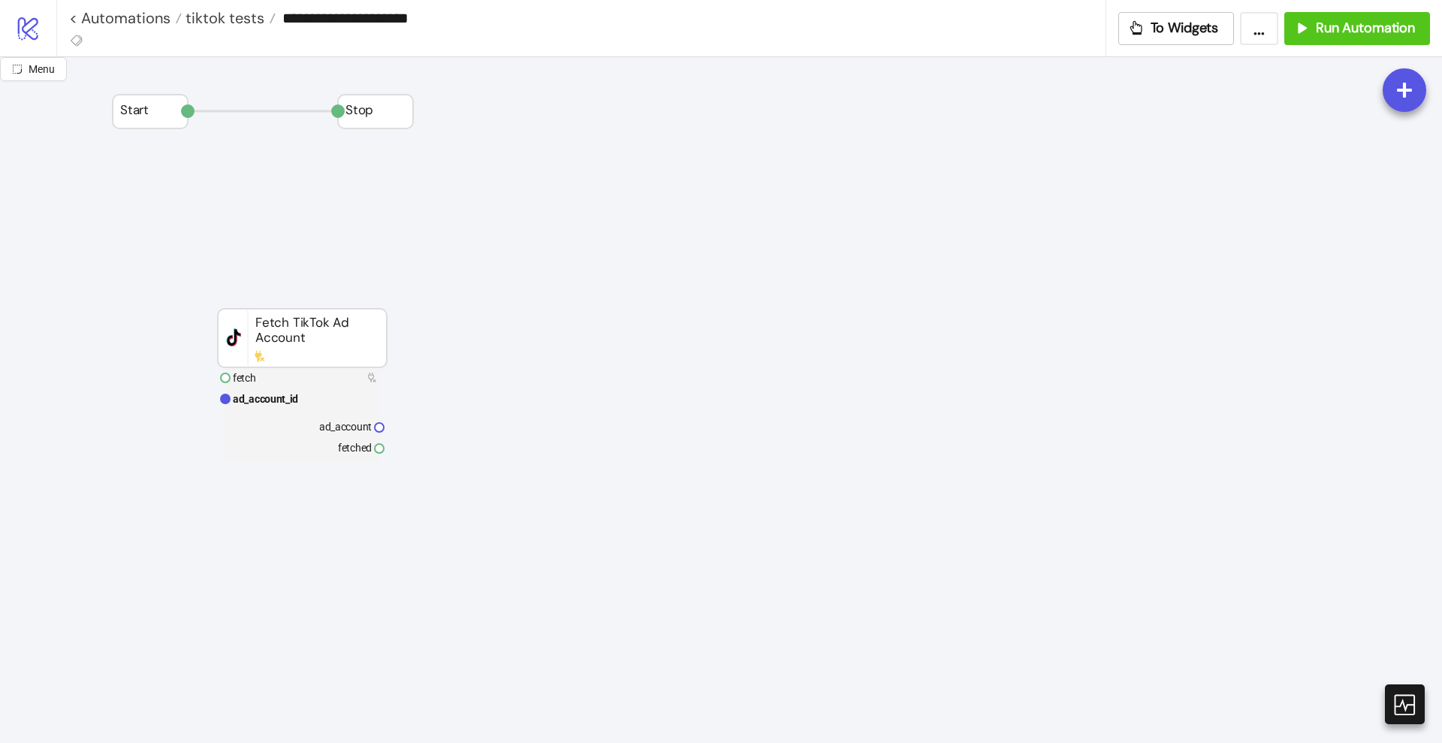
click at [776, 587] on span "Import recipe" at bounding box center [791, 589] width 80 height 17
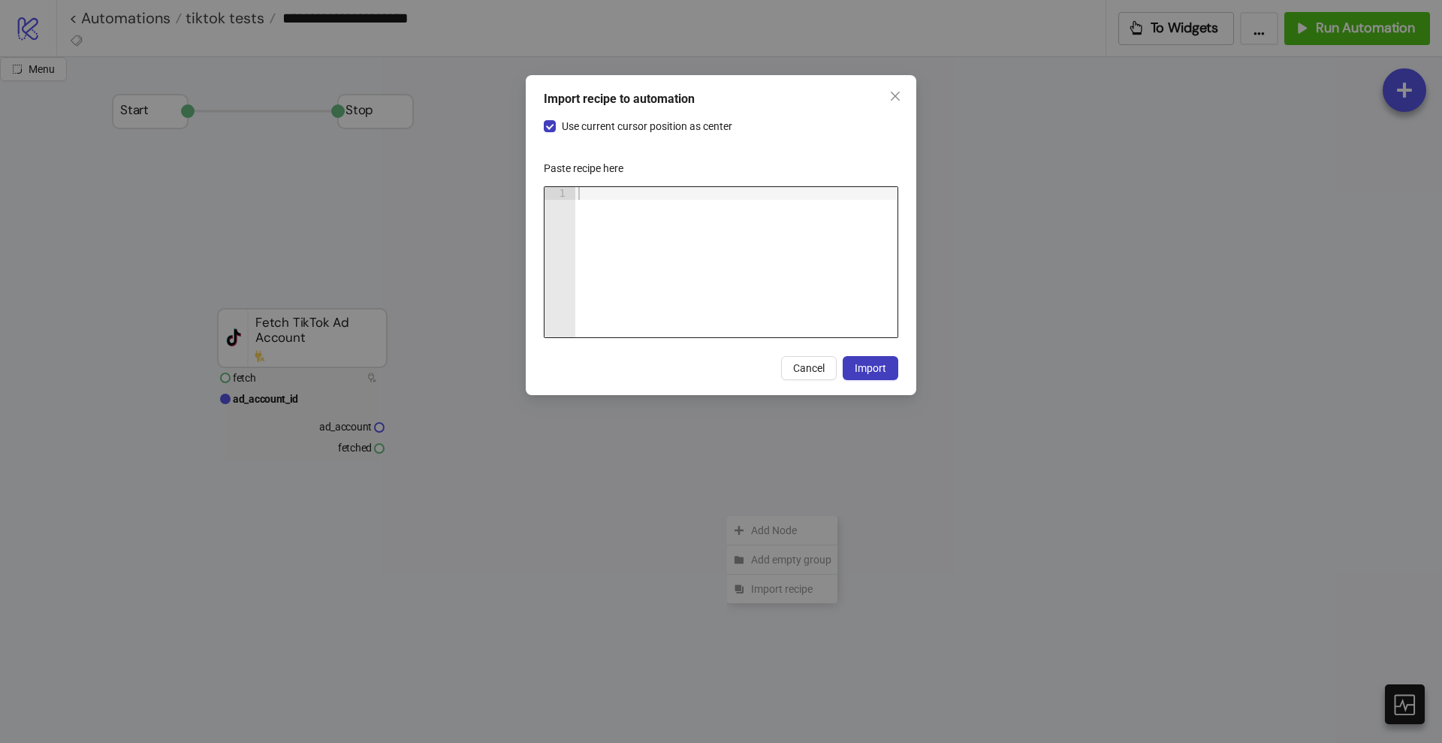
click at [668, 309] on div at bounding box center [736, 275] width 322 height 176
paste textarea "Cursor at row 1"
click at [862, 368] on span "Import" at bounding box center [871, 368] width 32 height 12
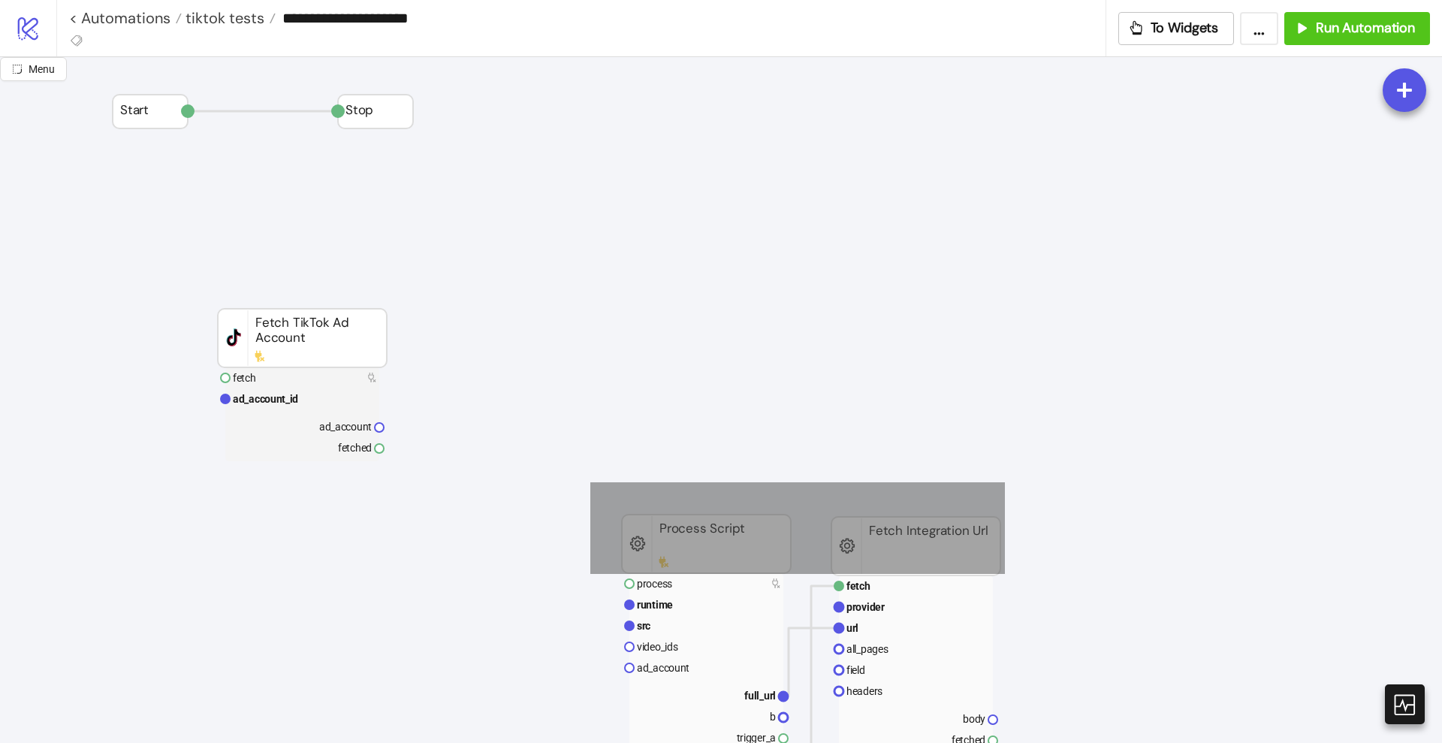
drag, startPoint x: 590, startPoint y: 482, endPoint x: 1049, endPoint y: 581, distance: 469.3
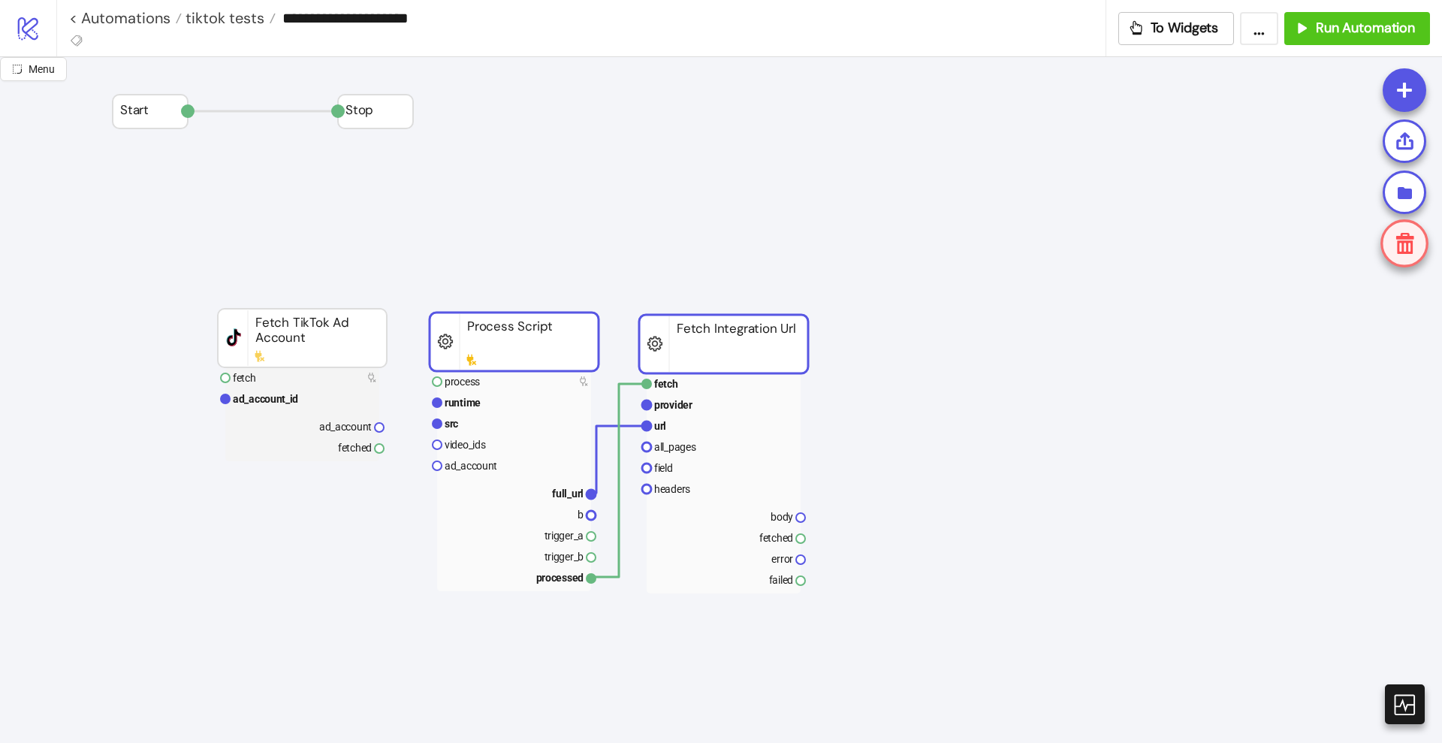
drag, startPoint x: 937, startPoint y: 537, endPoint x: 755, endPoint y: 344, distance: 265.6
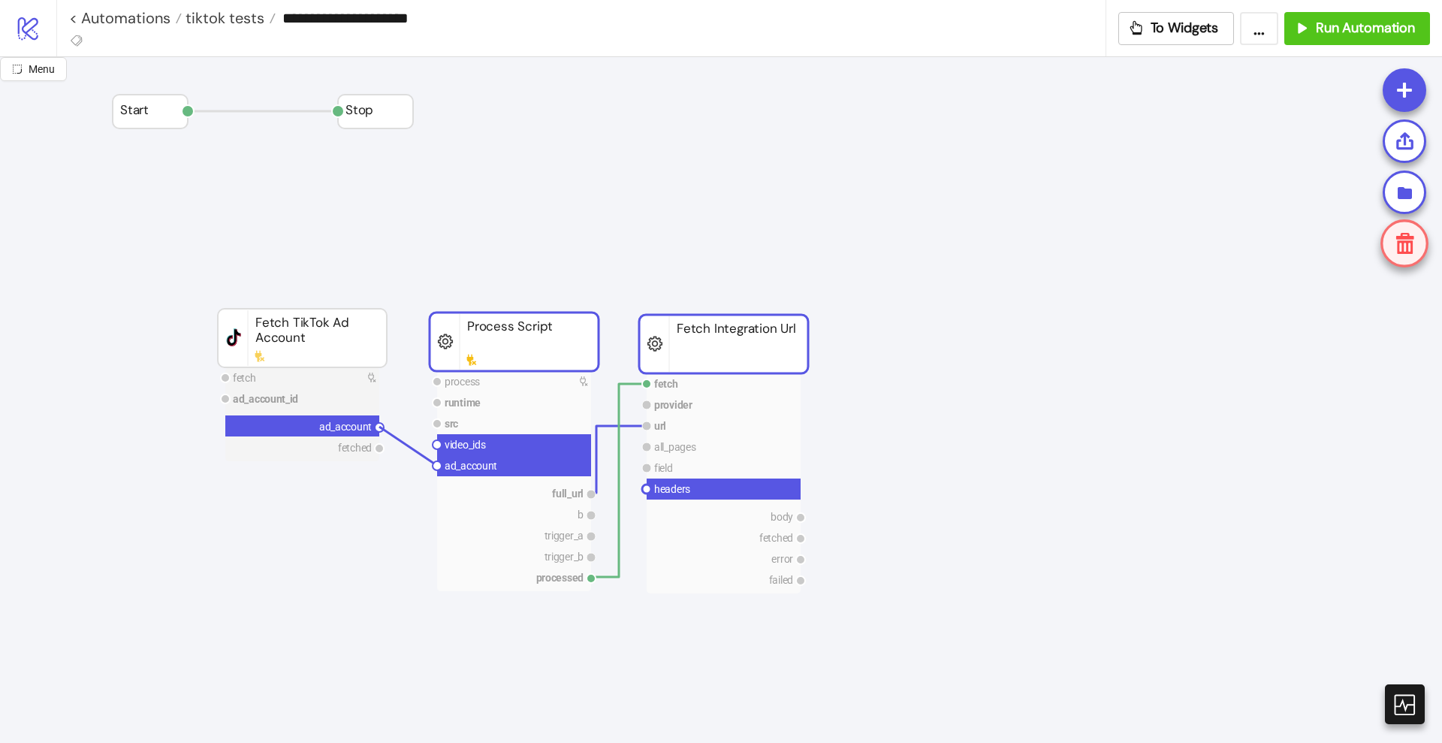
drag, startPoint x: 381, startPoint y: 429, endPoint x: 434, endPoint y: 463, distance: 63.5
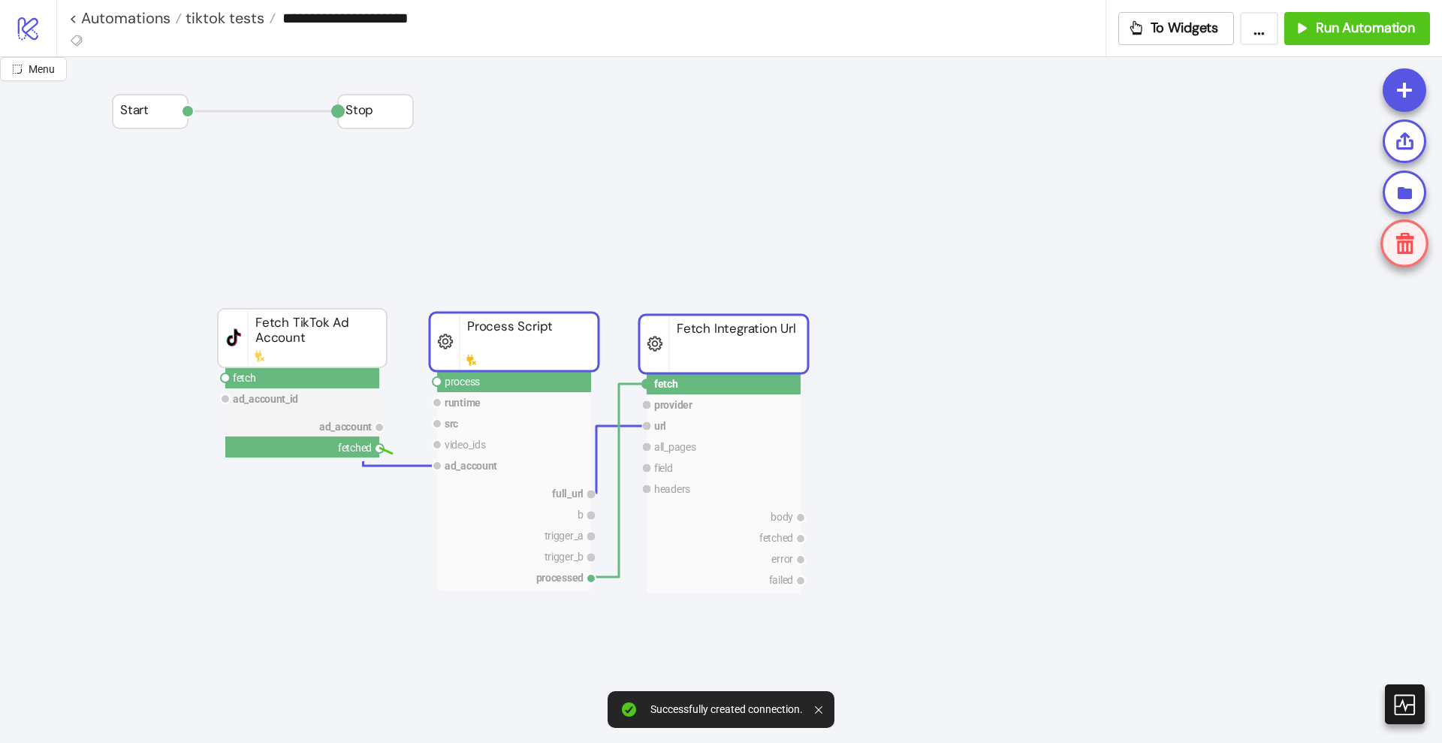
drag, startPoint x: 380, startPoint y: 445, endPoint x: 398, endPoint y: 451, distance: 19.2
click at [437, 381] on circle at bounding box center [437, 381] width 9 height 9
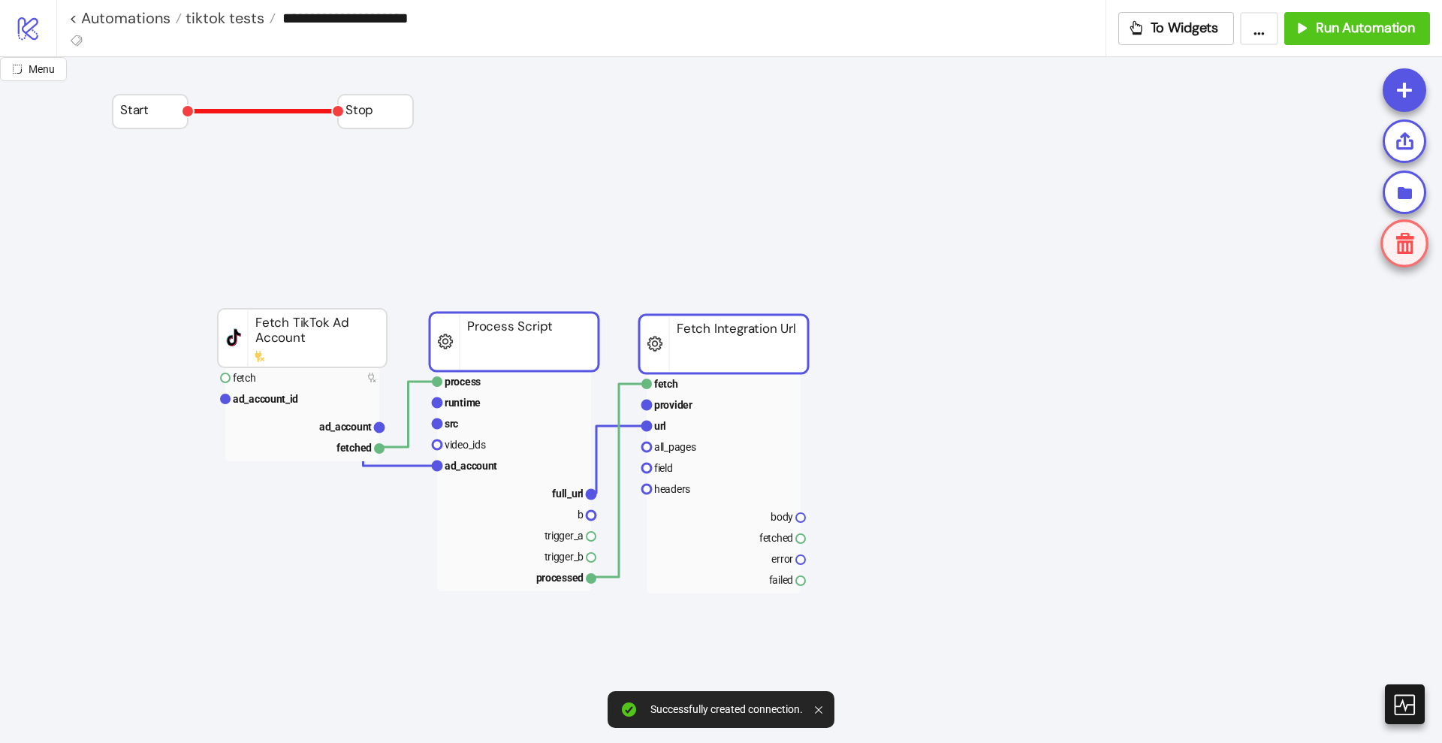
click at [240, 111] on polyline at bounding box center [263, 111] width 150 height 0
drag, startPoint x: 188, startPoint y: 108, endPoint x: 204, endPoint y: 184, distance: 77.3
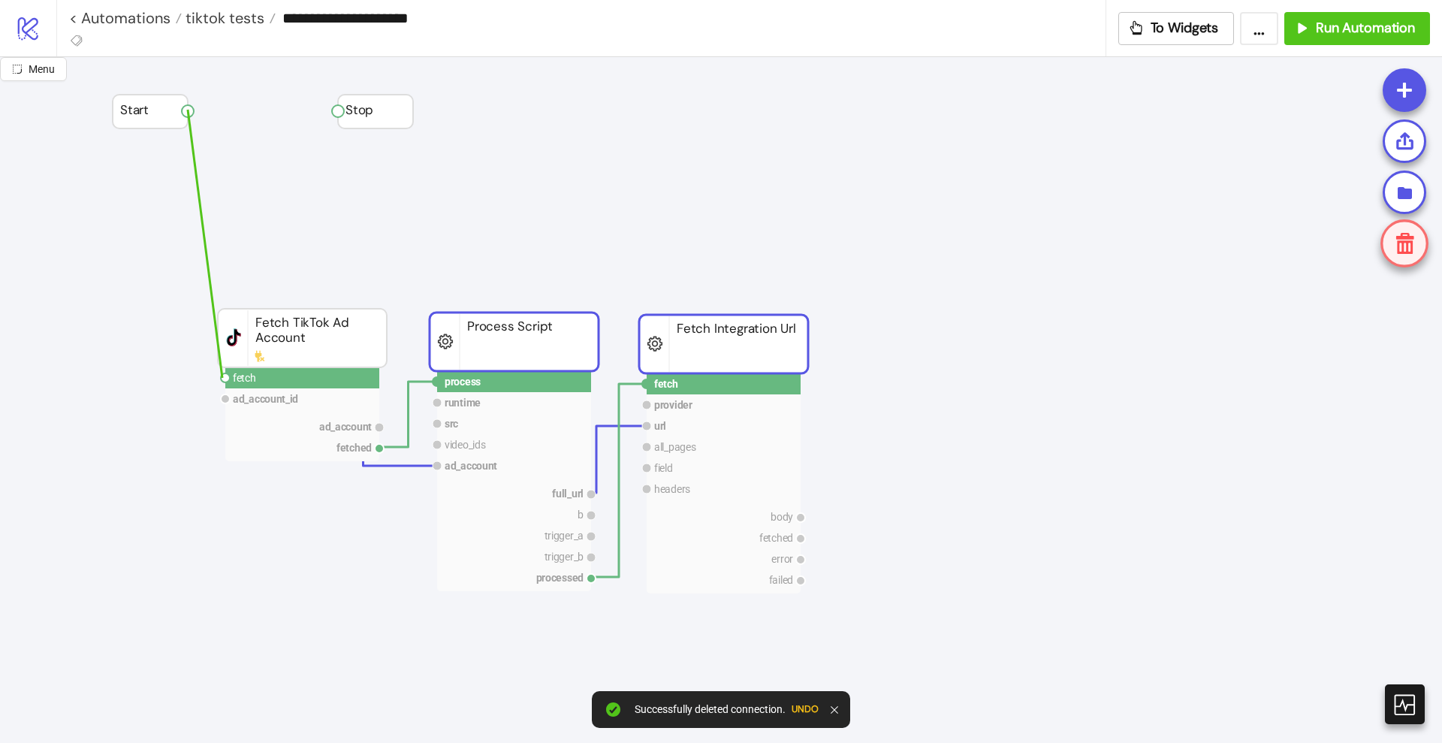
click at [222, 378] on circle at bounding box center [225, 377] width 9 height 9
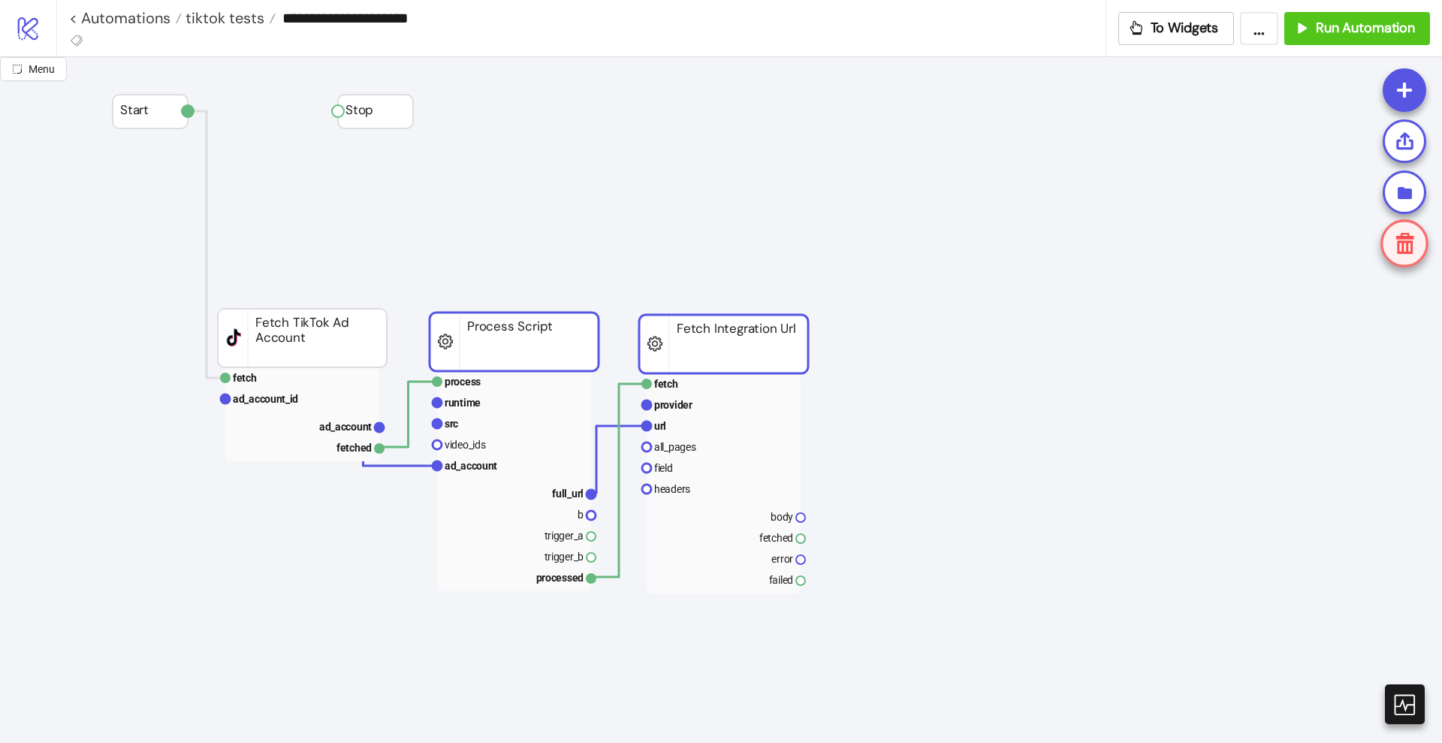
click at [731, 339] on rect at bounding box center [723, 344] width 169 height 59
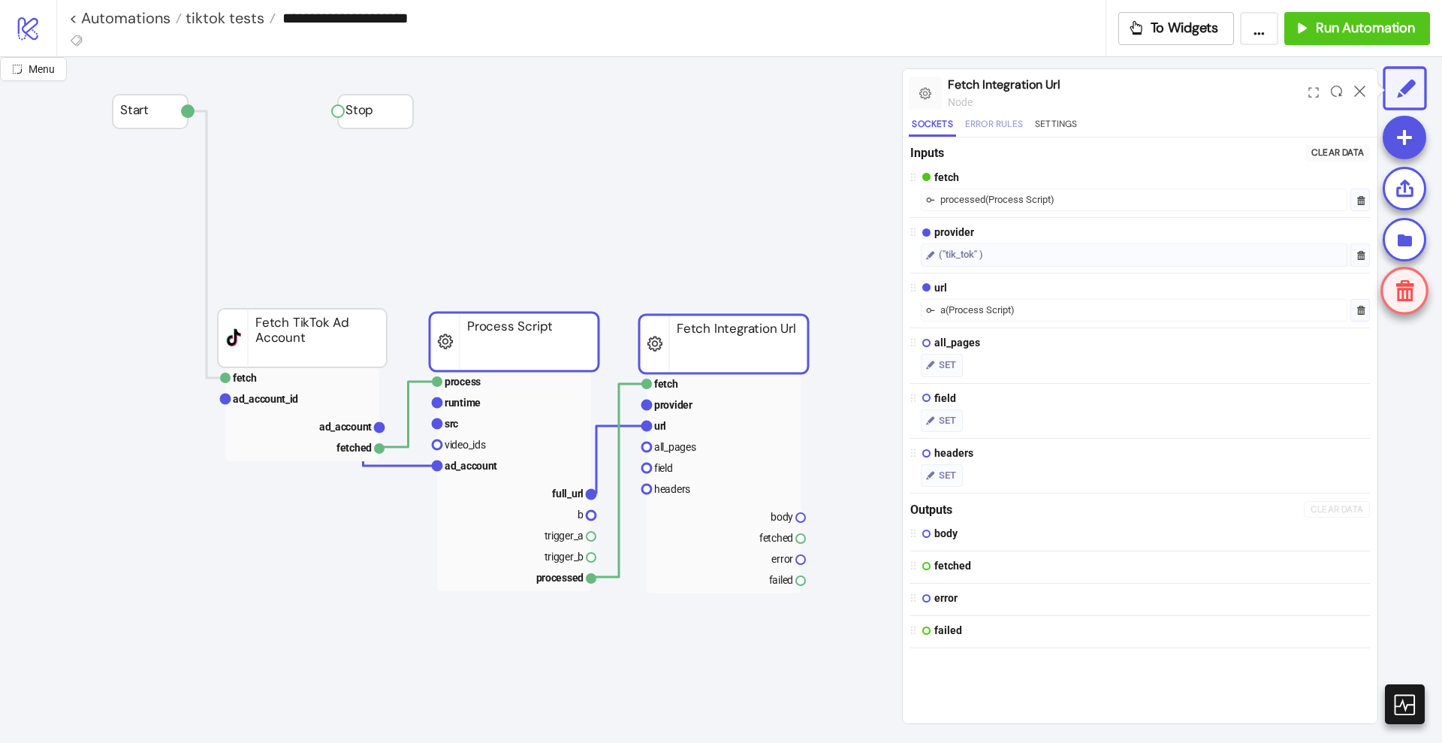
click at [991, 126] on button "Error Rules" at bounding box center [994, 126] width 64 height 20
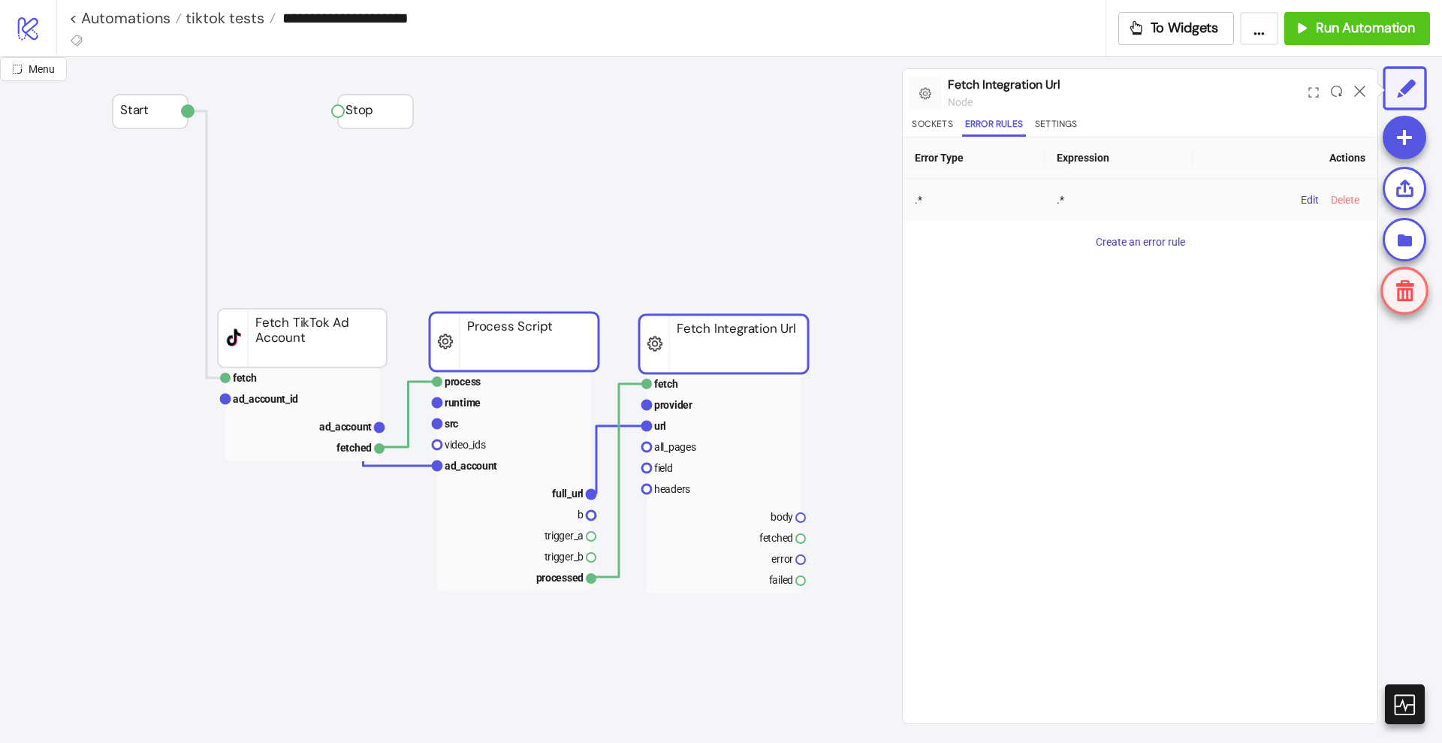
click at [1341, 201] on span "Delete" at bounding box center [1345, 200] width 29 height 12
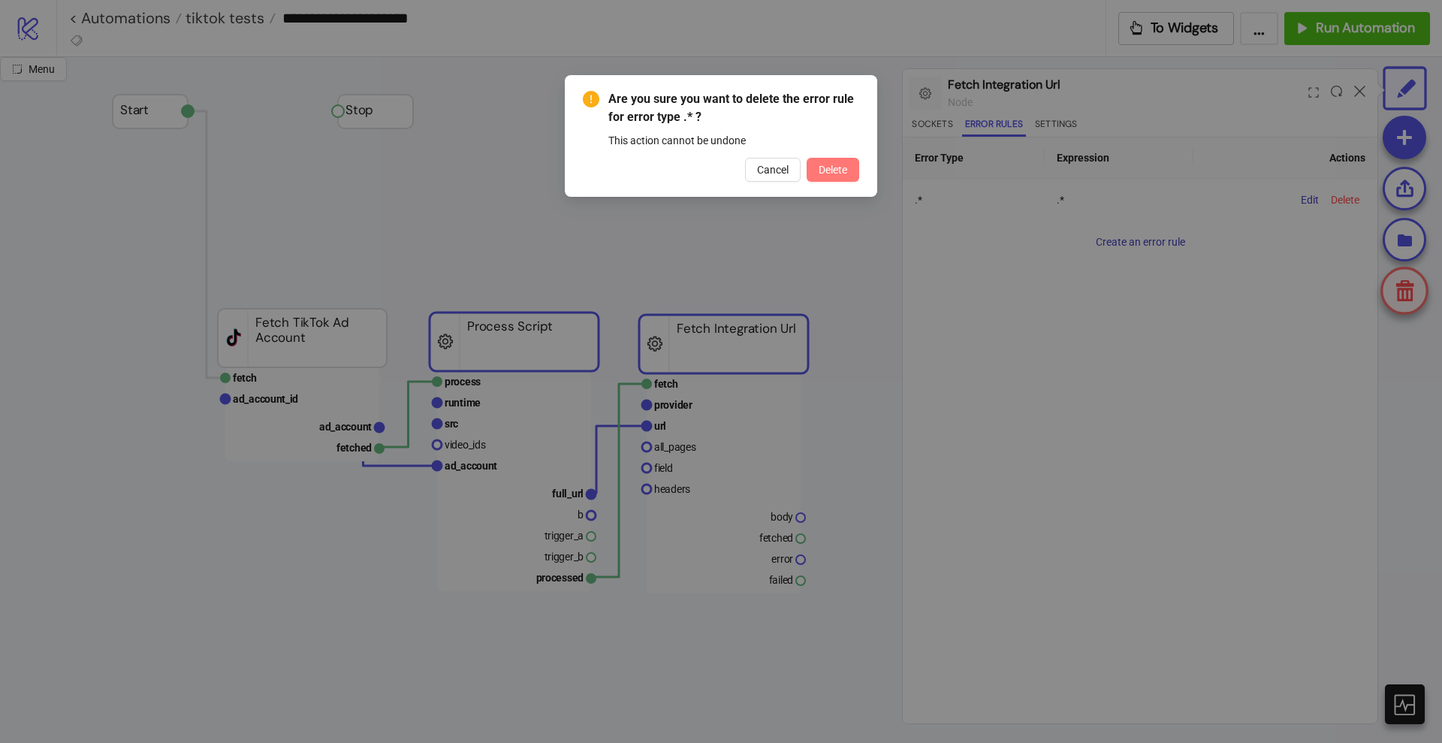
click at [849, 170] on button "Delete" at bounding box center [833, 170] width 53 height 24
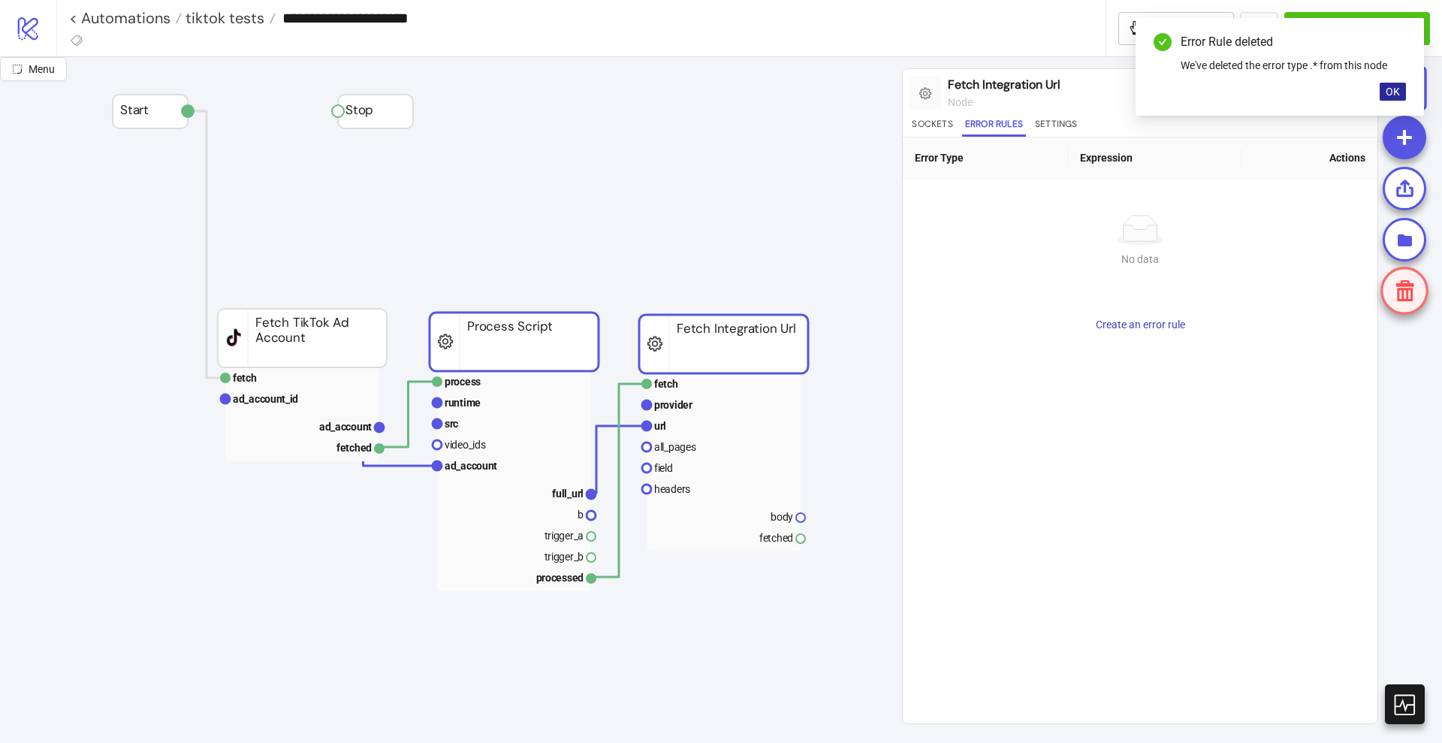
click at [1396, 97] on span "OK" at bounding box center [1393, 92] width 14 height 12
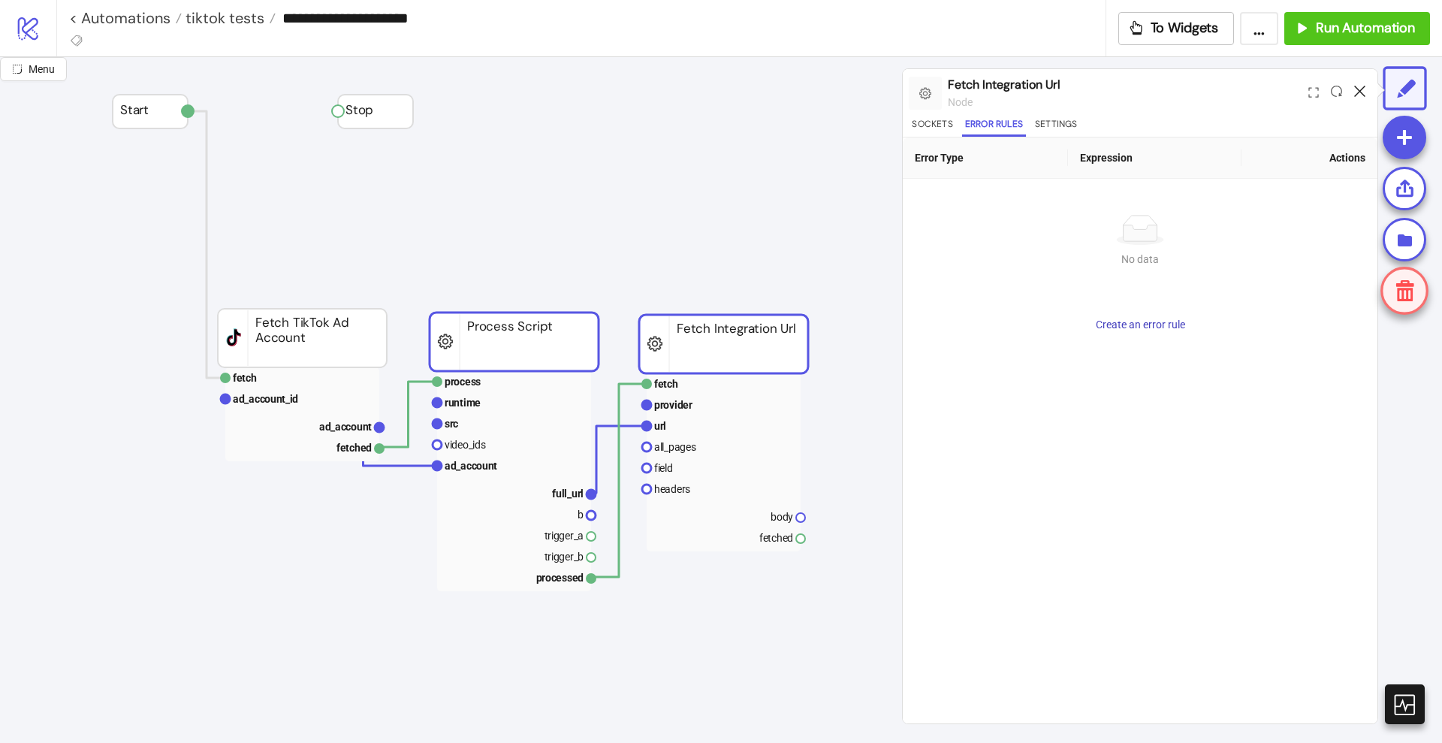
click at [1356, 88] on icon at bounding box center [1359, 91] width 11 height 11
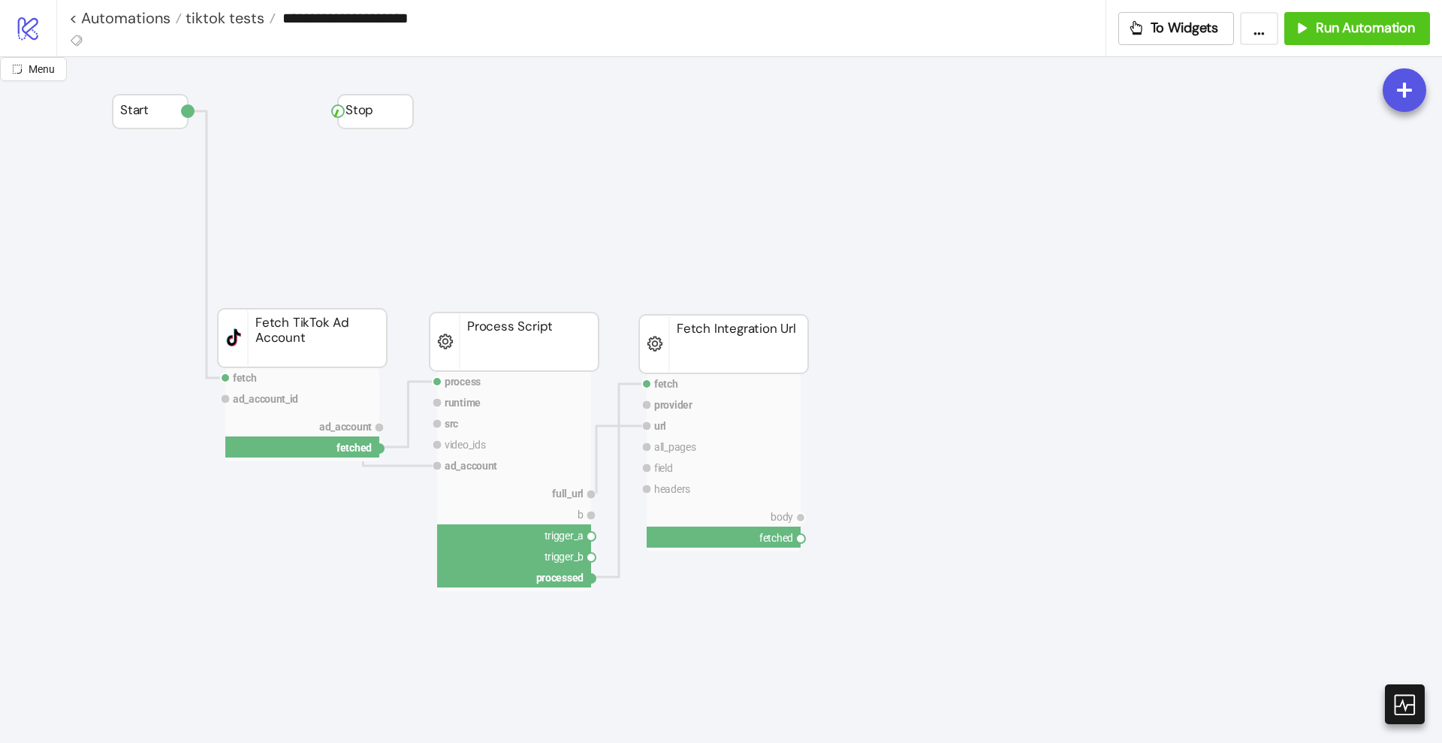
drag, startPoint x: 336, startPoint y: 116, endPoint x: 511, endPoint y: 267, distance: 231.1
click at [801, 538] on circle at bounding box center [800, 538] width 9 height 9
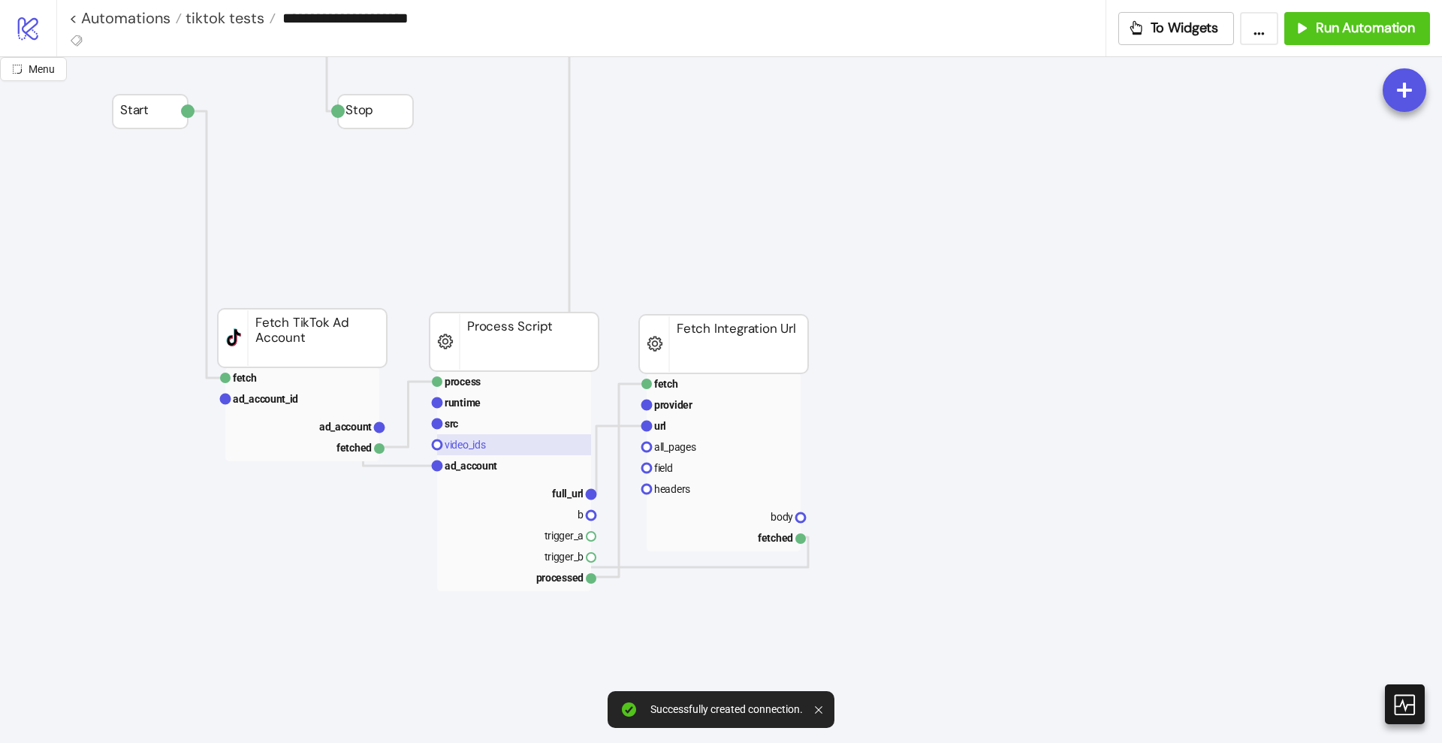
click at [496, 445] on rect at bounding box center [514, 444] width 154 height 21
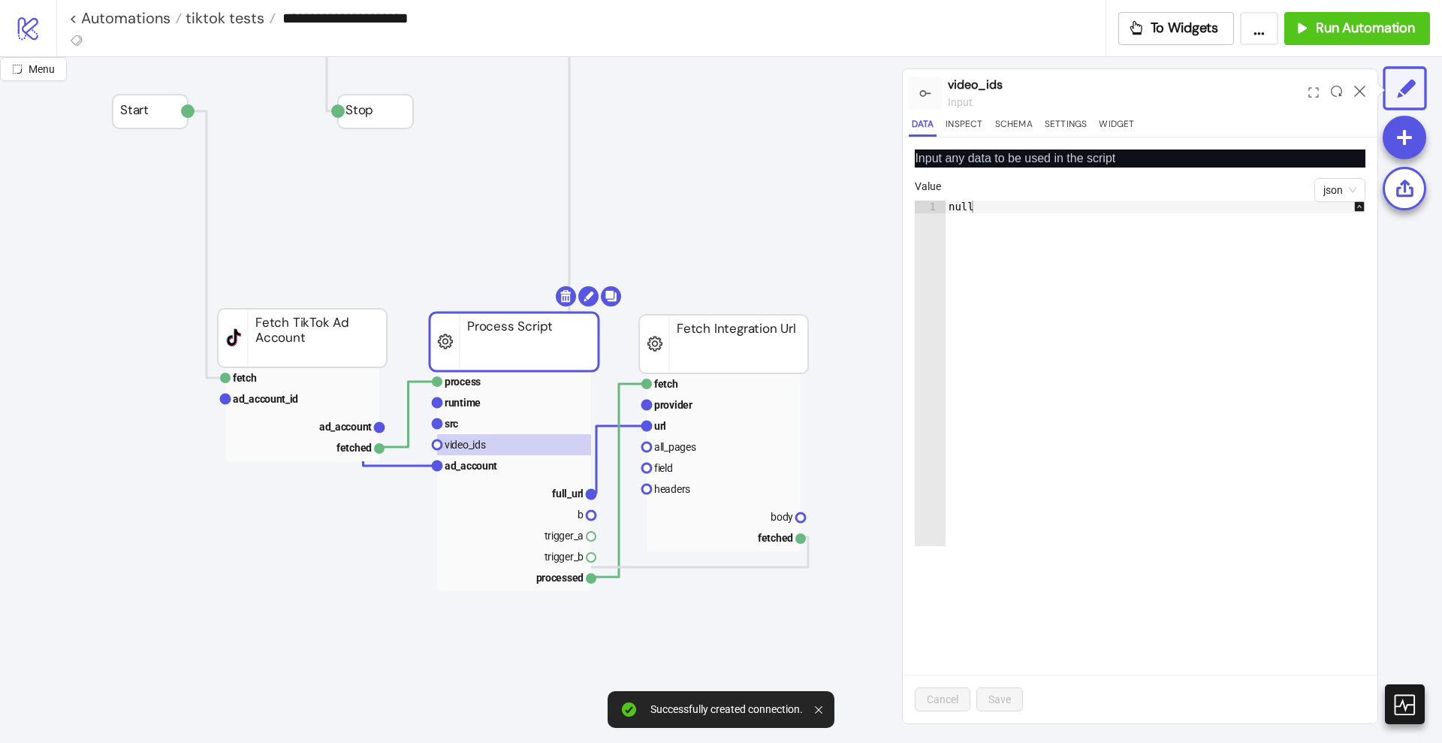
click at [1045, 324] on div "null" at bounding box center [1163, 386] width 436 height 371
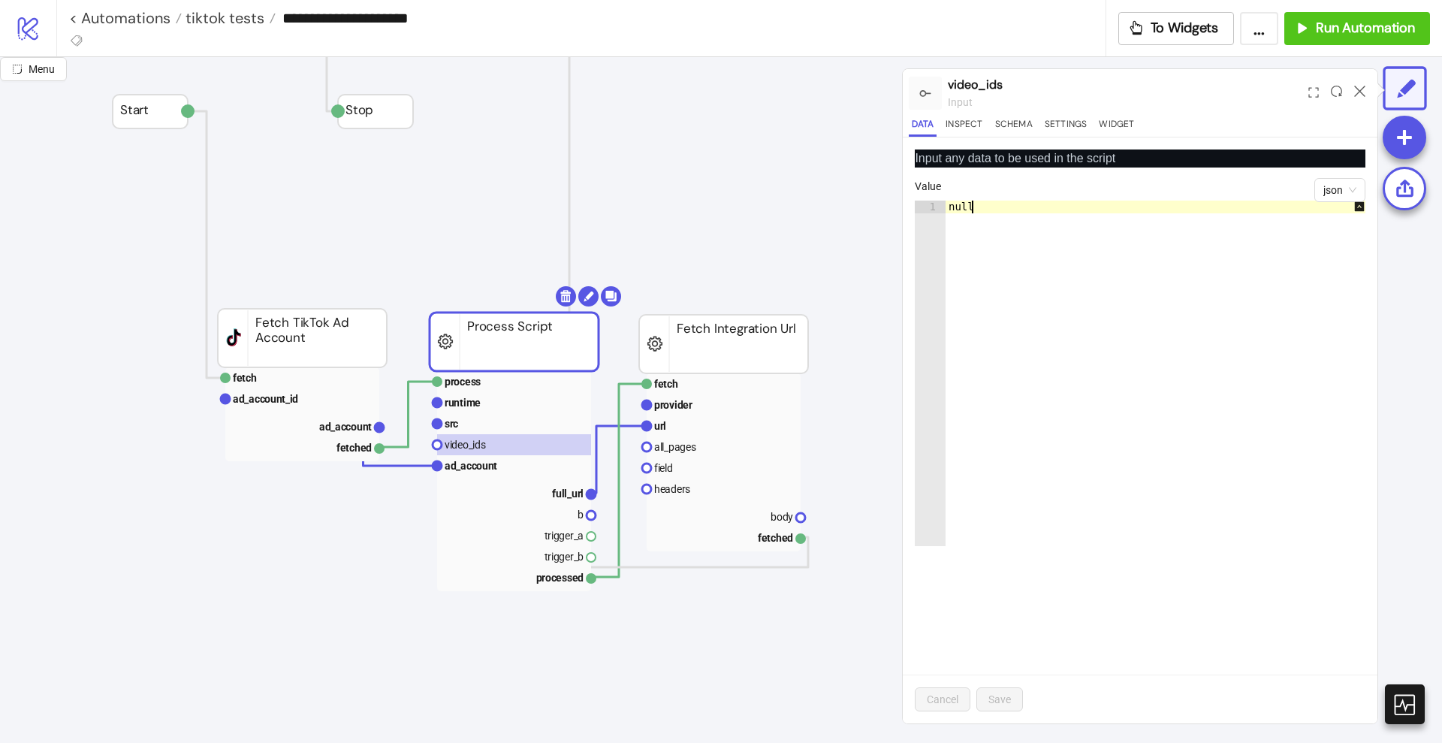
drag, startPoint x: 1075, startPoint y: 304, endPoint x: 1089, endPoint y: 335, distance: 33.9
click at [1076, 304] on div "null" at bounding box center [1163, 386] width 436 height 371
paste textarea "Cursor at row 1"
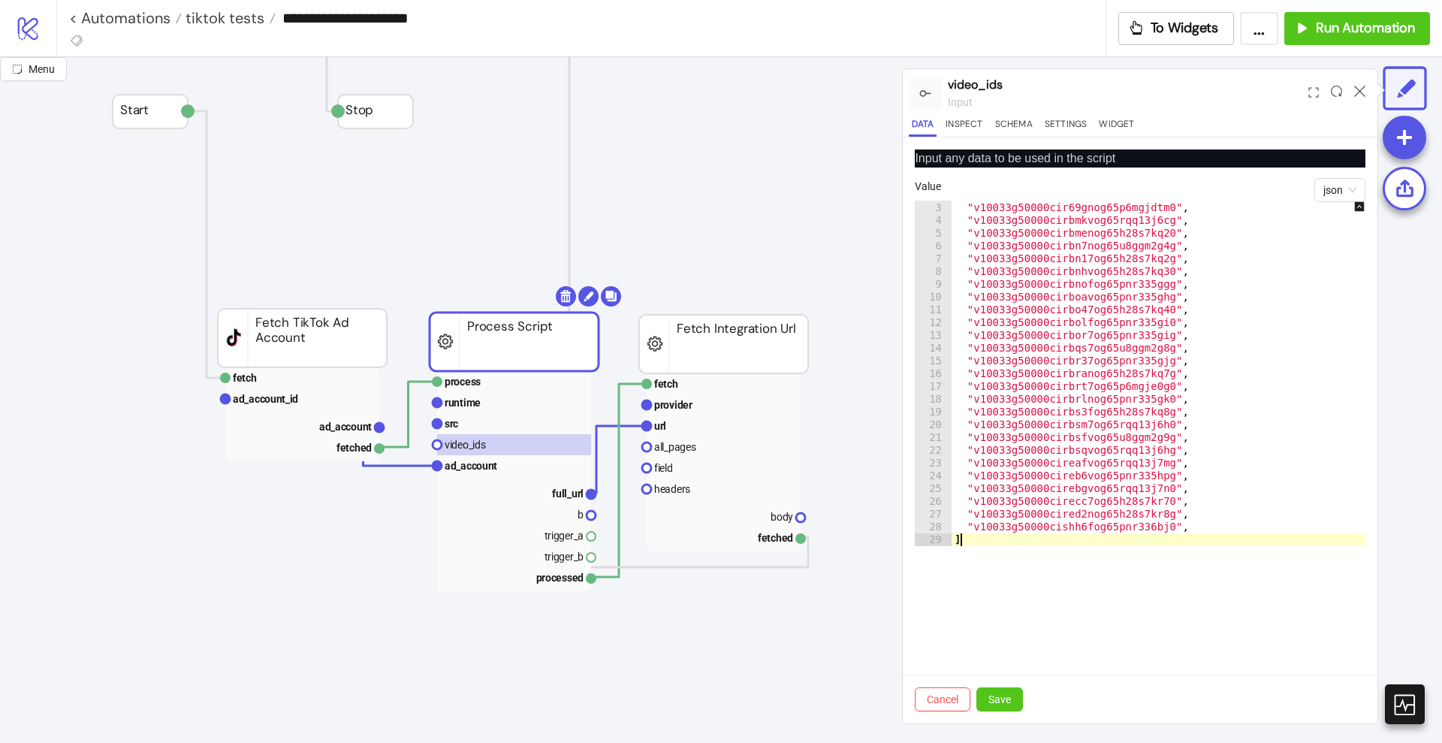
scroll to position [25, 0]
click at [1163, 529] on div ""v10033g50000cir68mvog65p6mgjdtl0" , "v10033g50000cir69gnog65p6mgjdtm0" , "v100…" at bounding box center [1169, 373] width 436 height 371
type textarea "**********"
click at [1018, 689] on button "Save" at bounding box center [999, 699] width 47 height 24
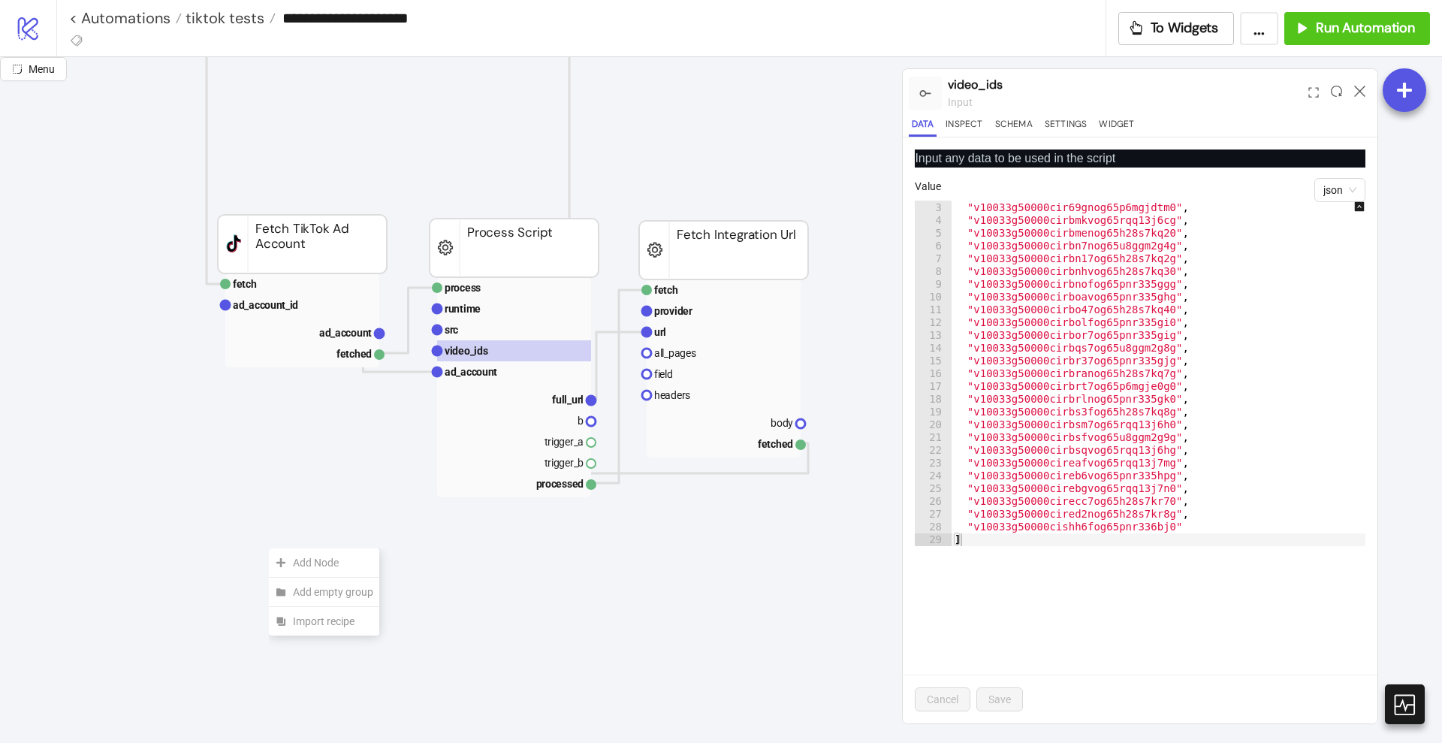
click at [293, 558] on span "Add Node" at bounding box center [333, 562] width 80 height 17
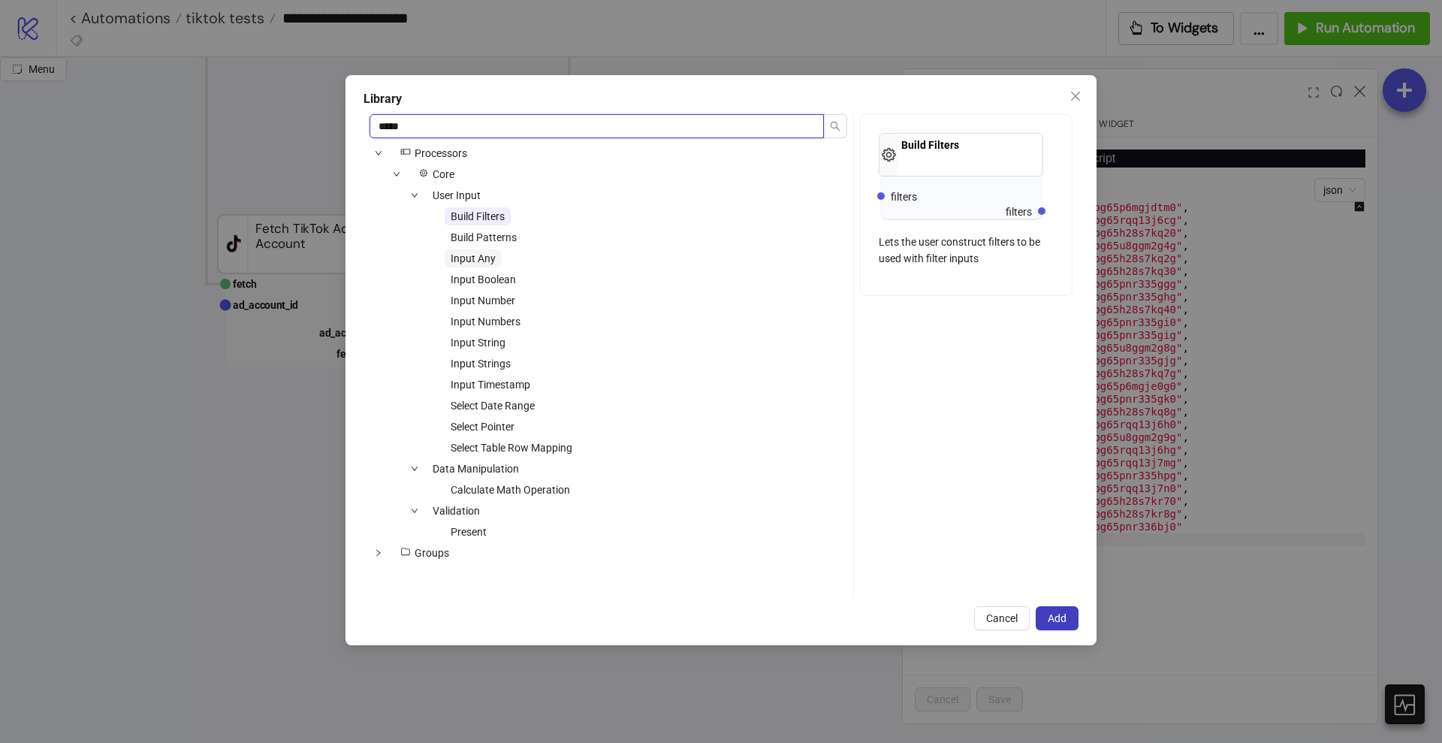
type input "*****"
click at [481, 255] on span "Input Any" at bounding box center [473, 258] width 45 height 12
click at [1050, 605] on div "Library ***** icons/node Processors Core User Input Build Filters Build Pattern…" at bounding box center [720, 360] width 751 height 570
click at [1054, 613] on span "Add" at bounding box center [1057, 618] width 19 height 12
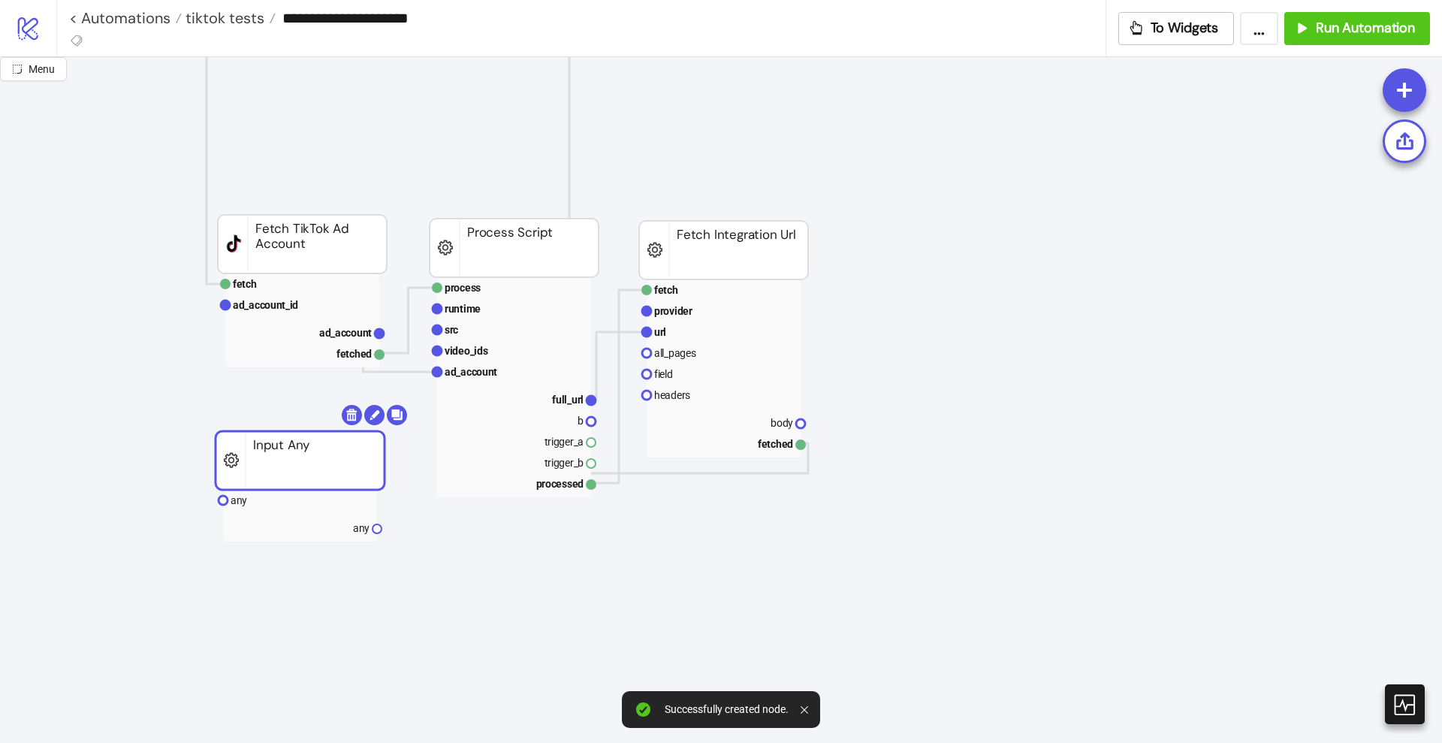
drag, startPoint x: 299, startPoint y: 521, endPoint x: 306, endPoint y: 461, distance: 60.5
click at [459, 353] on text "video_ids" at bounding box center [467, 351] width 44 height 12
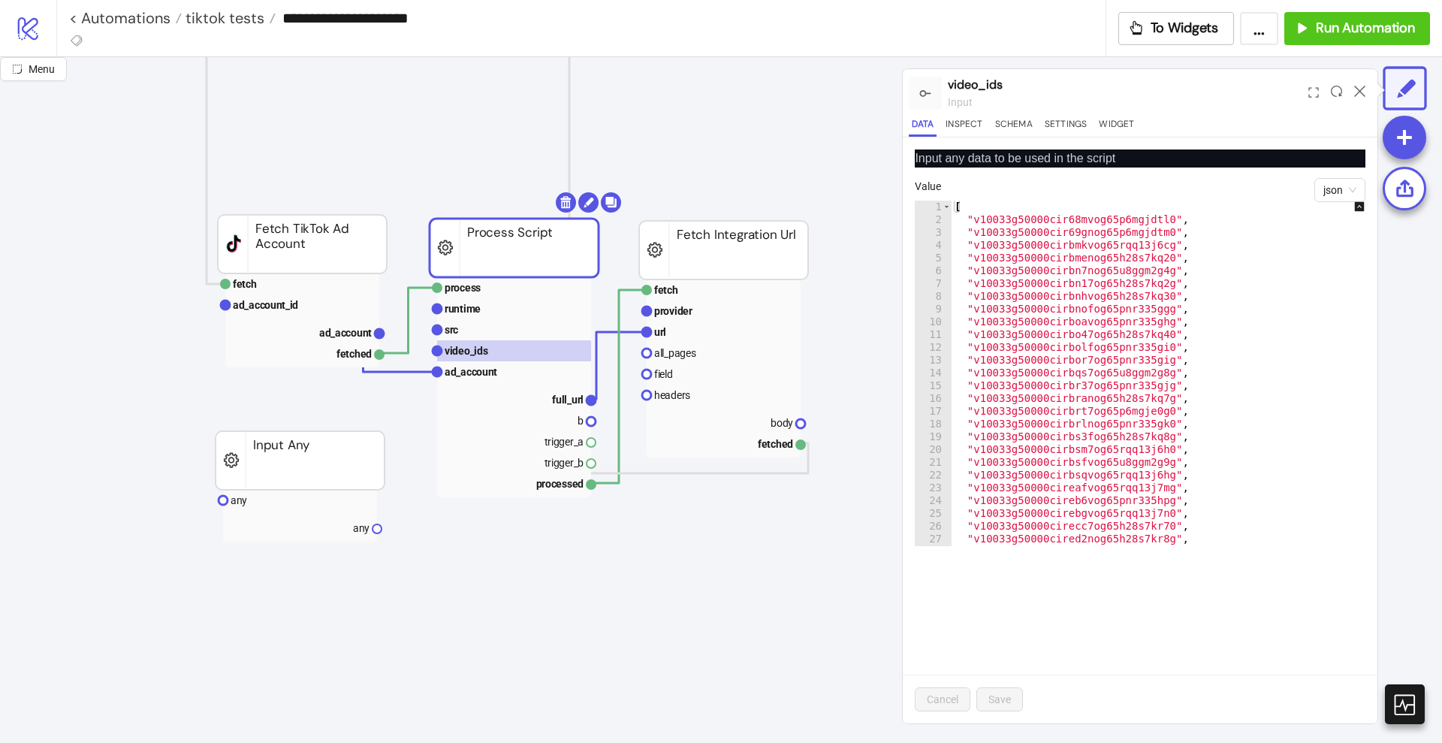
click at [1088, 331] on div "[ "v10033g50000cir68mvog65p6mgjdtl0" , "v10033g50000cir69gnog65p6mgjdtm0" , "v1…" at bounding box center [1169, 386] width 436 height 371
type textarea "**********"
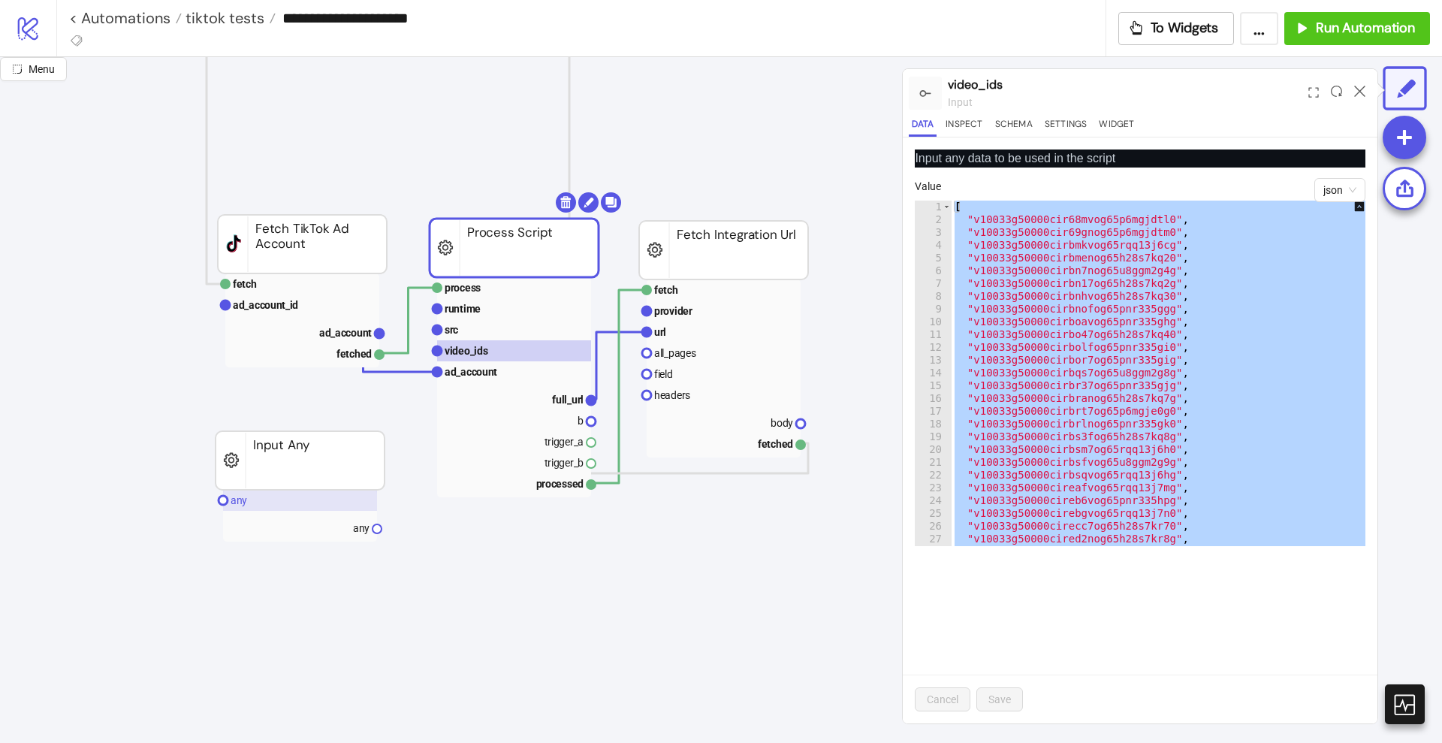
click at [238, 502] on text "any" at bounding box center [239, 500] width 17 height 12
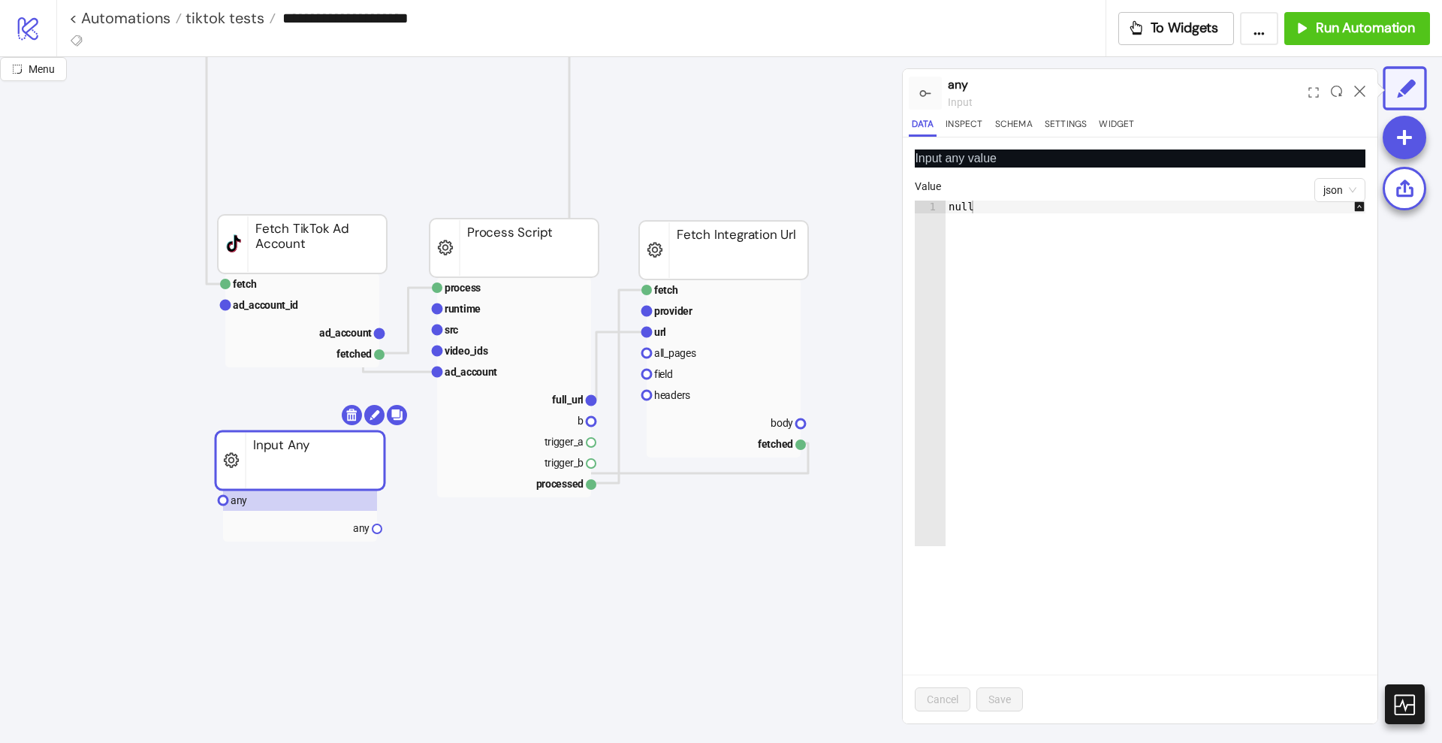
click at [1272, 330] on div "null" at bounding box center [1163, 386] width 436 height 371
paste textarea "Cursor at row 1"
type textarea "*"
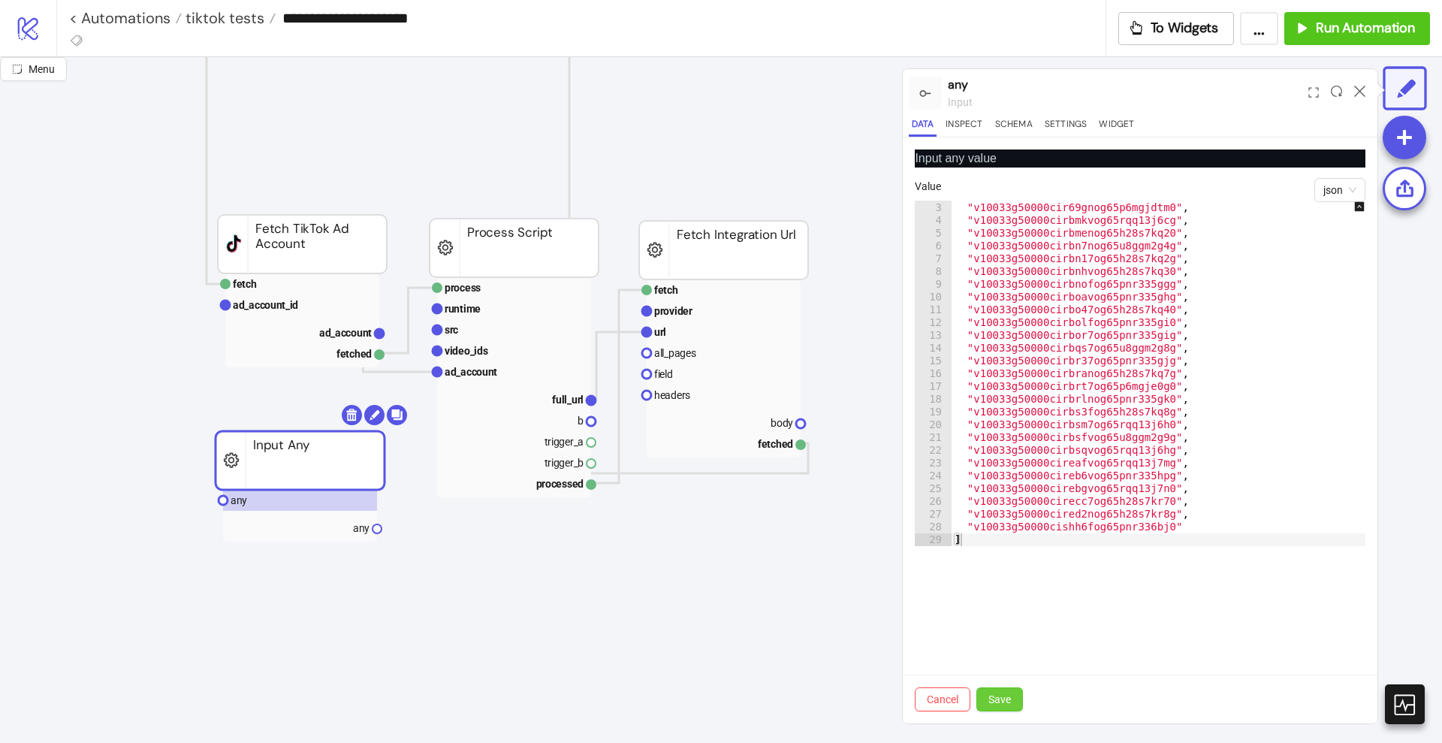
click at [1005, 694] on span "Save" at bounding box center [999, 699] width 23 height 12
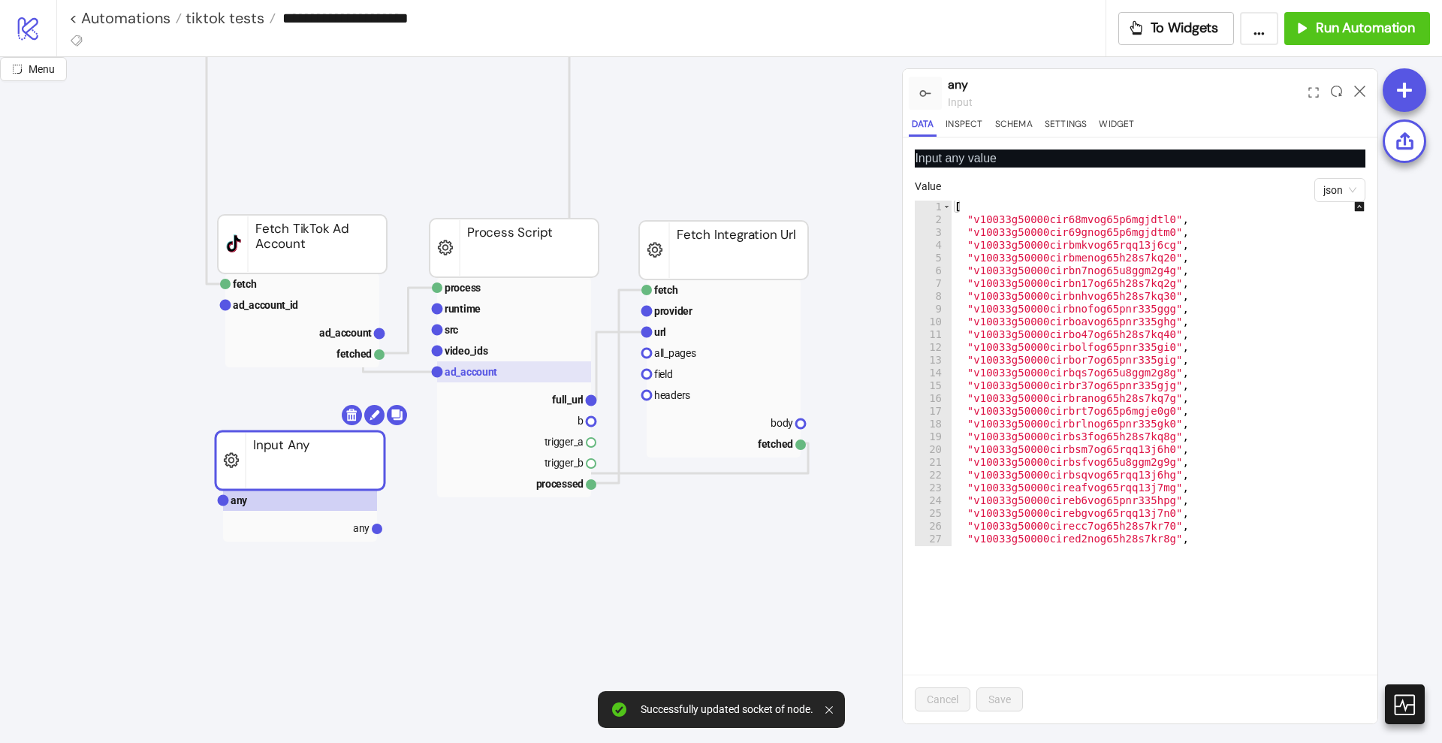
click at [468, 369] on text "ad_account" at bounding box center [471, 372] width 53 height 12
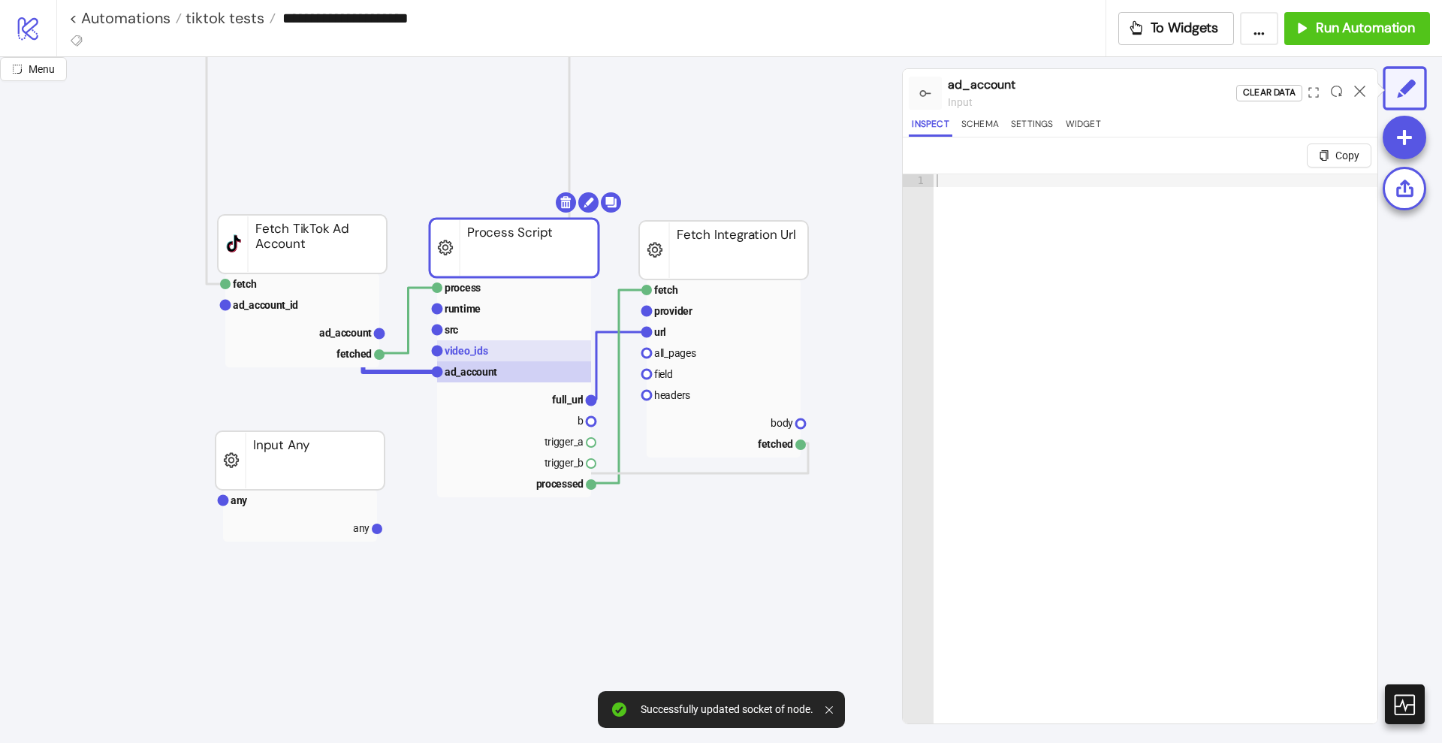
click at [456, 350] on text "video_ids" at bounding box center [467, 351] width 44 height 12
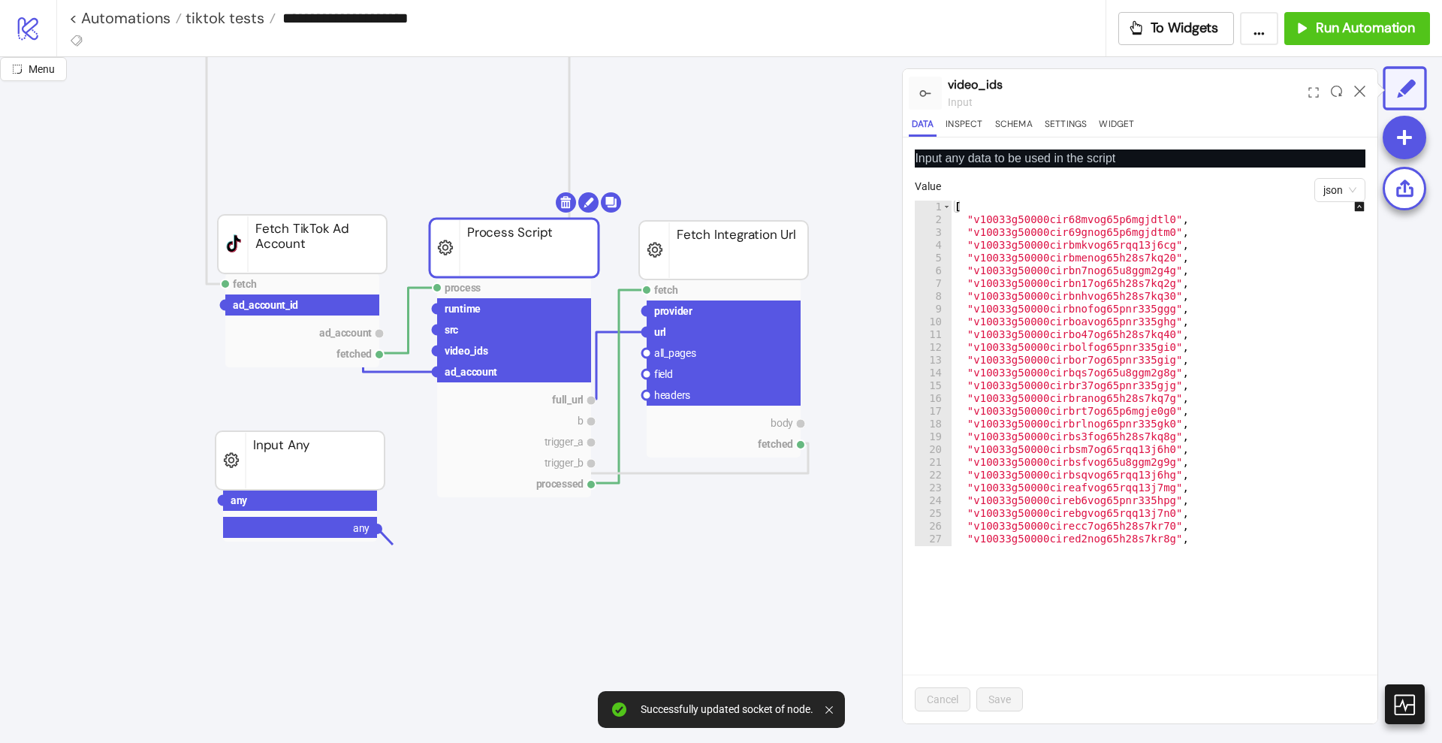
drag, startPoint x: 376, startPoint y: 526, endPoint x: 433, endPoint y: 514, distance: 57.8
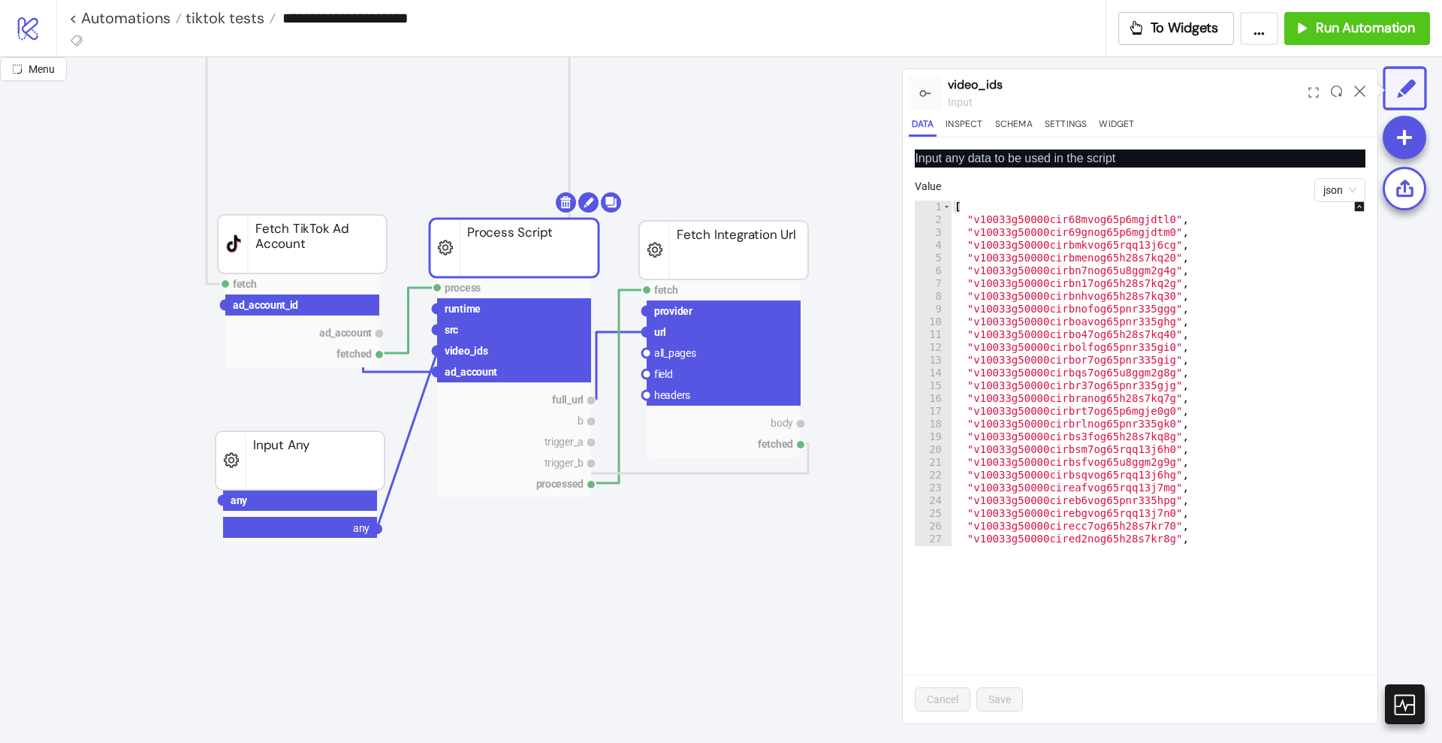
click at [437, 351] on circle at bounding box center [437, 350] width 9 height 9
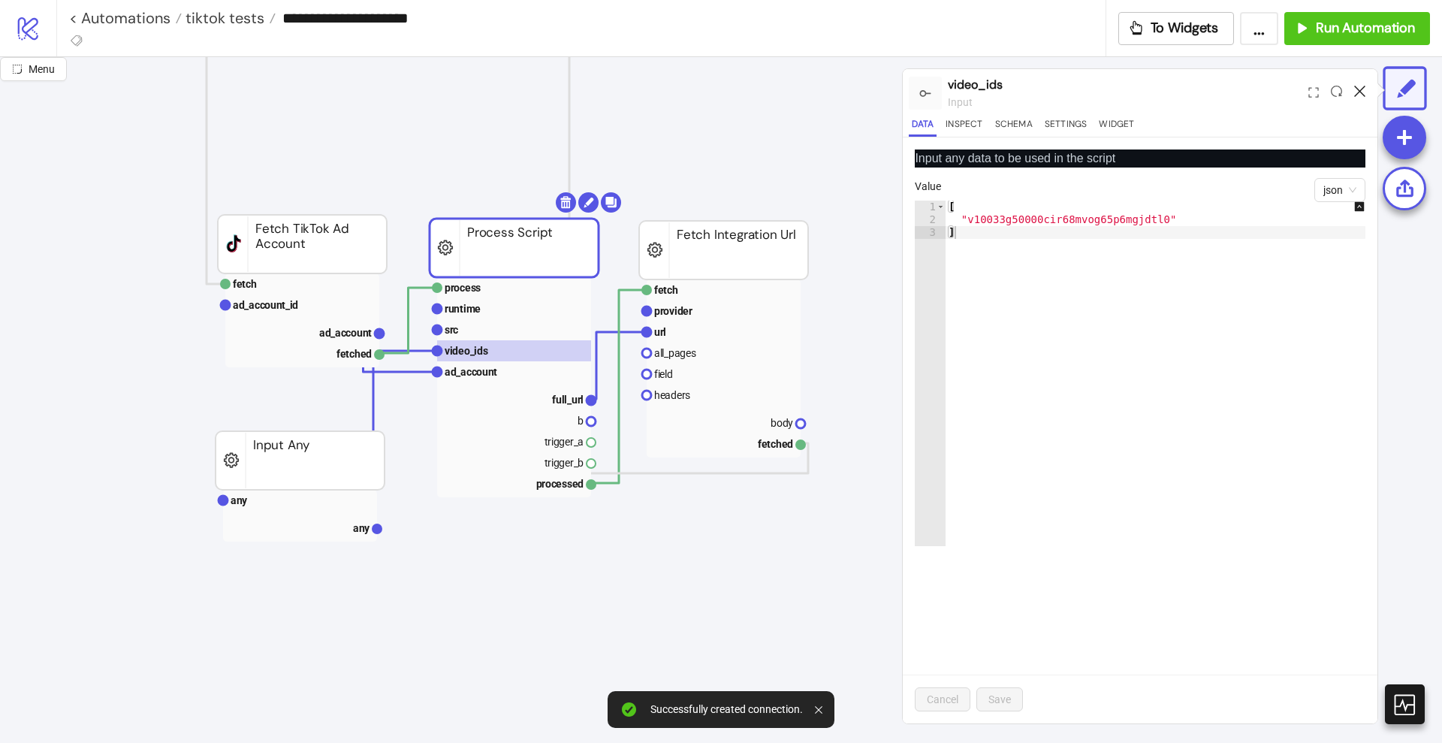
click at [1359, 88] on icon at bounding box center [1359, 91] width 11 height 11
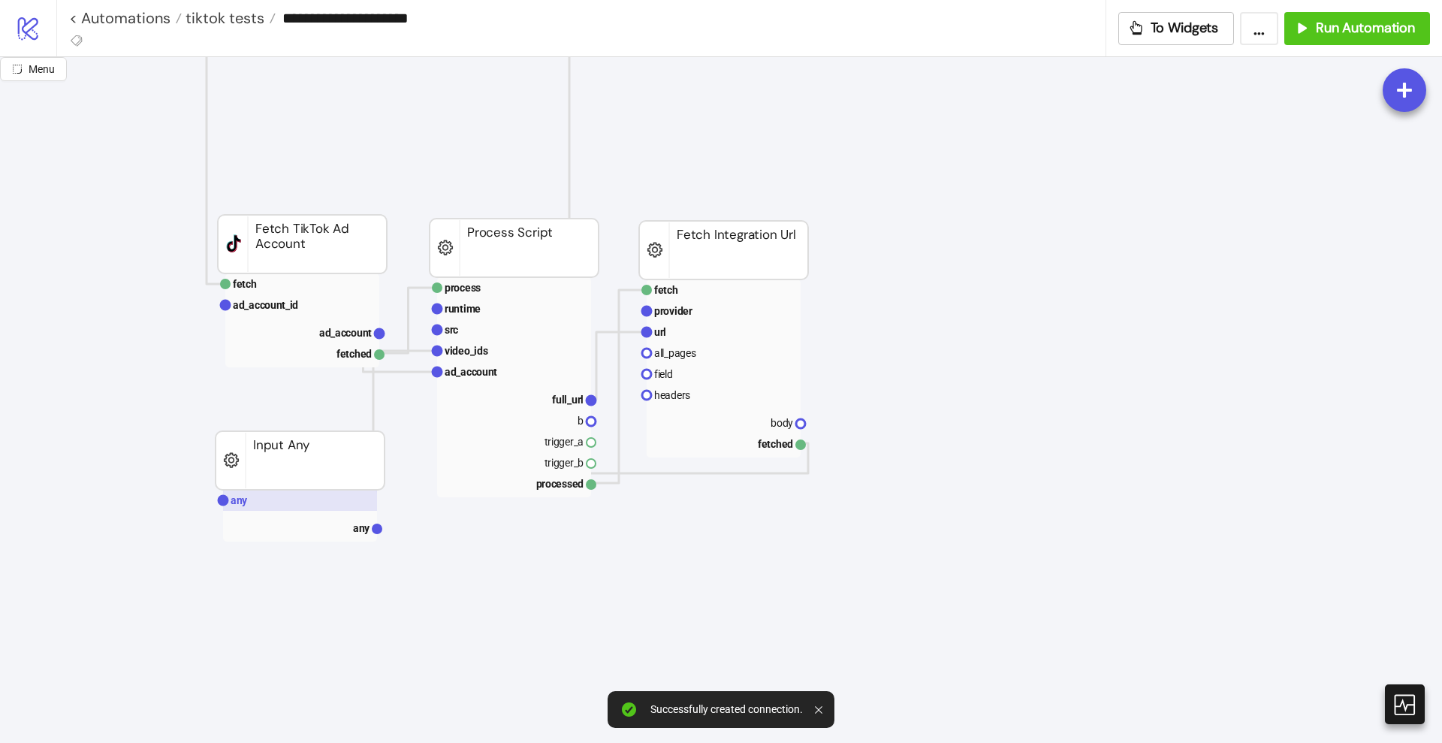
click at [255, 500] on rect at bounding box center [300, 500] width 154 height 21
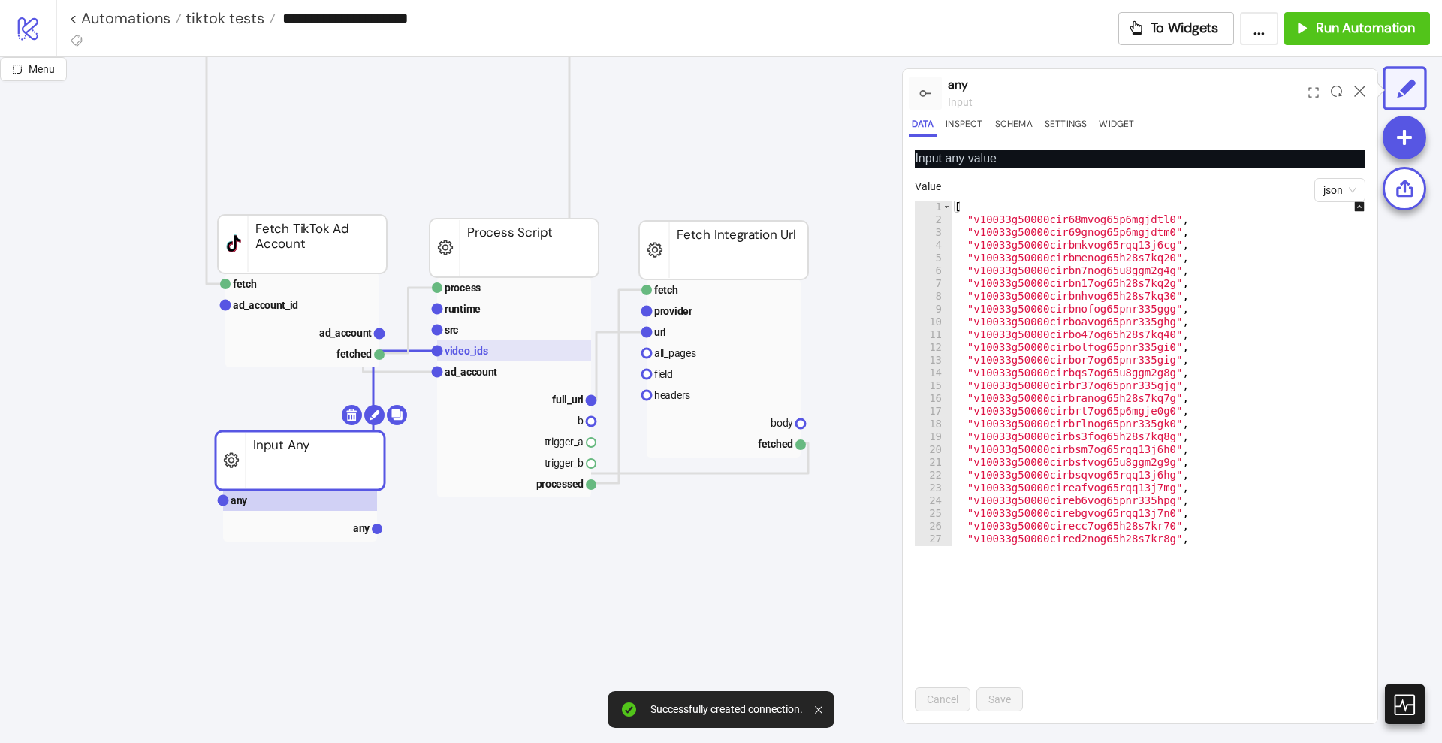
click at [545, 341] on rect at bounding box center [514, 350] width 154 height 21
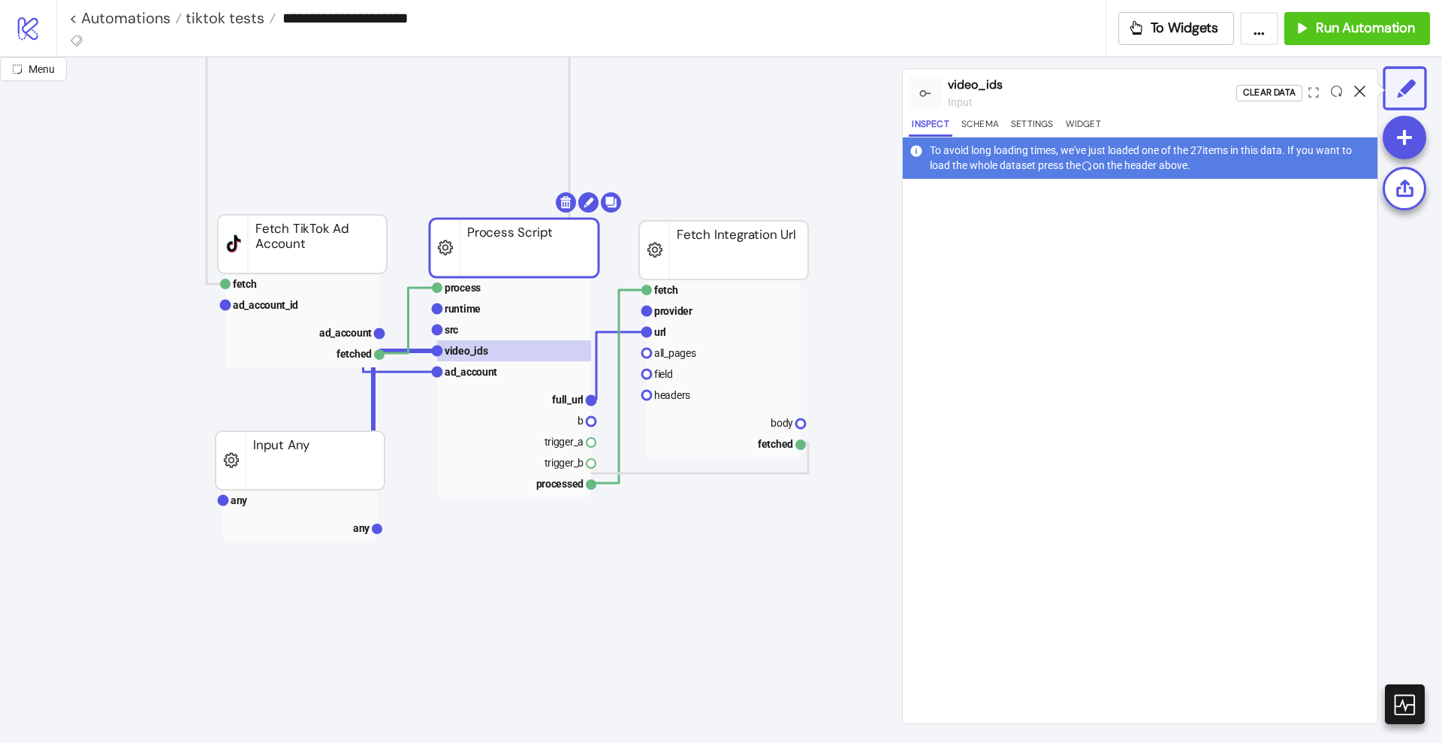
click at [1359, 92] on icon at bounding box center [1359, 91] width 11 height 11
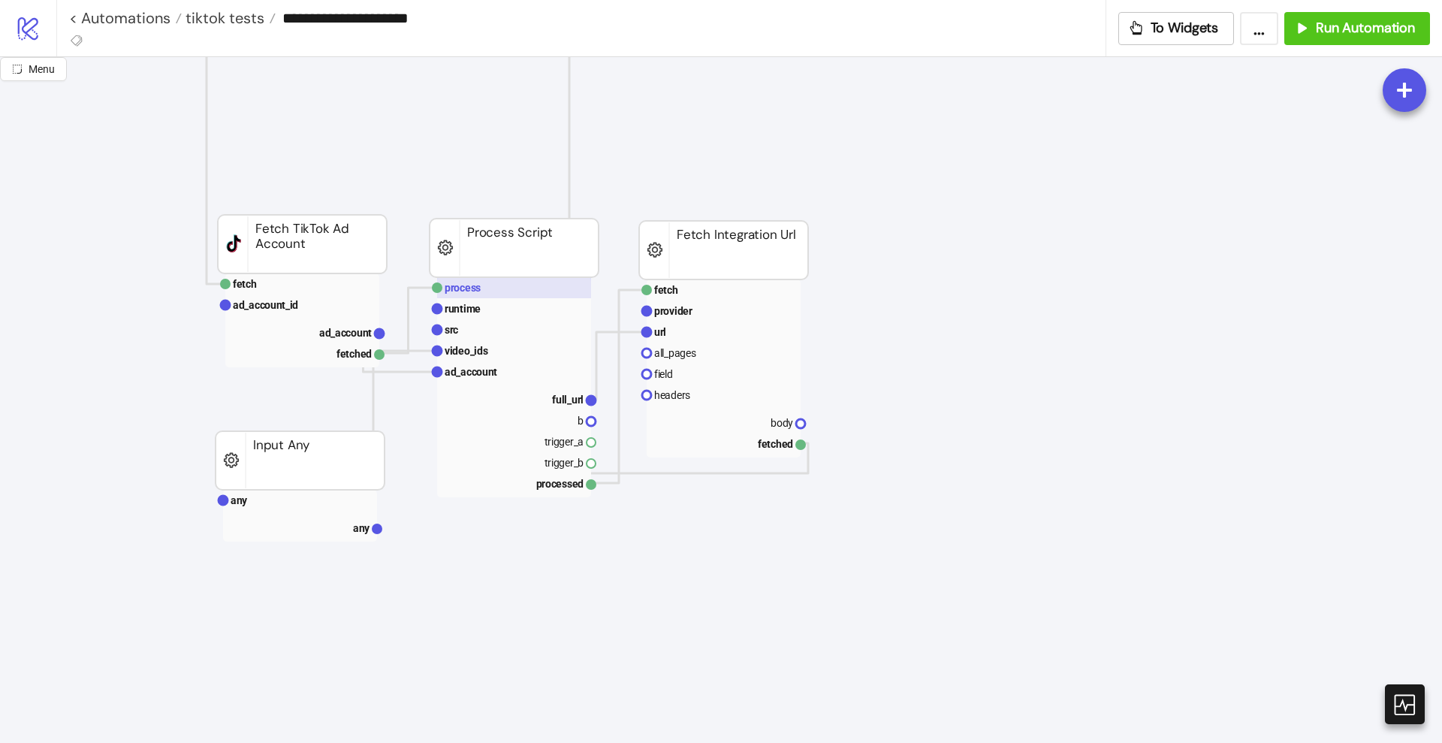
click at [473, 297] on rect at bounding box center [514, 287] width 154 height 21
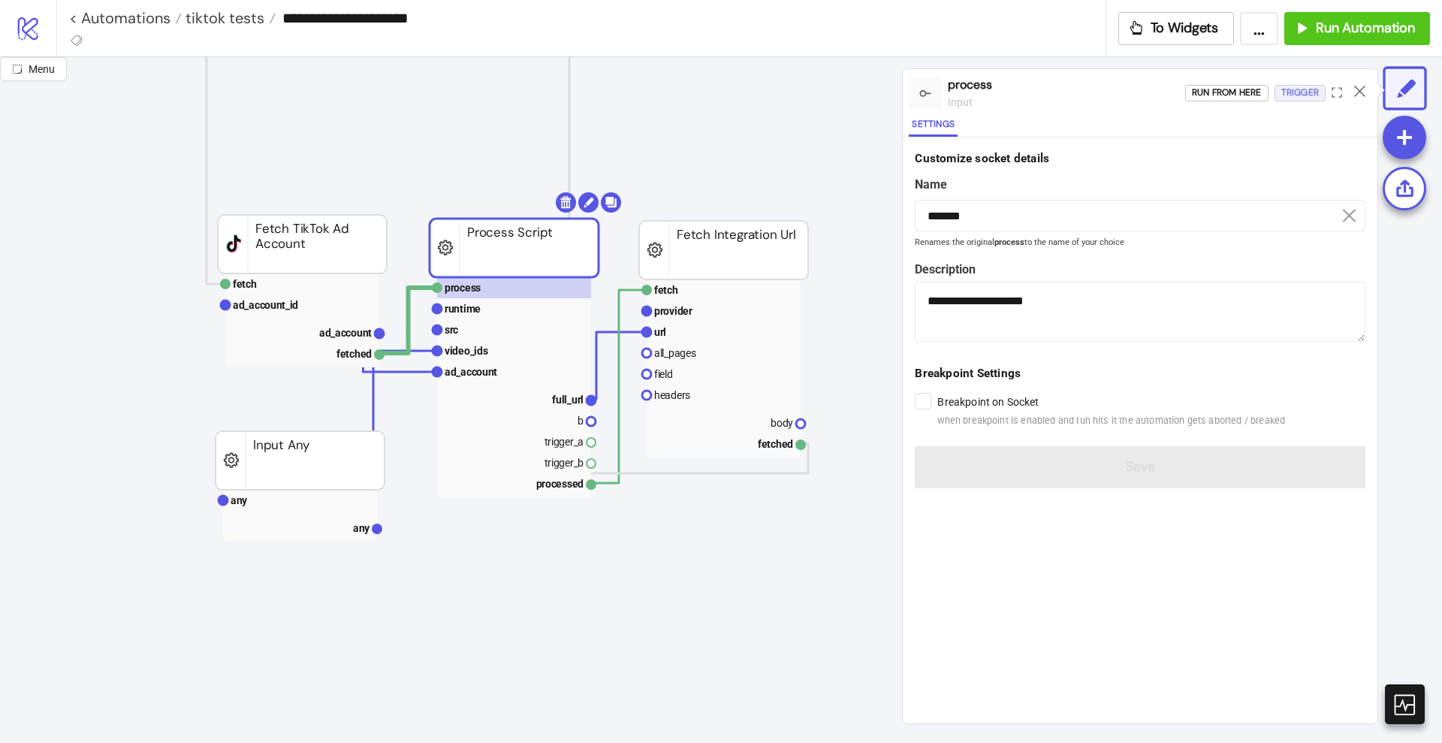
click at [1296, 101] on div "Trigger" at bounding box center [1300, 92] width 38 height 17
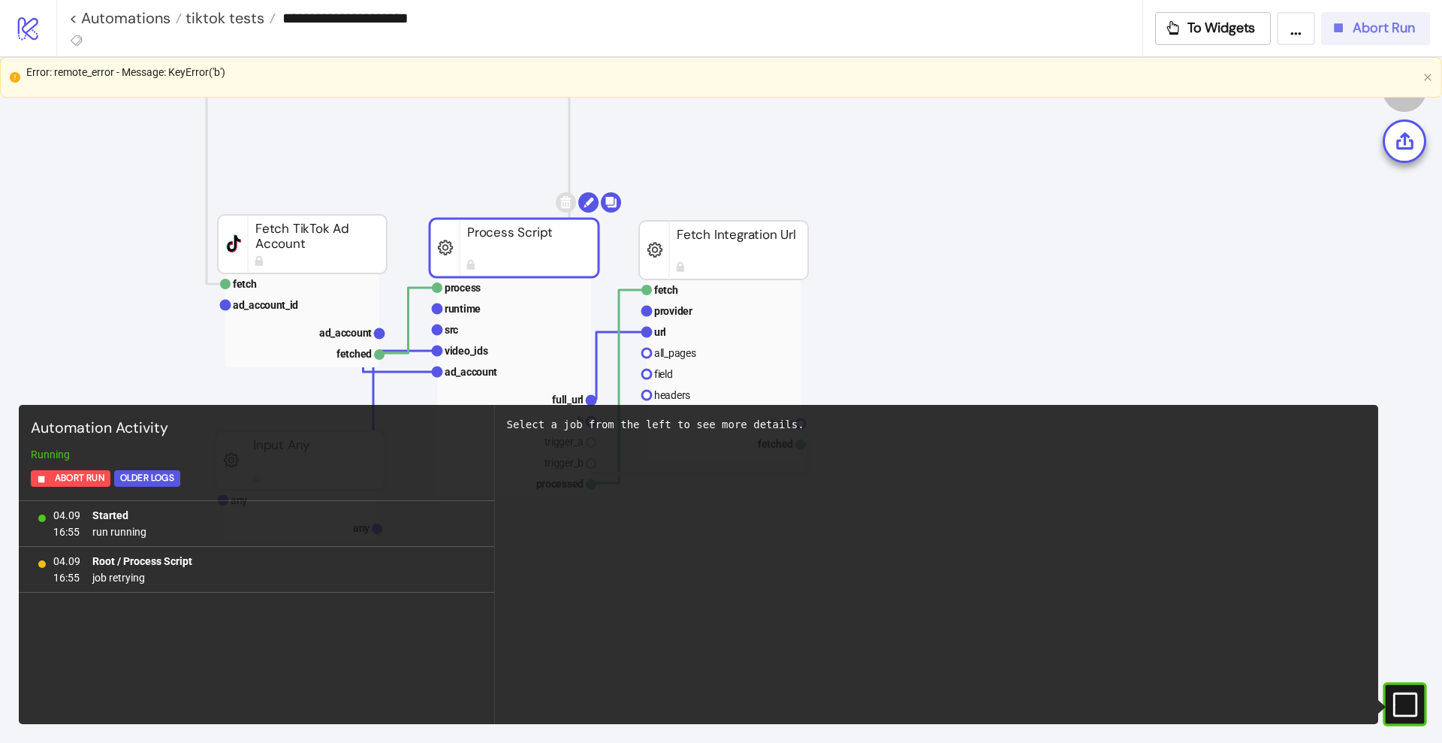
click at [1334, 33] on icon "button" at bounding box center [1338, 28] width 17 height 17
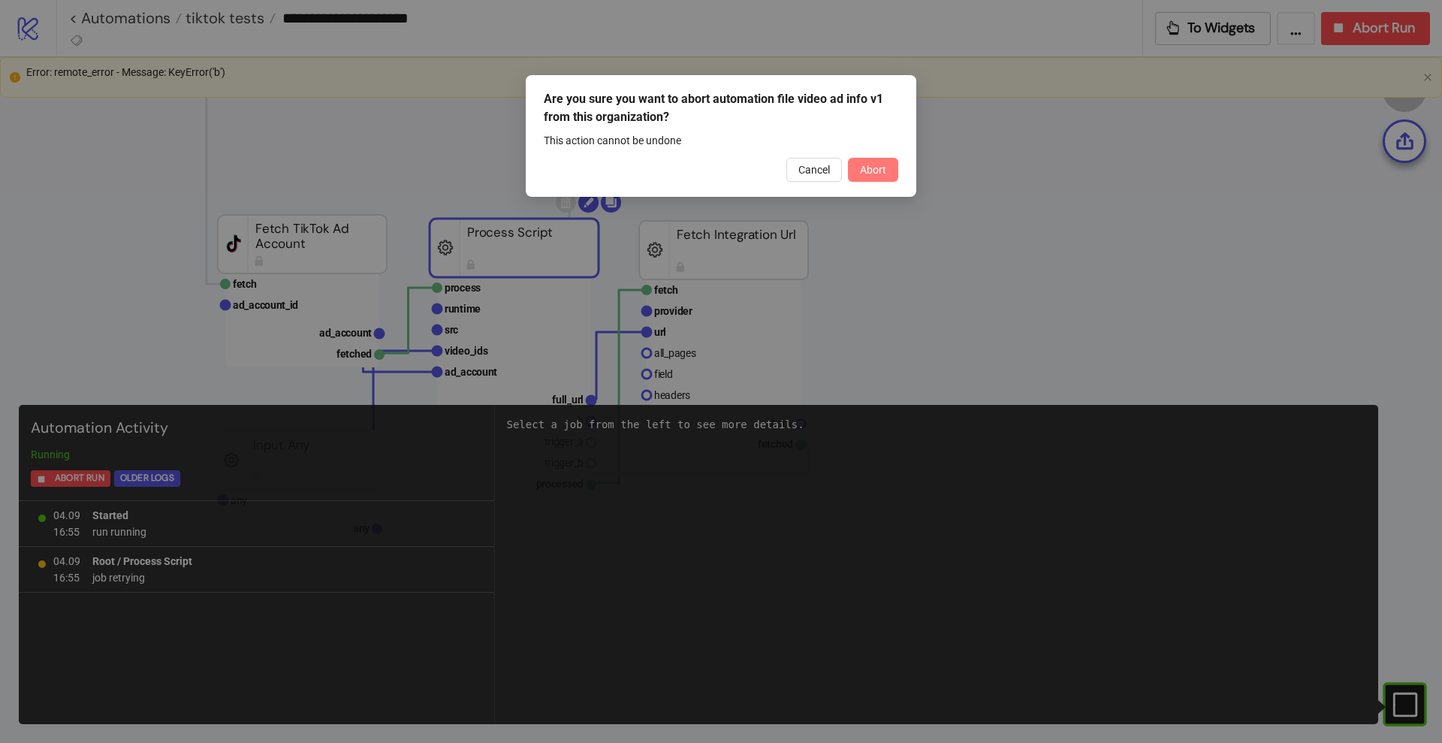
click at [879, 168] on span "Abort" at bounding box center [873, 170] width 26 height 12
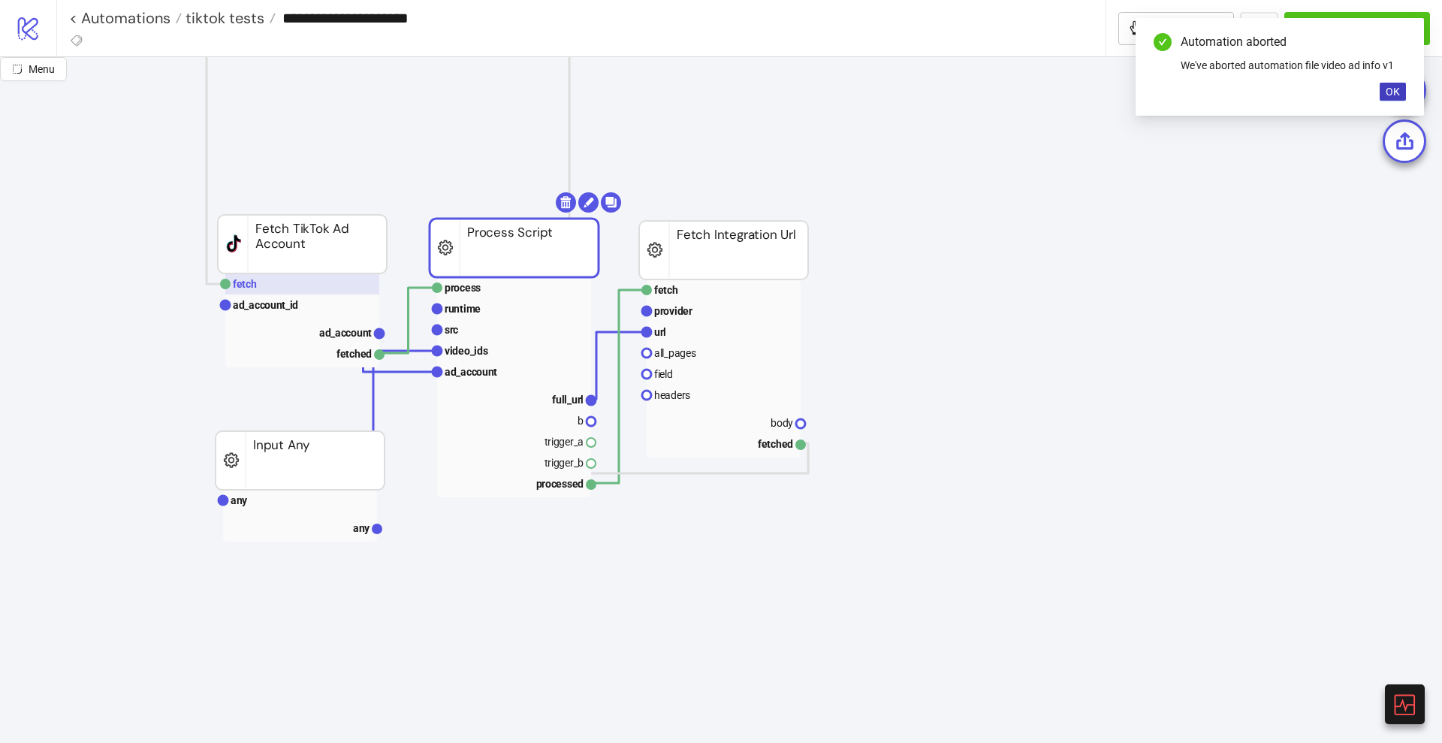
click at [300, 288] on rect at bounding box center [302, 283] width 154 height 21
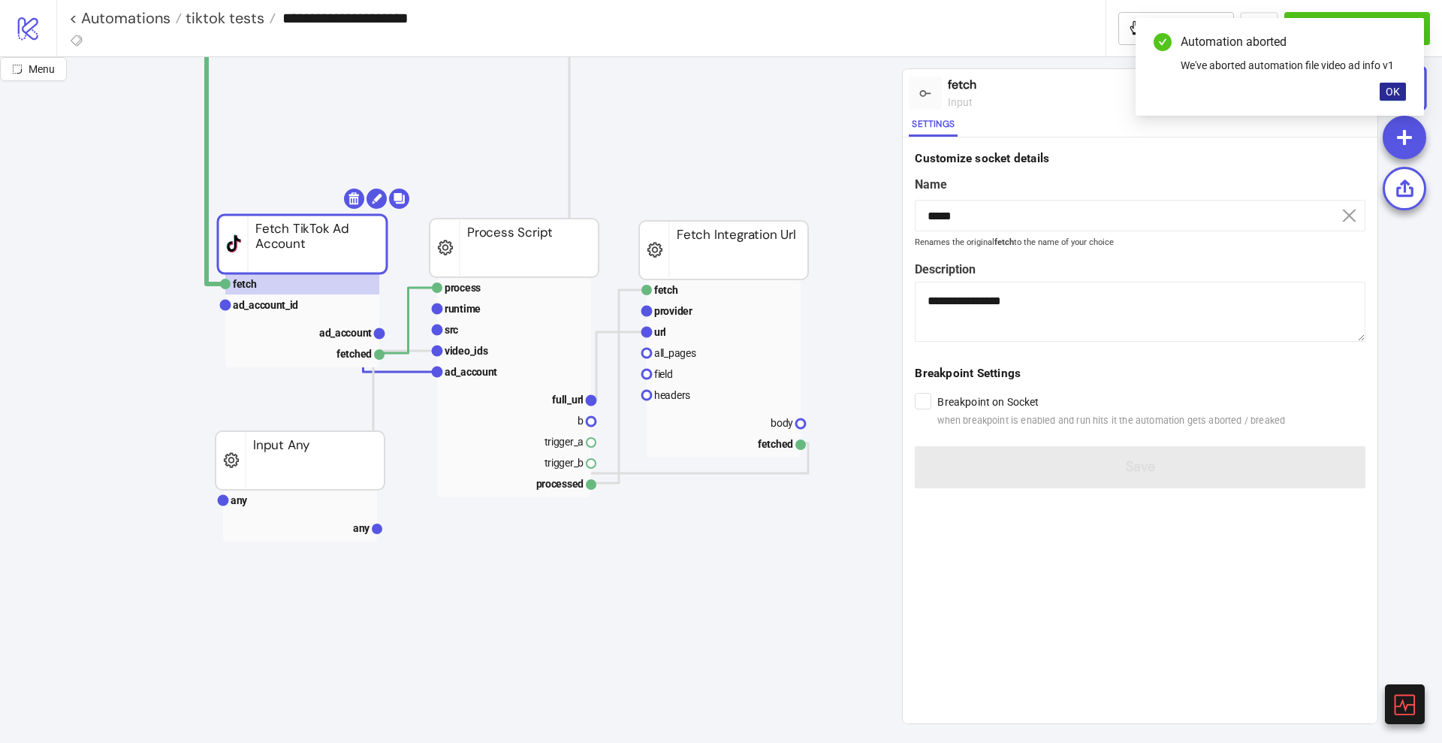
click at [1401, 92] on button "OK" at bounding box center [1393, 92] width 26 height 18
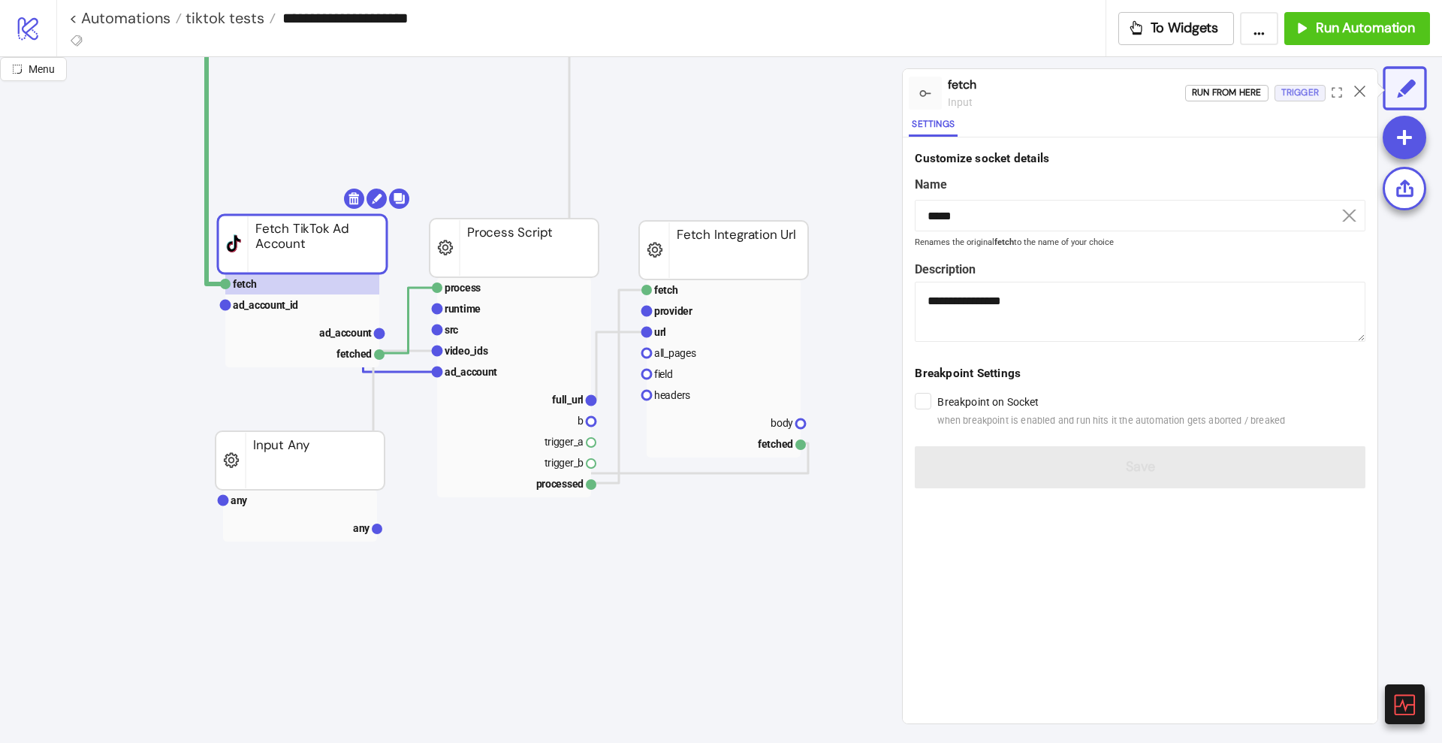
click at [1310, 90] on div "Trigger" at bounding box center [1300, 92] width 38 height 17
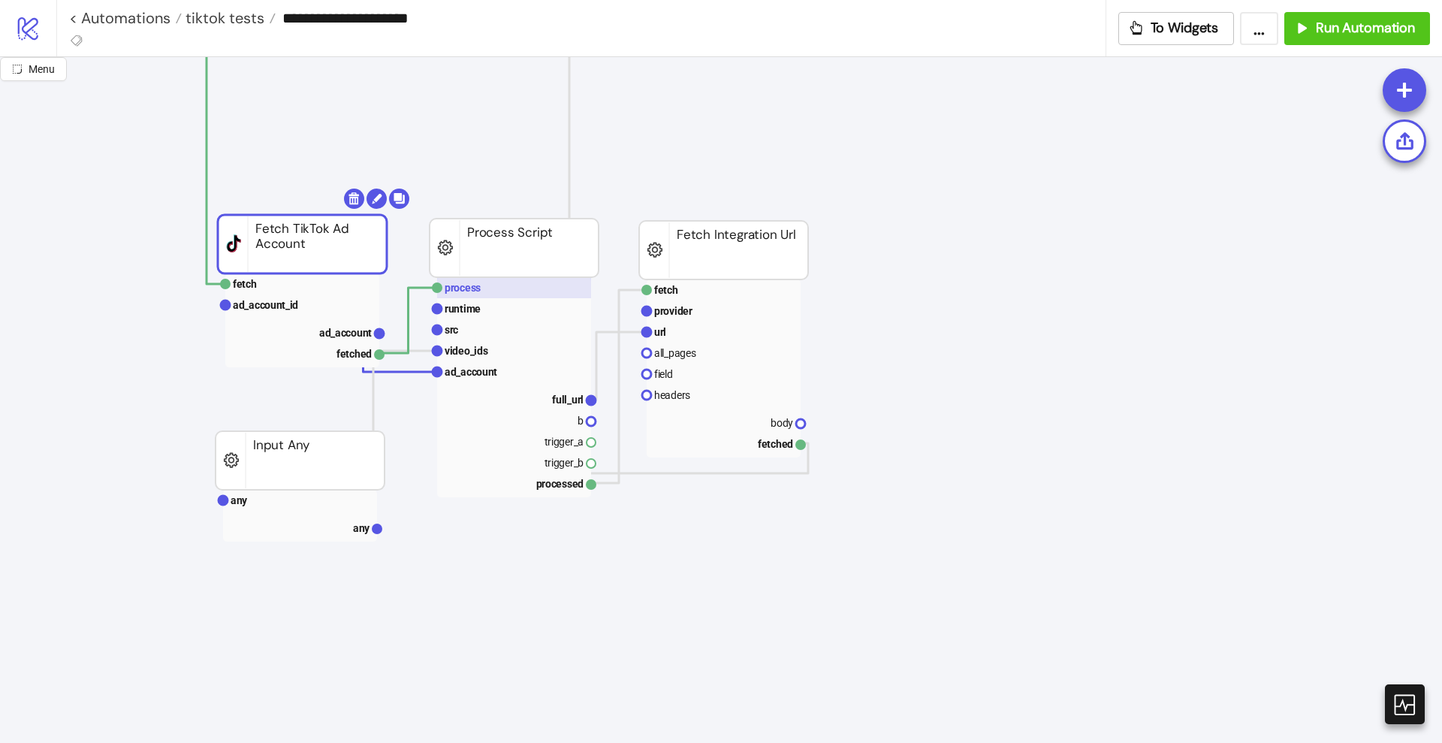
click at [526, 282] on rect at bounding box center [514, 287] width 154 height 21
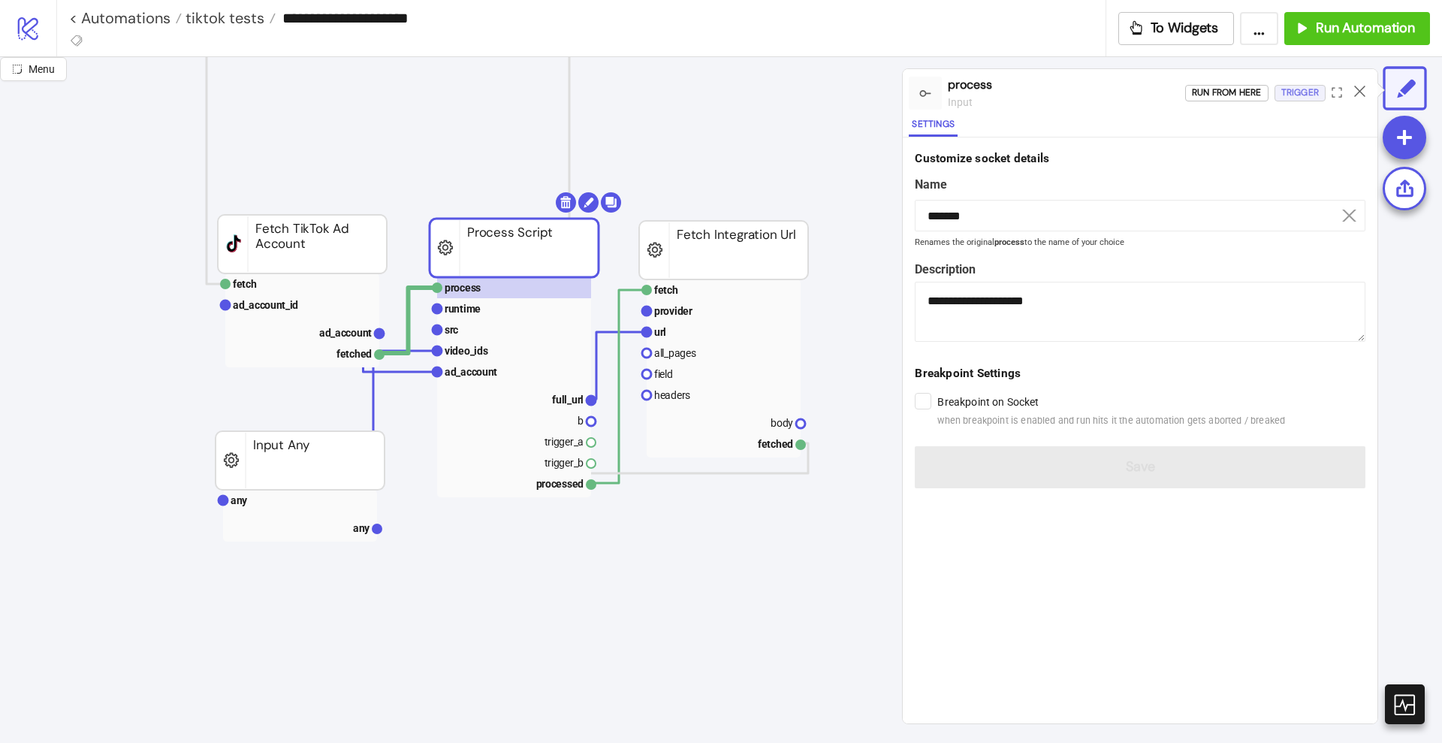
click at [1301, 95] on div "Trigger" at bounding box center [1300, 92] width 38 height 17
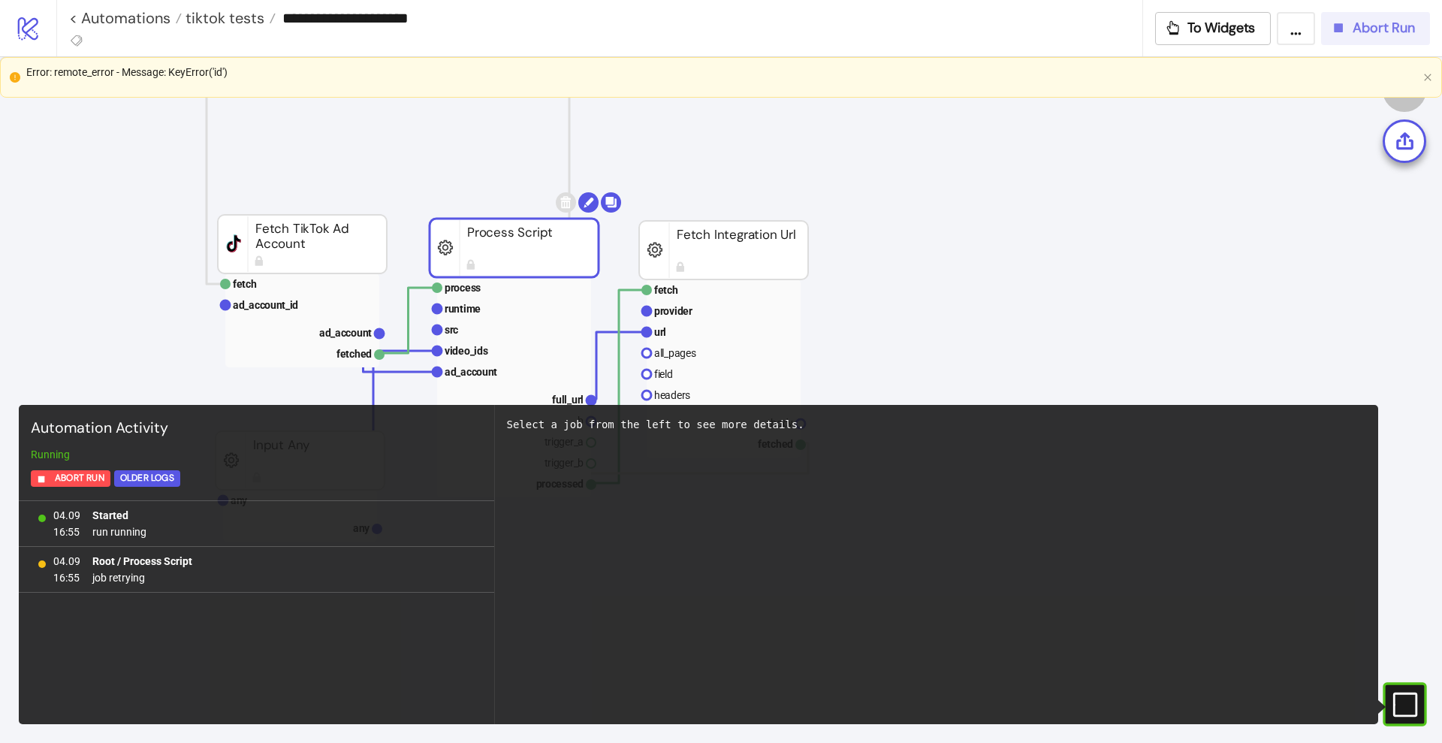
drag, startPoint x: 1364, startPoint y: 28, endPoint x: 1020, endPoint y: 95, distance: 350.4
click at [1363, 29] on span "Abort Run" at bounding box center [1384, 28] width 62 height 17
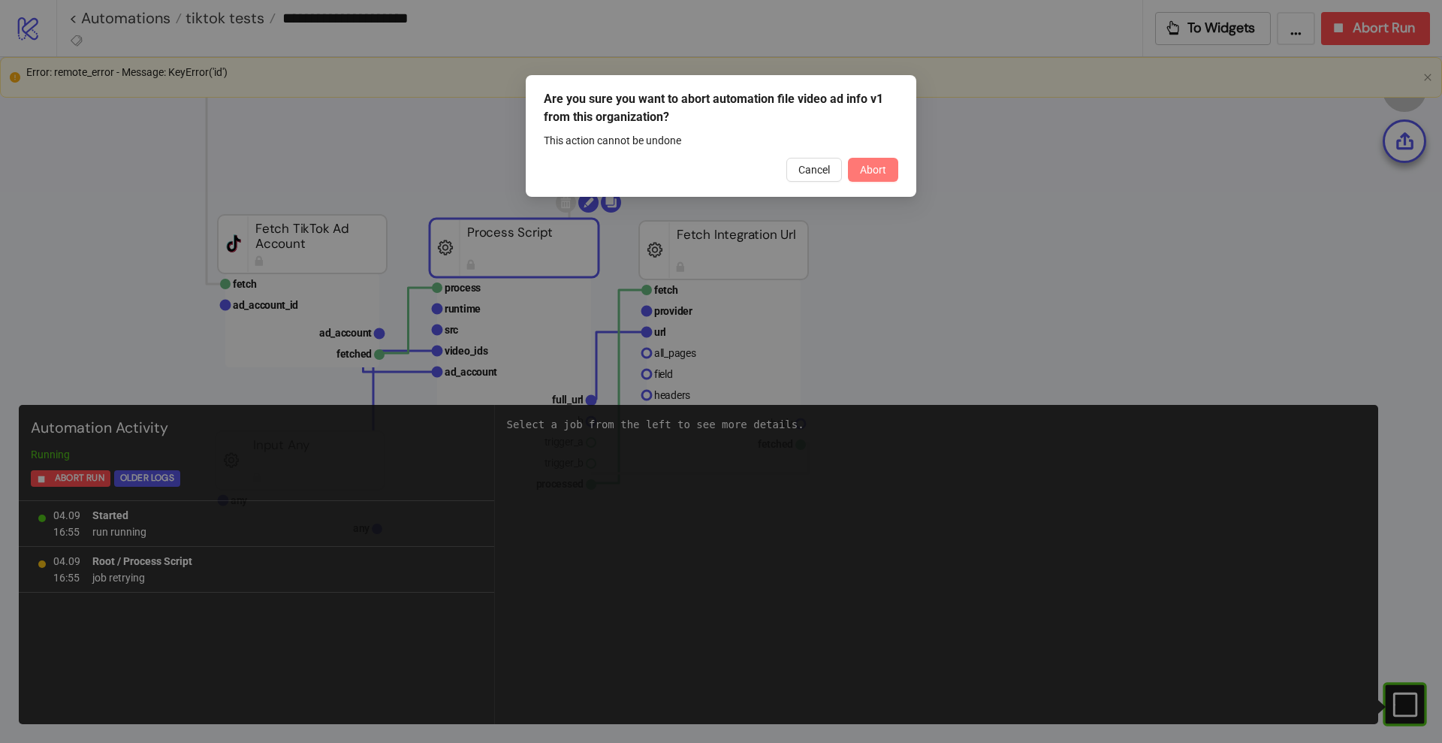
click at [879, 173] on span "Abort" at bounding box center [873, 170] width 26 height 12
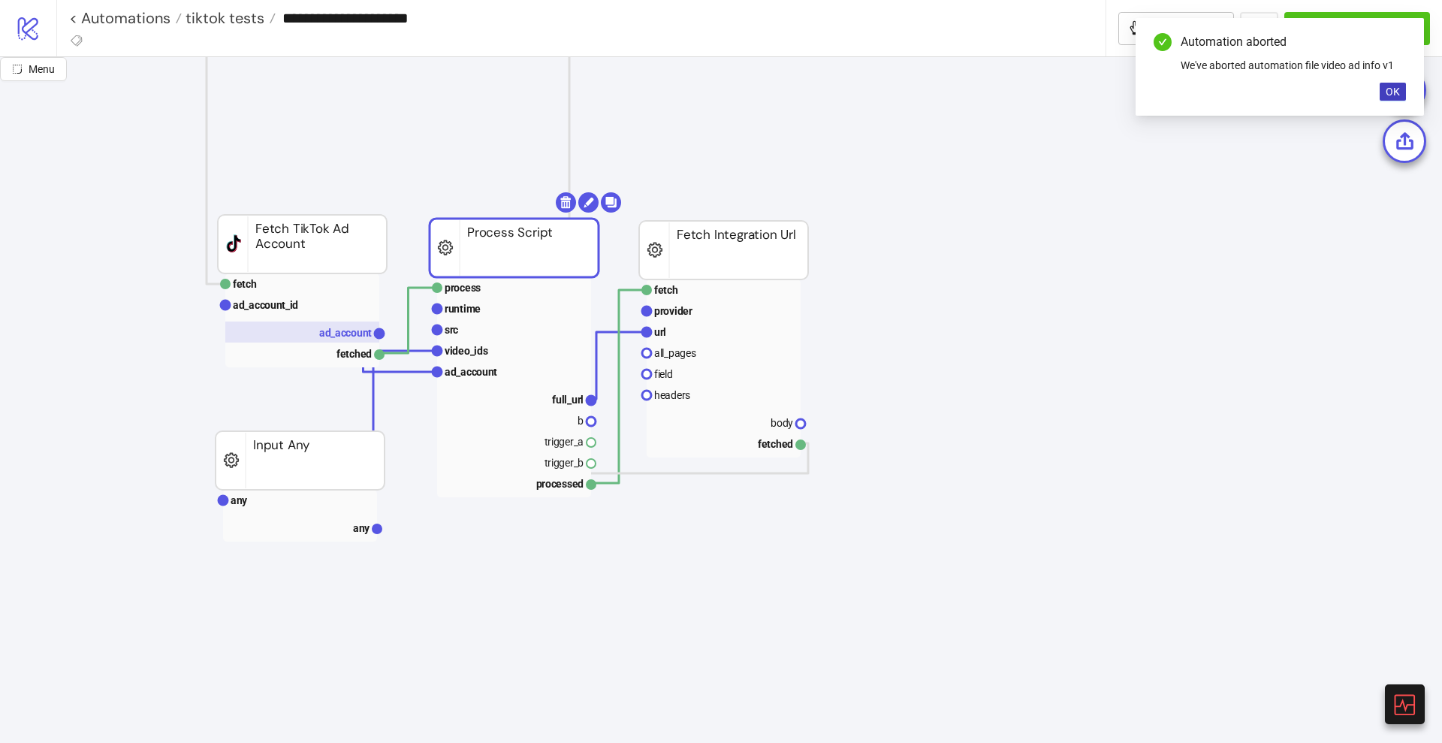
click at [329, 327] on text "ad_account" at bounding box center [345, 333] width 53 height 12
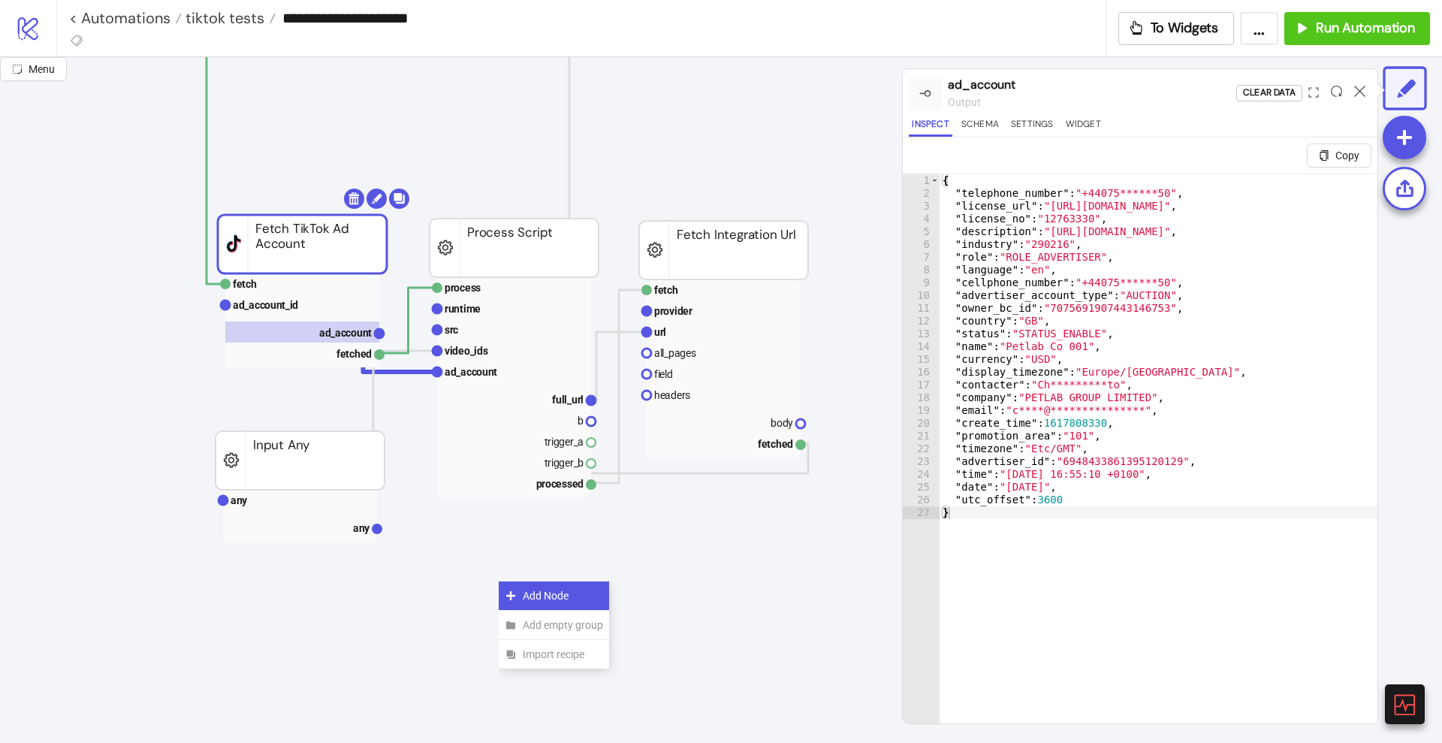
click at [515, 590] on icon at bounding box center [511, 596] width 12 height 12
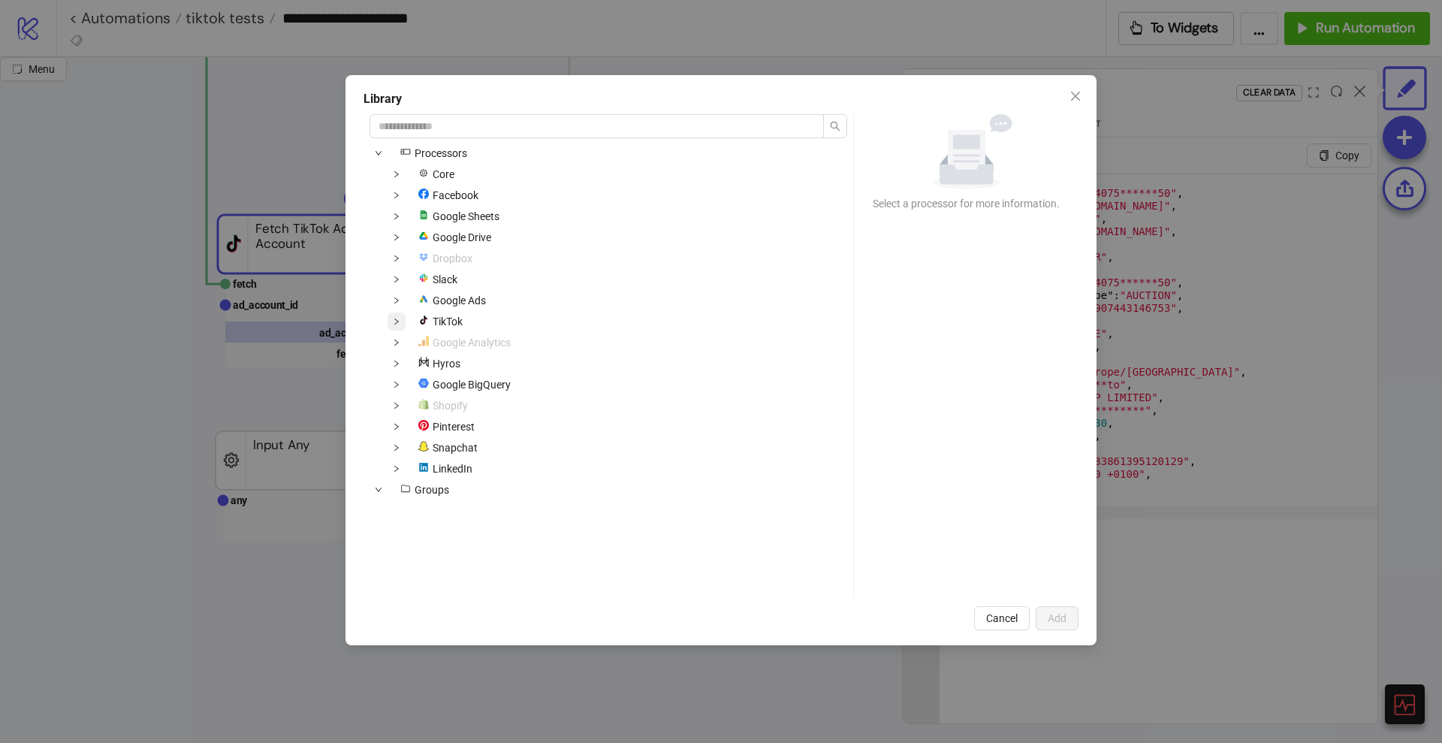
click at [404, 317] on span at bounding box center [397, 321] width 18 height 18
click at [420, 359] on span at bounding box center [415, 363] width 18 height 18
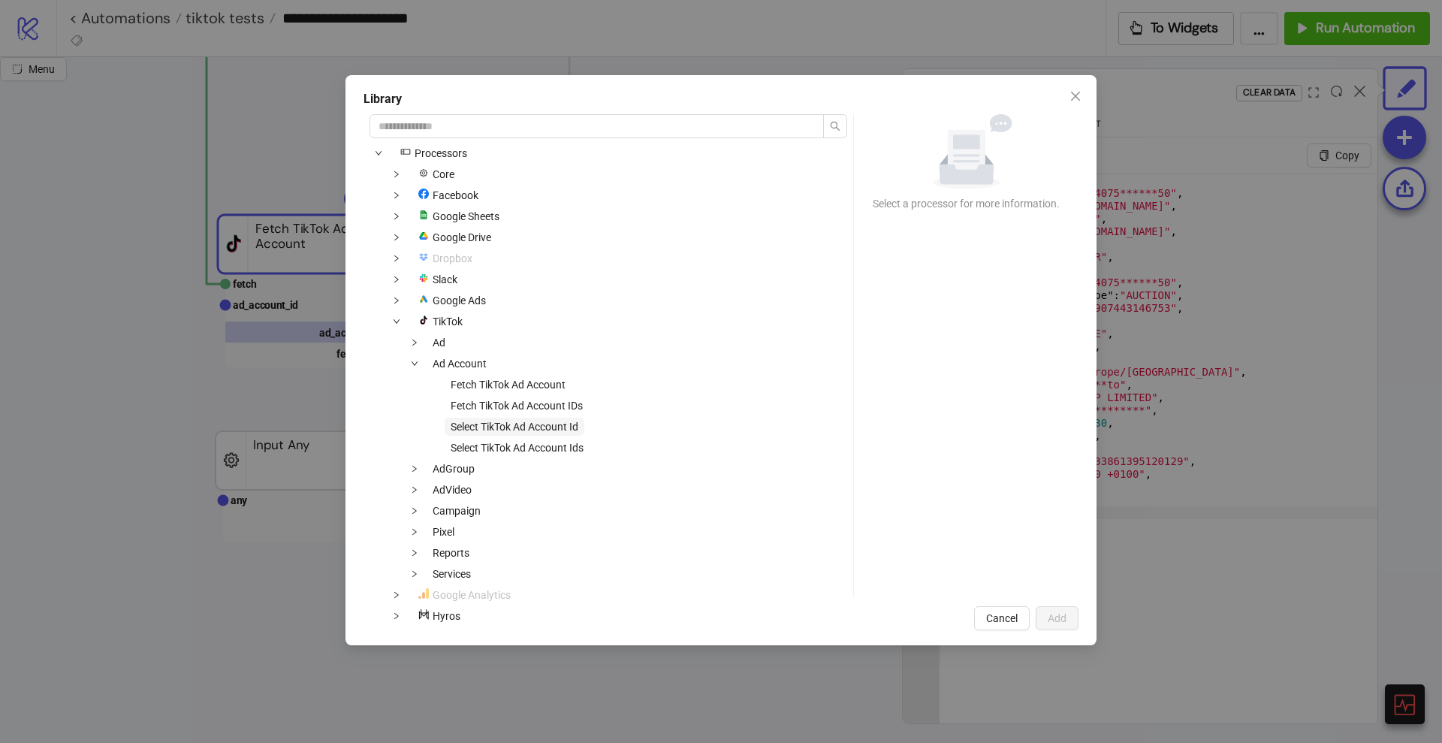
click at [484, 422] on span "Select TikTok Ad Account Id" at bounding box center [515, 427] width 128 height 12
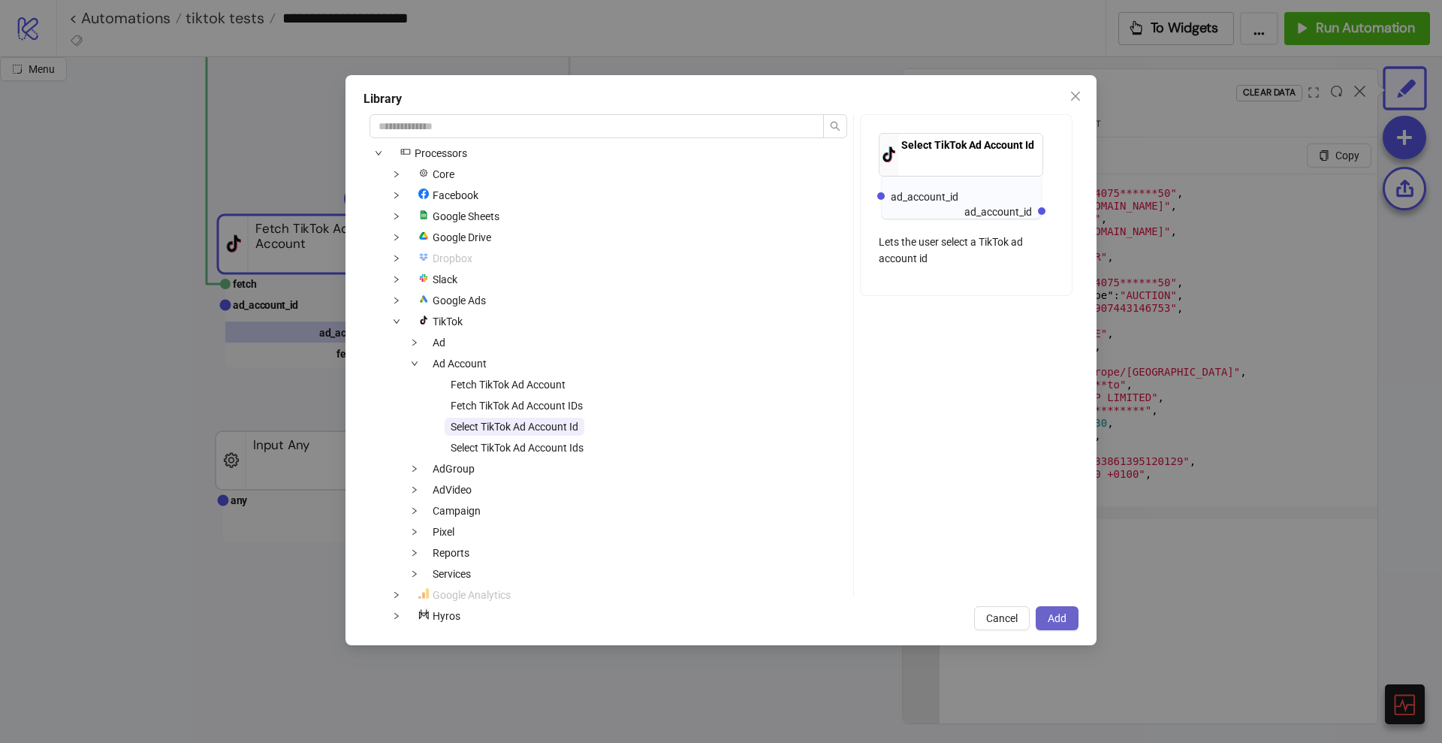
click at [1053, 608] on button "Add" at bounding box center [1057, 618] width 43 height 24
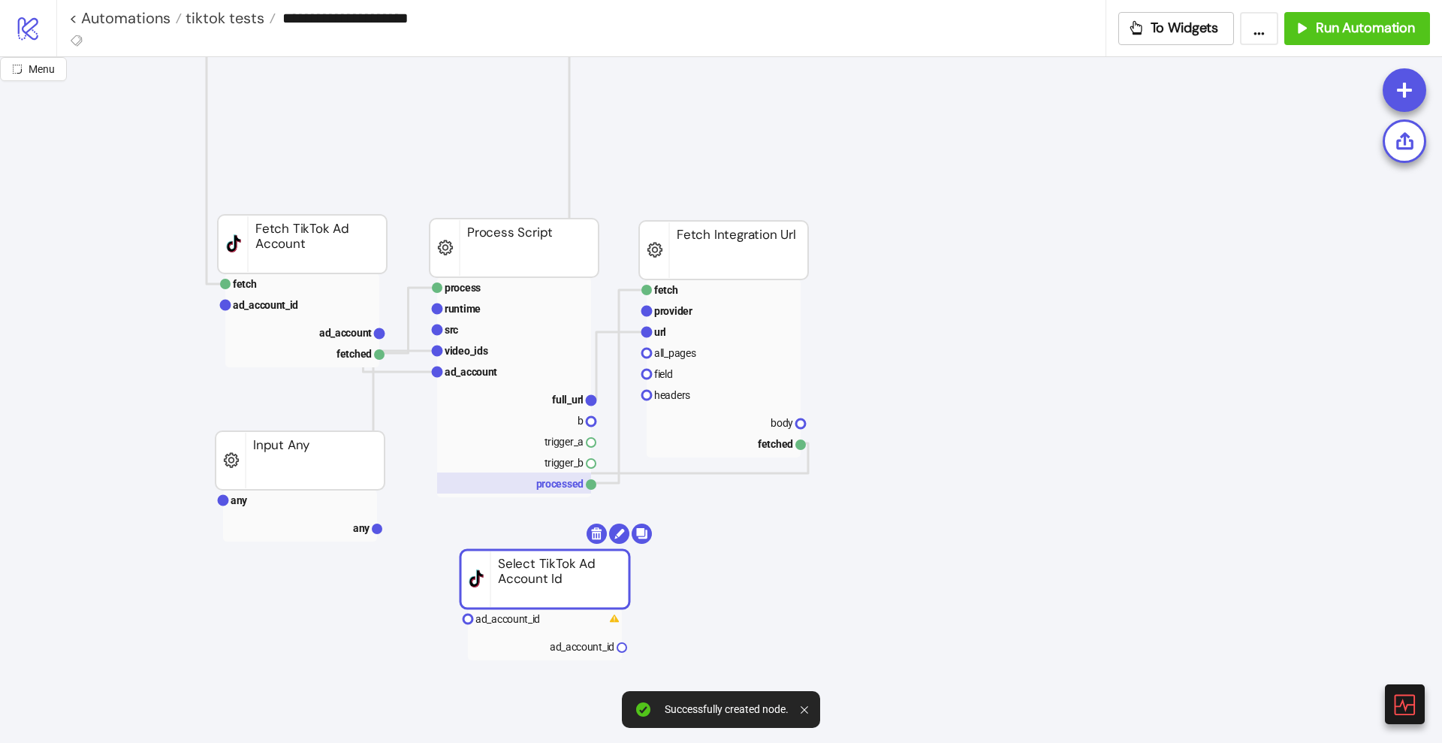
drag, startPoint x: 594, startPoint y: 608, endPoint x: 465, endPoint y: 487, distance: 176.4
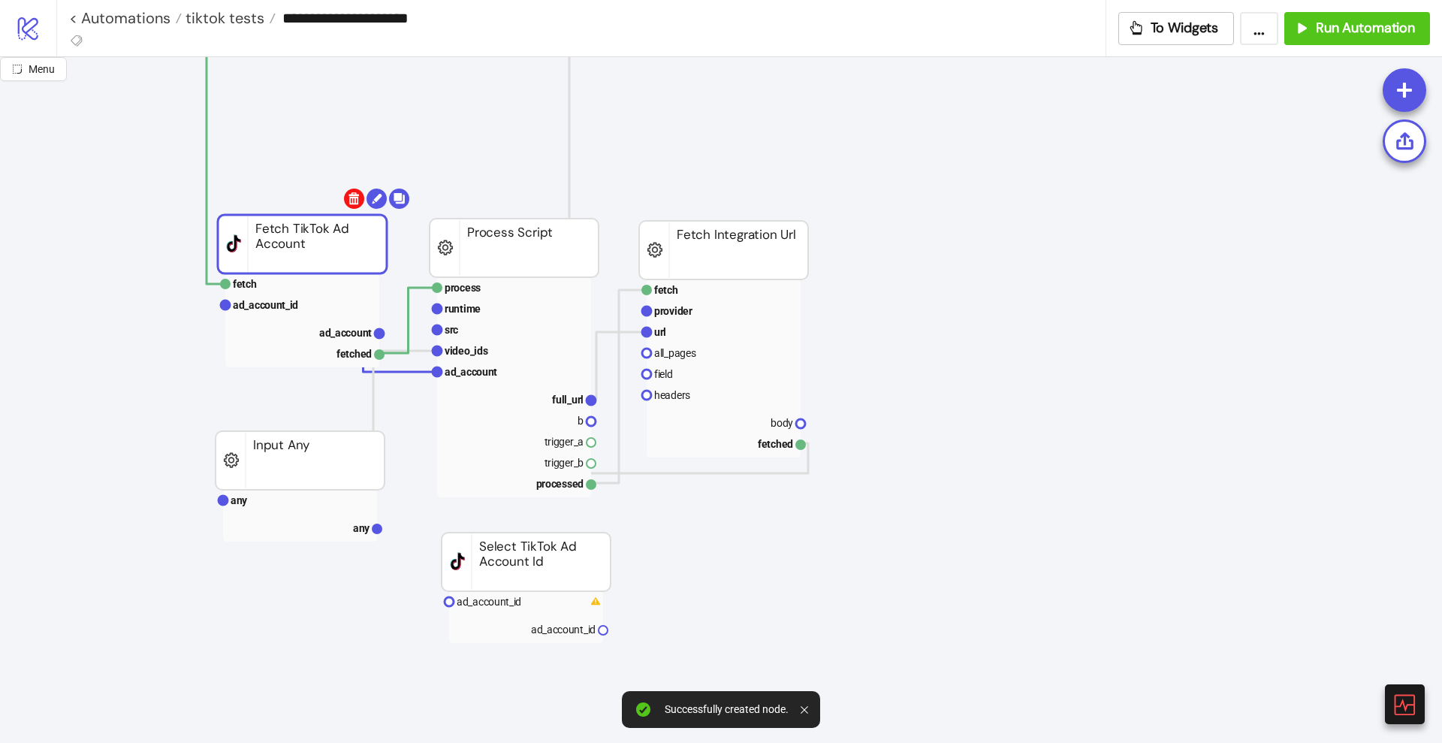
click at [354, 195] on body "**********" at bounding box center [721, 371] width 1442 height 743
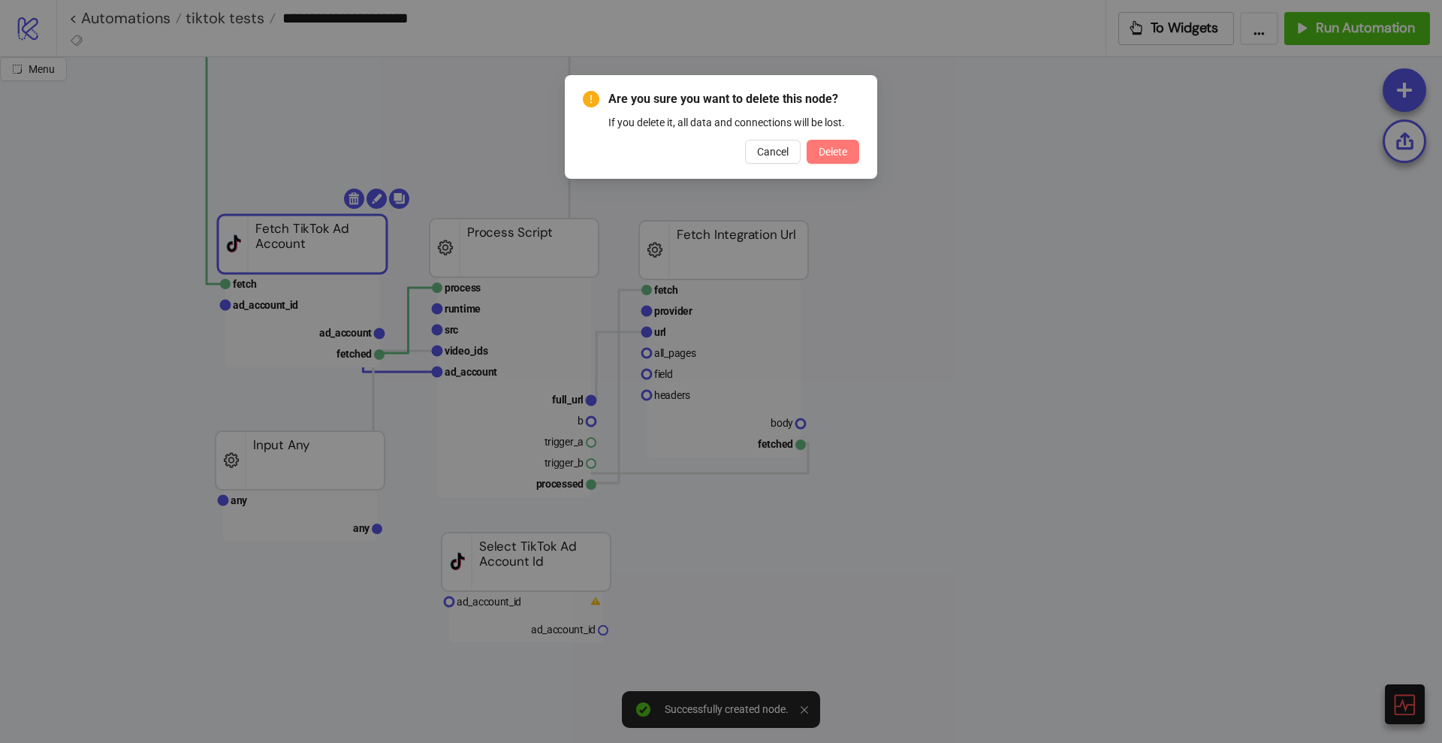
click at [819, 148] on span "Delete" at bounding box center [833, 152] width 29 height 12
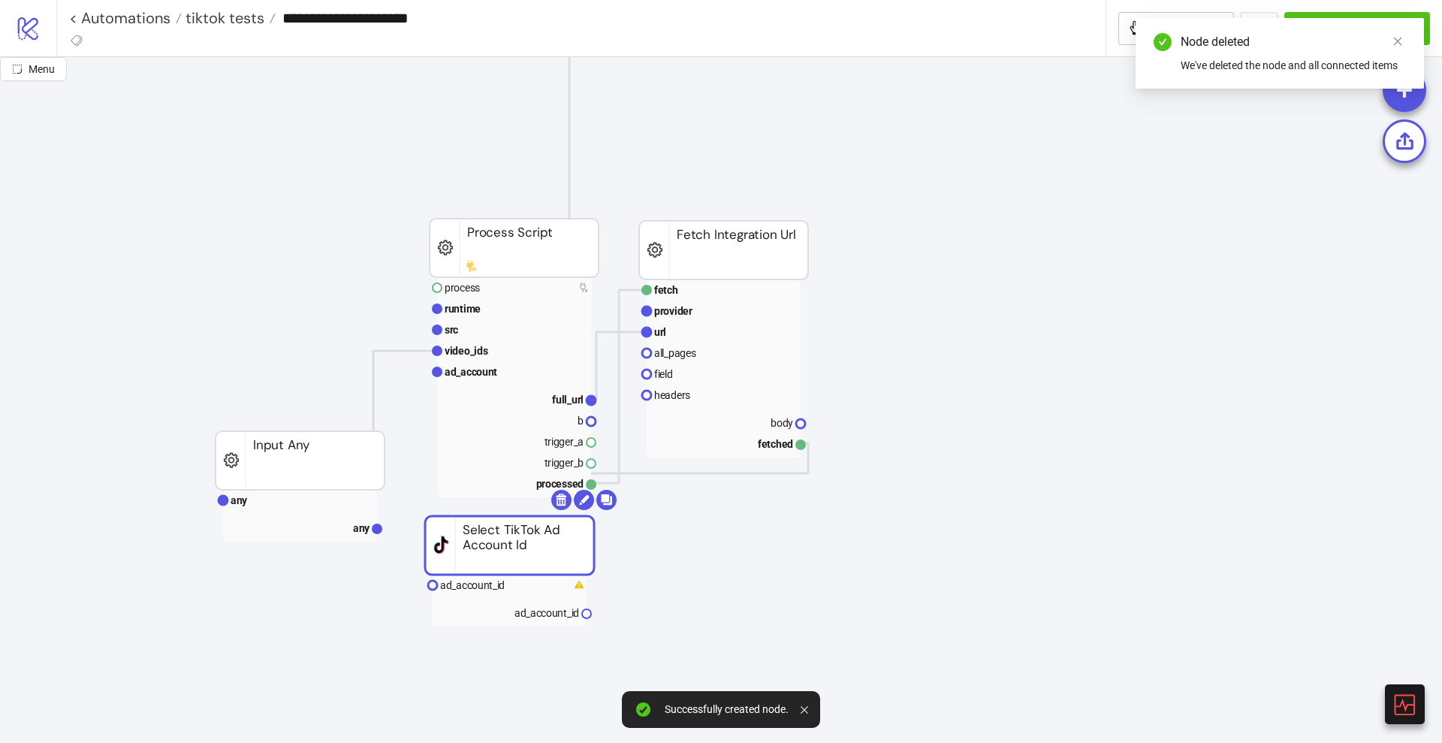
drag, startPoint x: 538, startPoint y: 560, endPoint x: 289, endPoint y: 198, distance: 439.5
click at [425, 516] on rect at bounding box center [509, 545] width 169 height 59
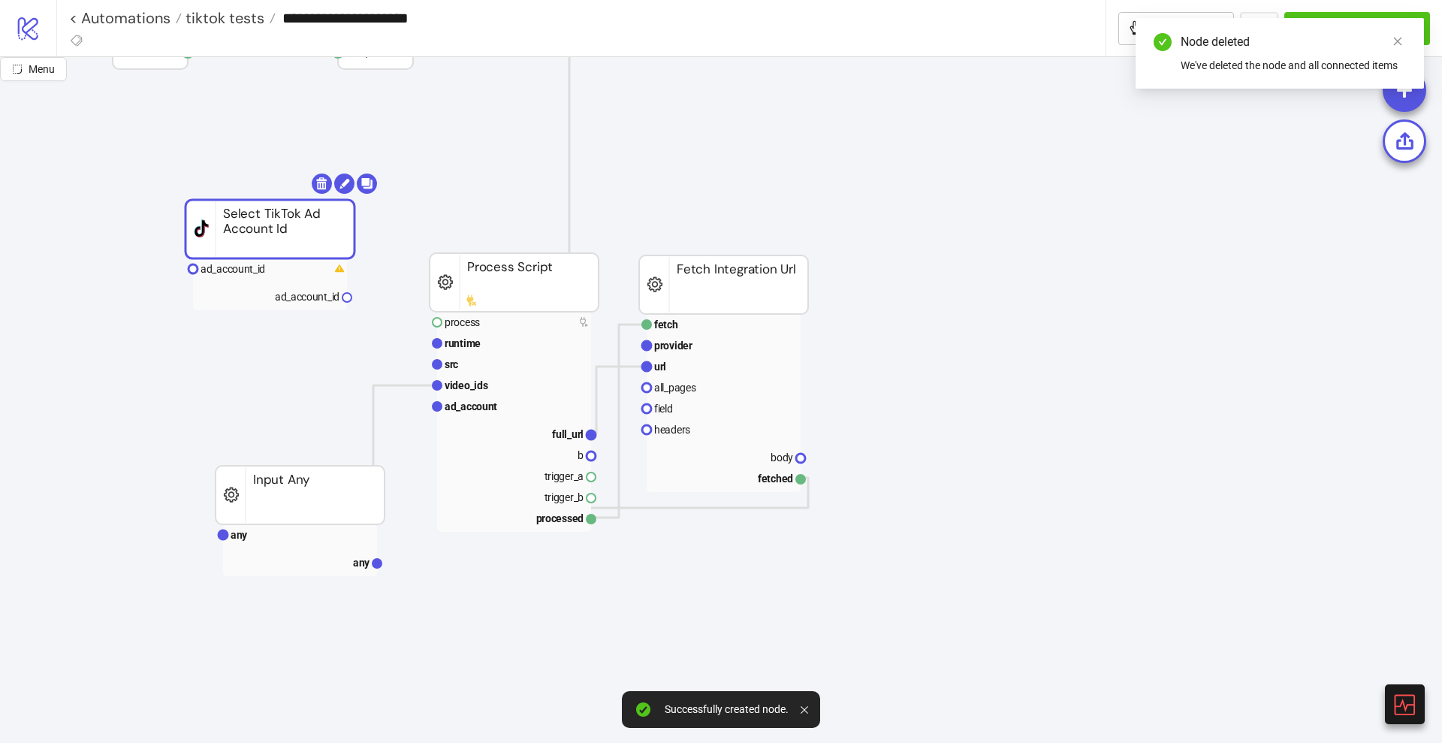
scroll to position [0, 0]
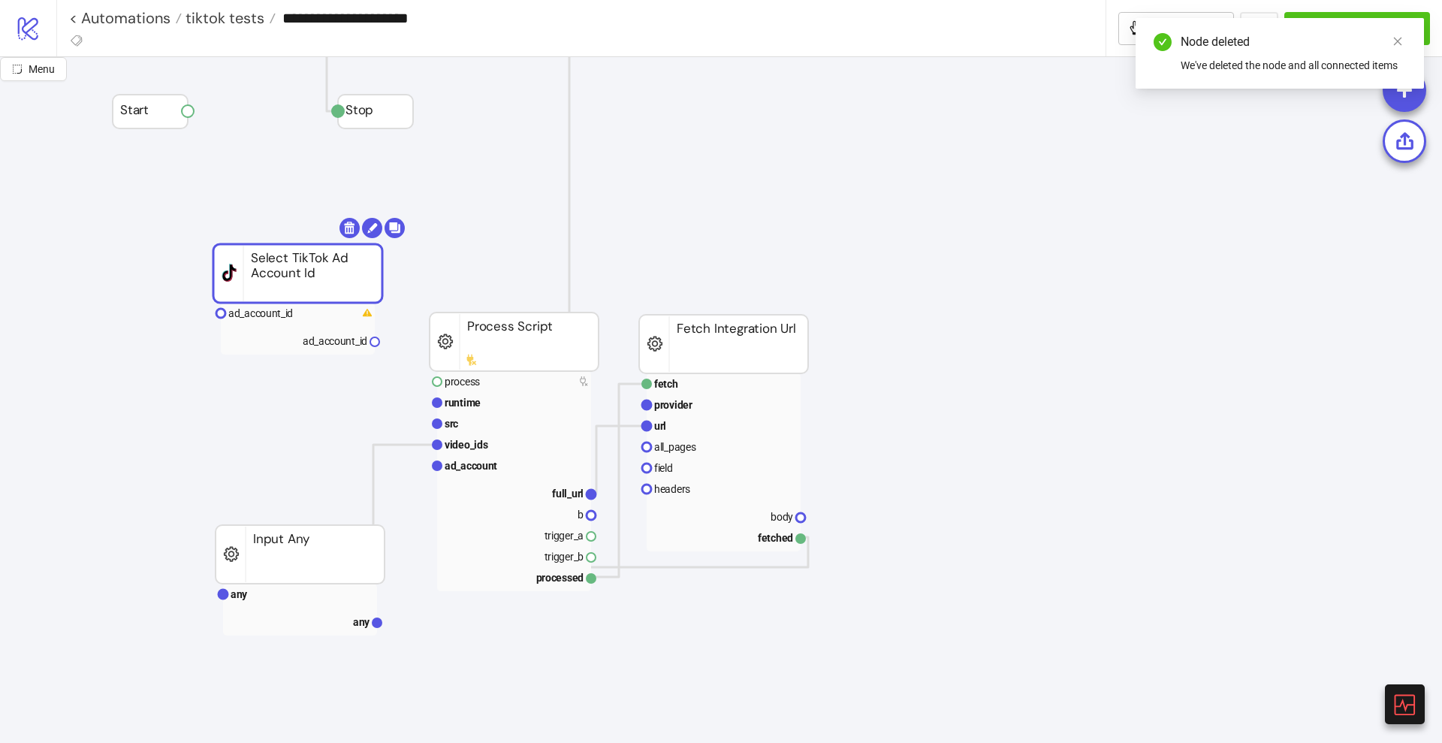
drag, startPoint x: 274, startPoint y: 287, endPoint x: 303, endPoint y: 272, distance: 32.2
click at [303, 272] on rect at bounding box center [297, 273] width 169 height 59
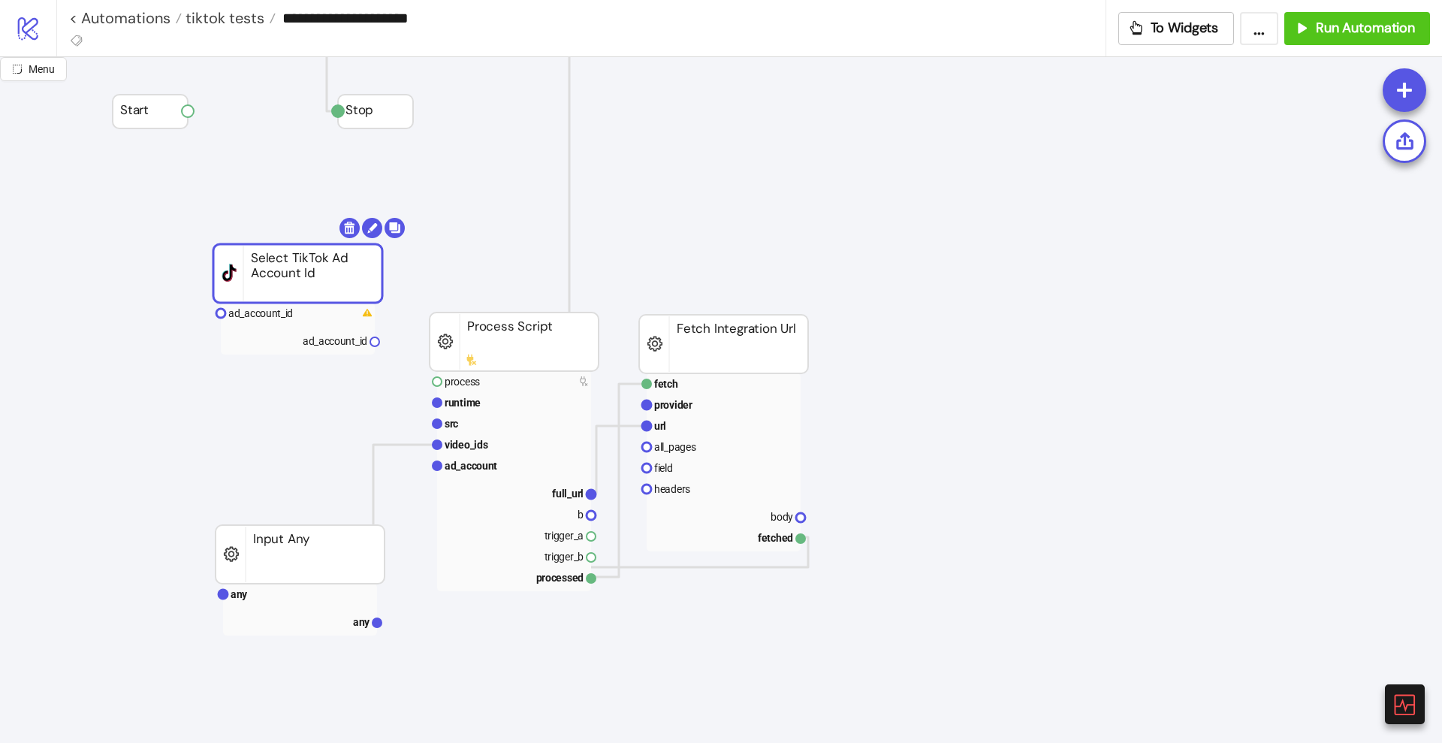
drag, startPoint x: 374, startPoint y: 340, endPoint x: 397, endPoint y: 381, distance: 47.4
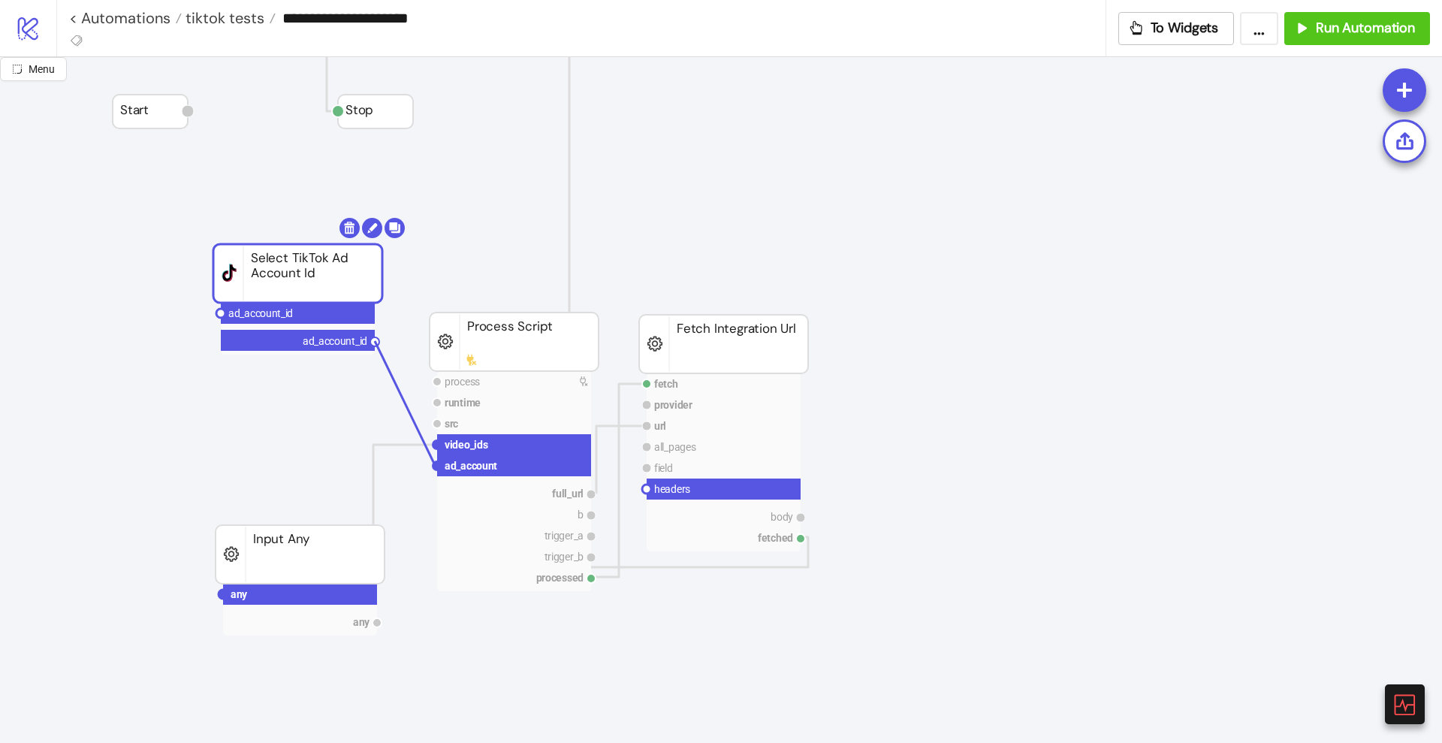
click at [436, 466] on circle at bounding box center [437, 465] width 9 height 9
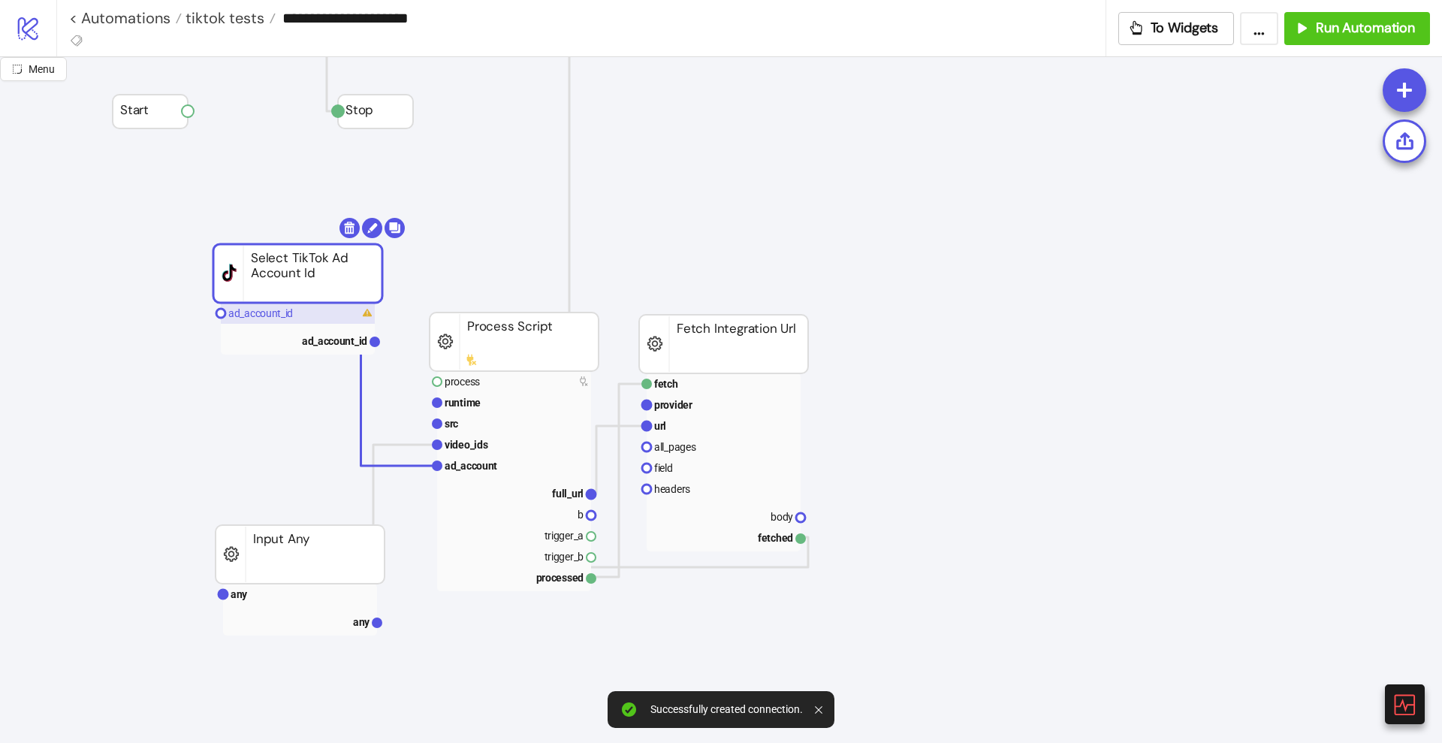
click at [282, 309] on text "ad_account_id" at bounding box center [260, 313] width 65 height 12
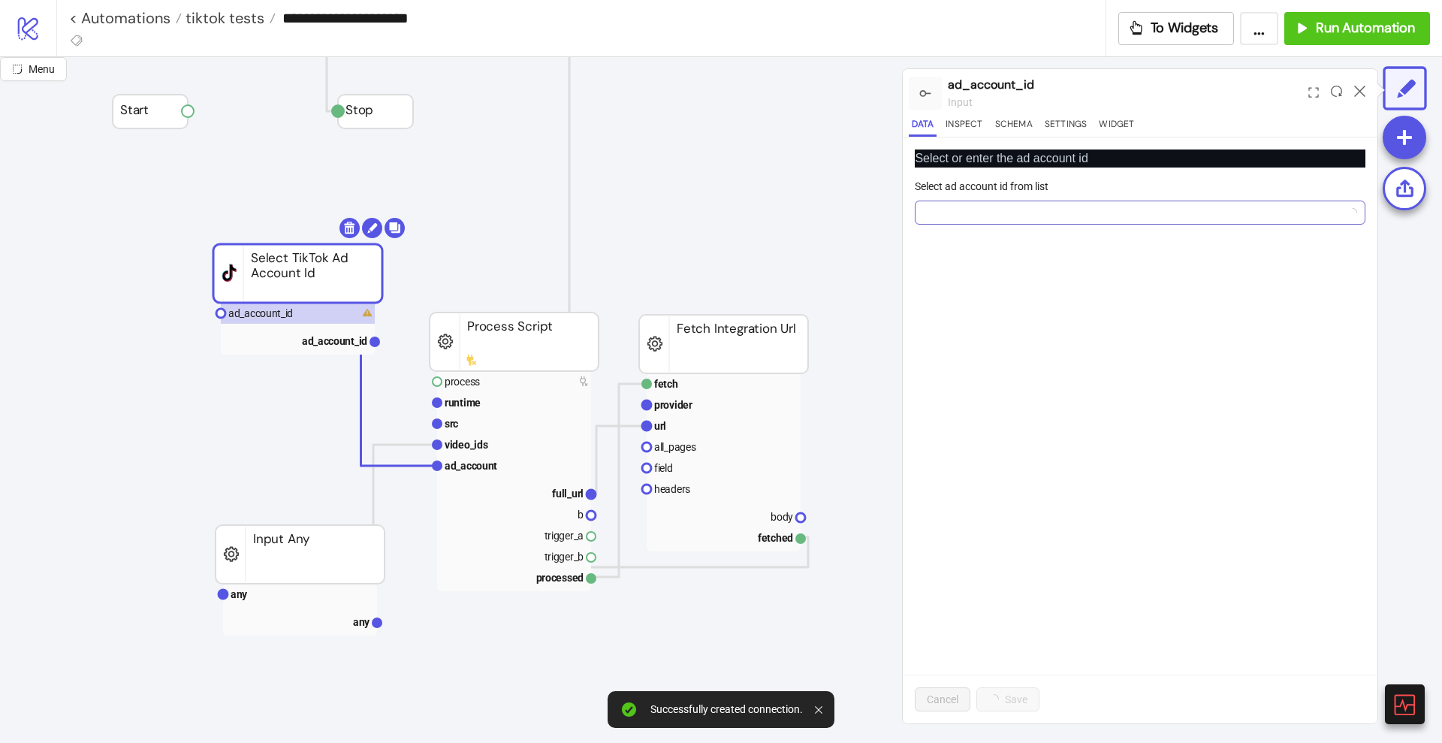
click at [939, 218] on input "Select ad account id from list" at bounding box center [1133, 212] width 419 height 23
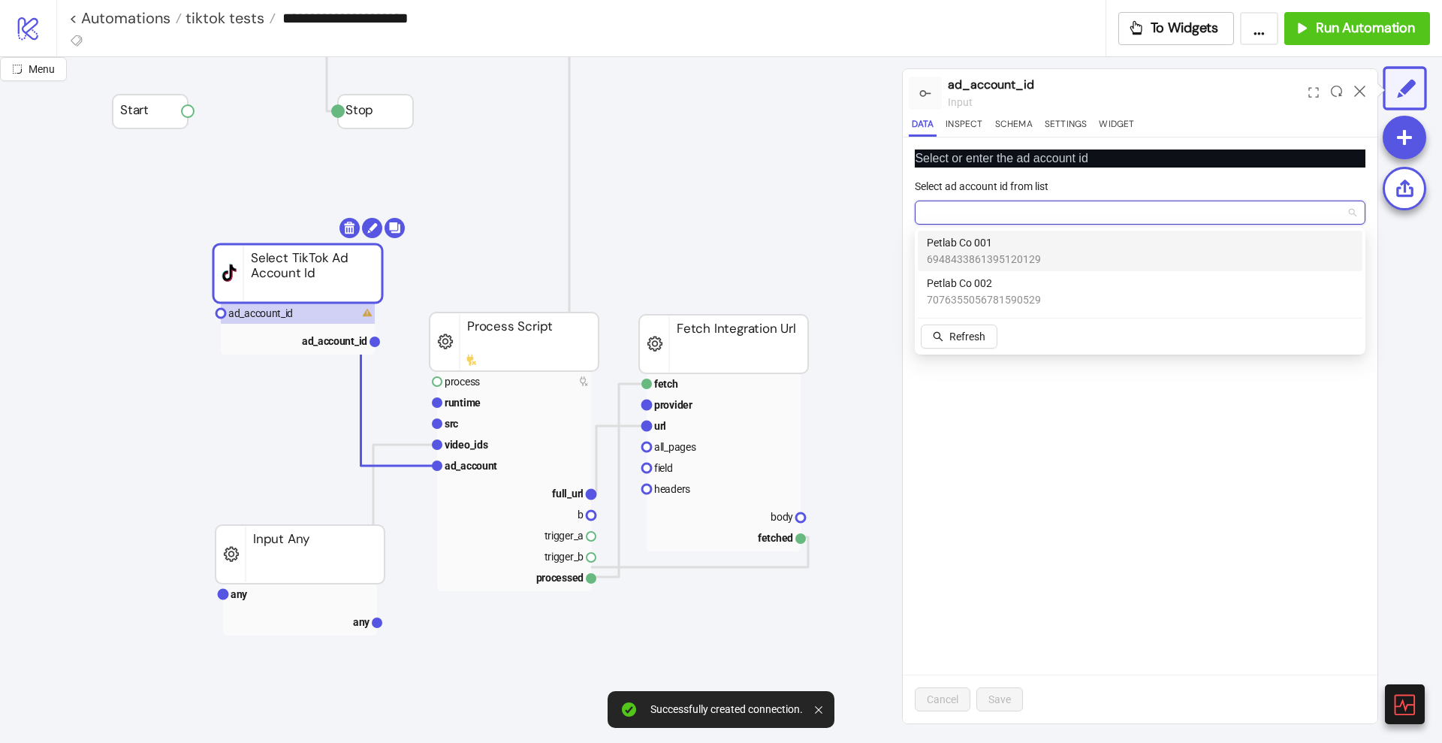
click at [966, 252] on span "6948433861395120129" at bounding box center [984, 259] width 114 height 17
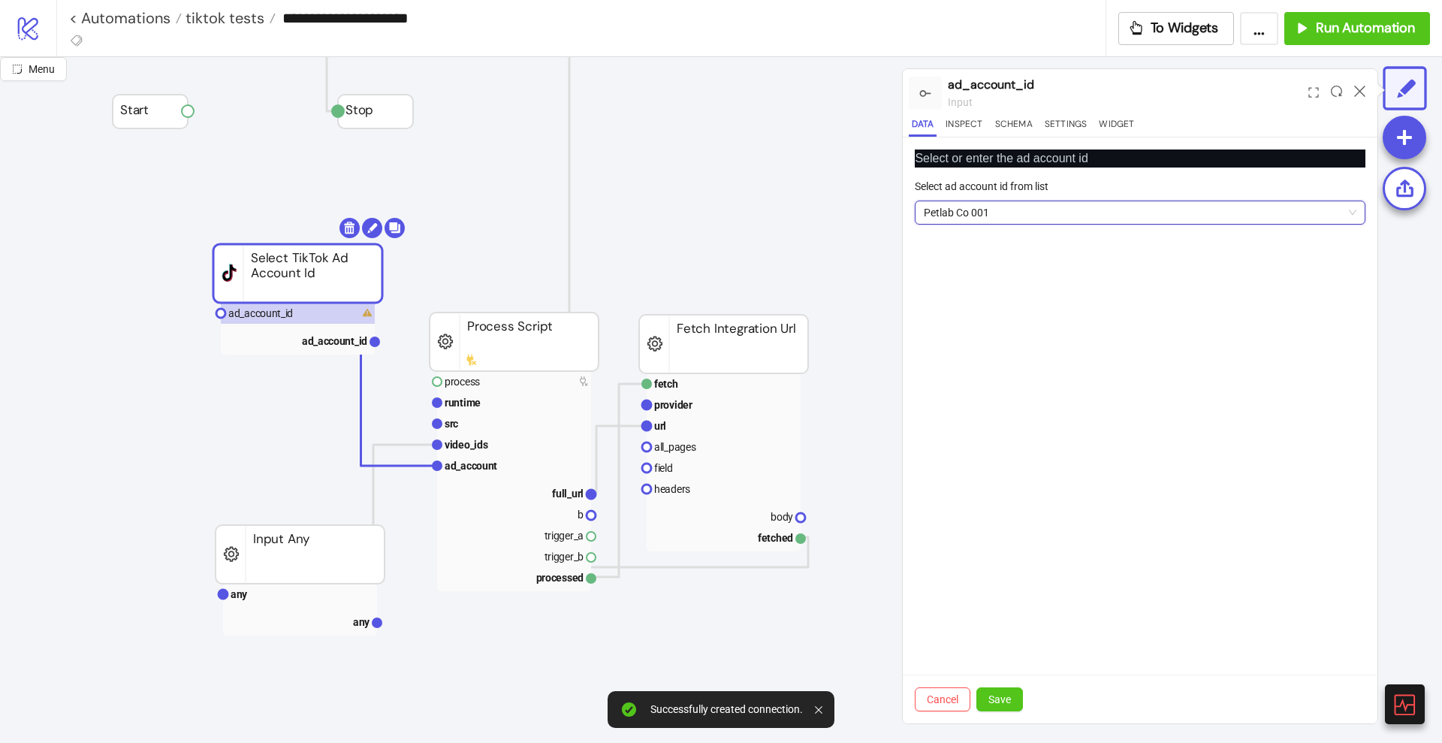
drag, startPoint x: 1001, startPoint y: 692, endPoint x: 973, endPoint y: 654, distance: 47.2
click at [1000, 690] on button "Save" at bounding box center [999, 699] width 47 height 24
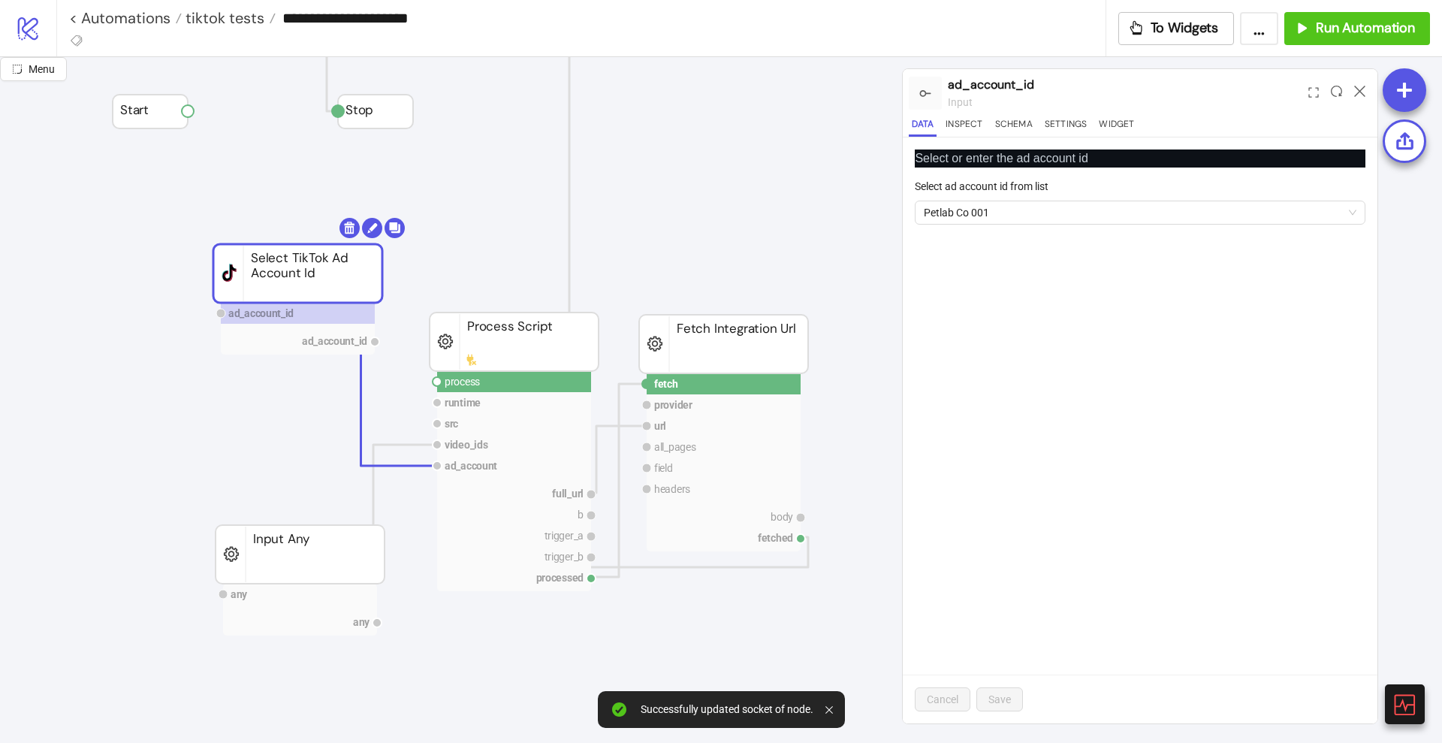
drag, startPoint x: 190, startPoint y: 113, endPoint x: 296, endPoint y: 228, distance: 156.8
click at [437, 381] on circle at bounding box center [437, 381] width 9 height 9
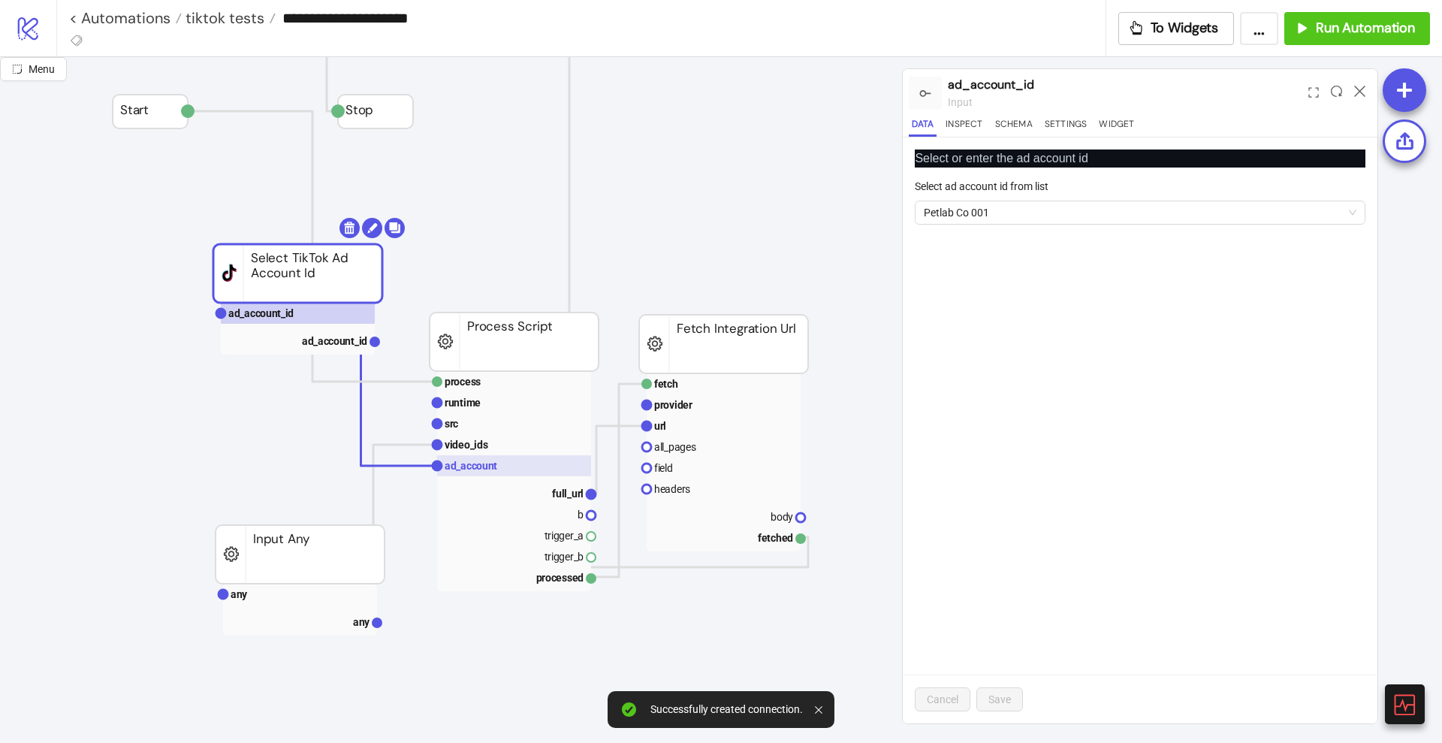
click at [486, 469] on text "ad_account" at bounding box center [471, 466] width 53 height 12
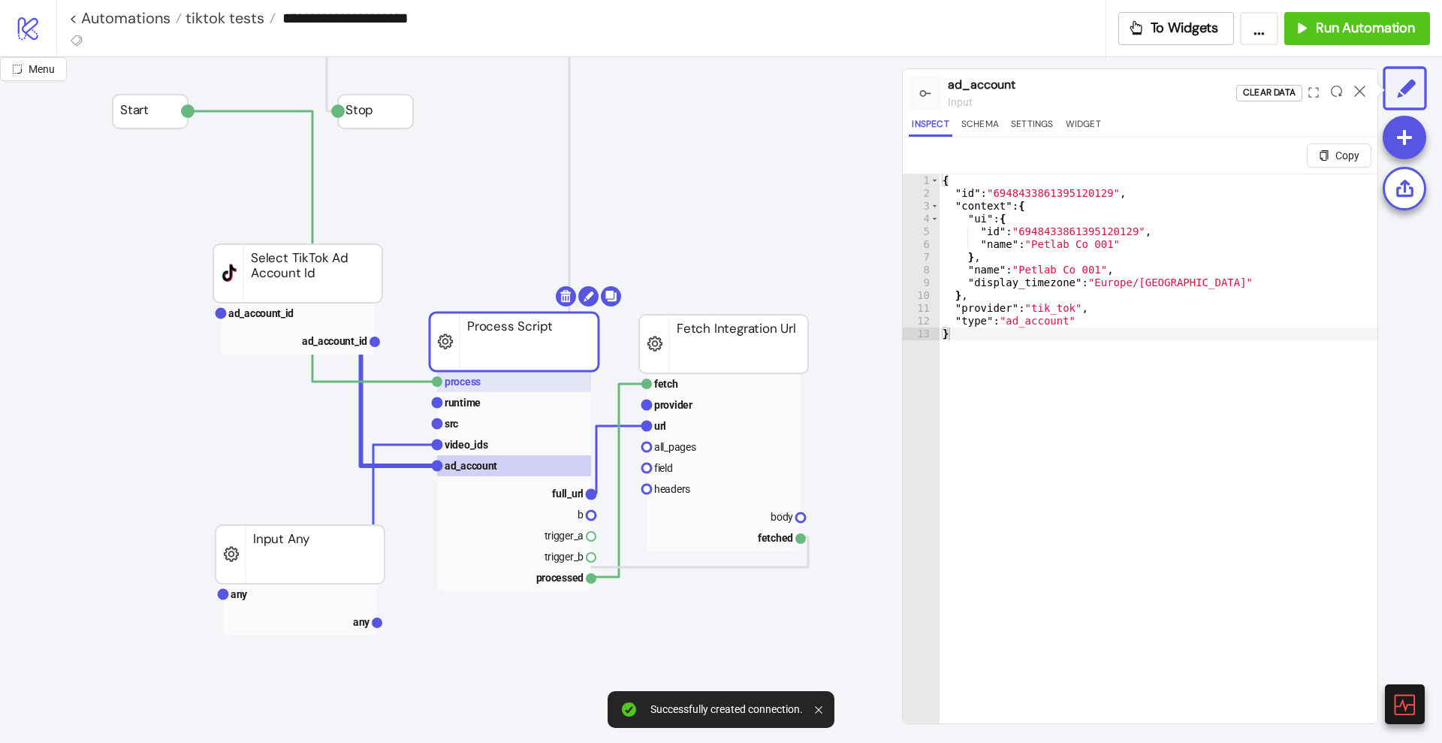
click at [474, 387] on text "process" at bounding box center [463, 381] width 36 height 12
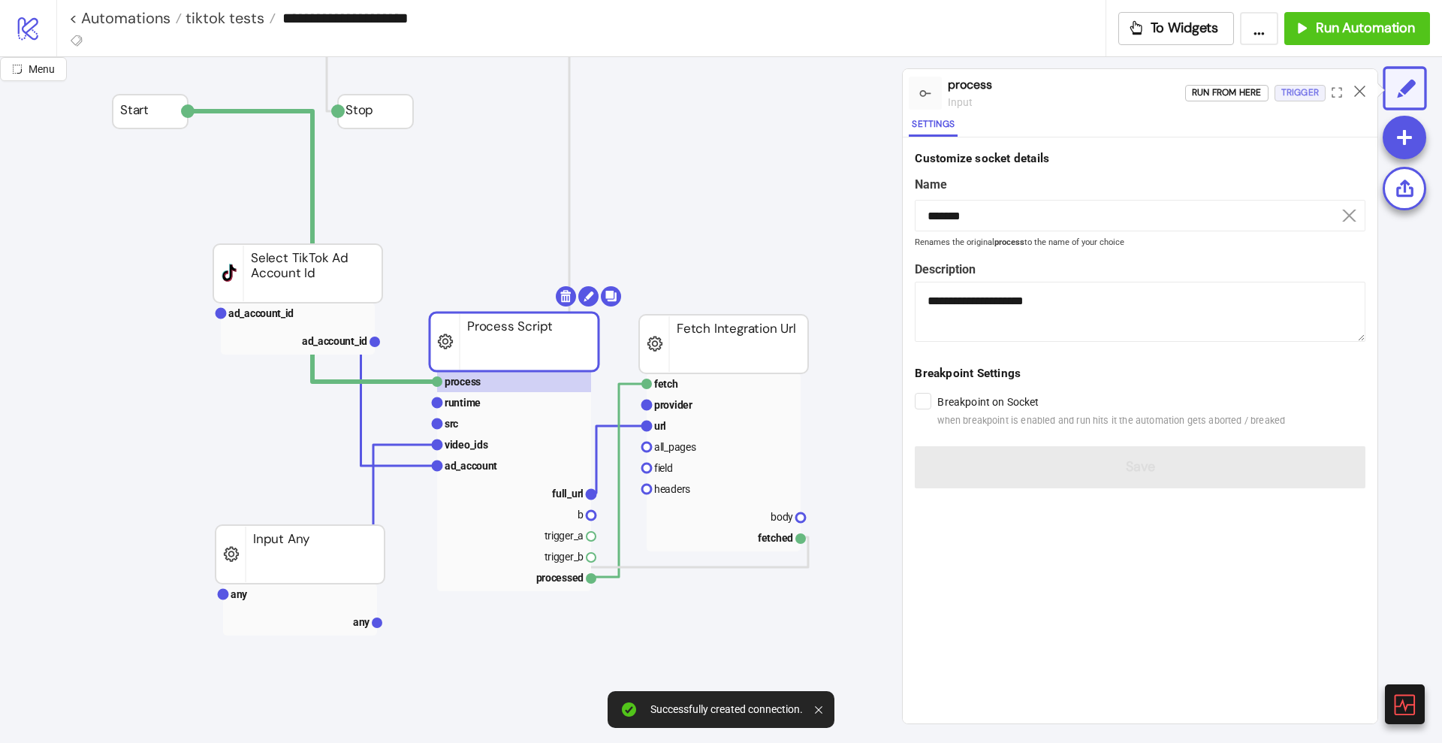
click at [1292, 92] on div "Trigger" at bounding box center [1300, 92] width 38 height 17
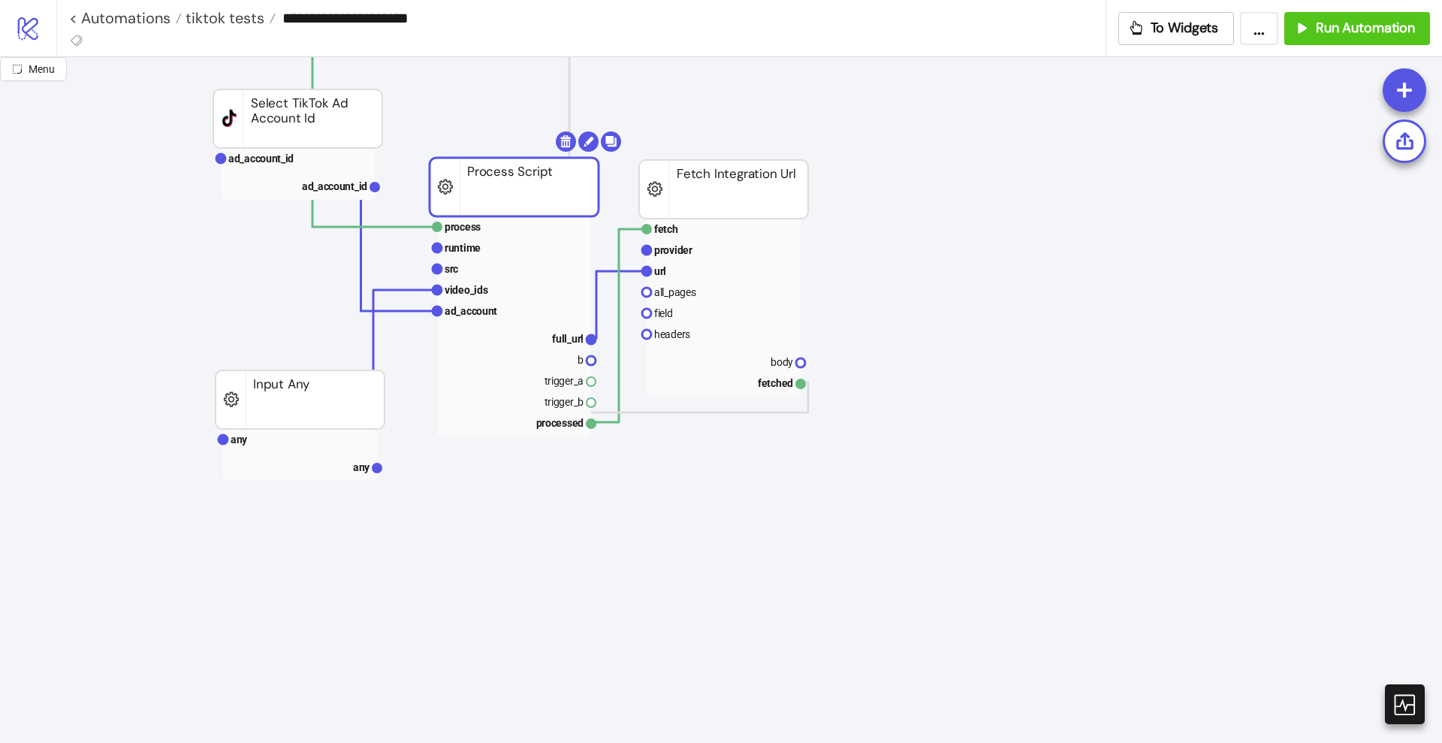
scroll to position [188, 0]
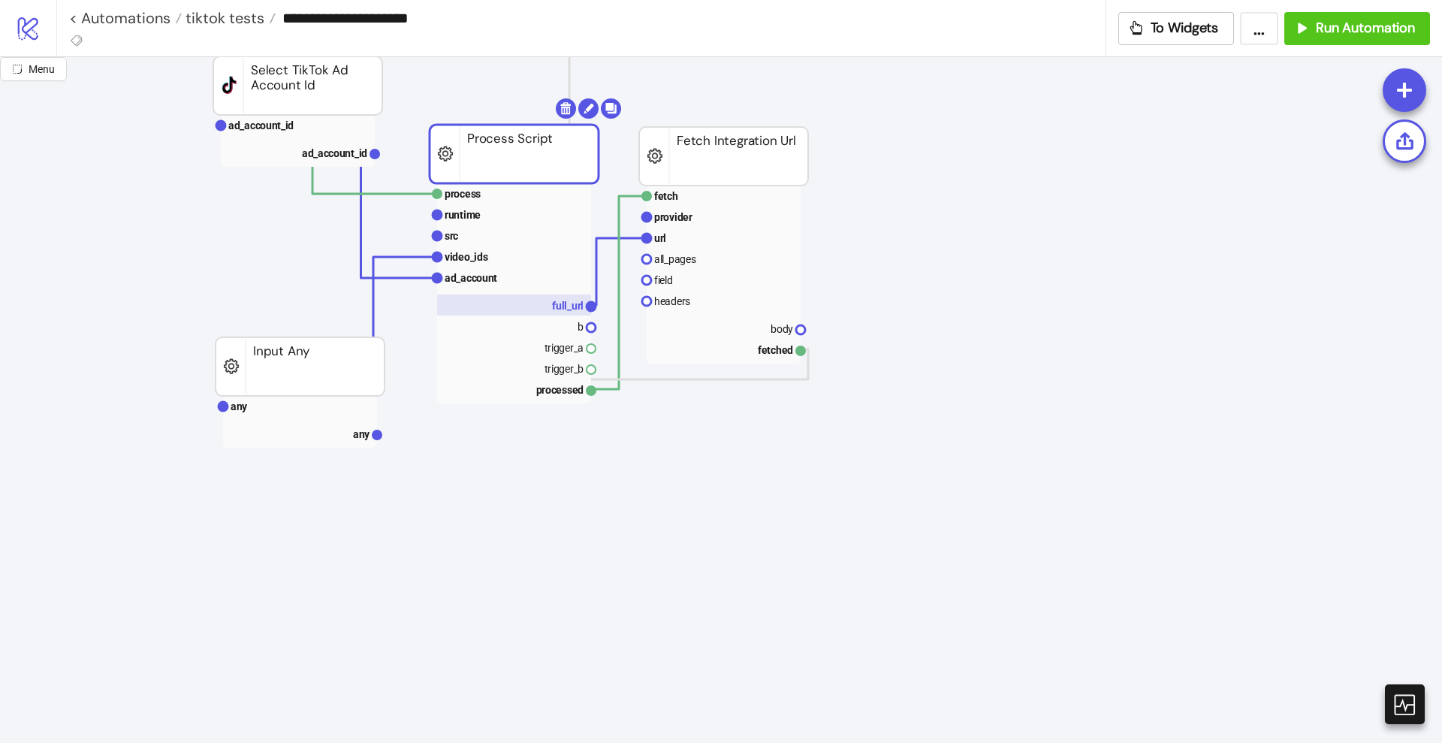
click at [572, 301] on text "full_url" at bounding box center [568, 306] width 32 height 12
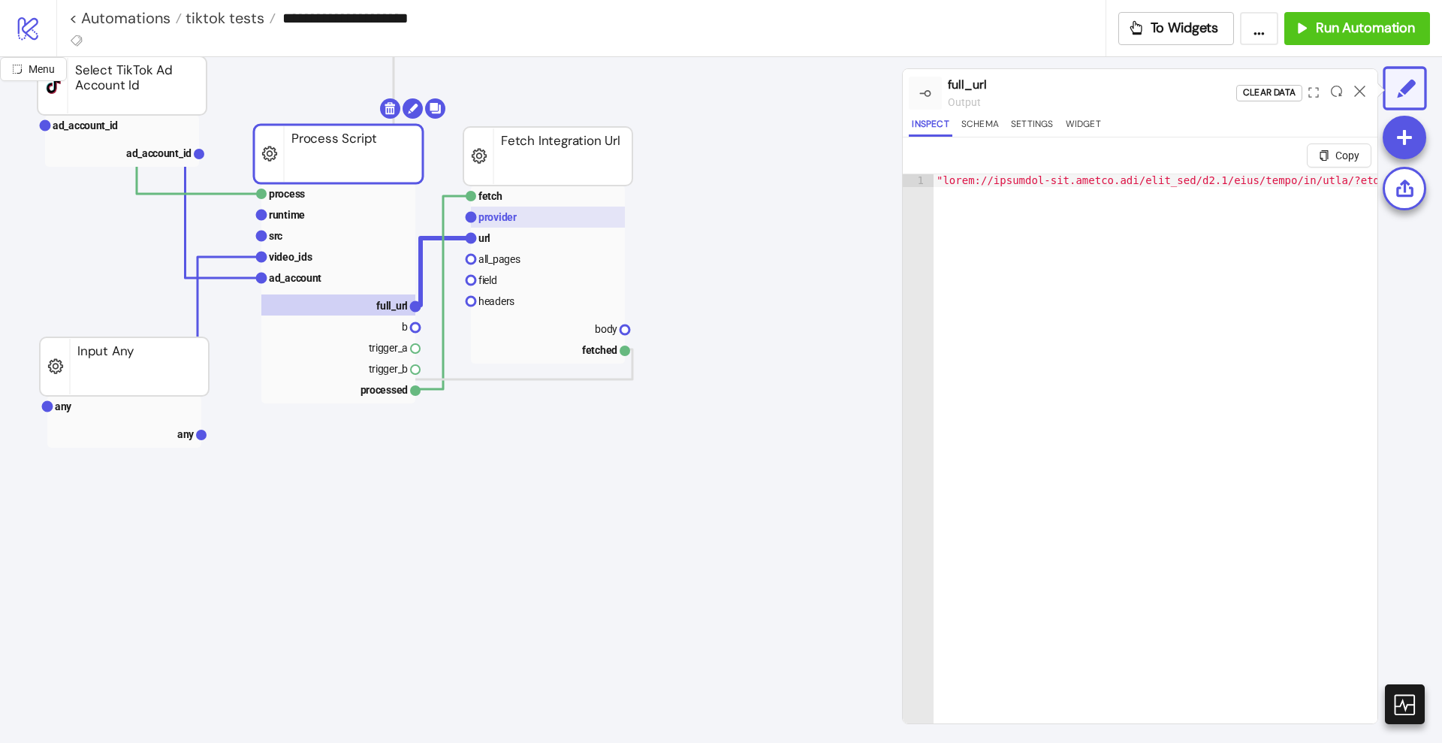
scroll to position [188, 188]
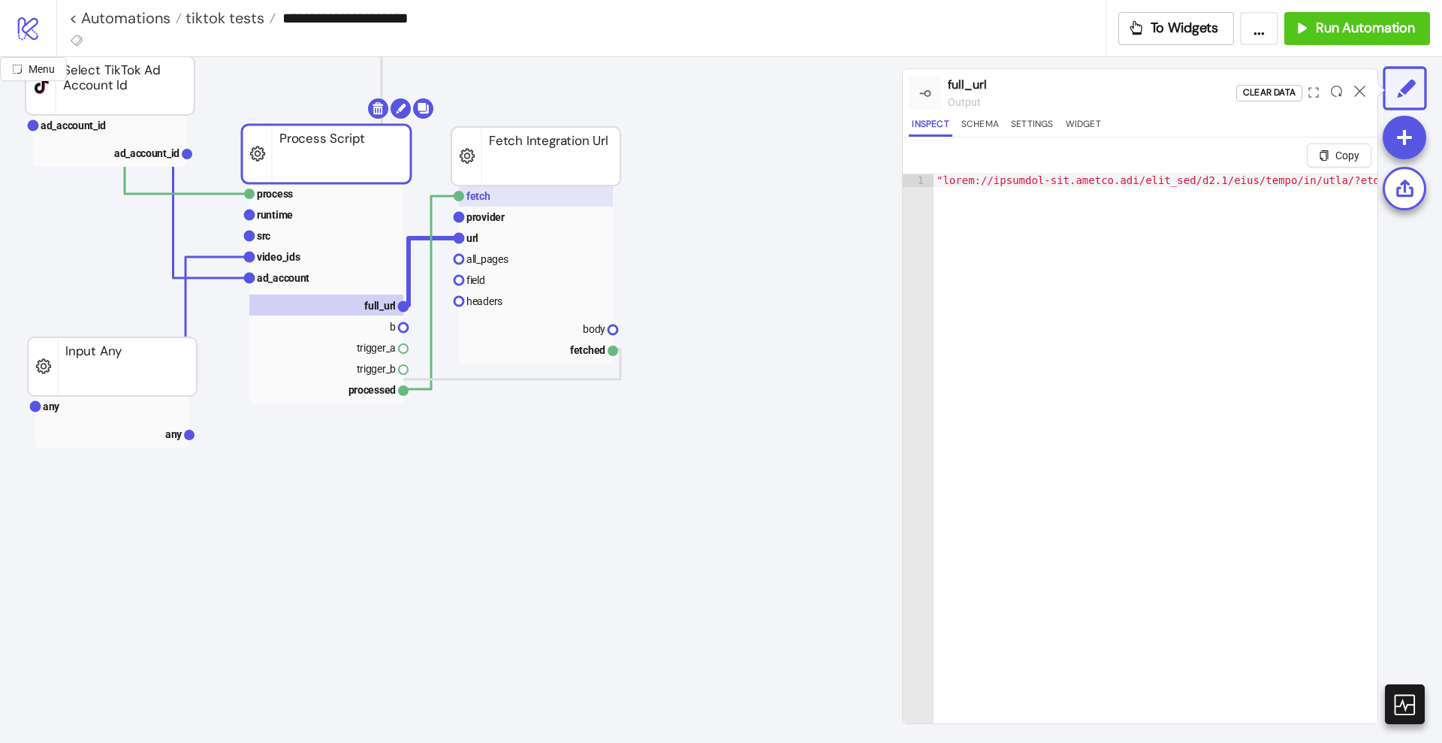
click at [534, 201] on rect at bounding box center [536, 195] width 154 height 21
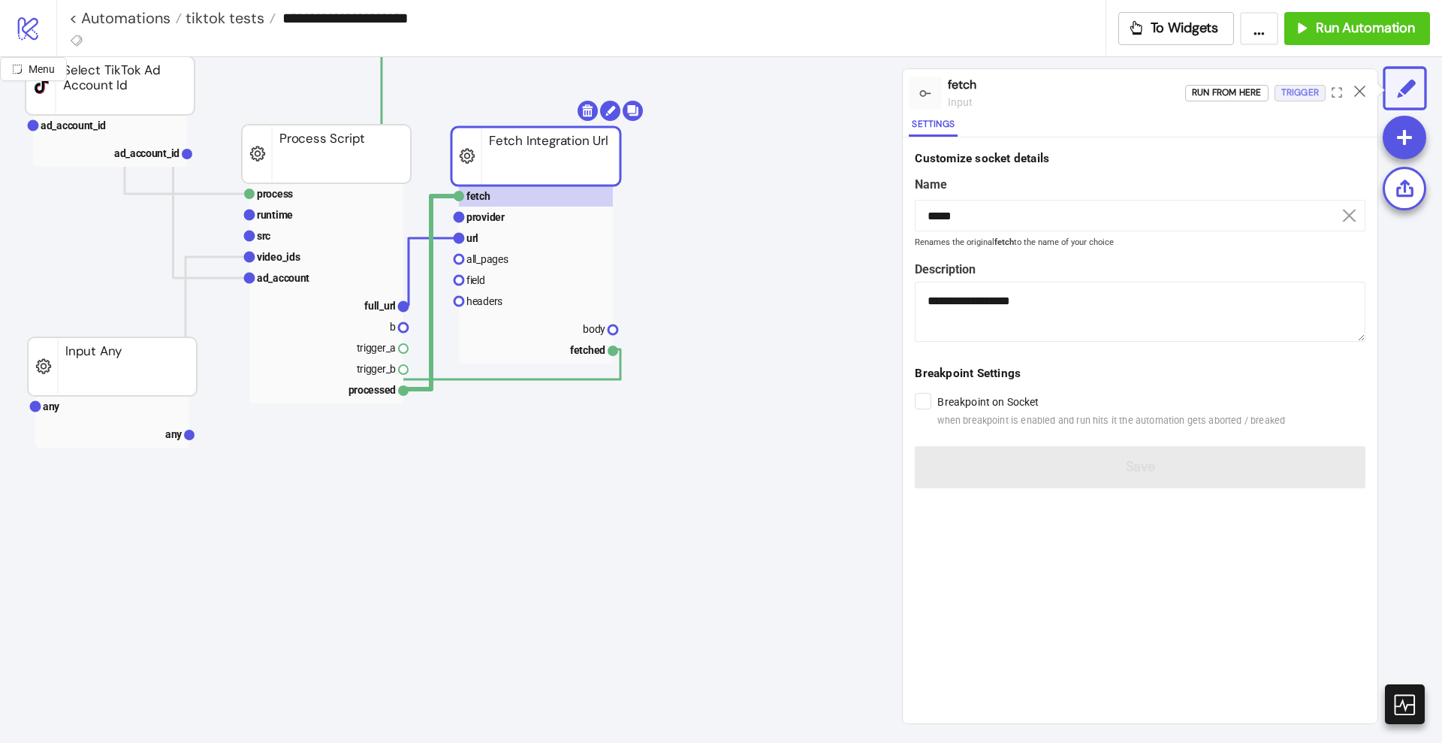
click at [1293, 96] on div "Trigger" at bounding box center [1300, 92] width 38 height 17
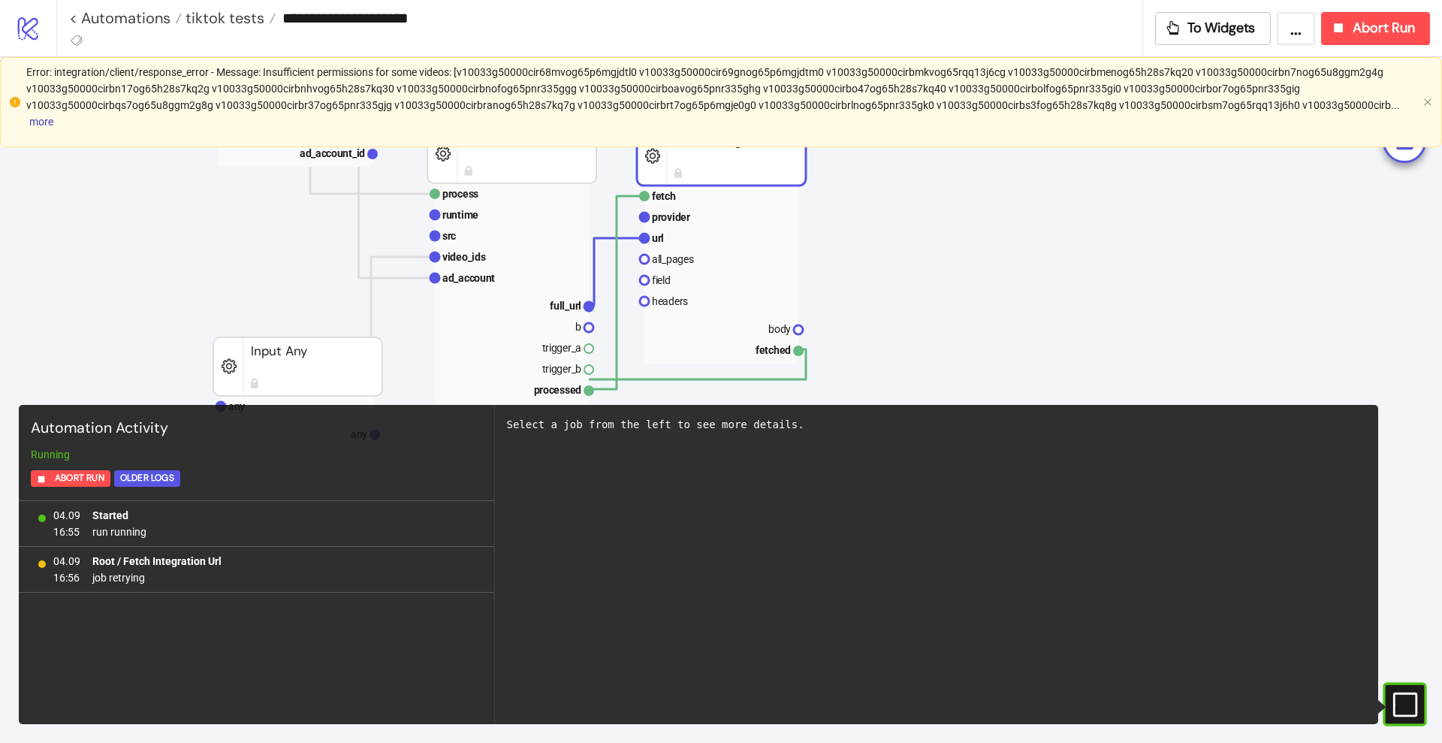
scroll to position [188, 0]
click at [1343, 23] on icon "button" at bounding box center [1338, 28] width 17 height 17
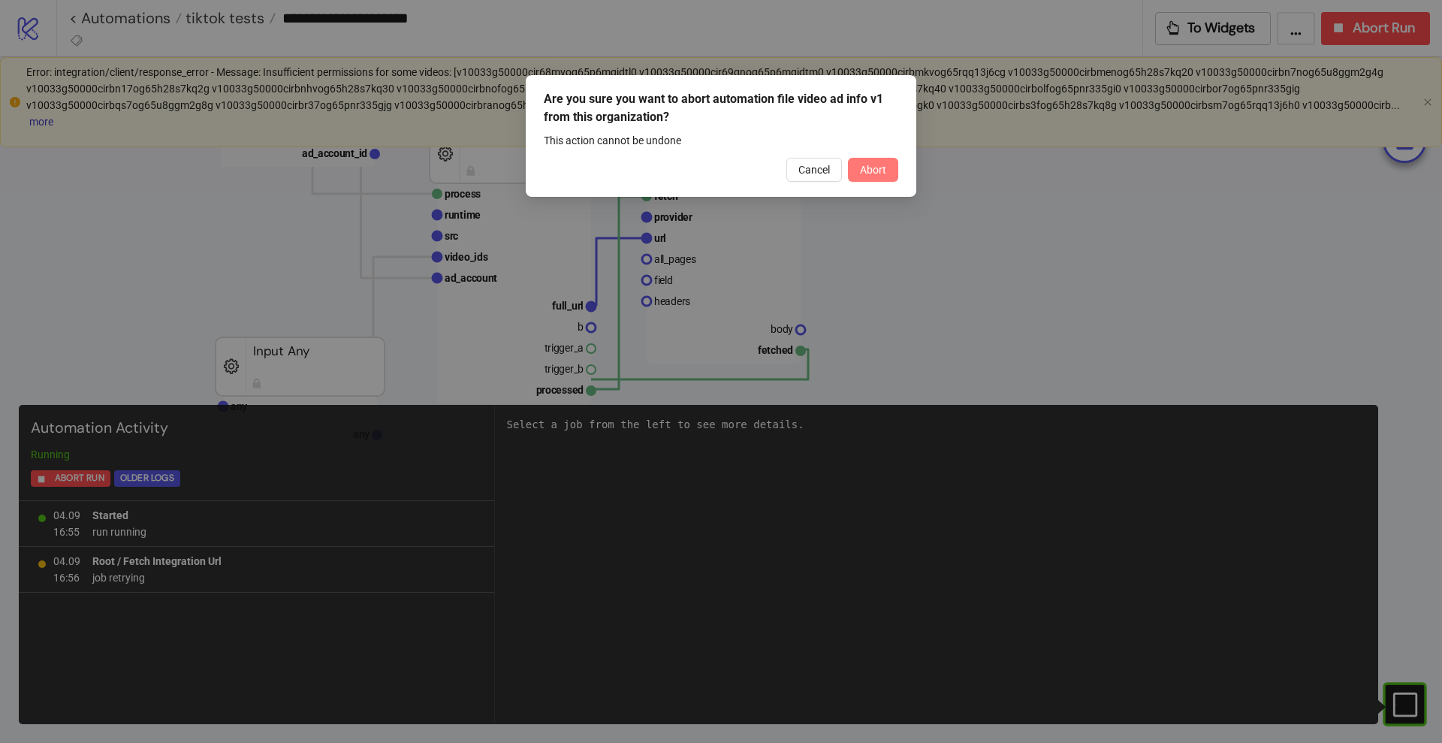
click at [881, 176] on button "Abort" at bounding box center [873, 170] width 50 height 24
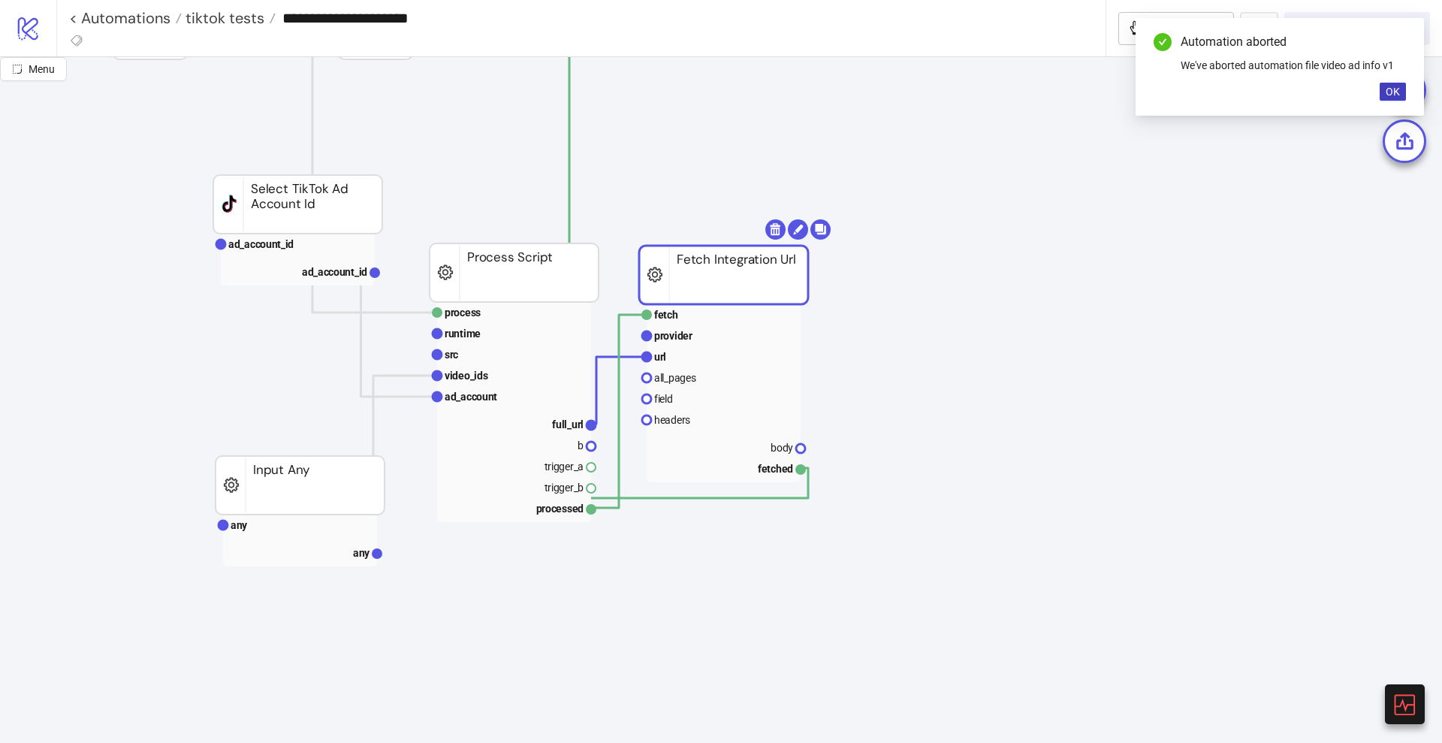
scroll to position [0, 0]
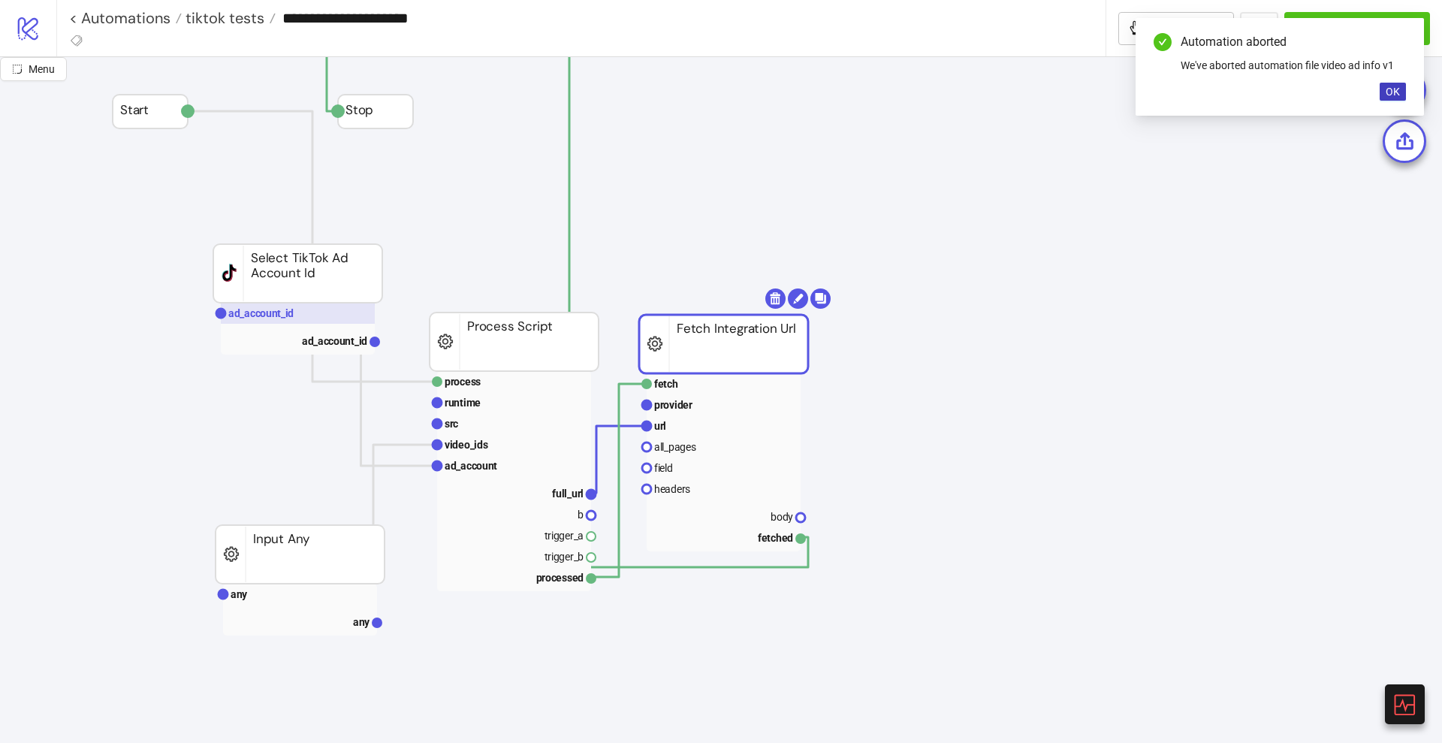
click at [318, 310] on rect at bounding box center [298, 313] width 154 height 21
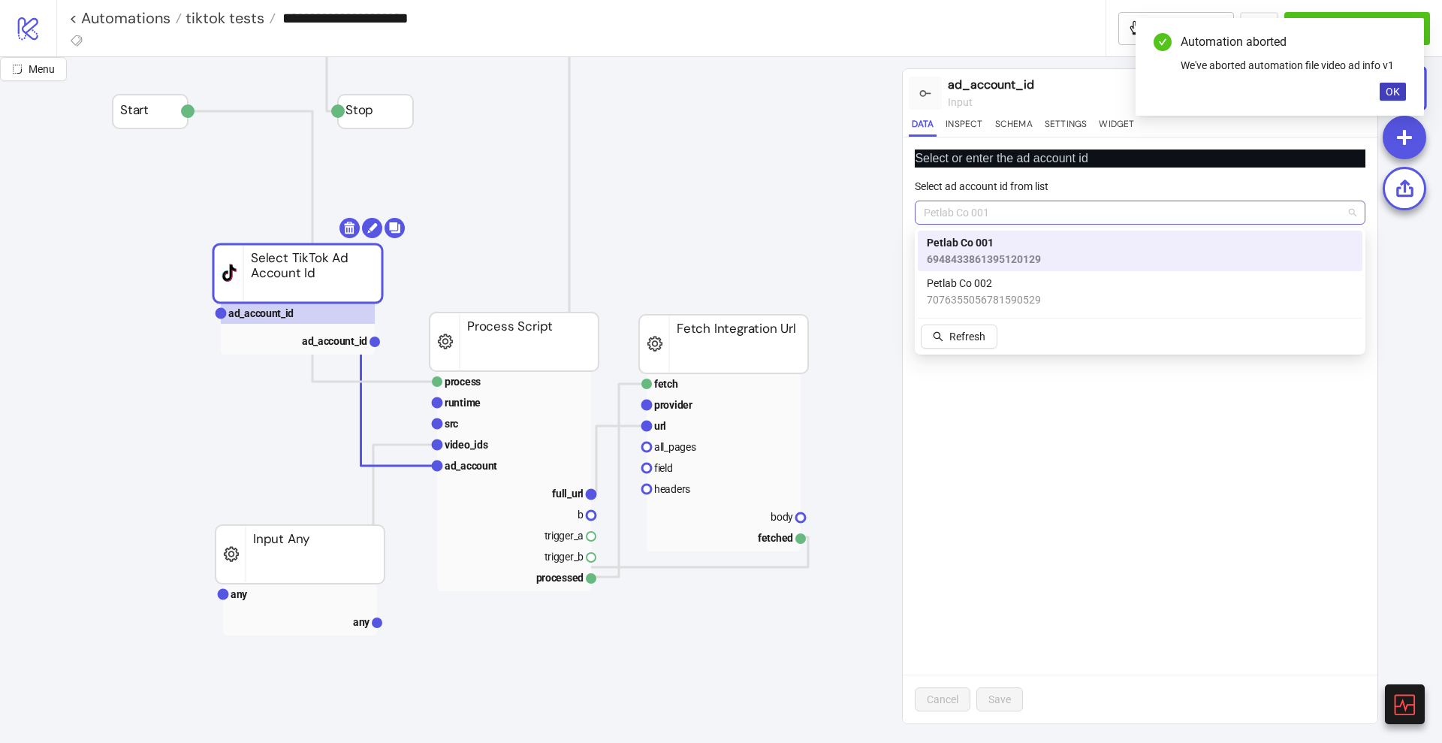
click at [1021, 211] on span "Petlab Co 001" at bounding box center [1140, 212] width 433 height 23
click at [1390, 93] on span "OK" at bounding box center [1393, 92] width 14 height 12
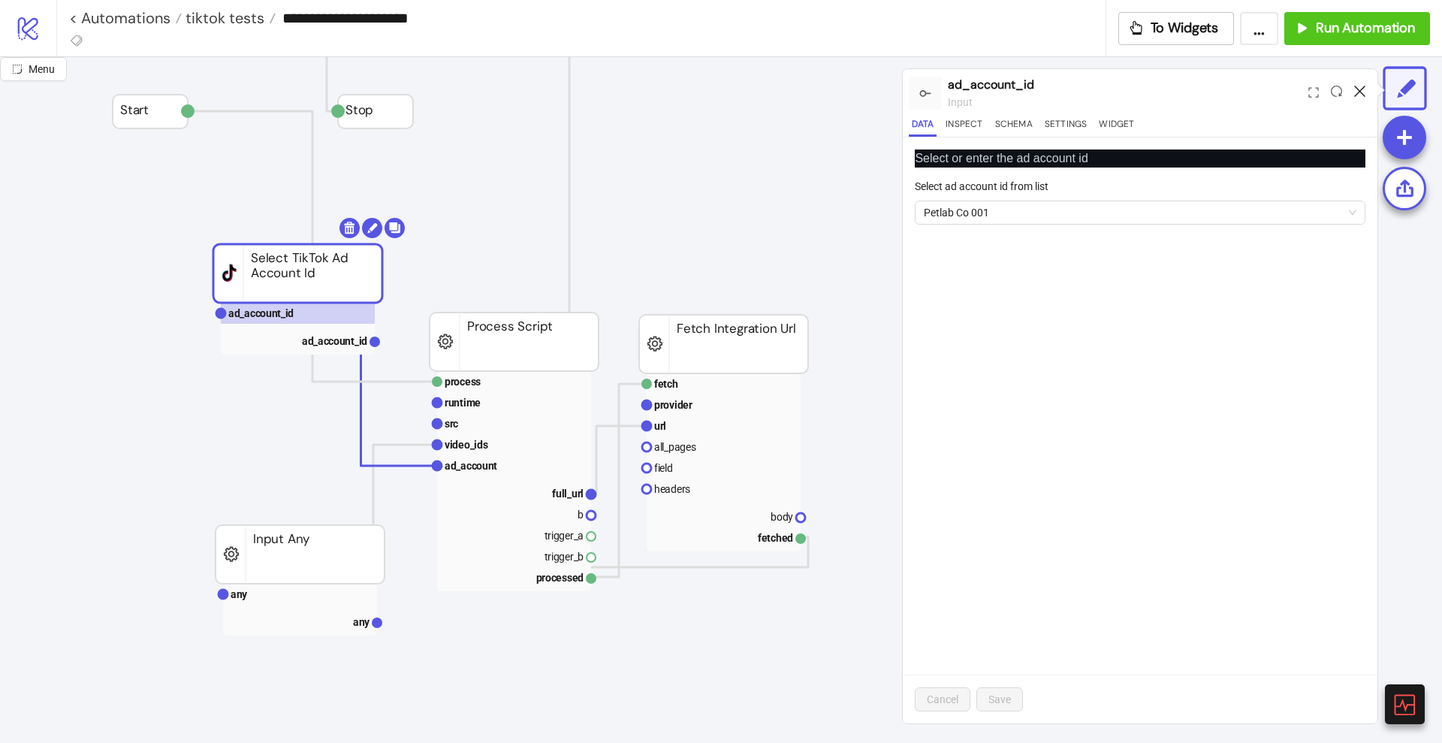
click at [1360, 94] on icon at bounding box center [1359, 91] width 11 height 11
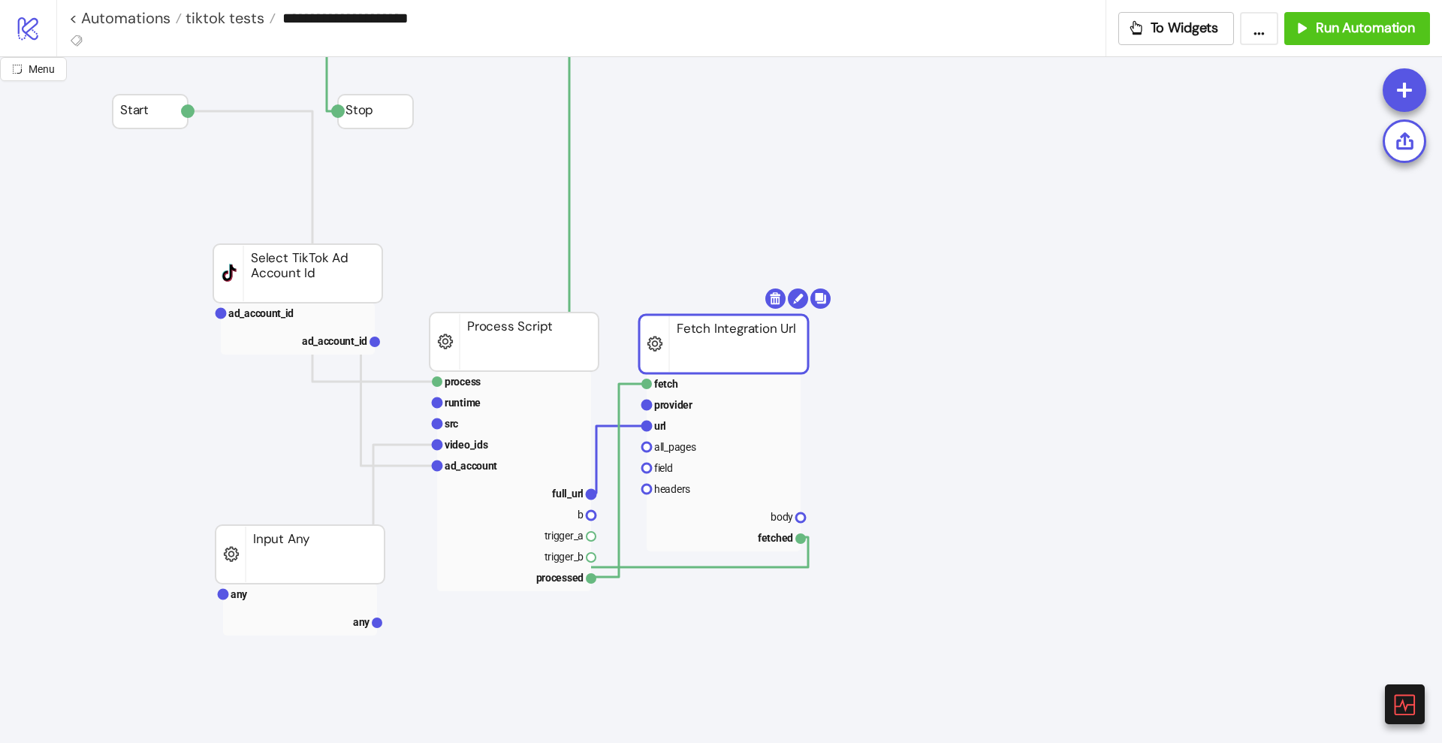
click at [729, 357] on rect at bounding box center [723, 344] width 169 height 59
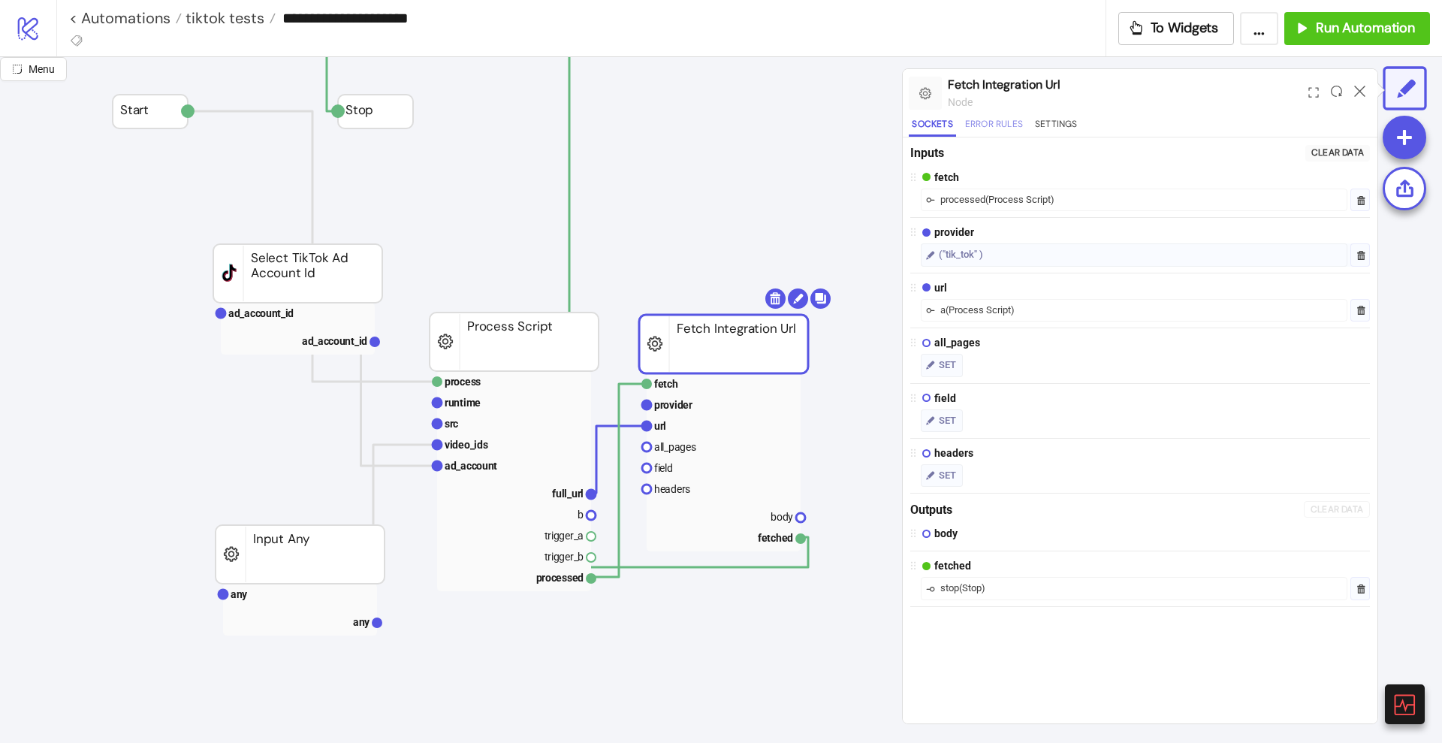
click at [984, 130] on button "Error Rules" at bounding box center [994, 126] width 64 height 20
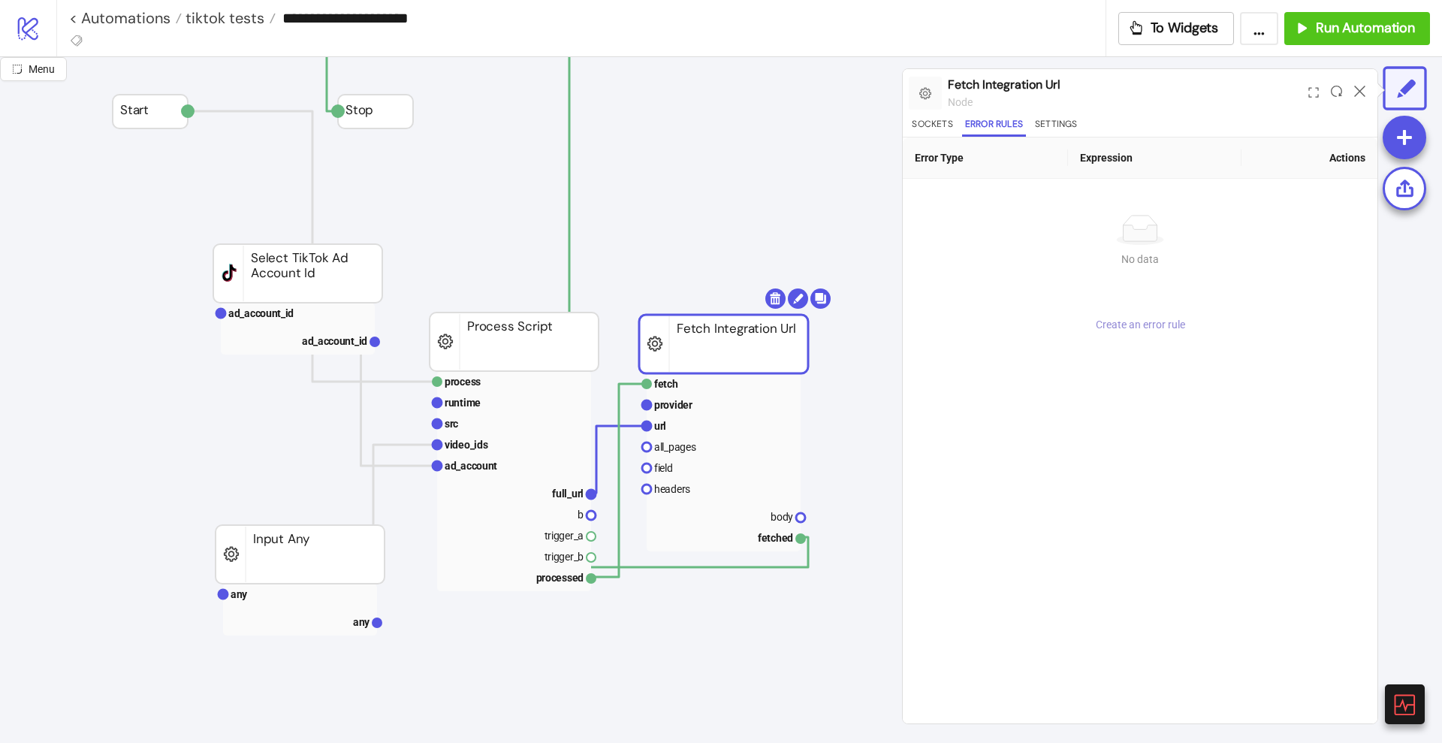
click at [1136, 321] on span "Create an error rule" at bounding box center [1140, 324] width 89 height 12
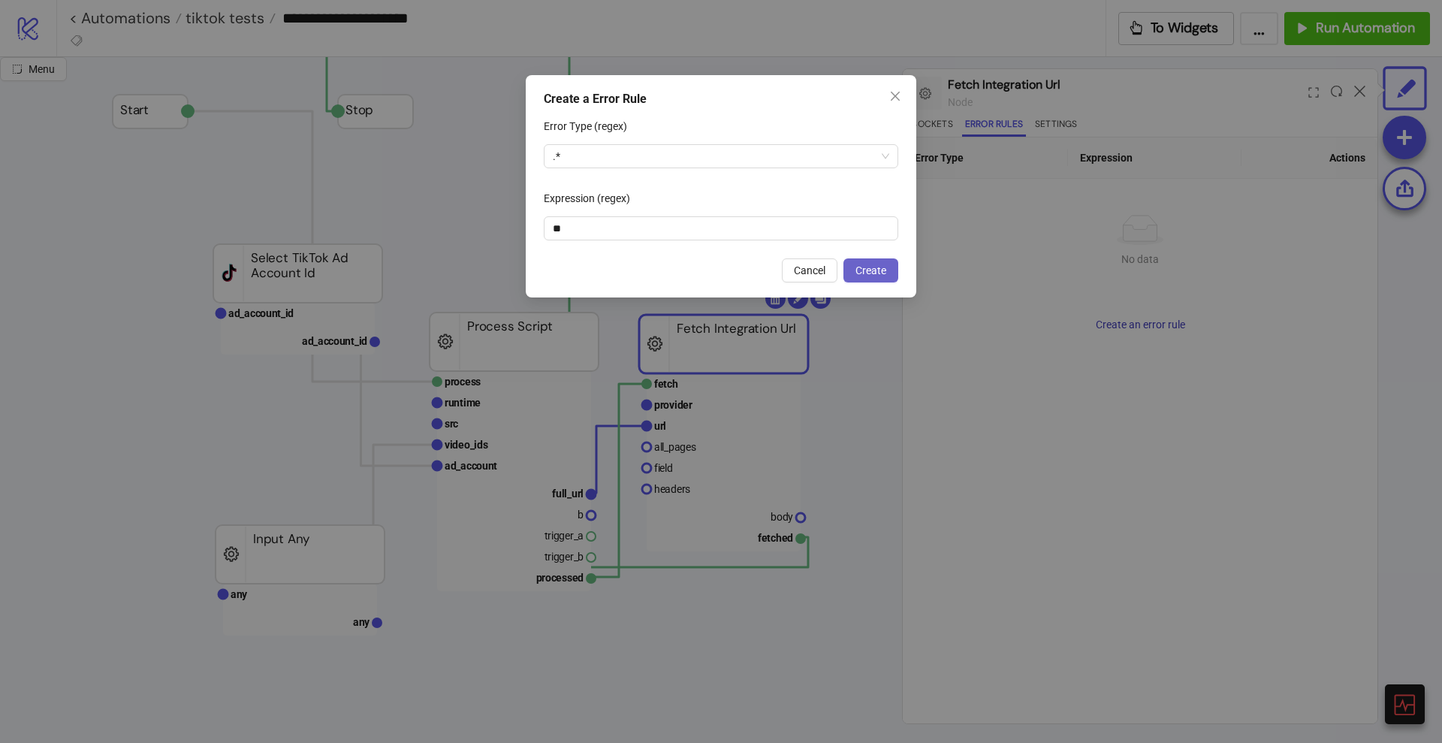
click at [888, 280] on button "Create" at bounding box center [870, 270] width 55 height 24
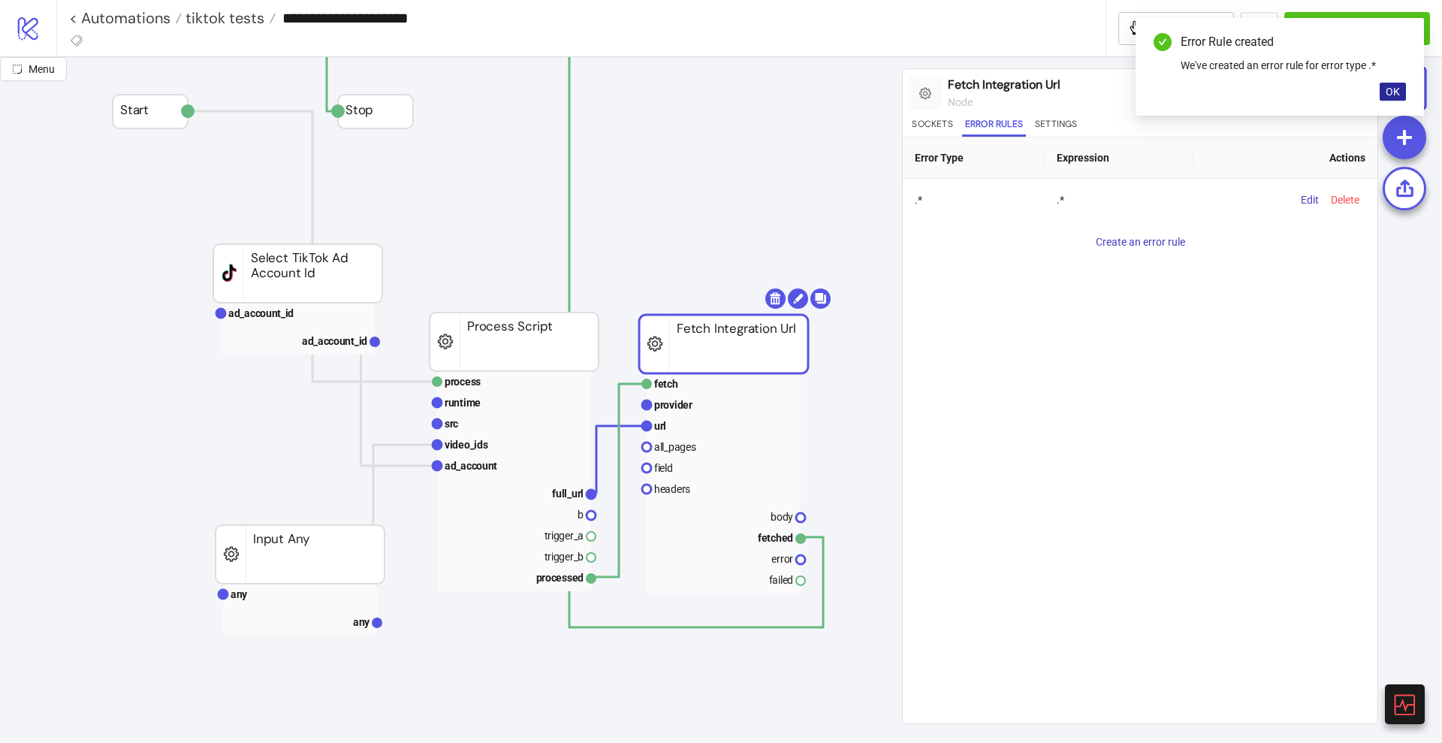
click at [1392, 91] on span "OK" at bounding box center [1393, 92] width 14 height 12
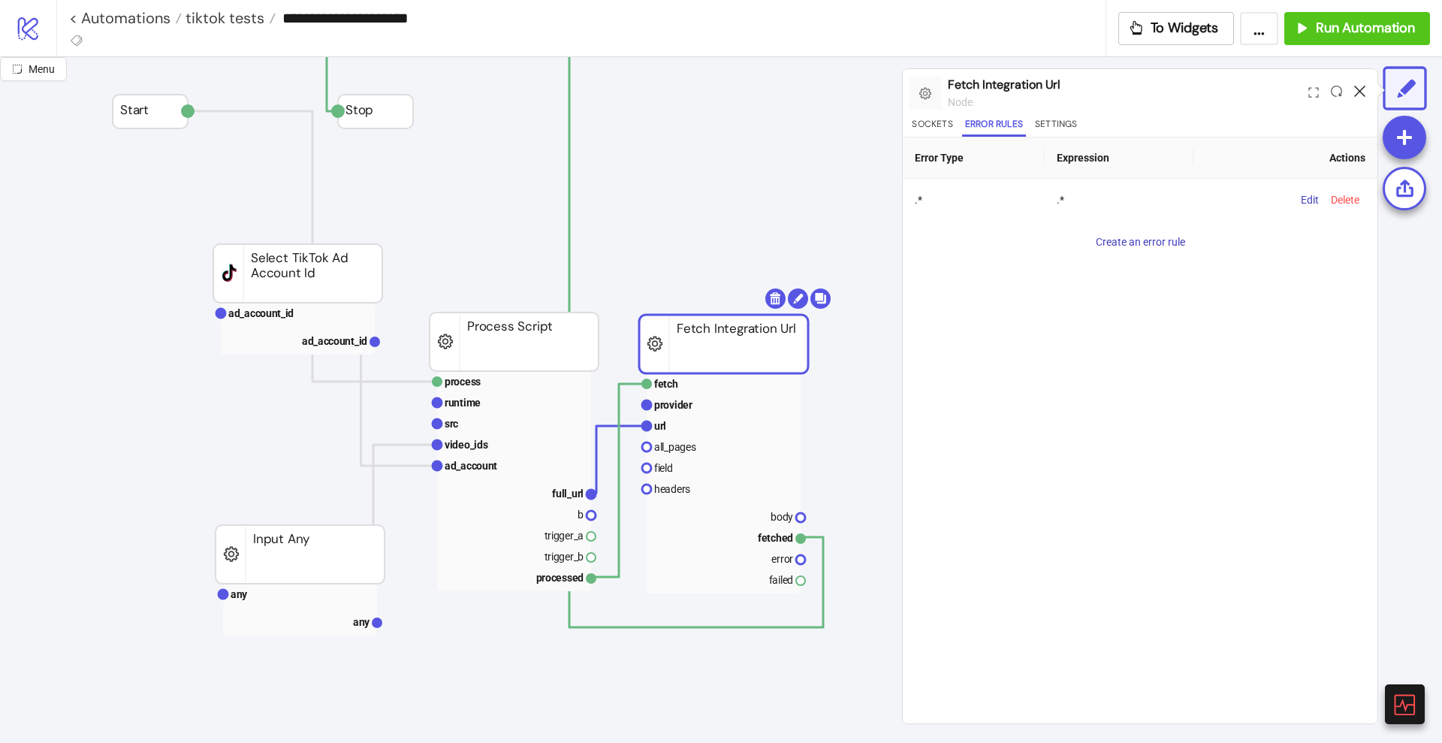
click at [1362, 91] on icon at bounding box center [1359, 91] width 11 height 11
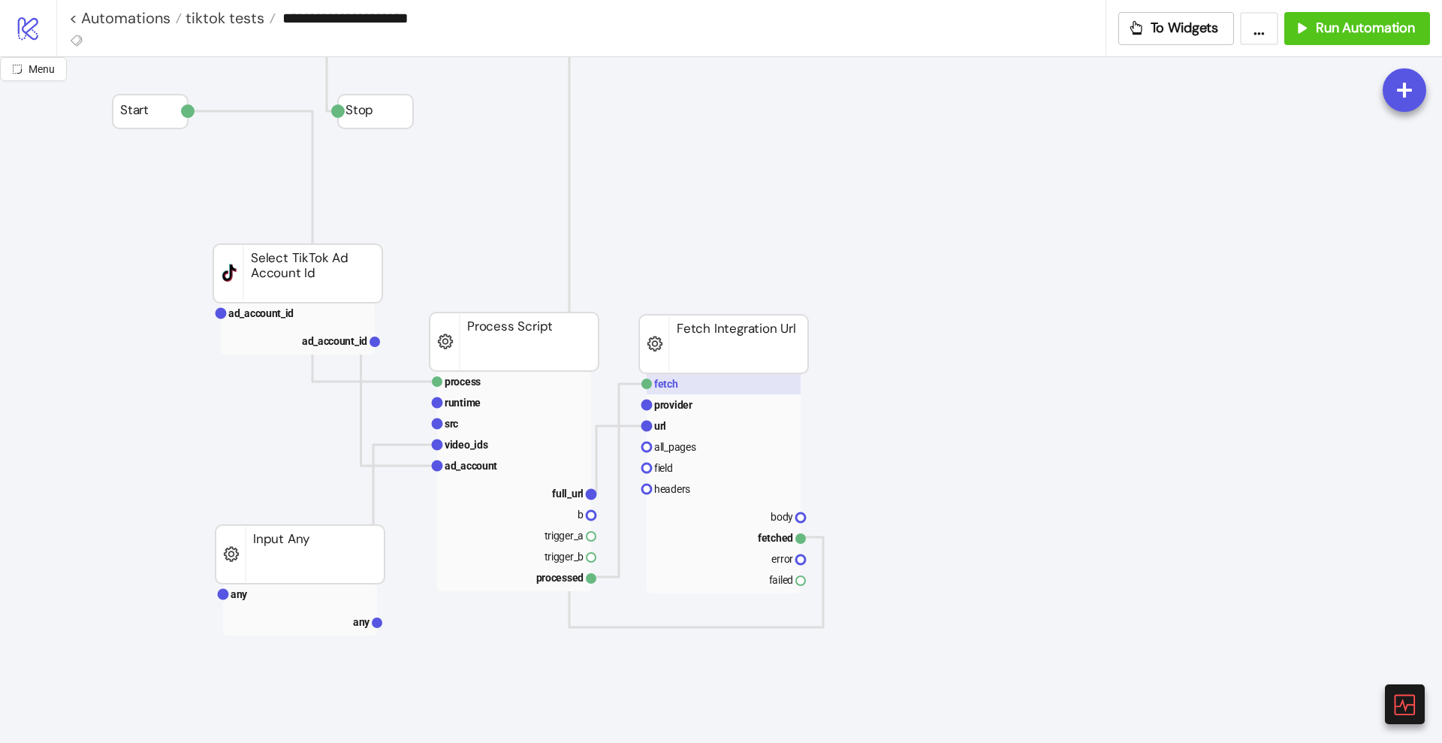
click at [689, 386] on rect at bounding box center [724, 383] width 154 height 21
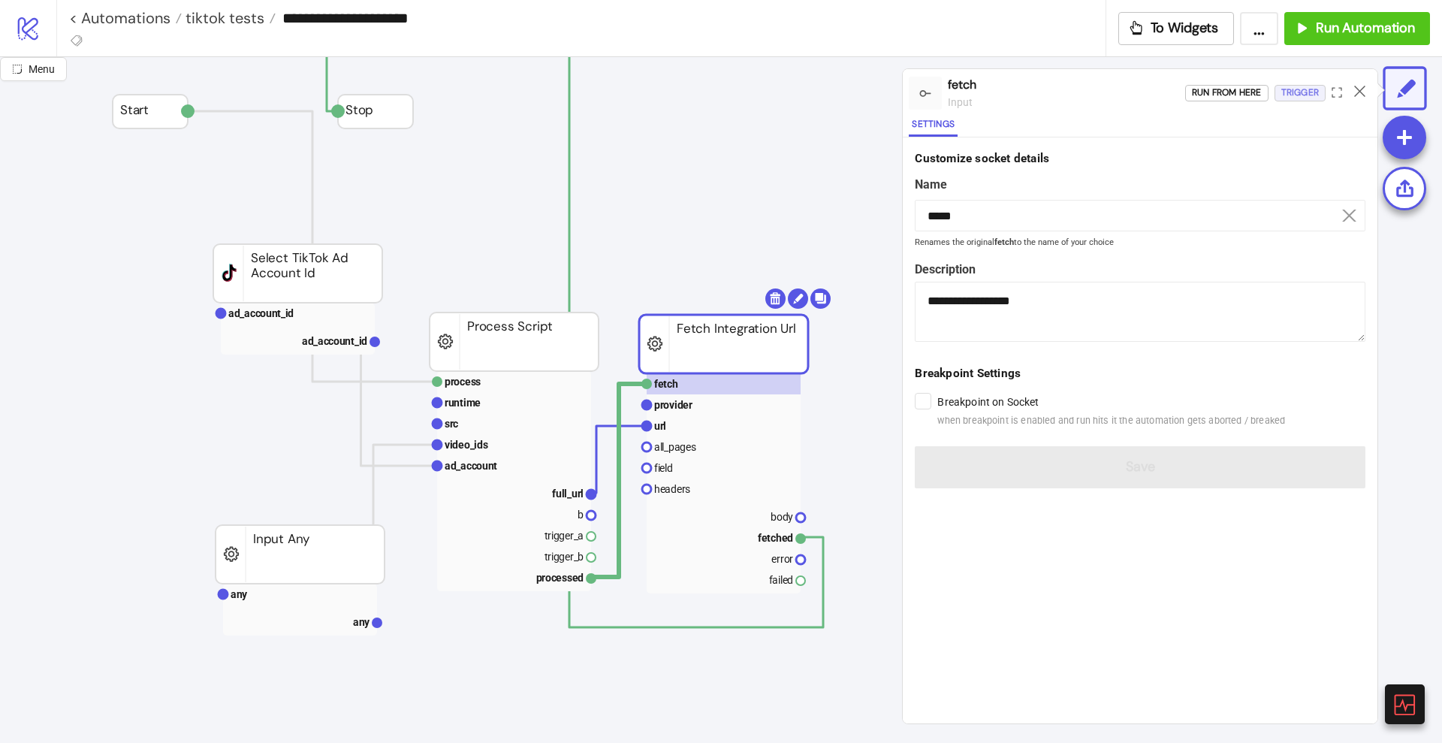
click at [1310, 95] on div "Trigger" at bounding box center [1300, 92] width 38 height 17
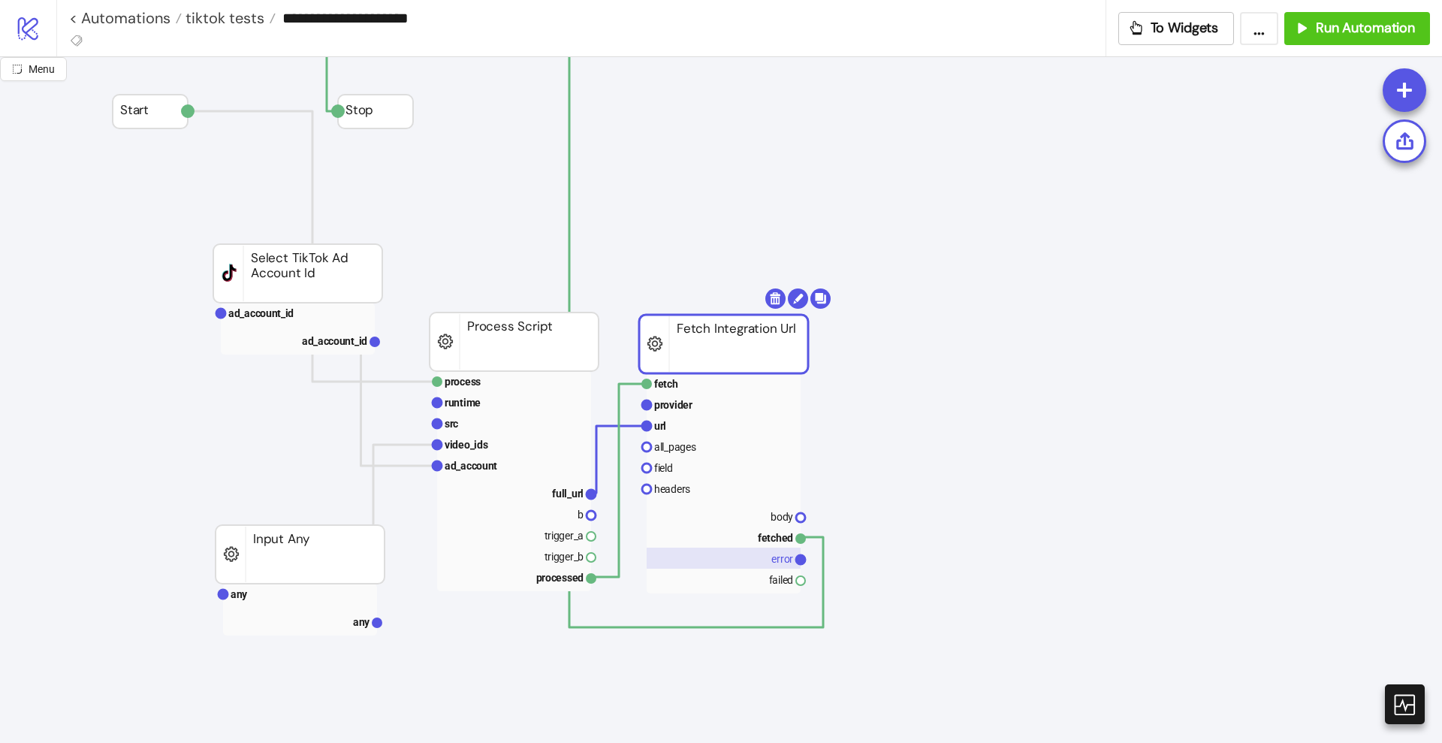
click at [783, 556] on text "error" at bounding box center [782, 559] width 22 height 12
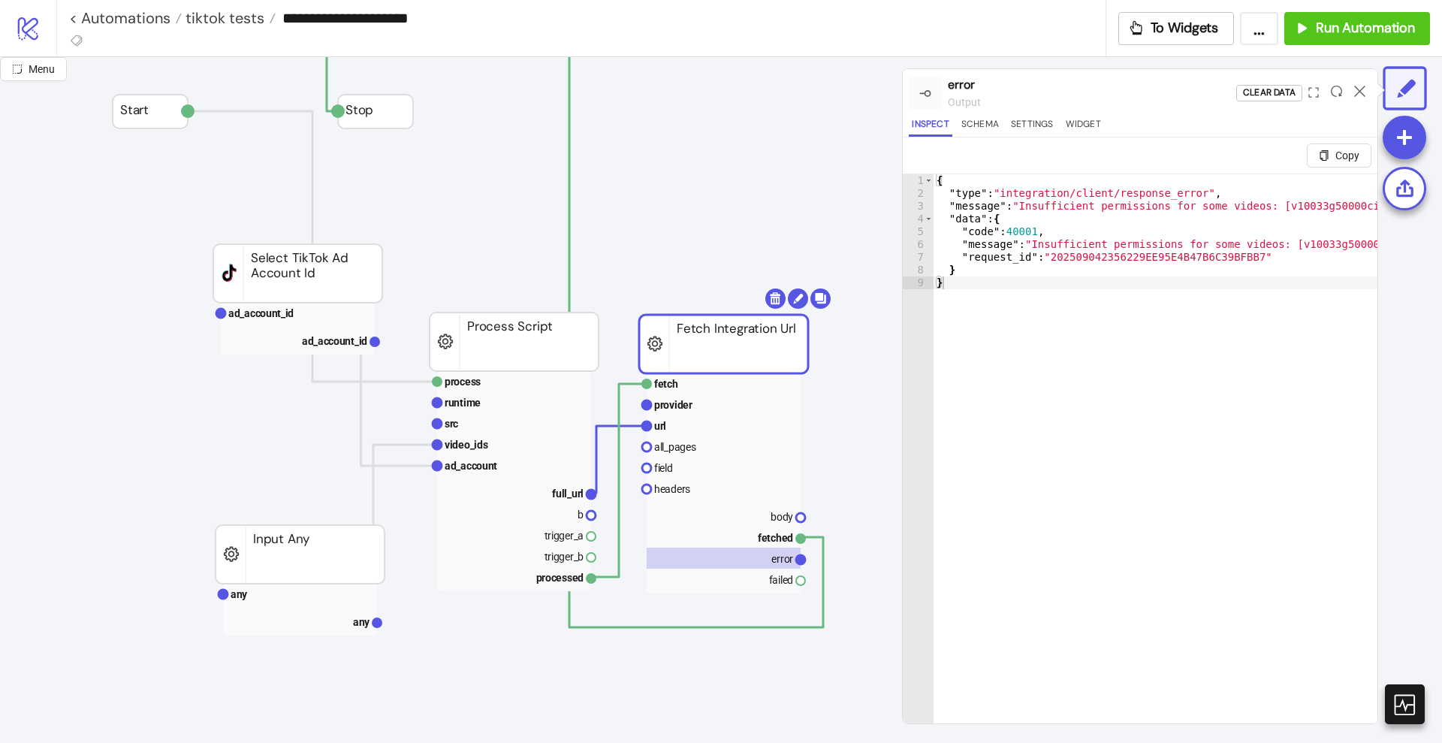
type textarea "*"
click at [327, 315] on rect at bounding box center [298, 313] width 154 height 21
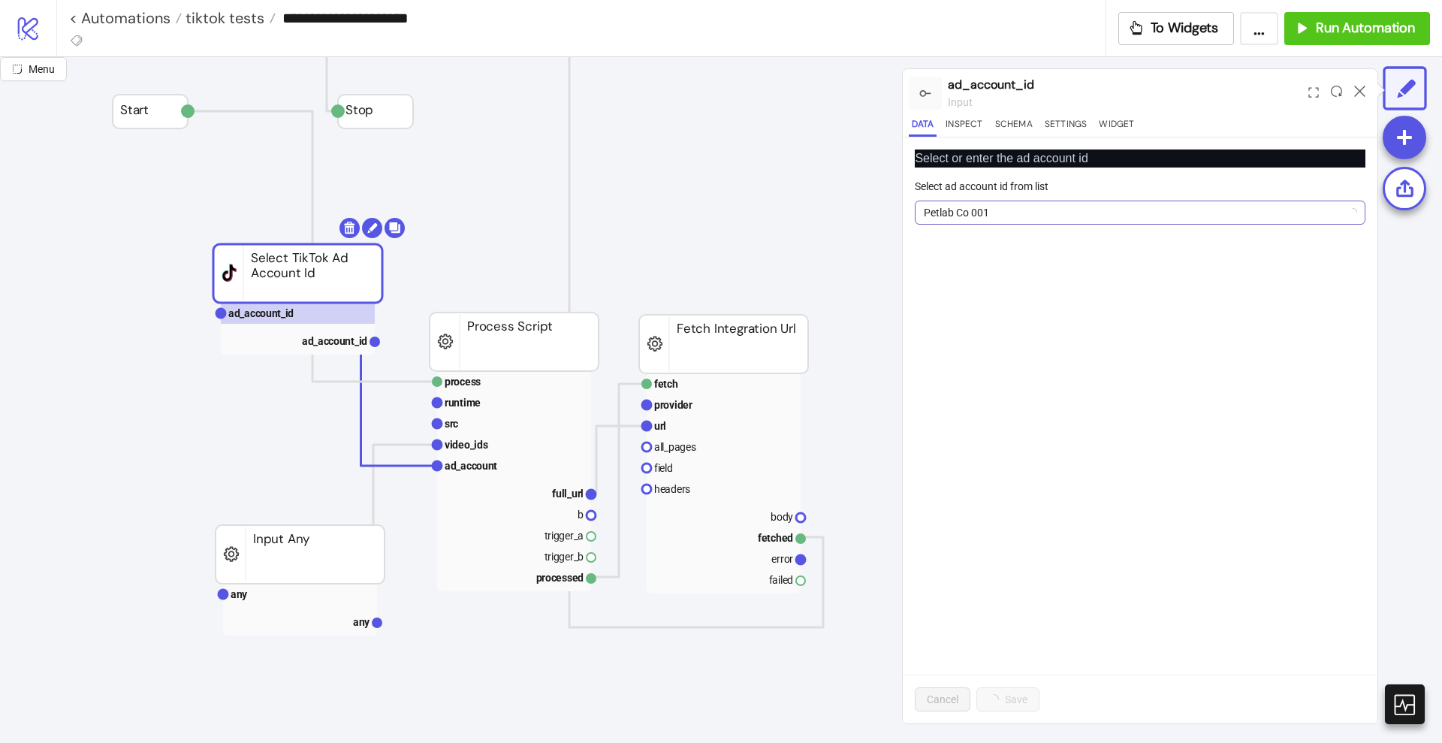
click at [1050, 212] on span "Petlab Co 001" at bounding box center [1140, 212] width 433 height 23
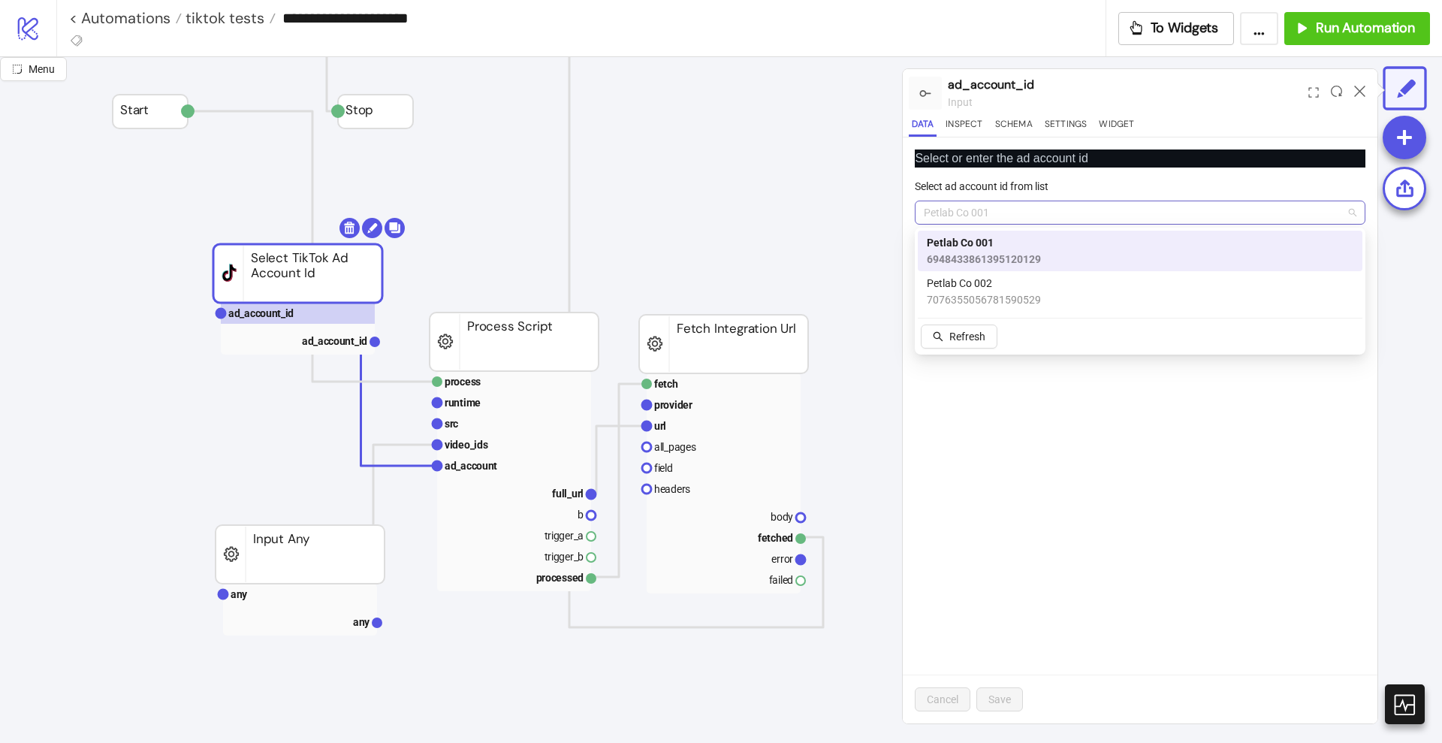
click at [968, 217] on span "Petlab Co 001" at bounding box center [1140, 212] width 433 height 23
click at [985, 291] on span "7076355056781590529" at bounding box center [984, 299] width 114 height 17
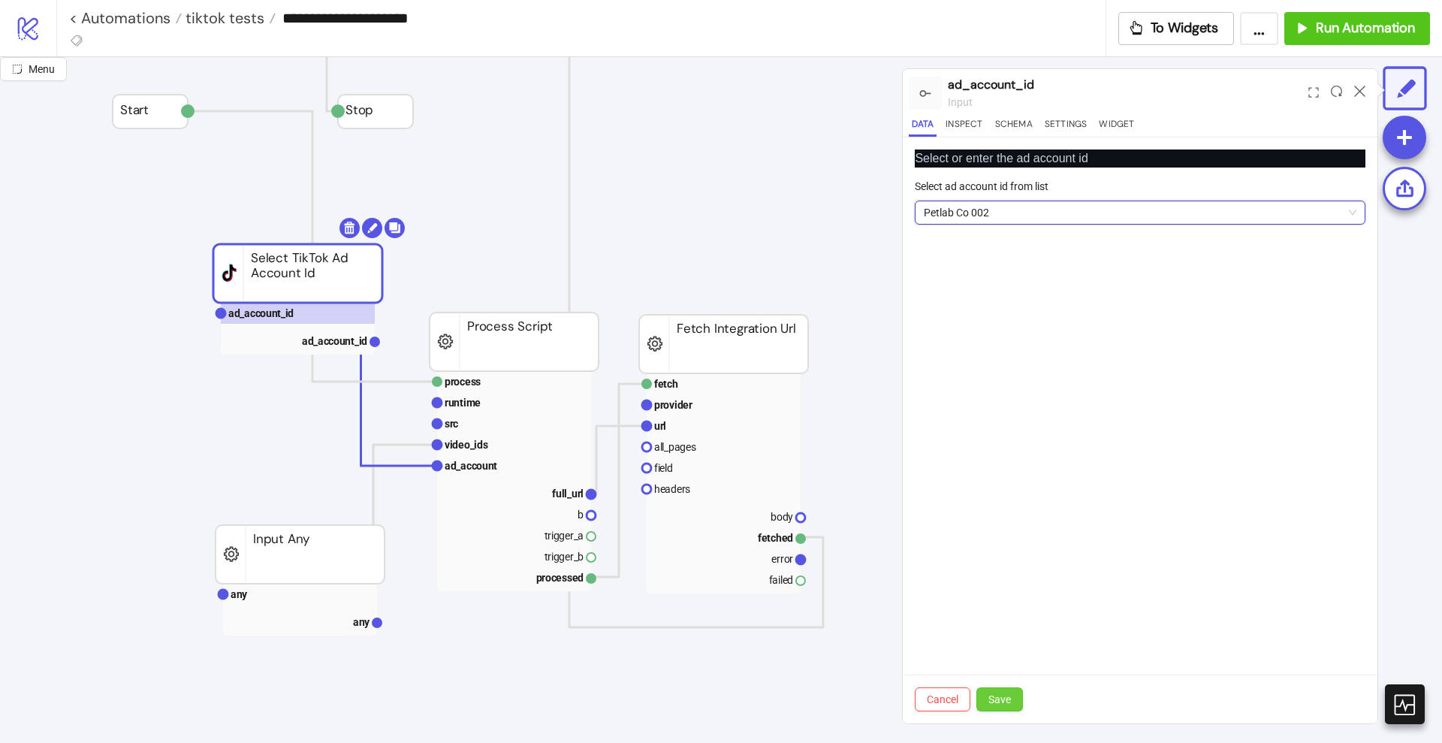
click at [1004, 698] on span "Save" at bounding box center [999, 699] width 23 height 12
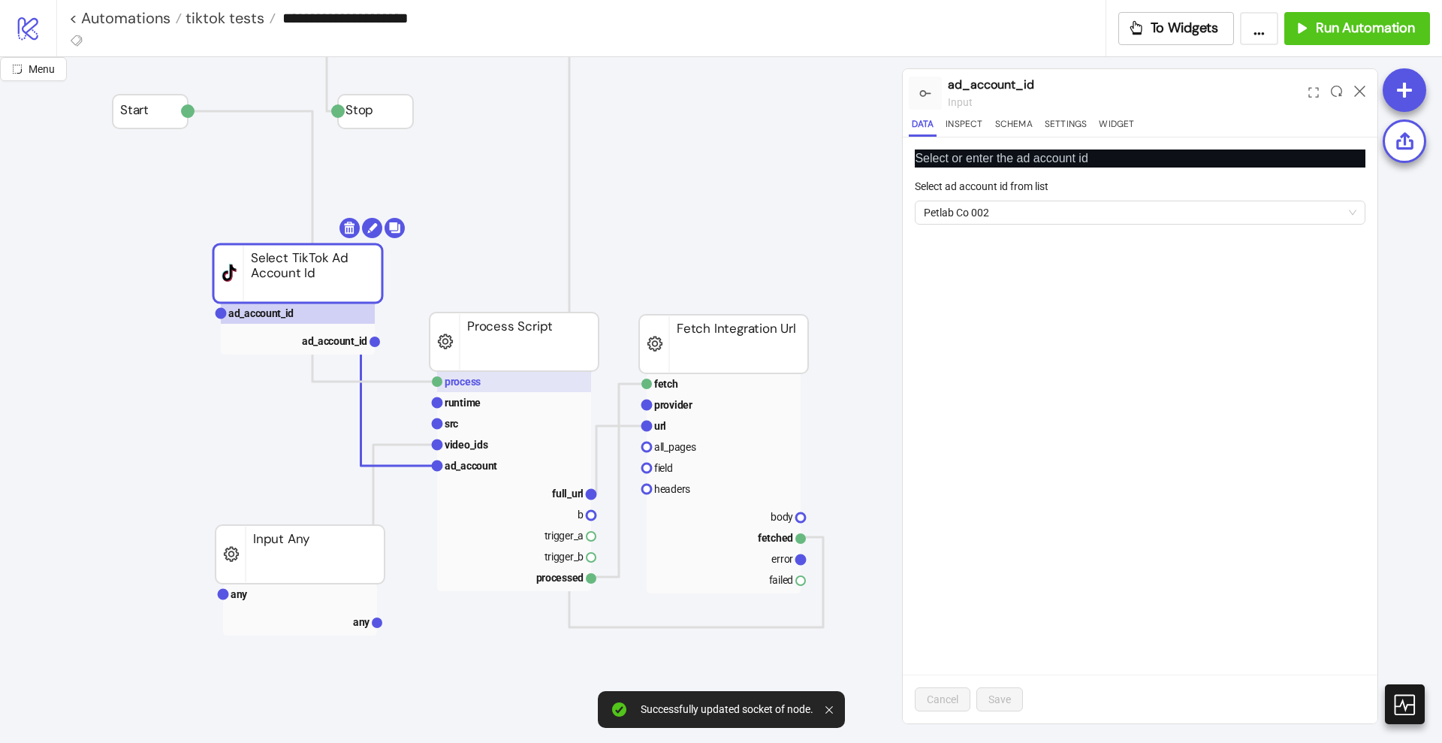
click at [529, 375] on rect at bounding box center [514, 381] width 154 height 21
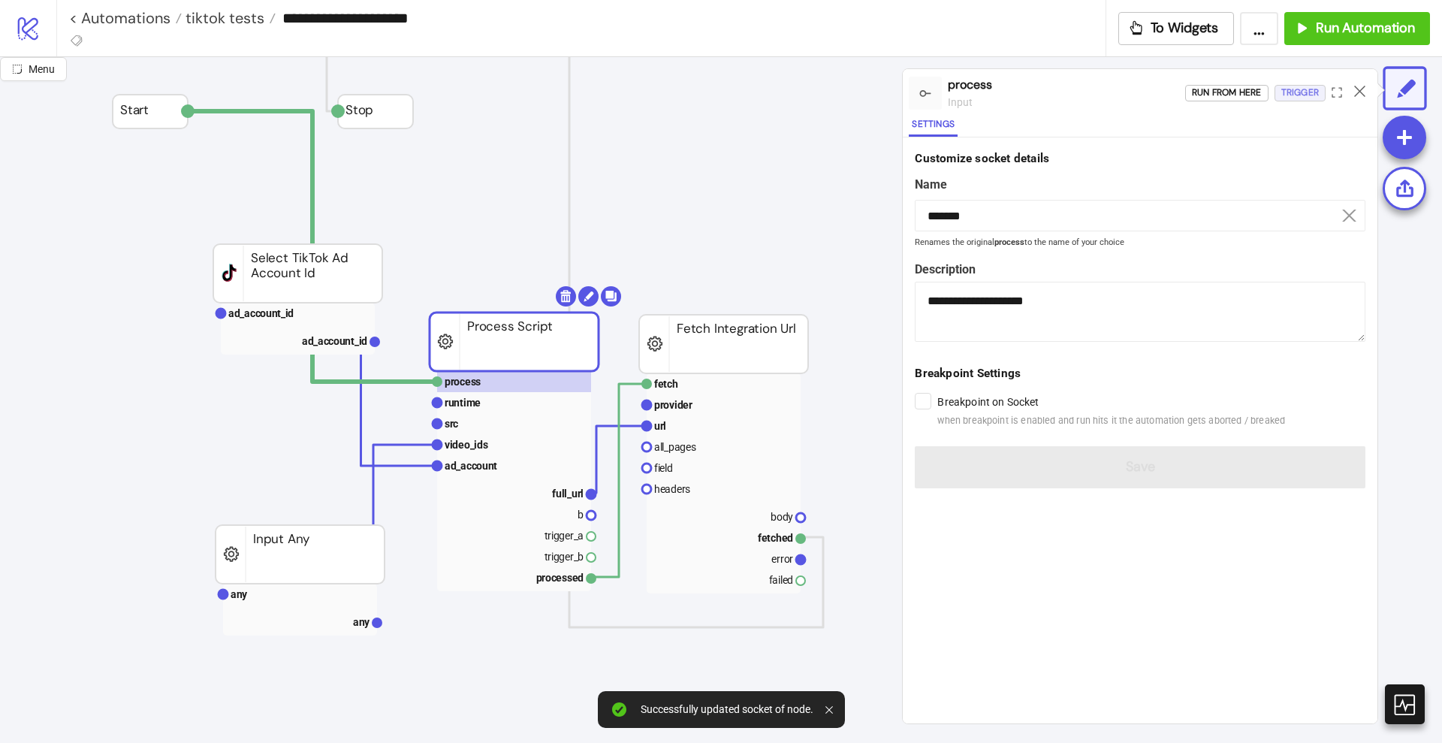
click at [1292, 88] on div "Trigger" at bounding box center [1300, 92] width 38 height 17
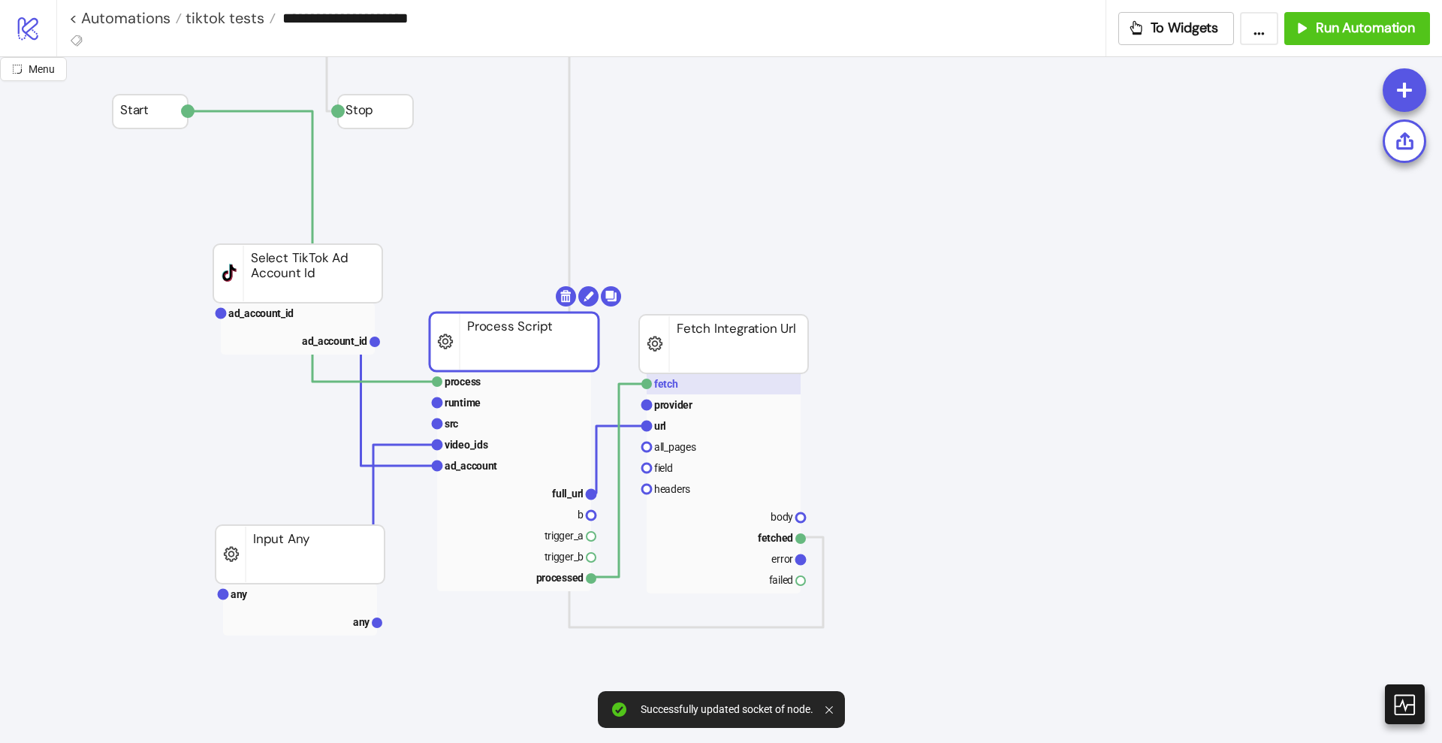
click at [679, 386] on rect at bounding box center [724, 383] width 154 height 21
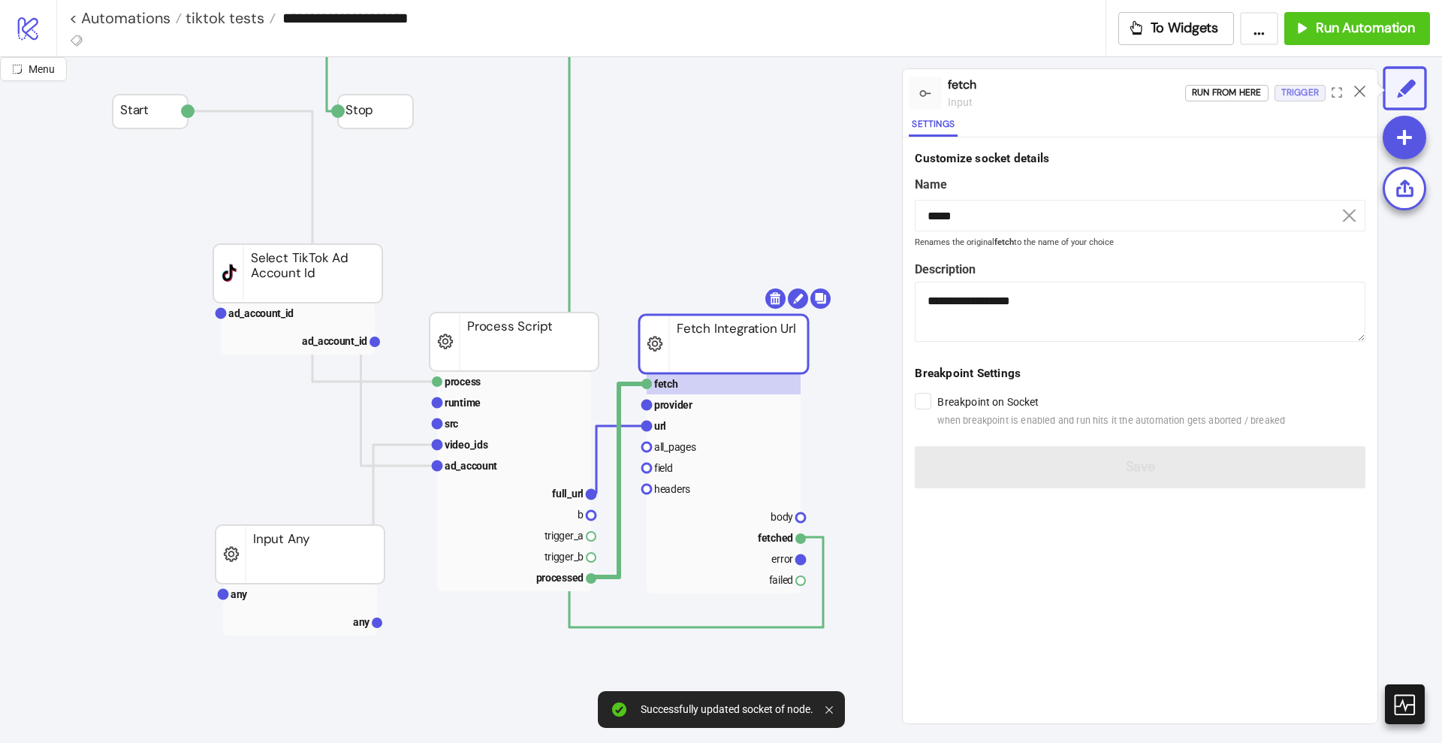
click at [1289, 92] on div "Trigger" at bounding box center [1300, 92] width 38 height 17
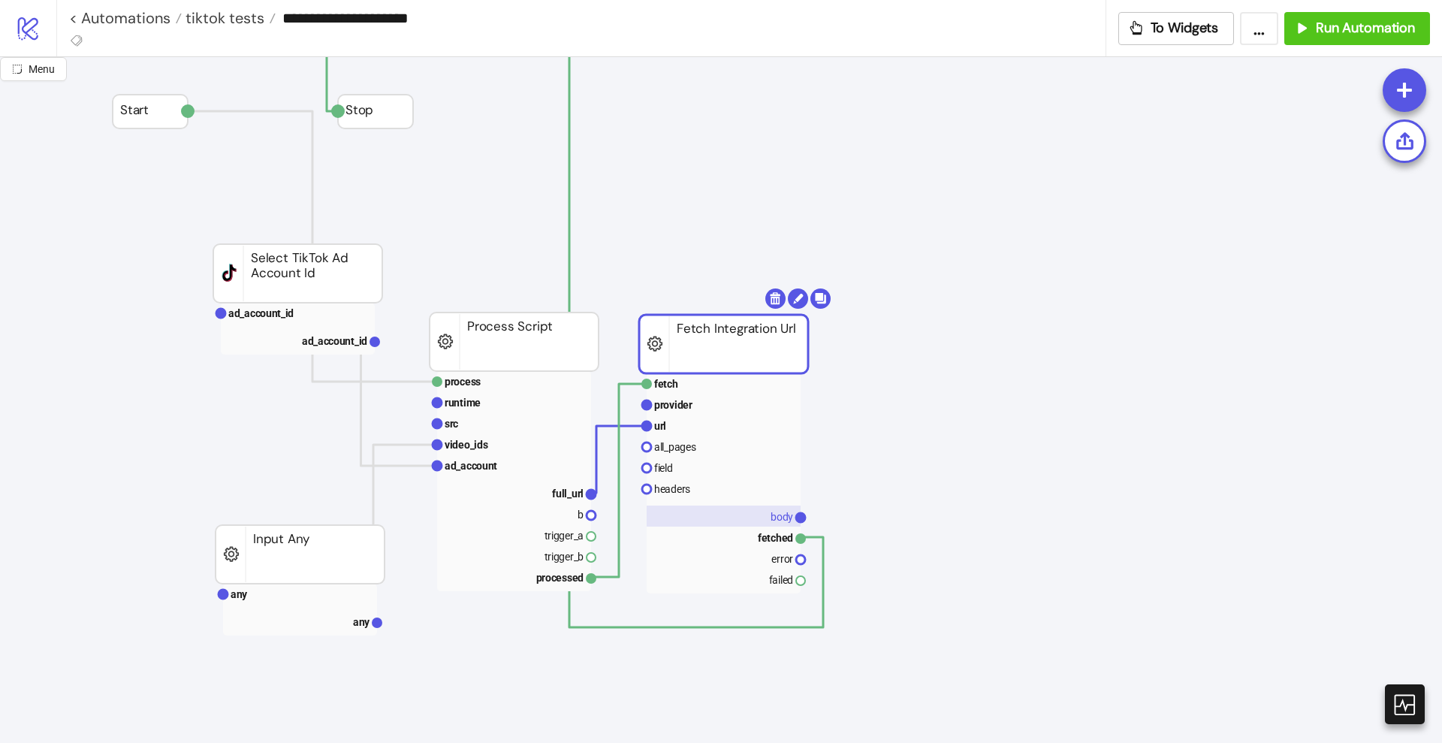
click at [776, 517] on text "body" at bounding box center [782, 517] width 23 height 12
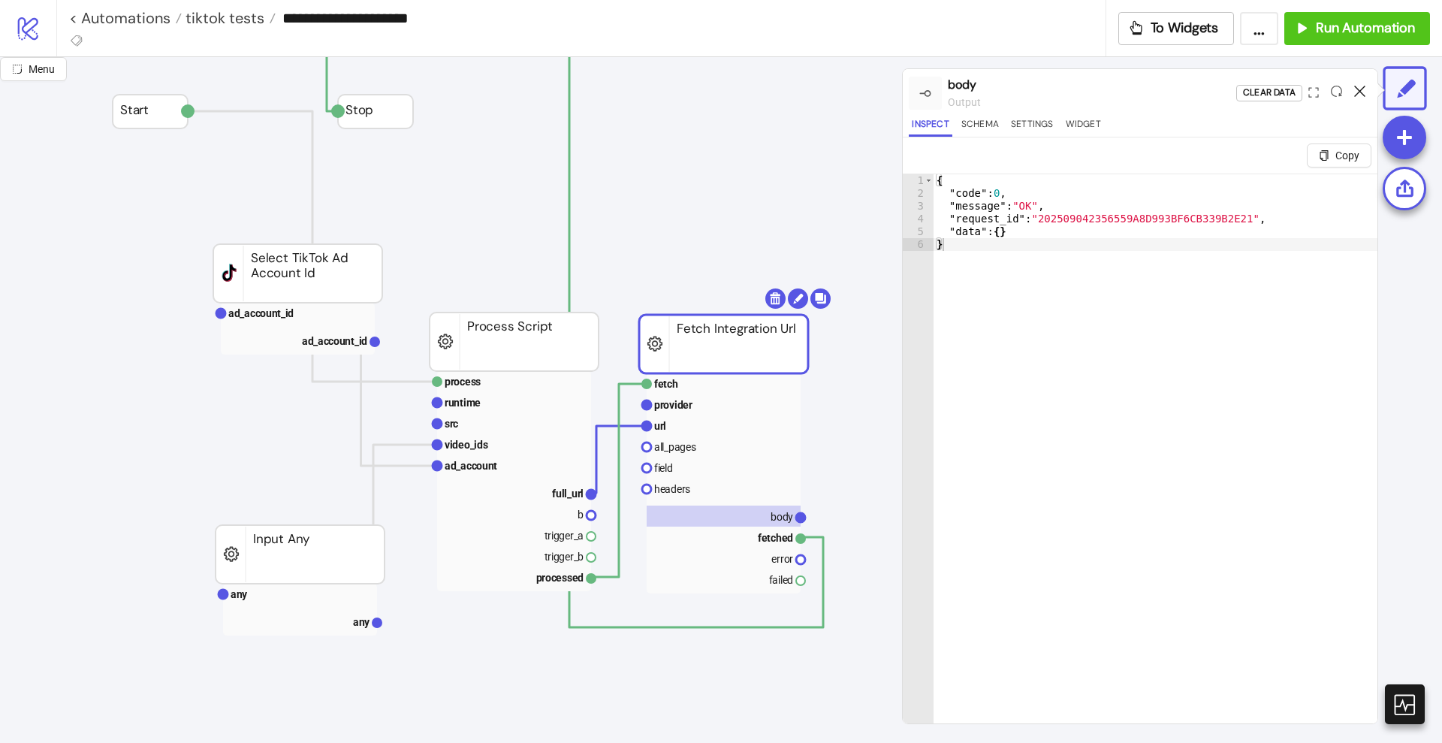
click at [1360, 91] on icon at bounding box center [1359, 91] width 11 height 11
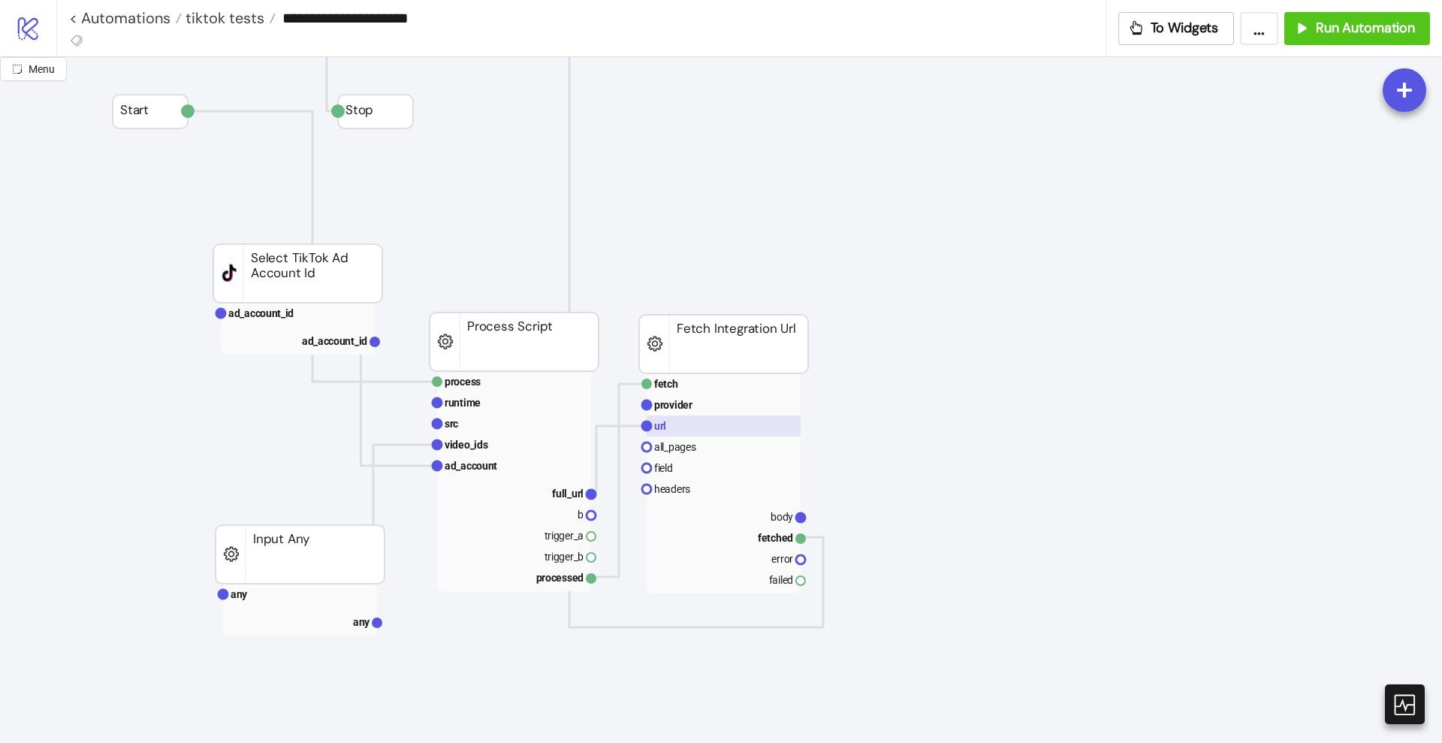
click at [717, 429] on rect at bounding box center [724, 425] width 154 height 21
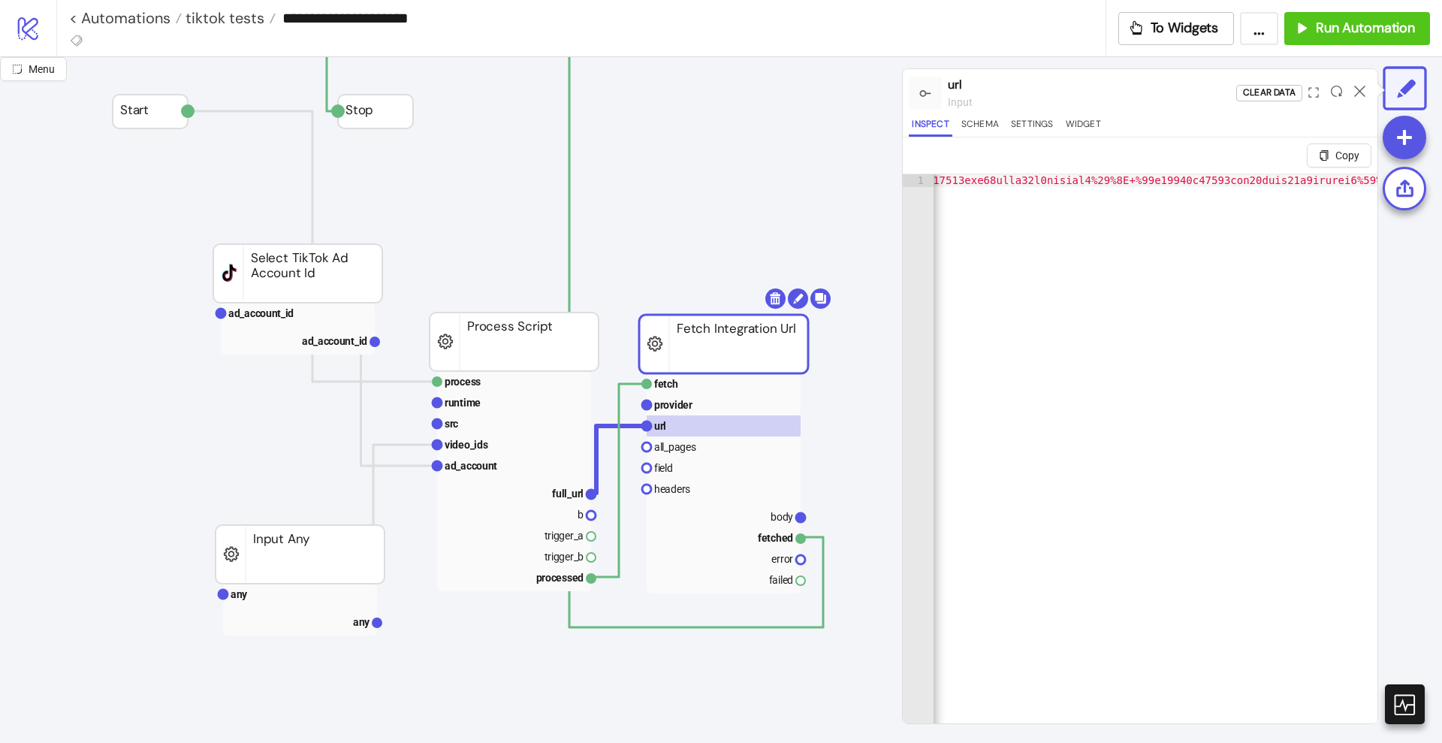
scroll to position [0, 1126]
click at [764, 514] on rect at bounding box center [724, 515] width 154 height 21
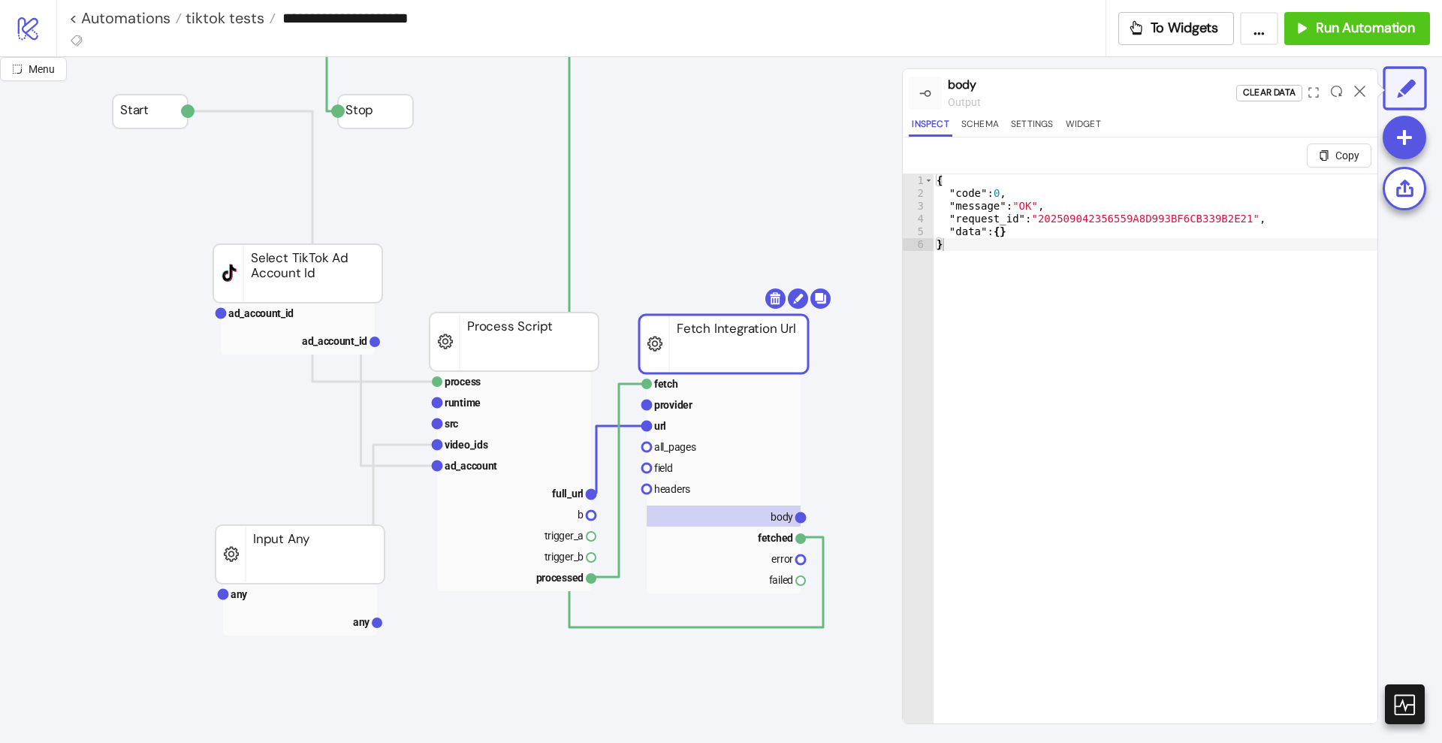
type textarea "*"
click at [1084, 333] on div "{ "code" : 0 , "message" : "OK" , "request_id" : "202509042356559A8D993BF6CB339…" at bounding box center [1155, 479] width 444 height 611
click at [1356, 92] on icon at bounding box center [1359, 91] width 11 height 11
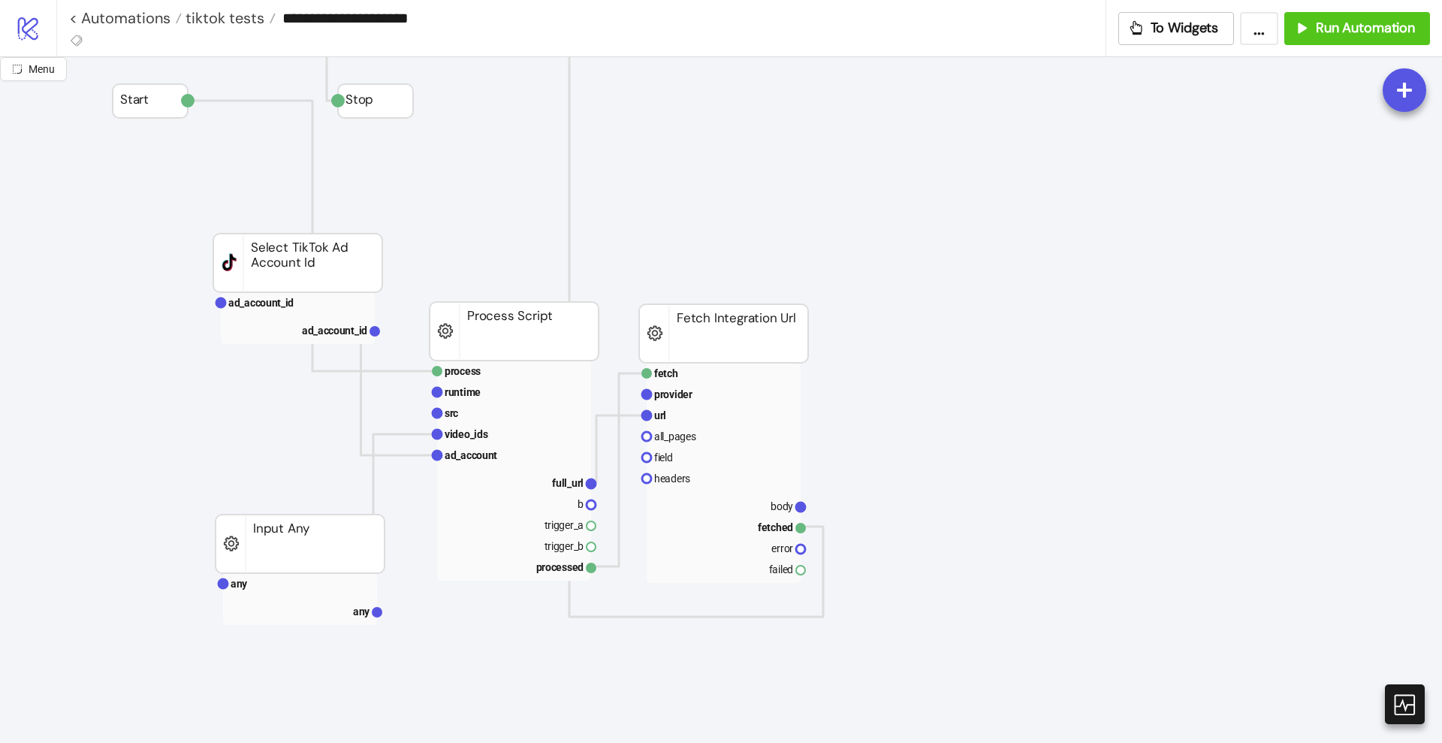
scroll to position [0, 0]
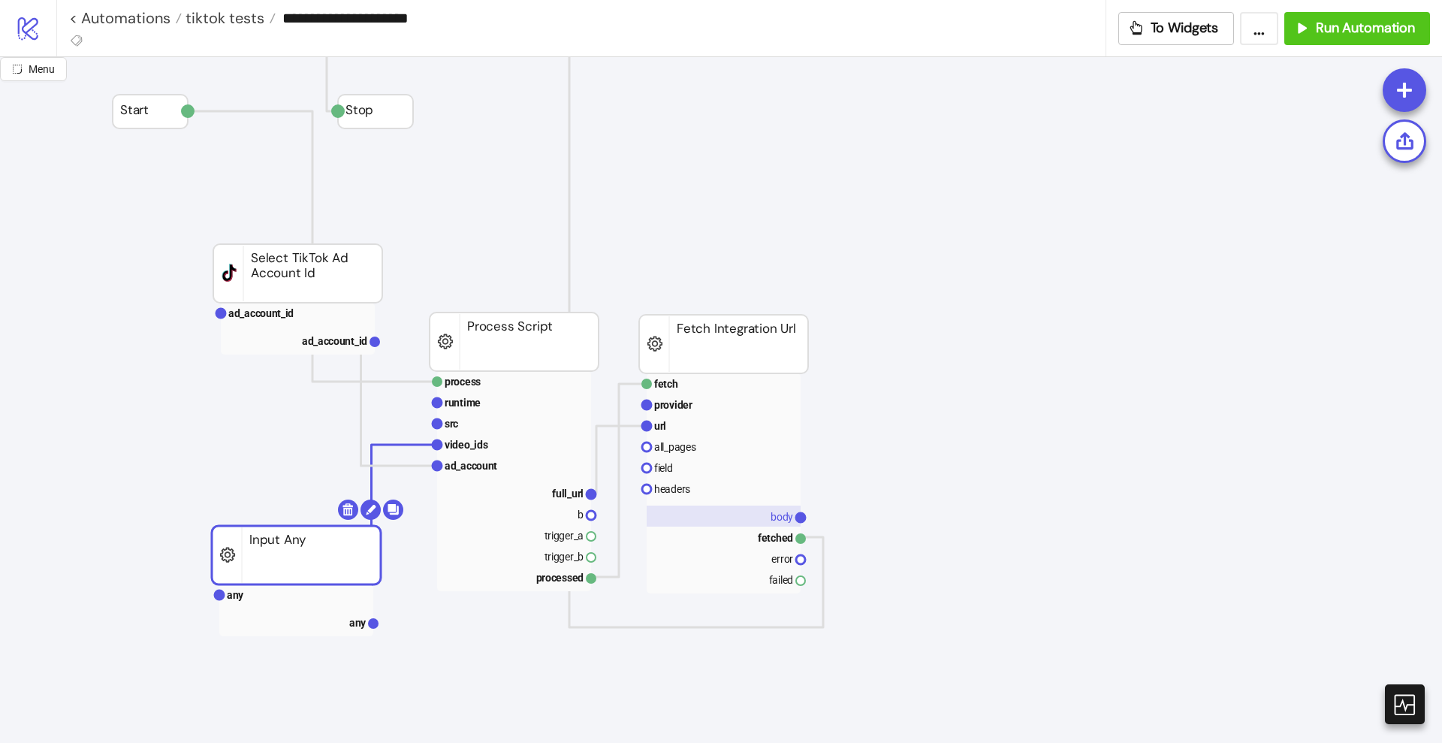
click at [768, 517] on rect at bounding box center [724, 515] width 154 height 21
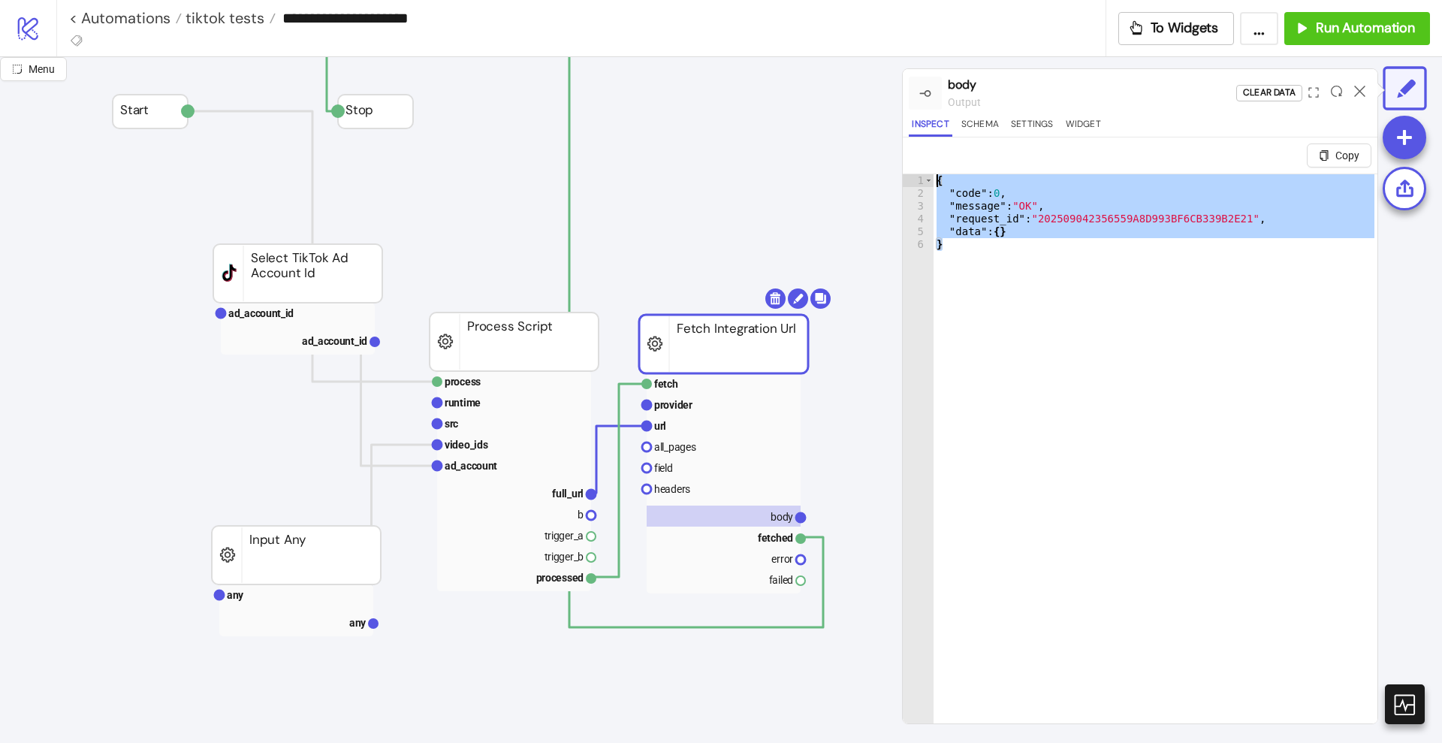
drag, startPoint x: 947, startPoint y: 246, endPoint x: 911, endPoint y: 176, distance: 77.9
click at [911, 176] on div "* 1 2 3 4 5 6 { "code" : 0 , "message" : "OK" , "request_id" : "202509042356559…" at bounding box center [1140, 466] width 475 height 586
type textarea "**********"
click at [1356, 92] on icon at bounding box center [1359, 91] width 11 height 11
